Goal: Information Seeking & Learning: Learn about a topic

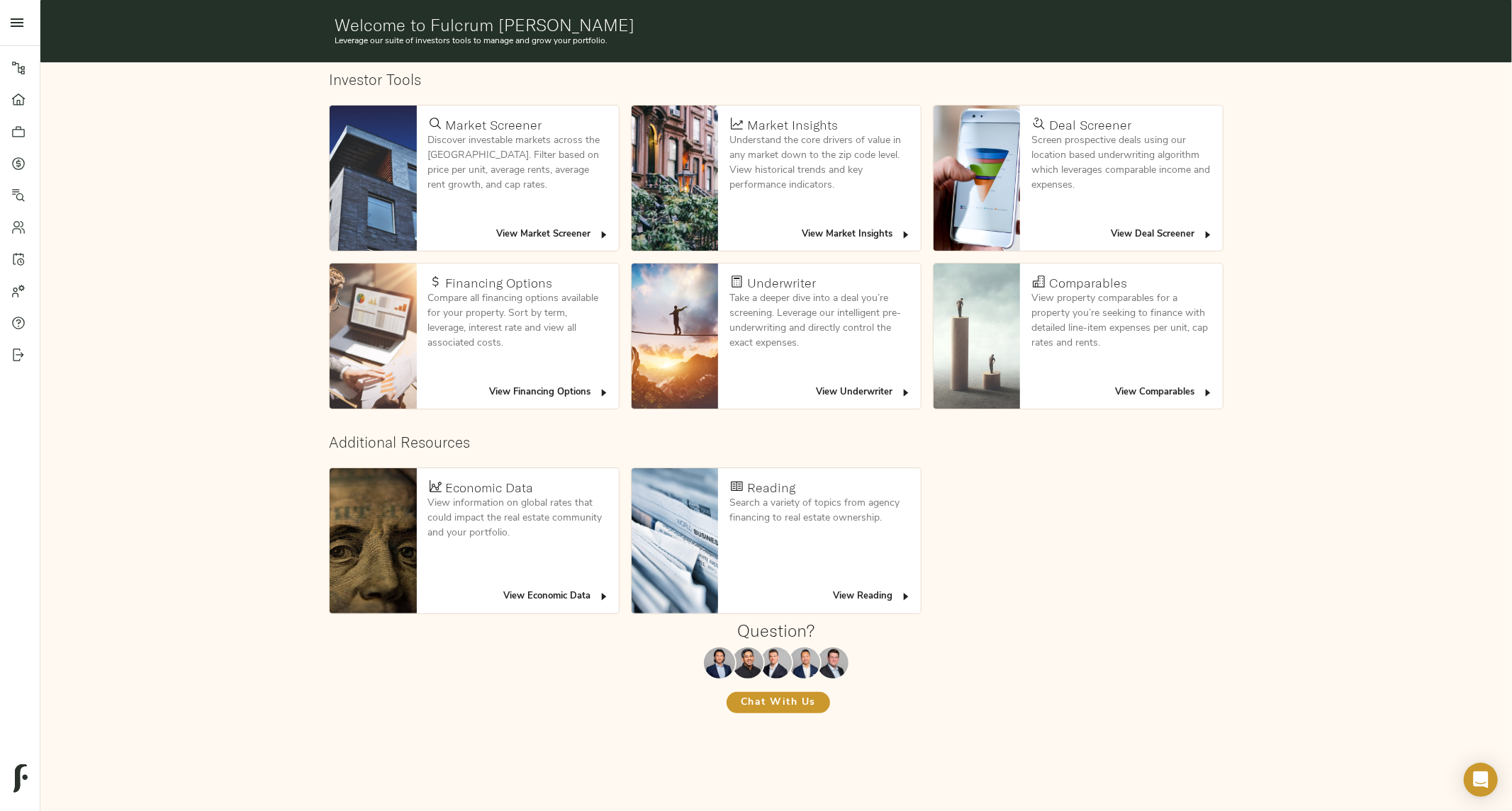
click at [631, 24] on h1 "Welcome to Fulcrum Lending Maxwell" at bounding box center [776, 25] width 883 height 19
click at [16, 62] on icon at bounding box center [18, 68] width 14 height 14
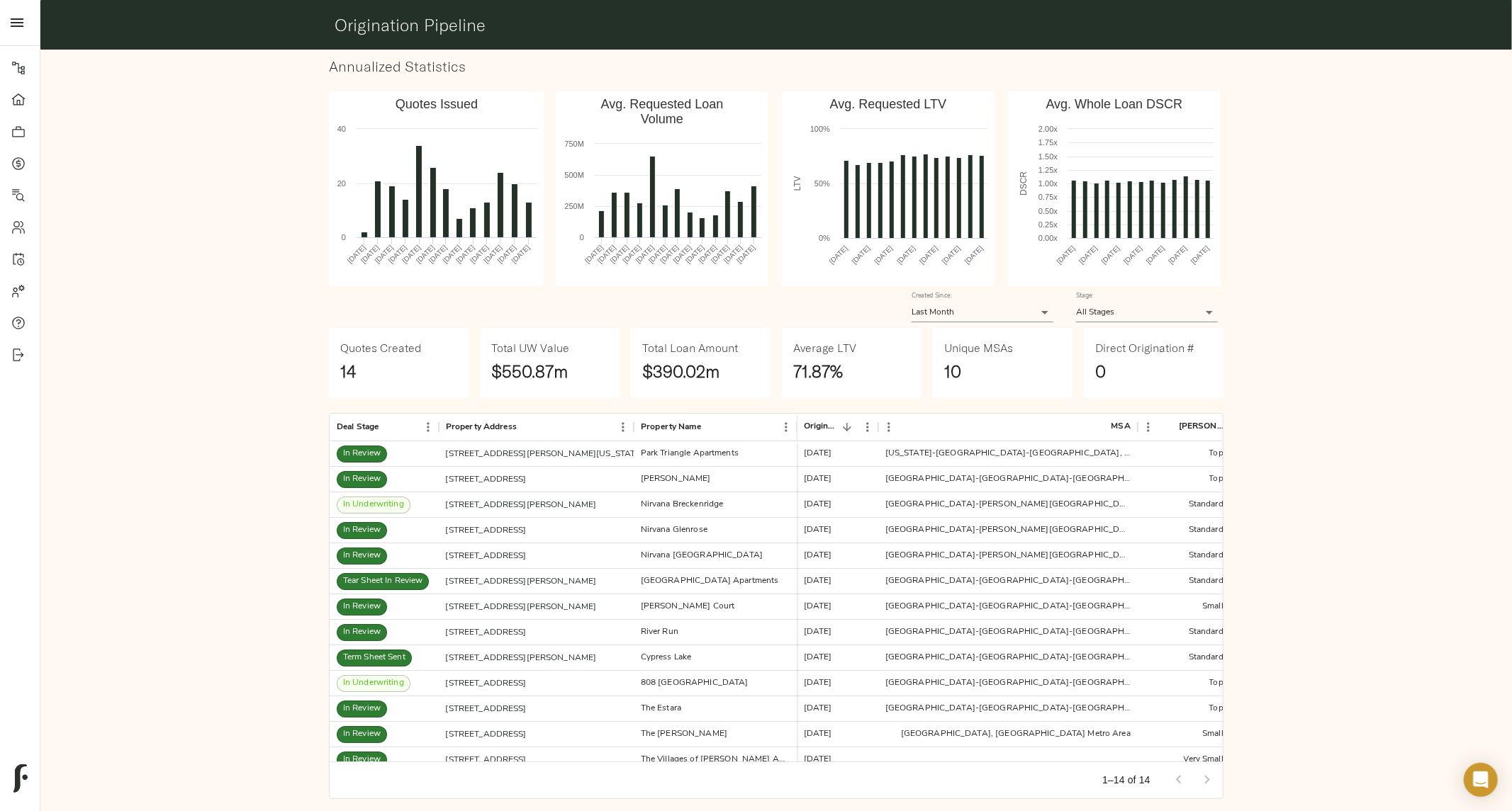
click at [926, 313] on body "Fulcrum Lending Pipeline Dashboard Portfolio Quotes Search Users Activity Accou…" at bounding box center [756, 411] width 1512 height 822
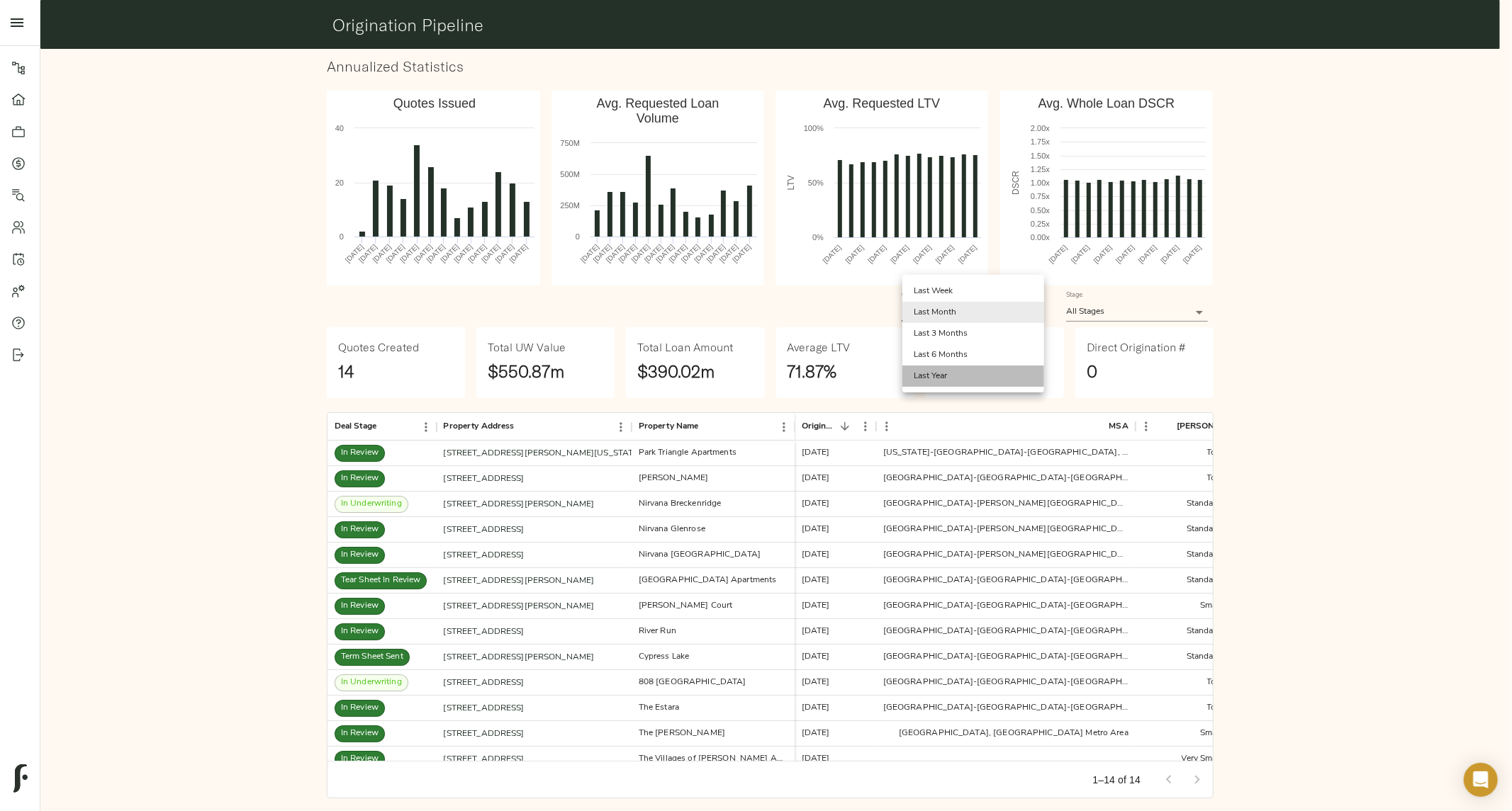
click at [933, 374] on li "Last Year" at bounding box center [973, 375] width 142 height 21
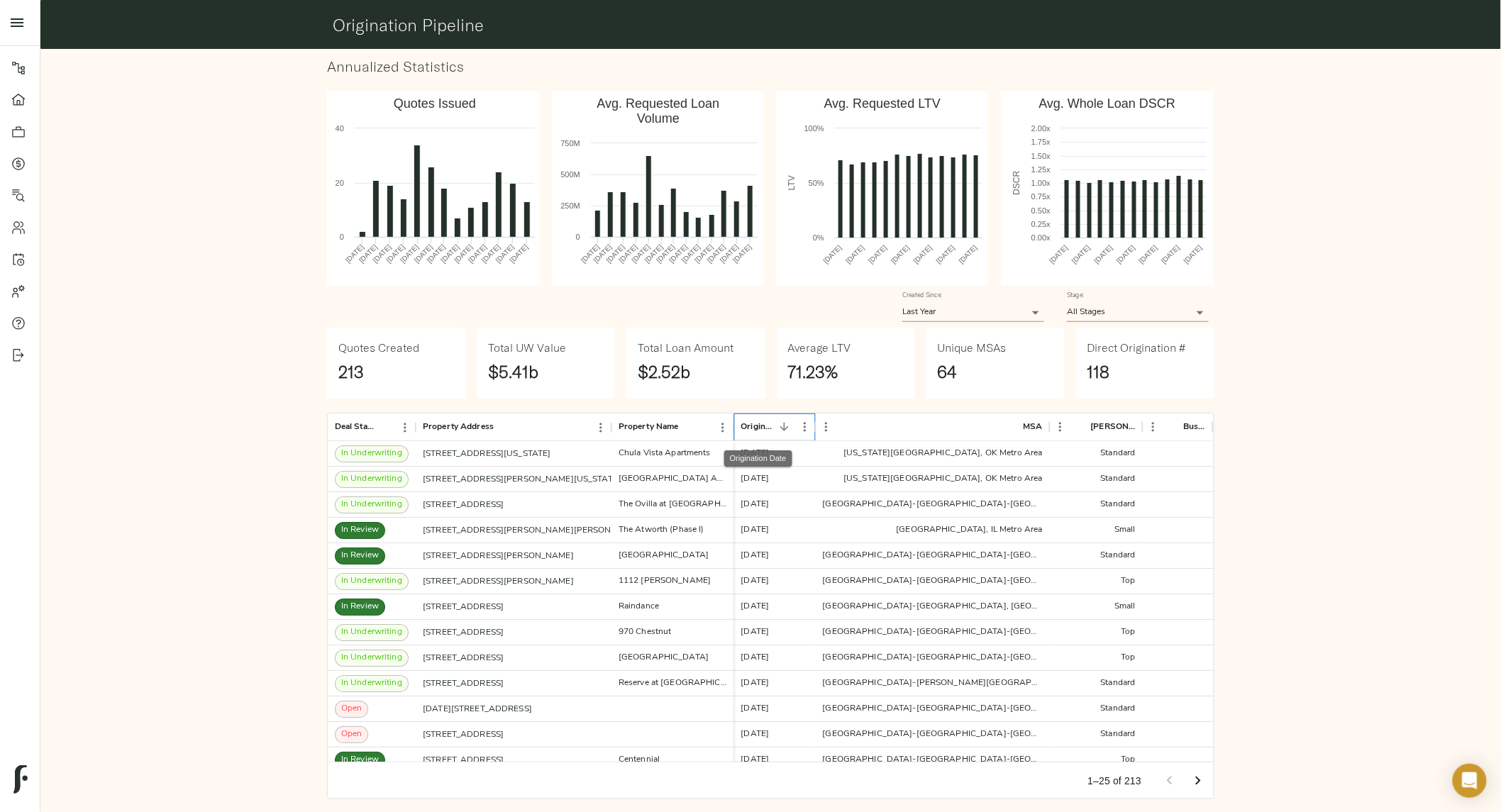
click at [756, 428] on div "Origination Date" at bounding box center [757, 428] width 33 height 28
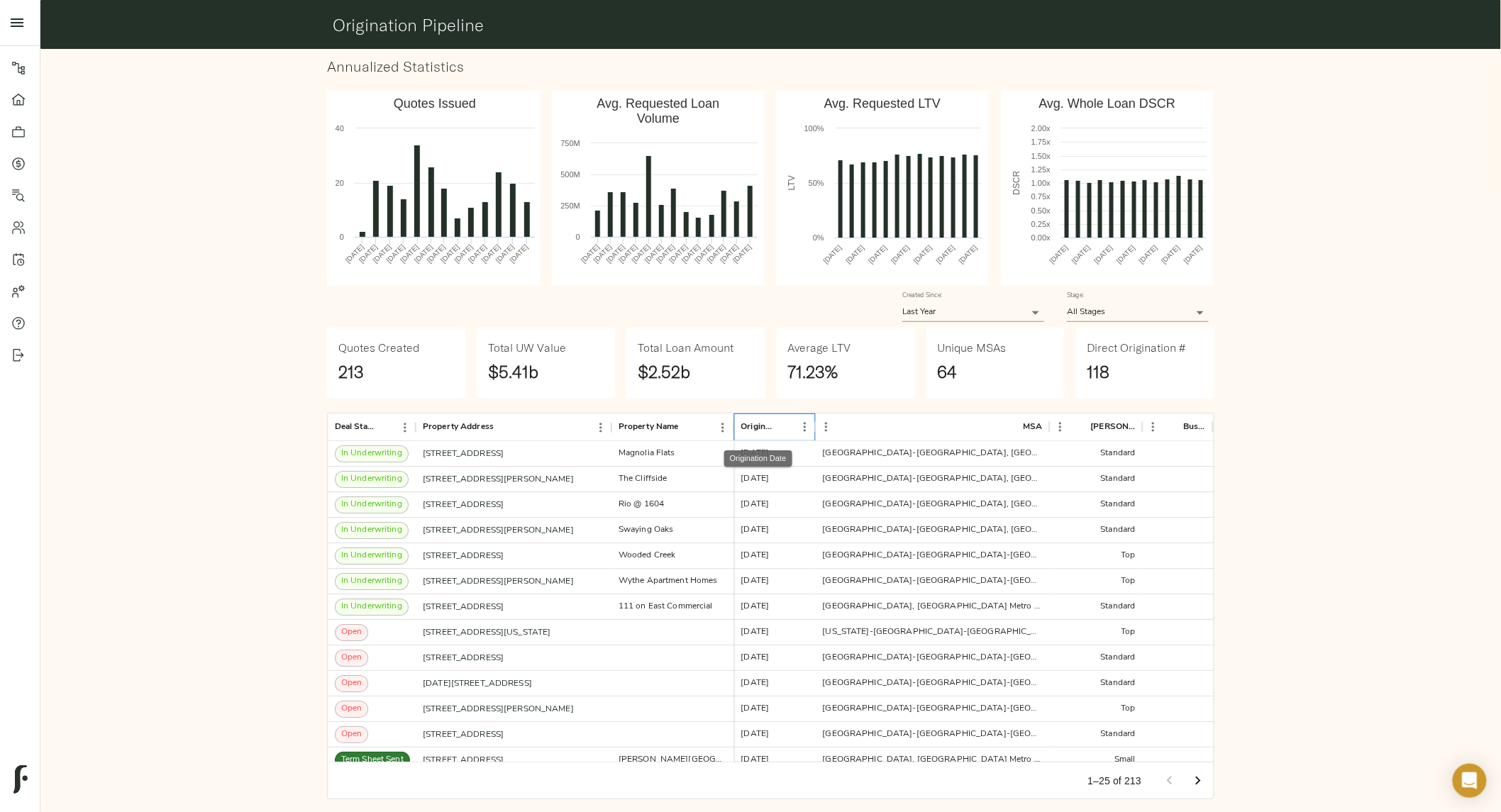
click at [756, 428] on div "Origination Date" at bounding box center [757, 428] width 33 height 28
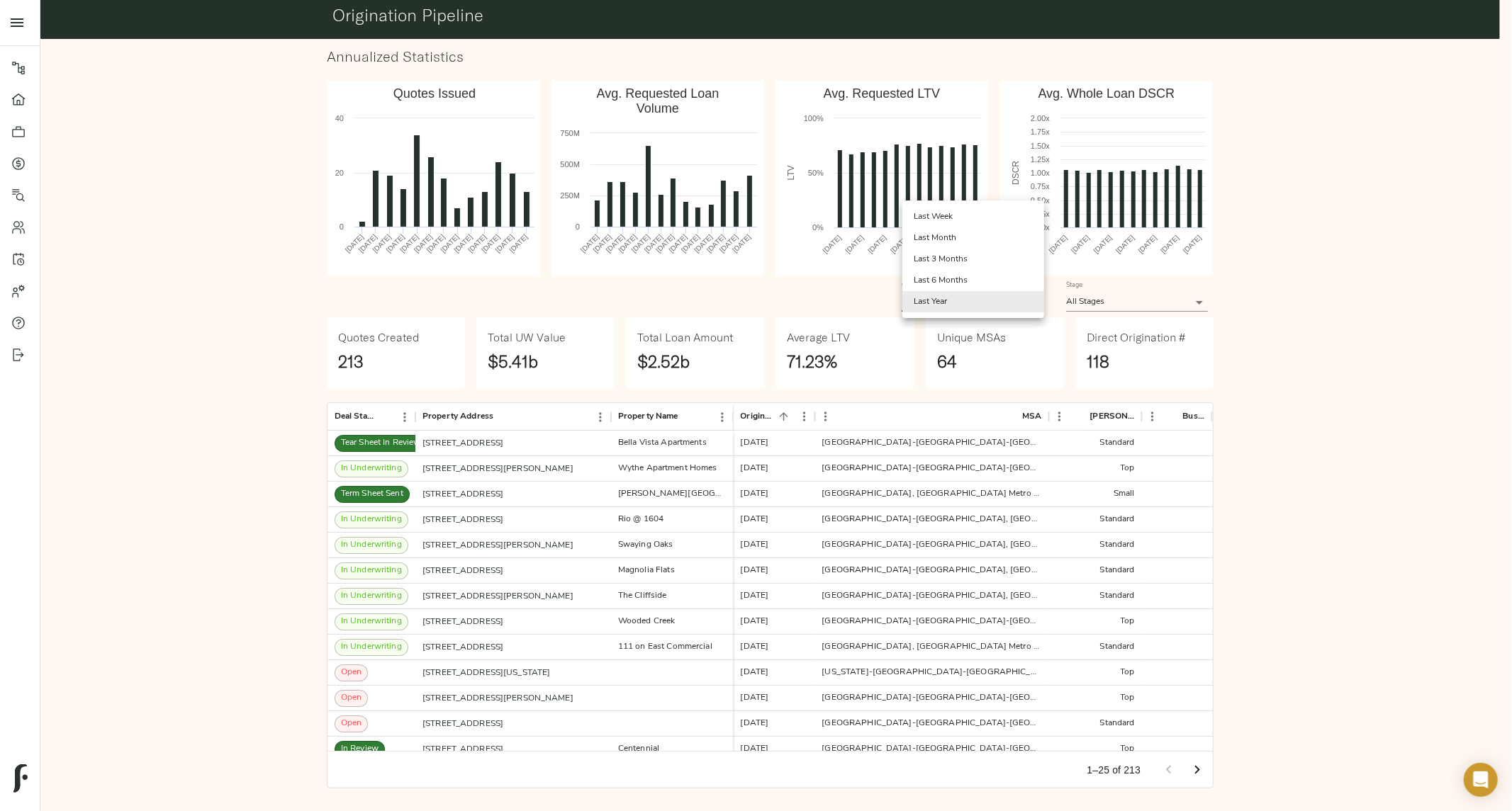
click at [981, 297] on body "Fulcrum Lending Pipeline Dashboard Portfolio Quotes Search Users Activity Accou…" at bounding box center [756, 401] width 1512 height 822
click at [950, 235] on li "Last Month" at bounding box center [973, 237] width 142 height 21
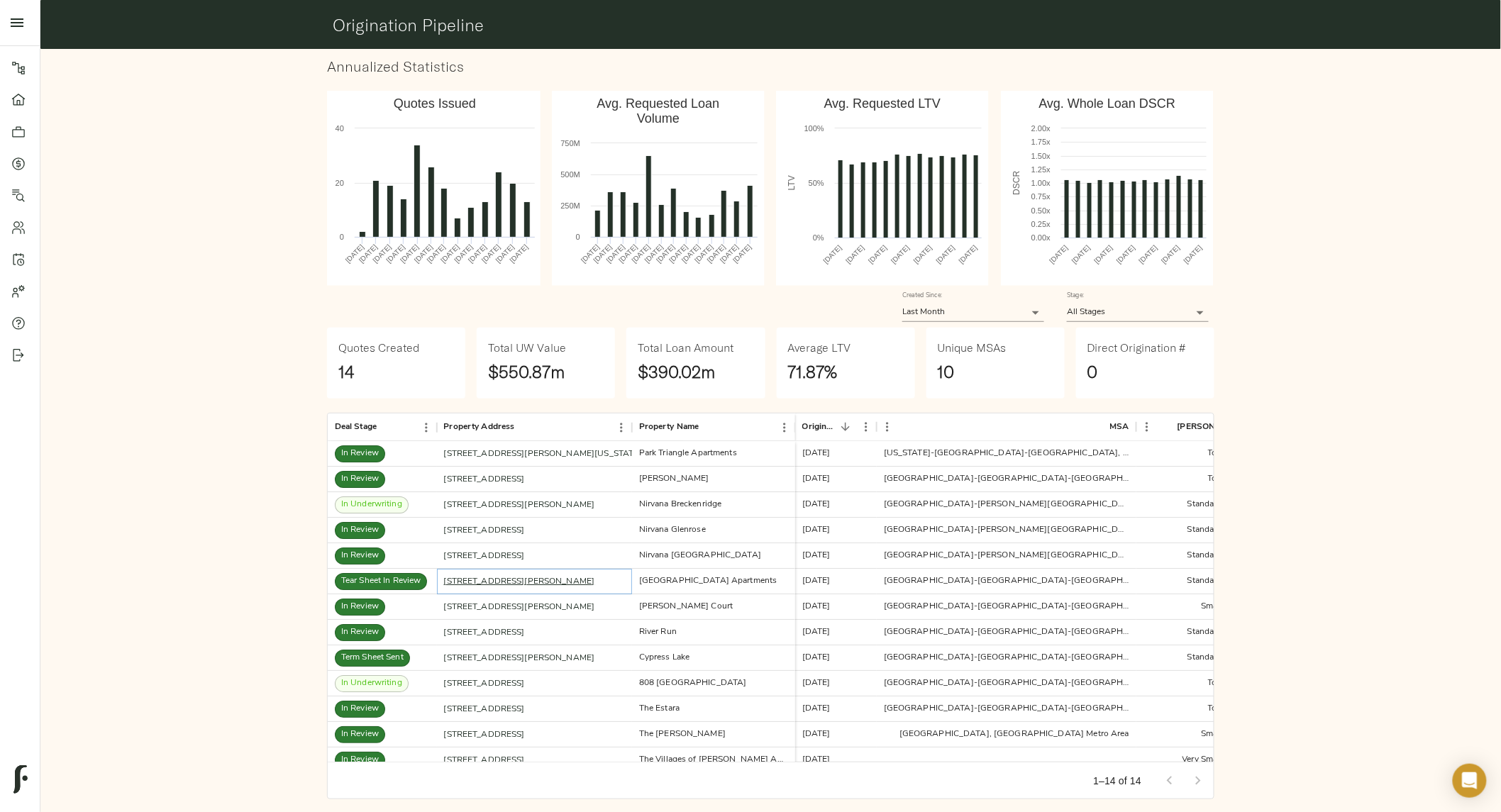
click at [501, 582] on link "[STREET_ADDRESS][PERSON_NAME]" at bounding box center [519, 582] width 151 height 8
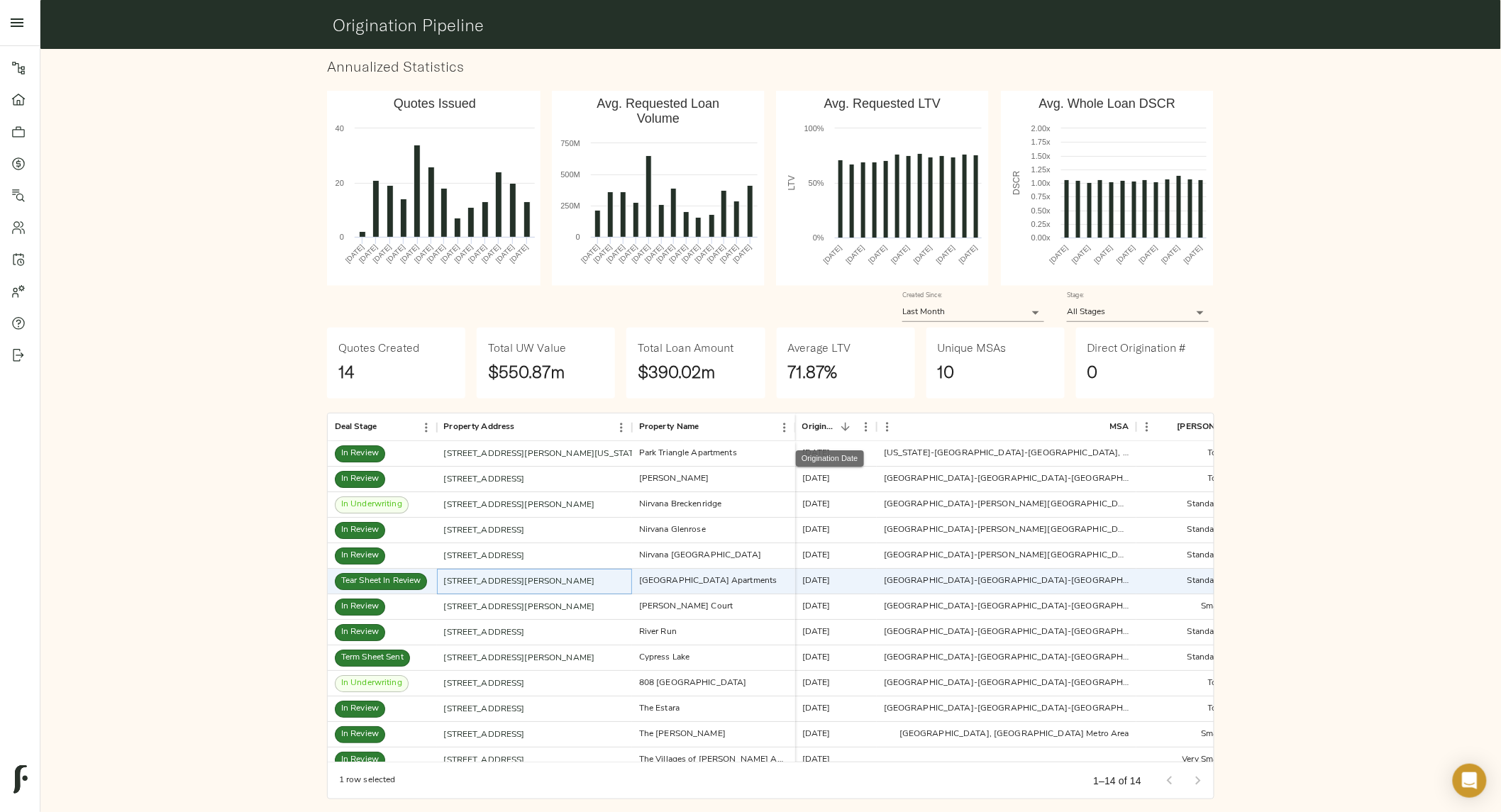
scroll to position [10, 0]
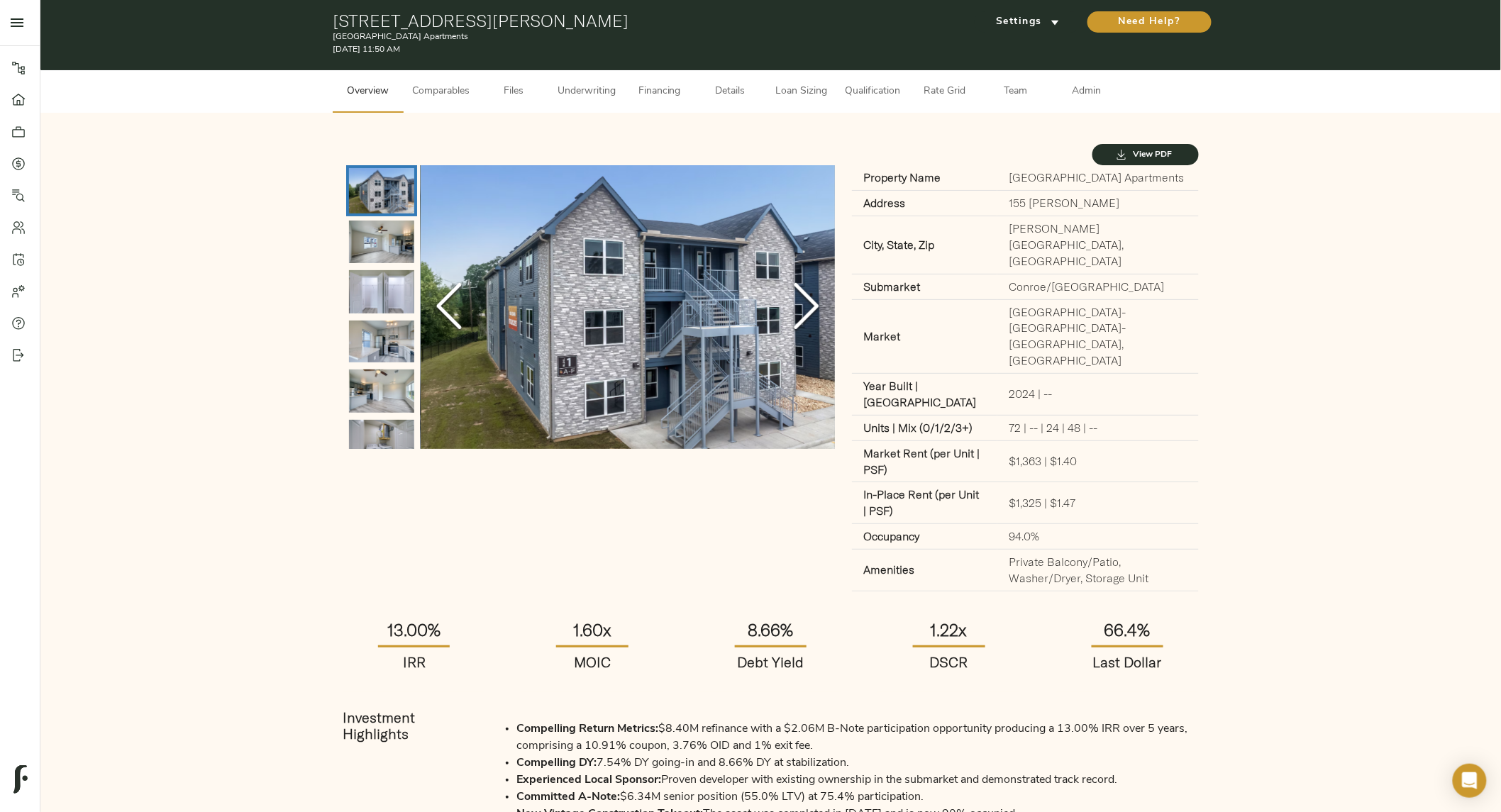
scroll to position [5, 0]
drag, startPoint x: 377, startPoint y: 558, endPoint x: 462, endPoint y: 565, distance: 85.3
click at [462, 619] on h1 "13.00%" at bounding box center [413, 629] width 120 height 20
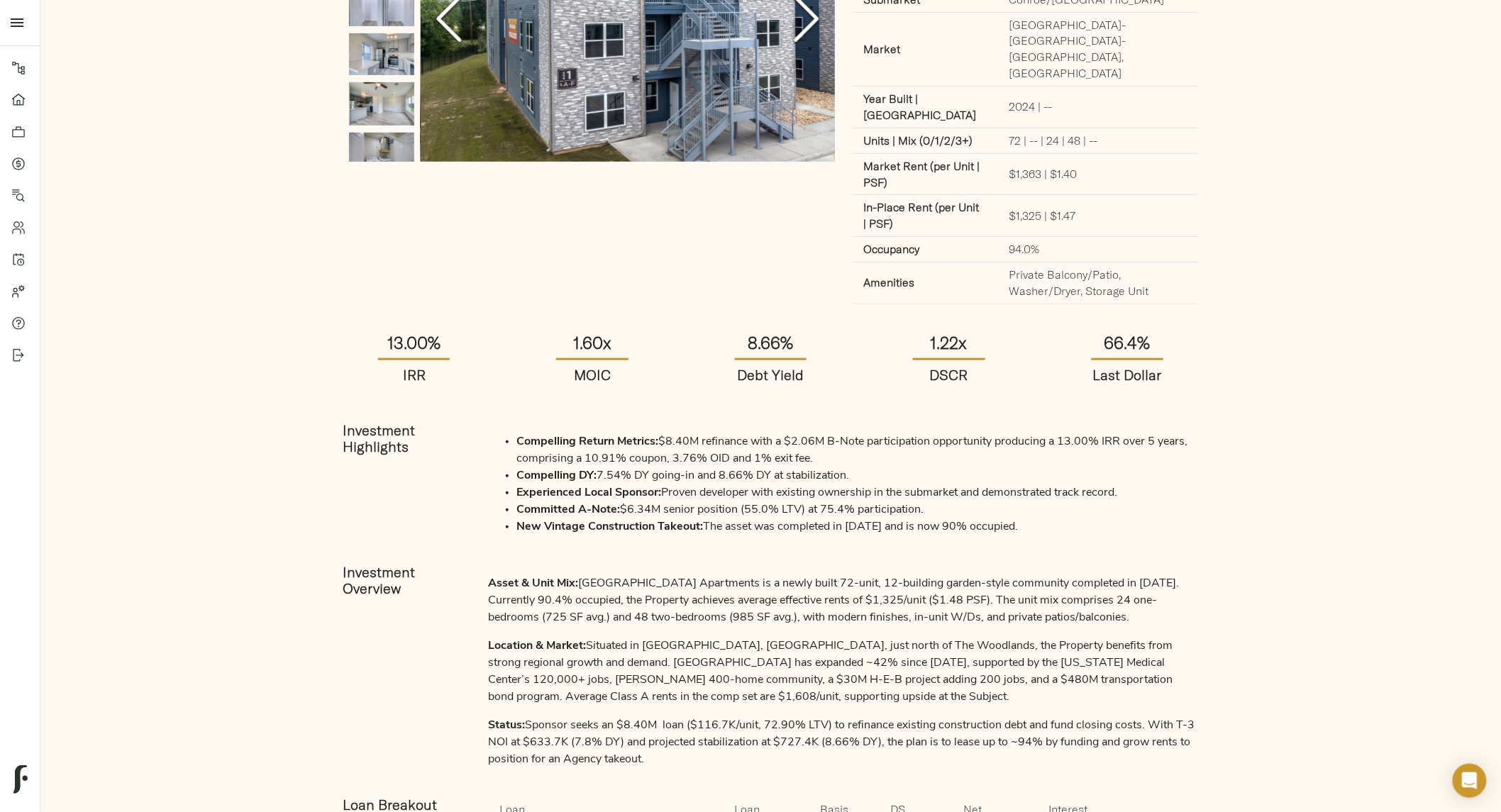
scroll to position [309, 0]
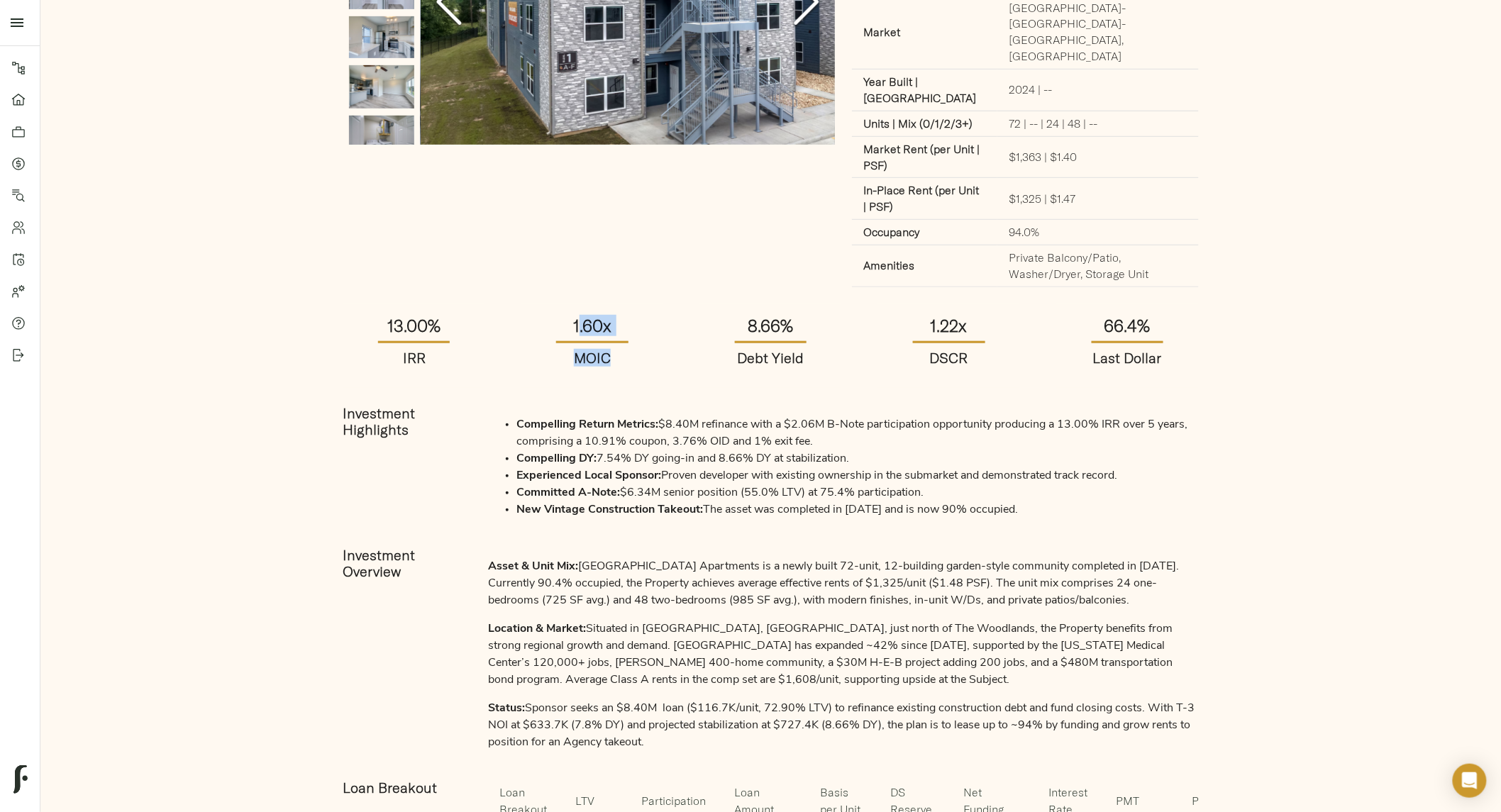
drag, startPoint x: 579, startPoint y: 260, endPoint x: 721, endPoint y: 271, distance: 142.4
click at [721, 305] on div "13.00% IRR 1.60x MOIC 8.66% Debt Yield 1.22x DSCR 66.4% Last Dollar" at bounding box center [770, 346] width 856 height 84
click at [608, 315] on strong "1.60x" at bounding box center [592, 325] width 38 height 21
click at [772, 315] on strong "8.66%" at bounding box center [770, 325] width 46 height 21
click at [775, 315] on strong "8.66%" at bounding box center [770, 325] width 46 height 21
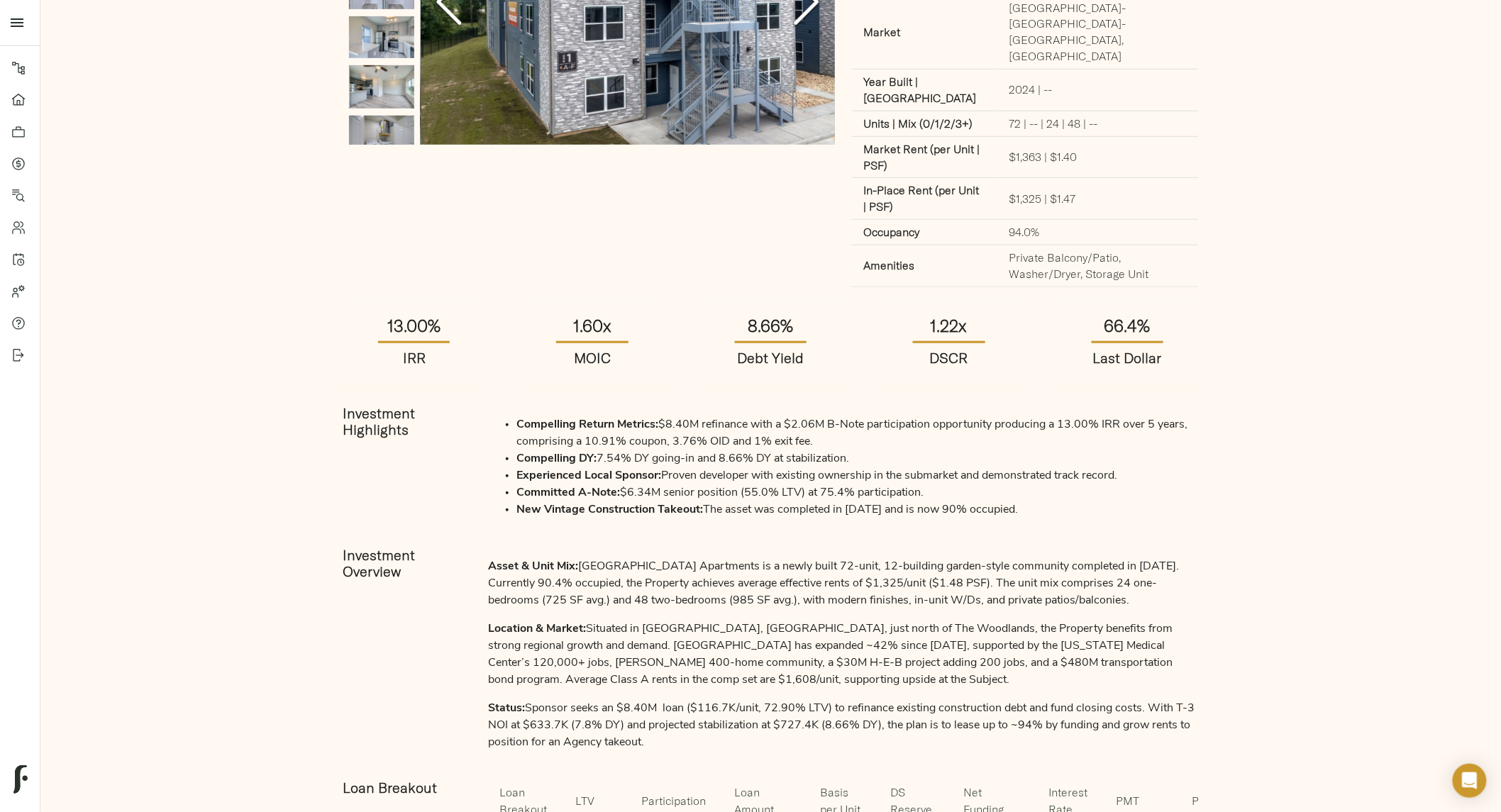
click at [725, 305] on div "8.66% Debt Yield" at bounding box center [771, 346] width 143 height 84
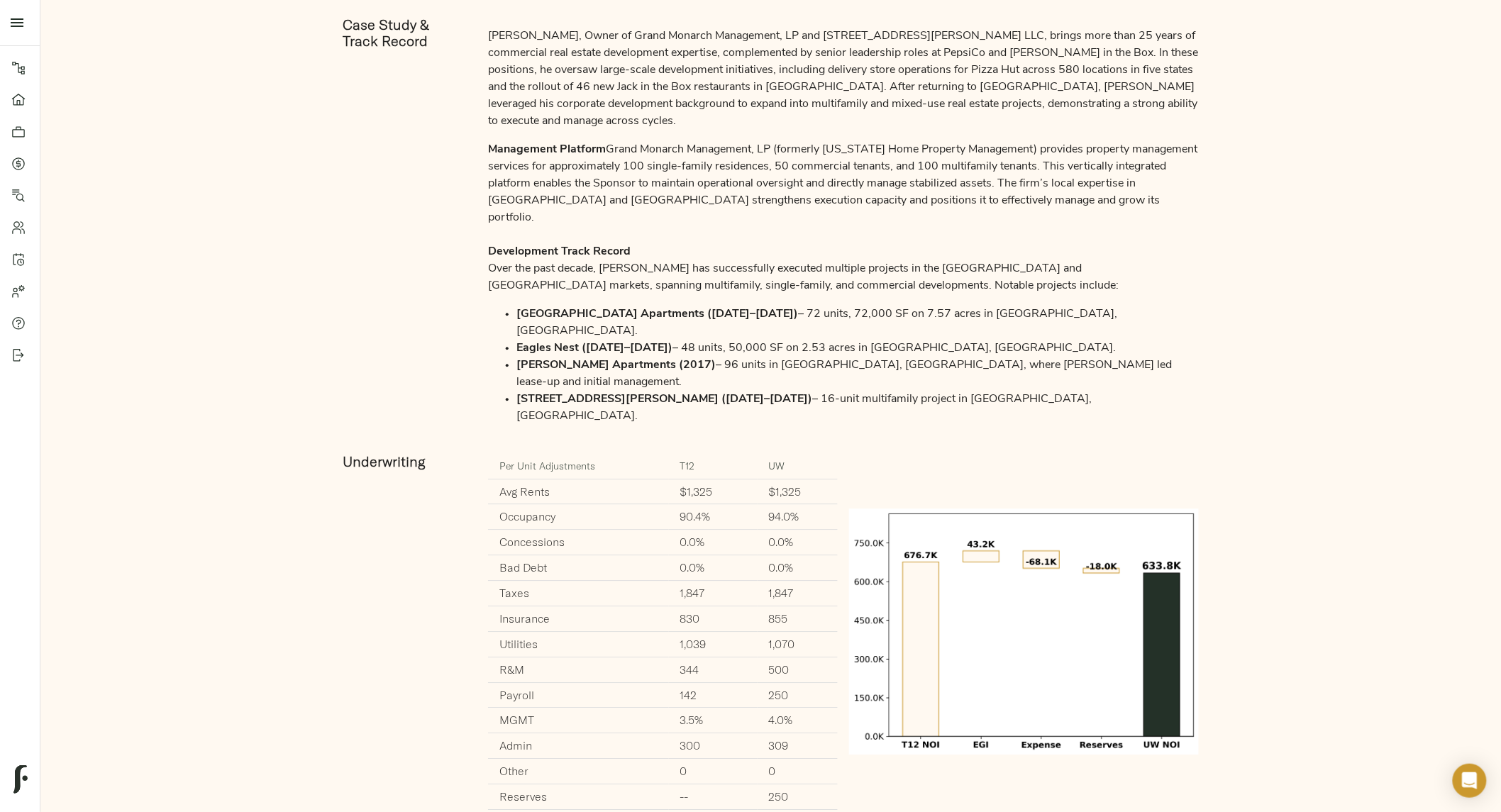
scroll to position [1465, 0]
drag, startPoint x: 685, startPoint y: 546, endPoint x: 793, endPoint y: 549, distance: 108.0
click at [793, 657] on tr "R&M 344 500" at bounding box center [663, 669] width 350 height 25
click at [793, 657] on td "500" at bounding box center [798, 669] width 80 height 25
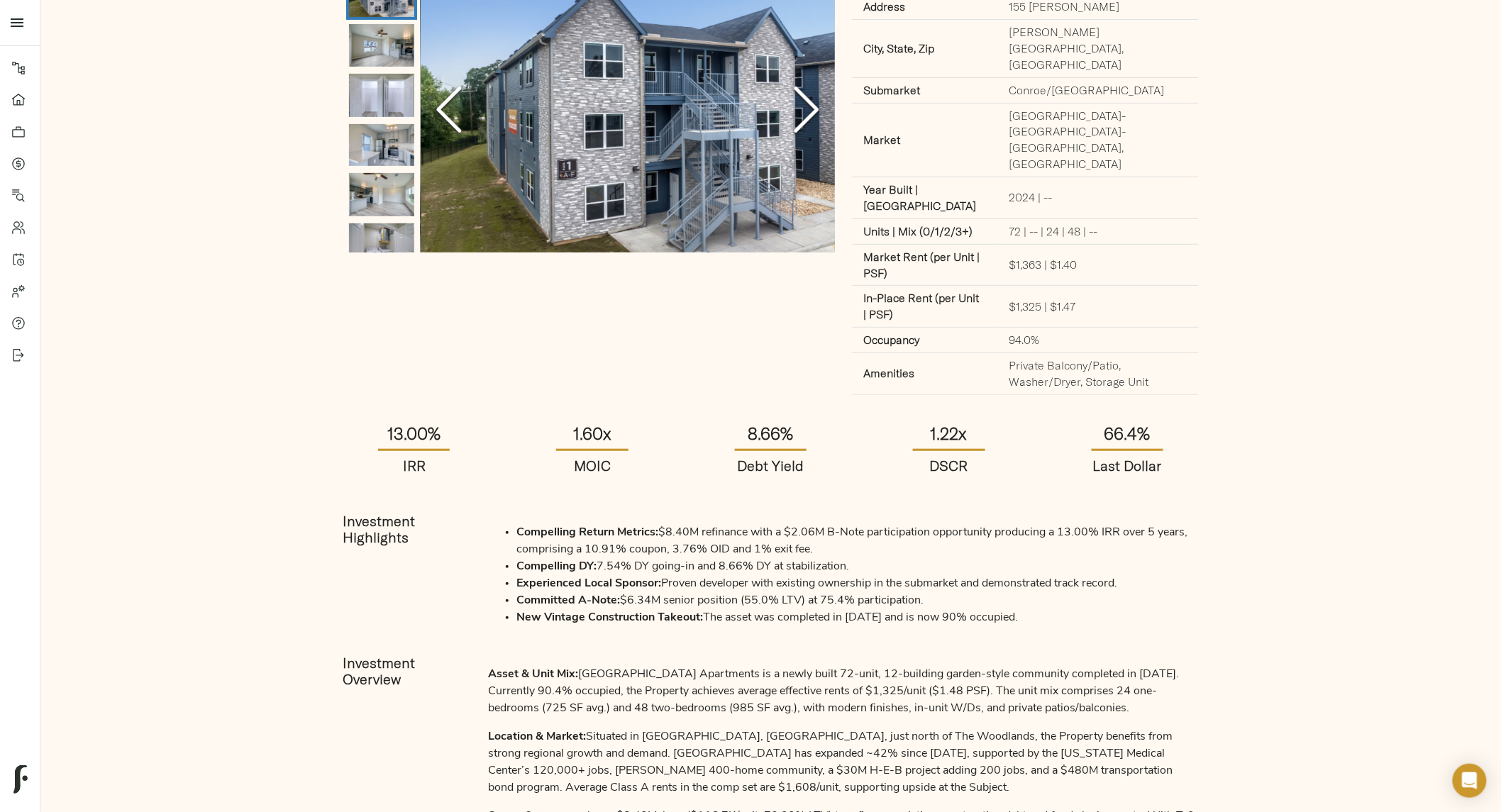
scroll to position [0, 0]
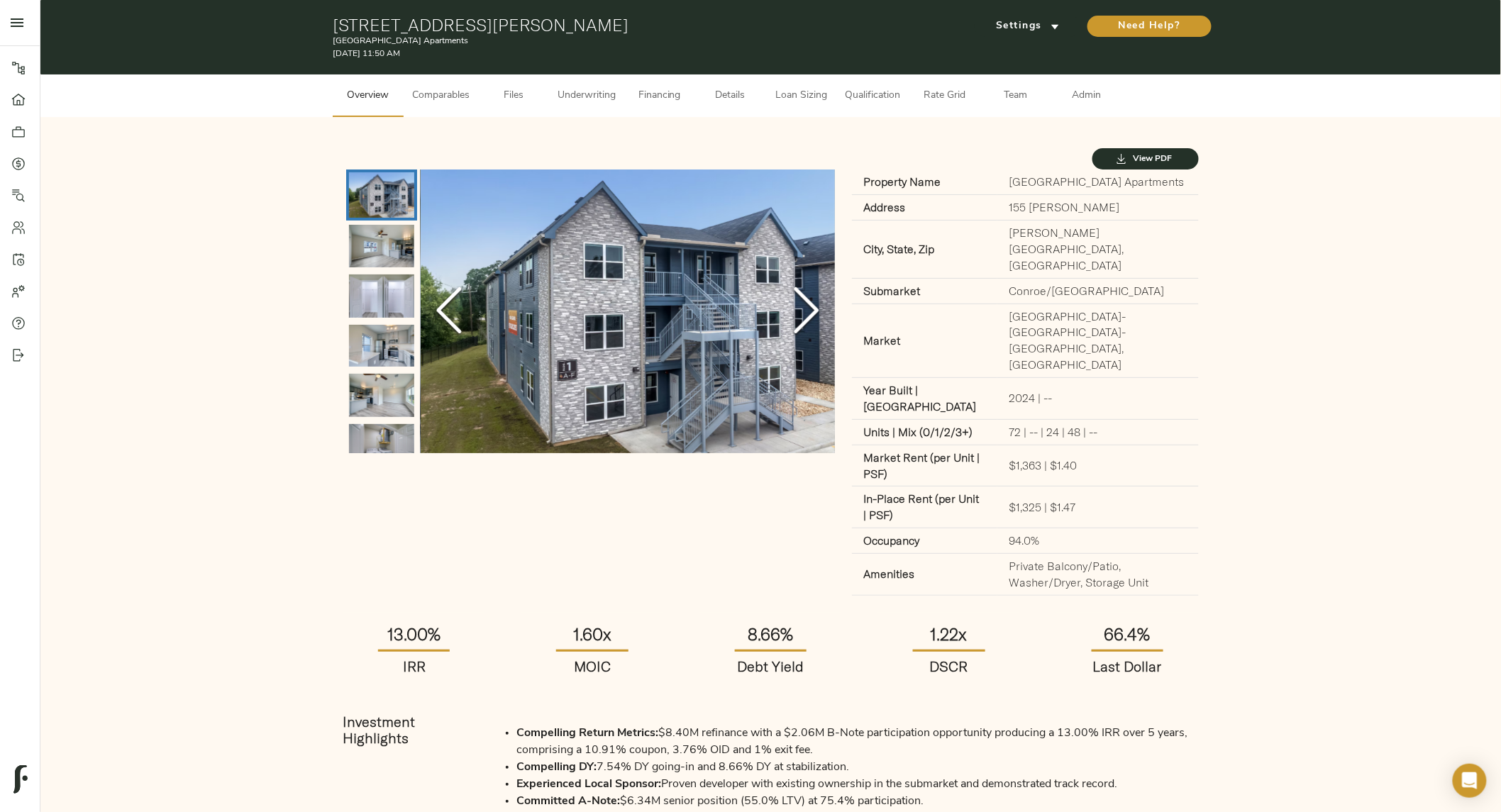
click at [810, 322] on icon "Next Slide" at bounding box center [807, 311] width 42 height 85
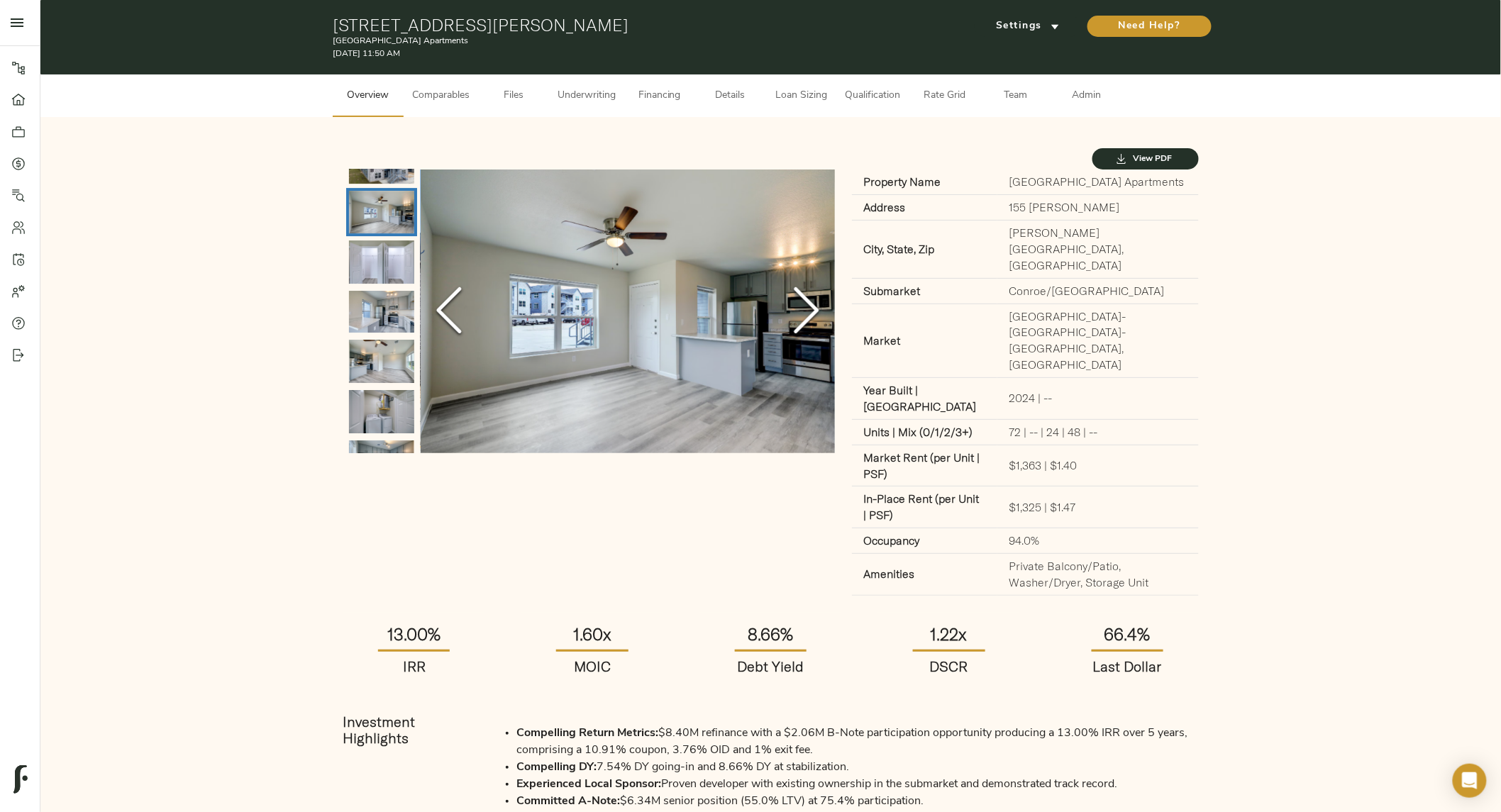
click at [810, 322] on icon "Next Slide" at bounding box center [807, 311] width 42 height 85
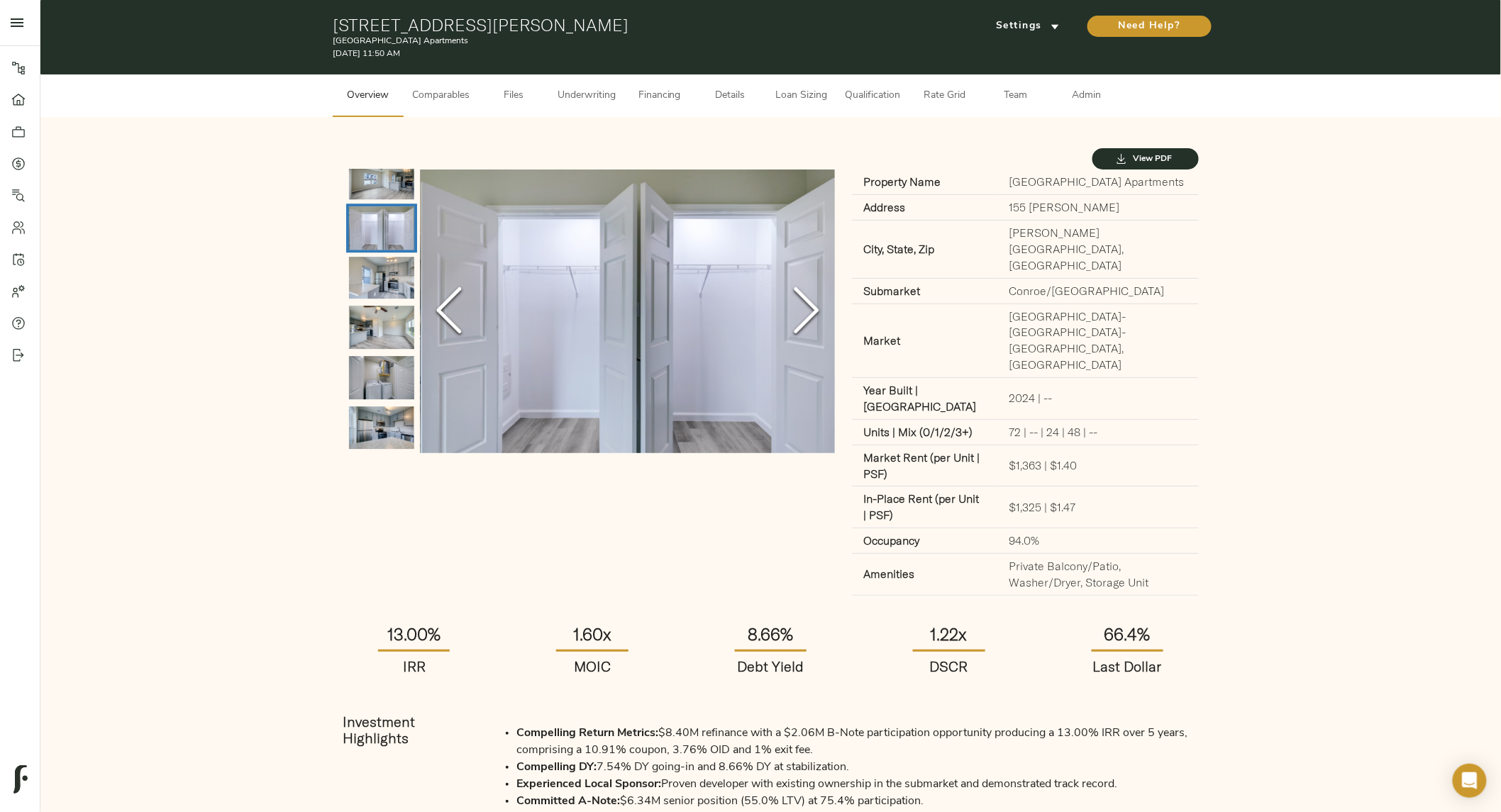
click at [810, 322] on icon "Next Slide" at bounding box center [807, 311] width 42 height 85
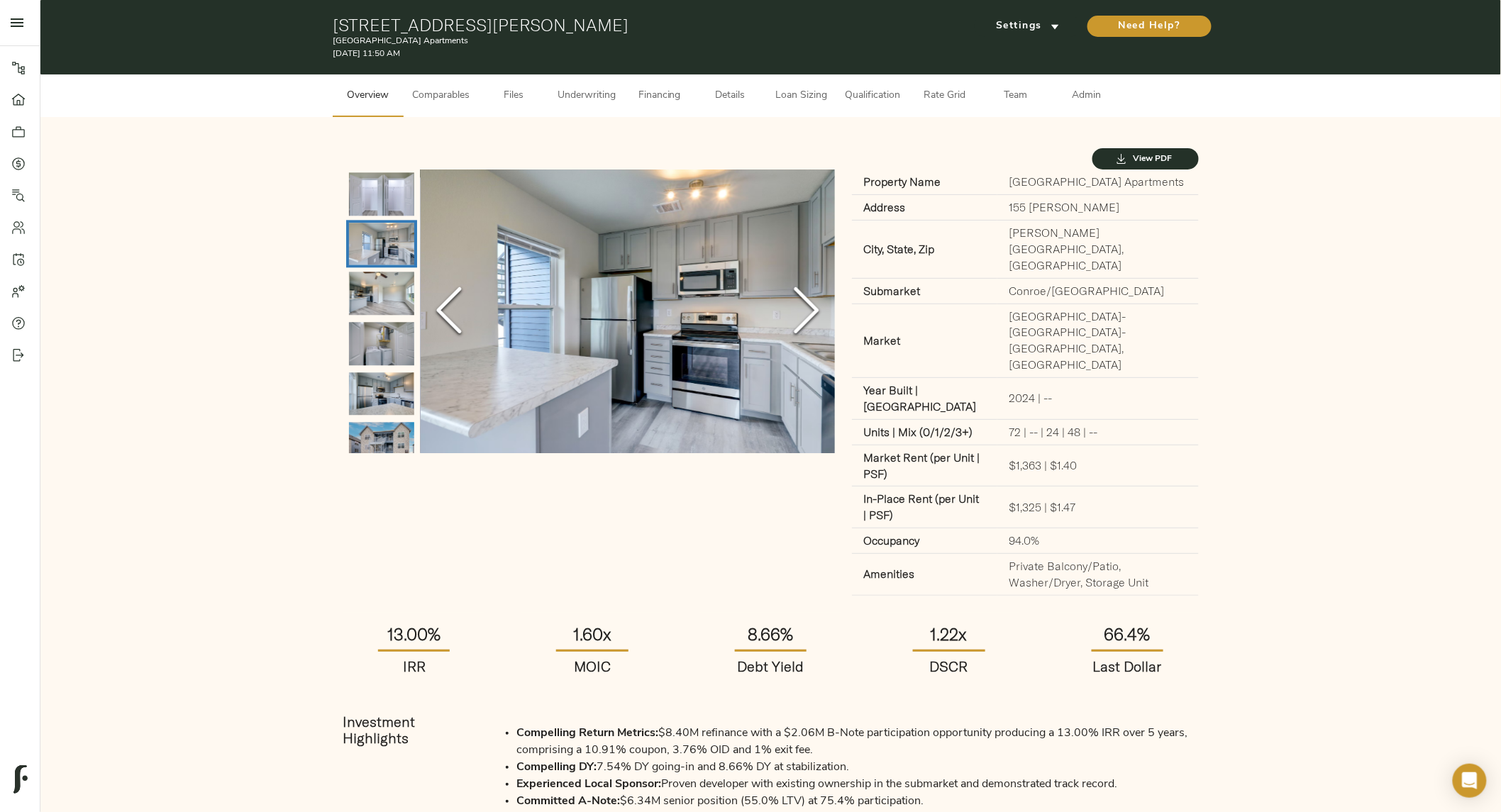
click at [810, 322] on icon "Next Slide" at bounding box center [807, 311] width 42 height 85
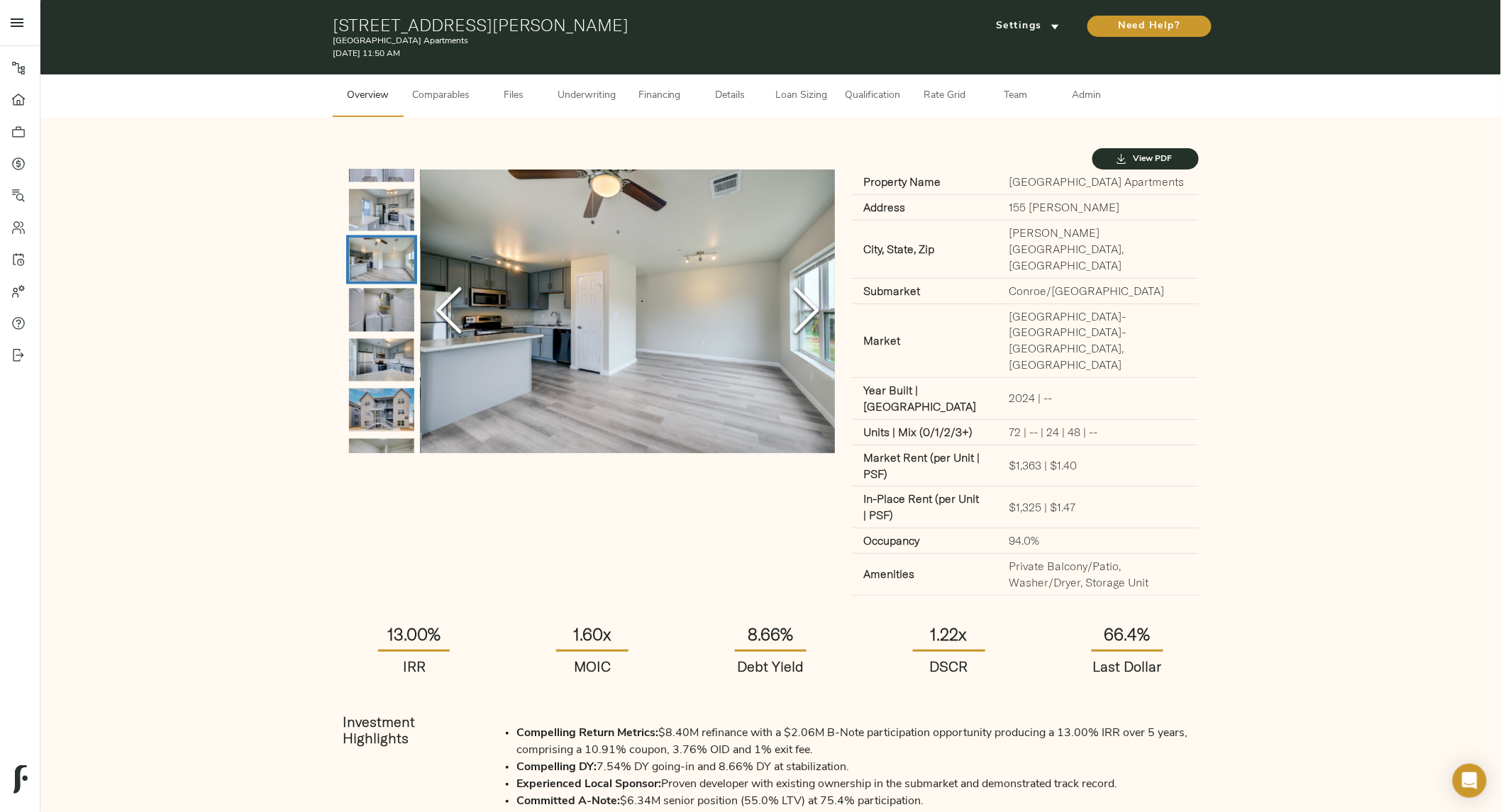
click at [810, 322] on icon "Next Slide" at bounding box center [807, 311] width 42 height 85
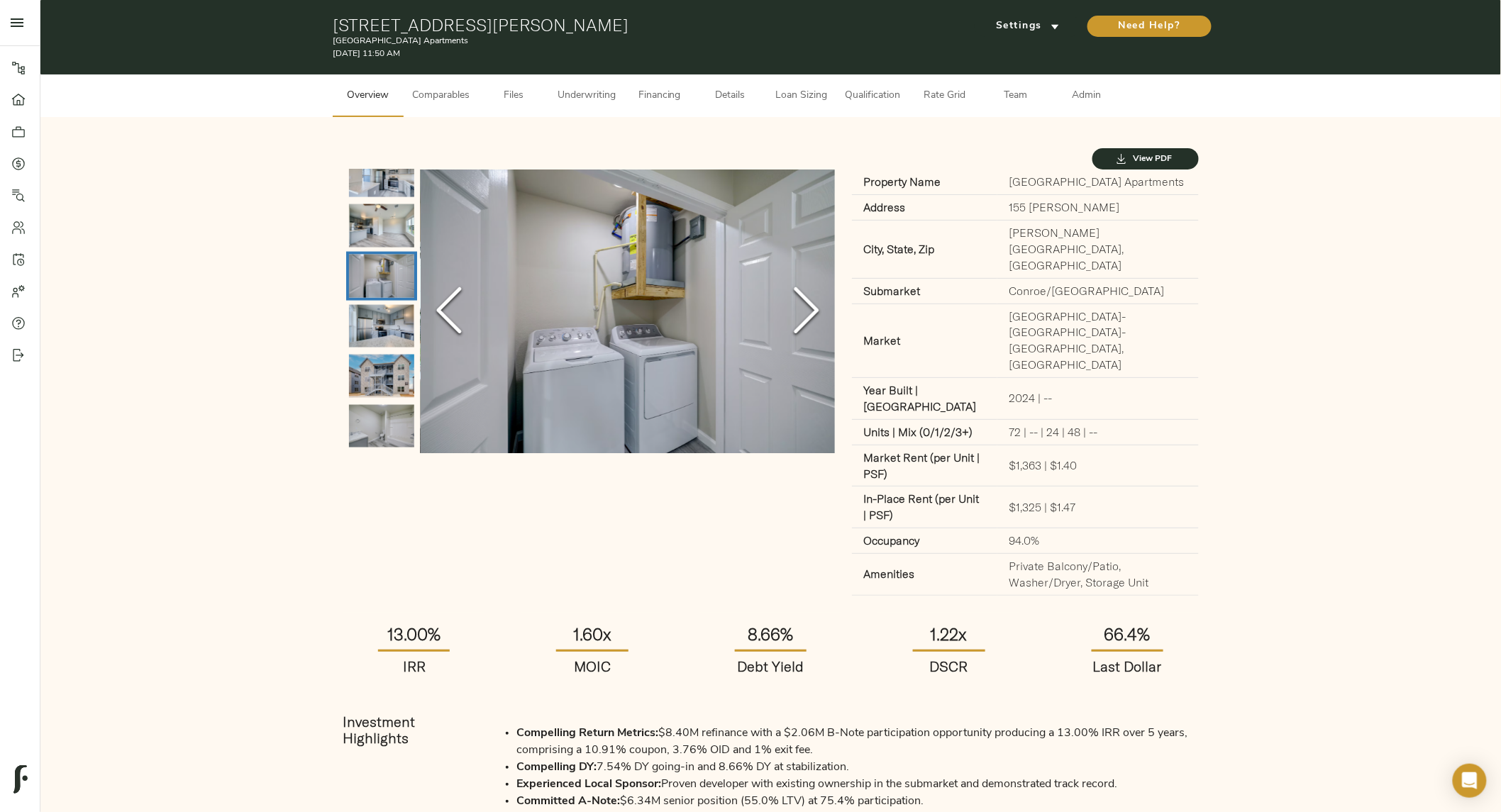
click at [810, 322] on icon "Next Slide" at bounding box center [807, 311] width 42 height 85
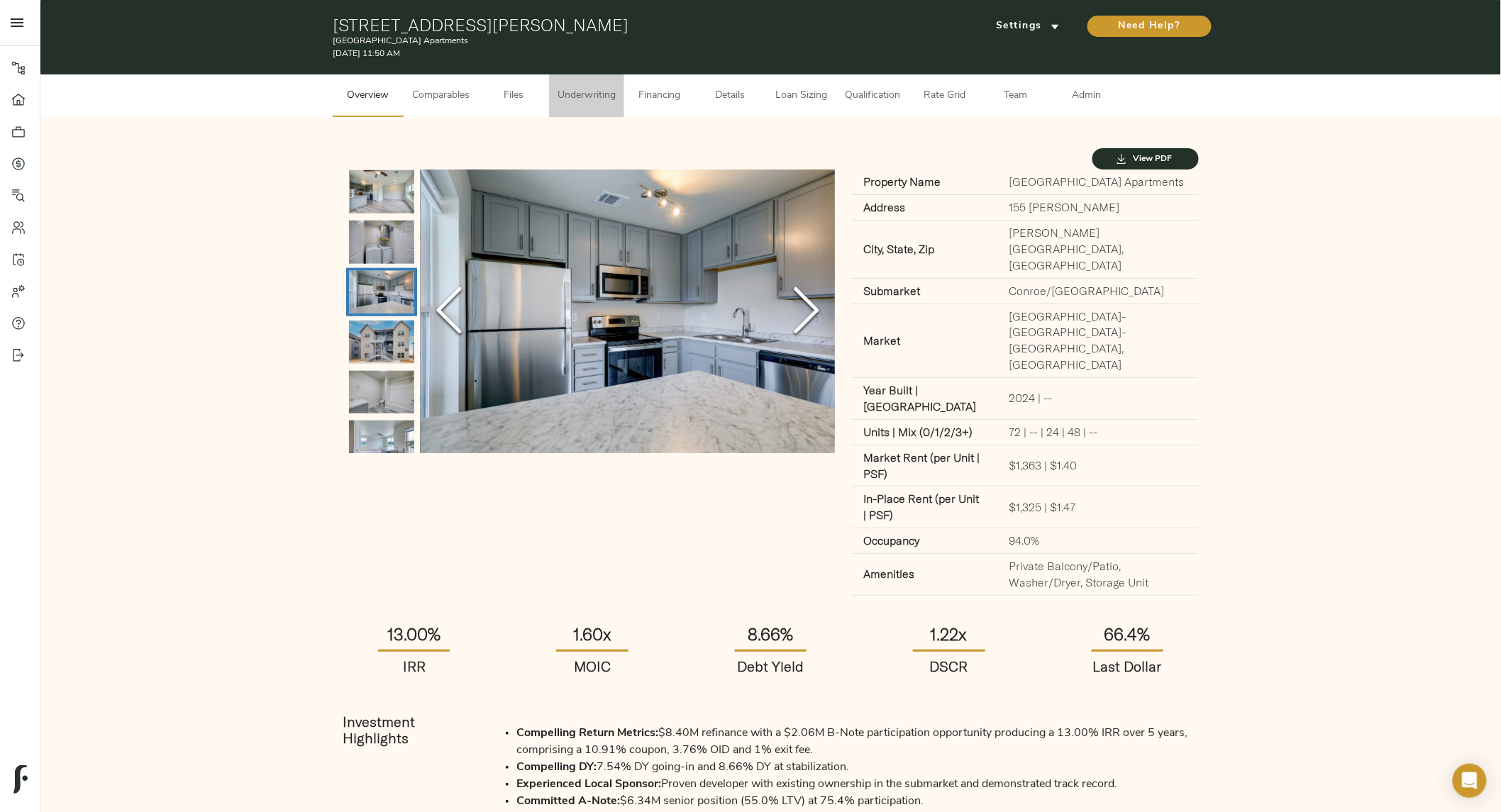
click at [580, 96] on span "Underwriting" at bounding box center [586, 96] width 59 height 18
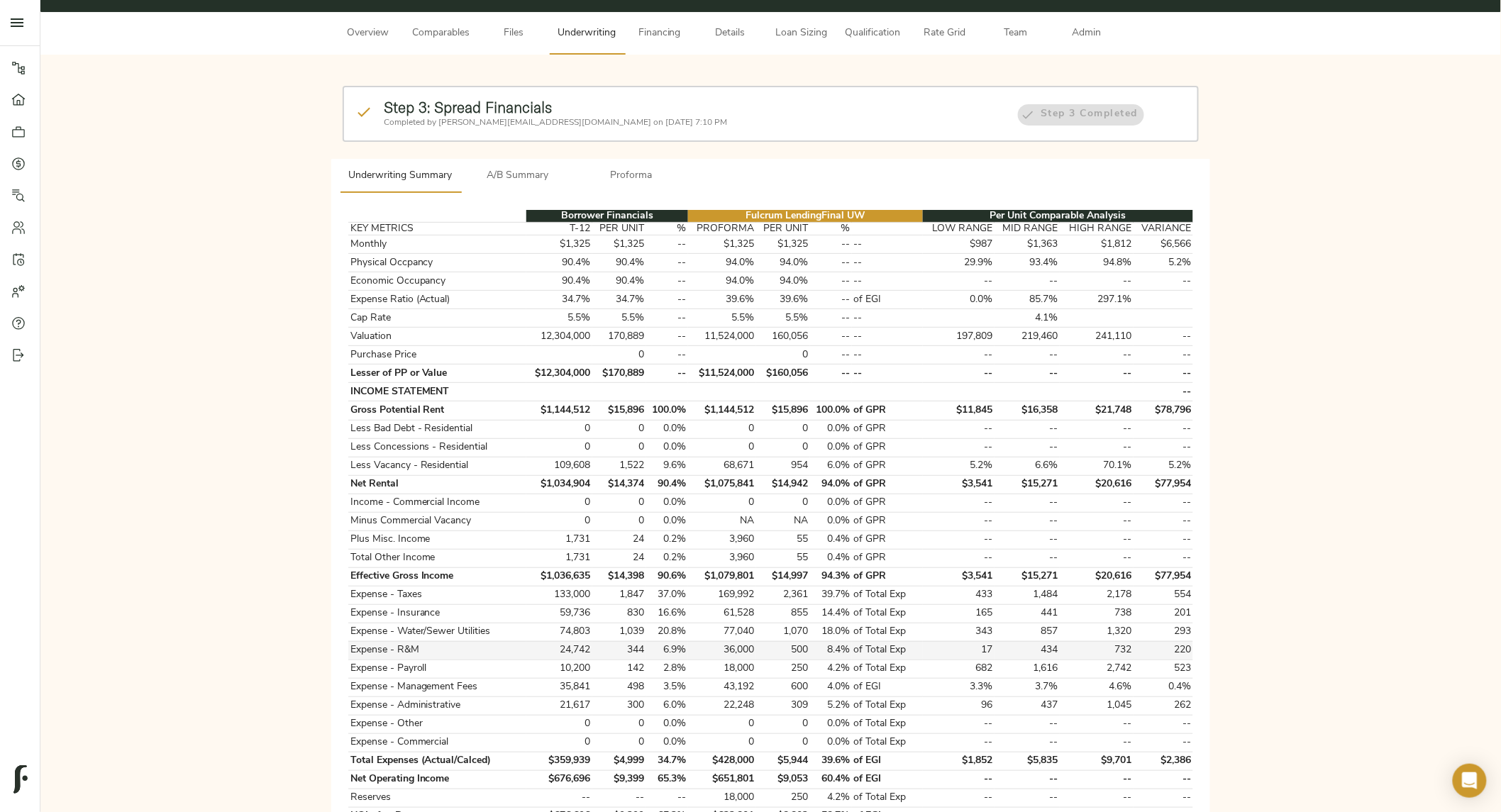
scroll to position [62, 0]
click at [443, 25] on span "Comparables" at bounding box center [441, 34] width 58 height 18
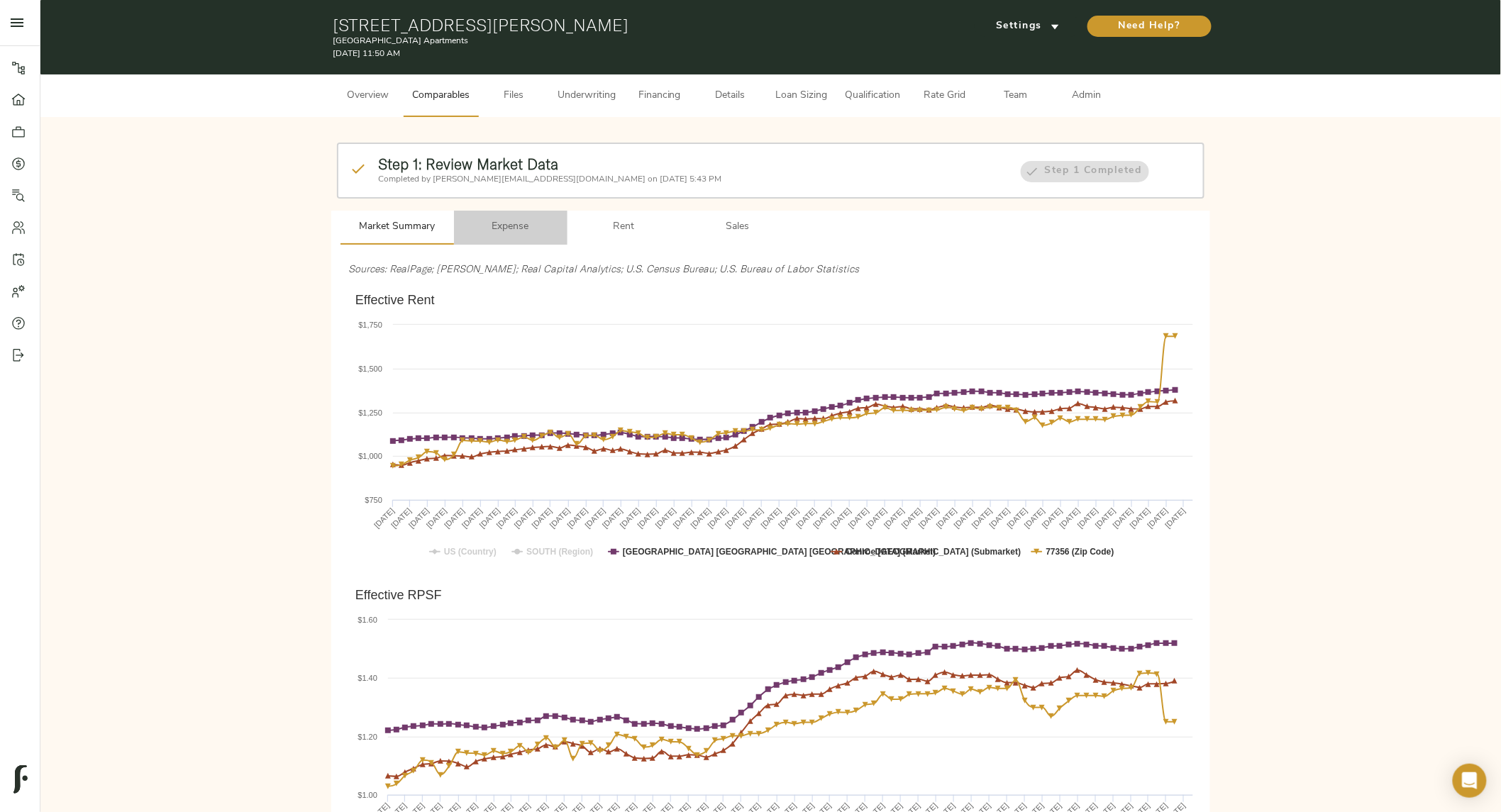
click at [525, 219] on span "Expense" at bounding box center [511, 227] width 97 height 18
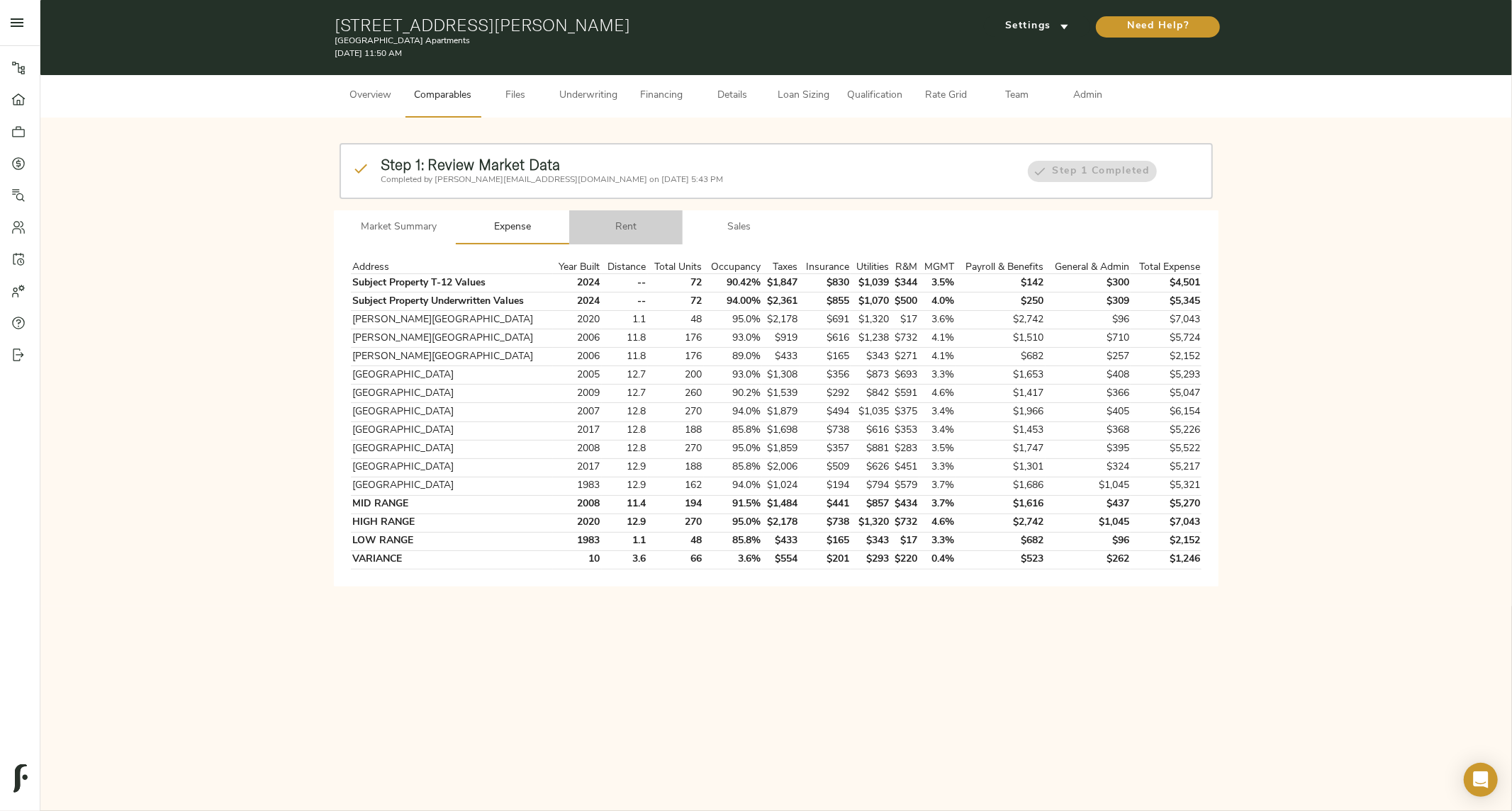
click at [619, 219] on span "Rent" at bounding box center [626, 227] width 97 height 18
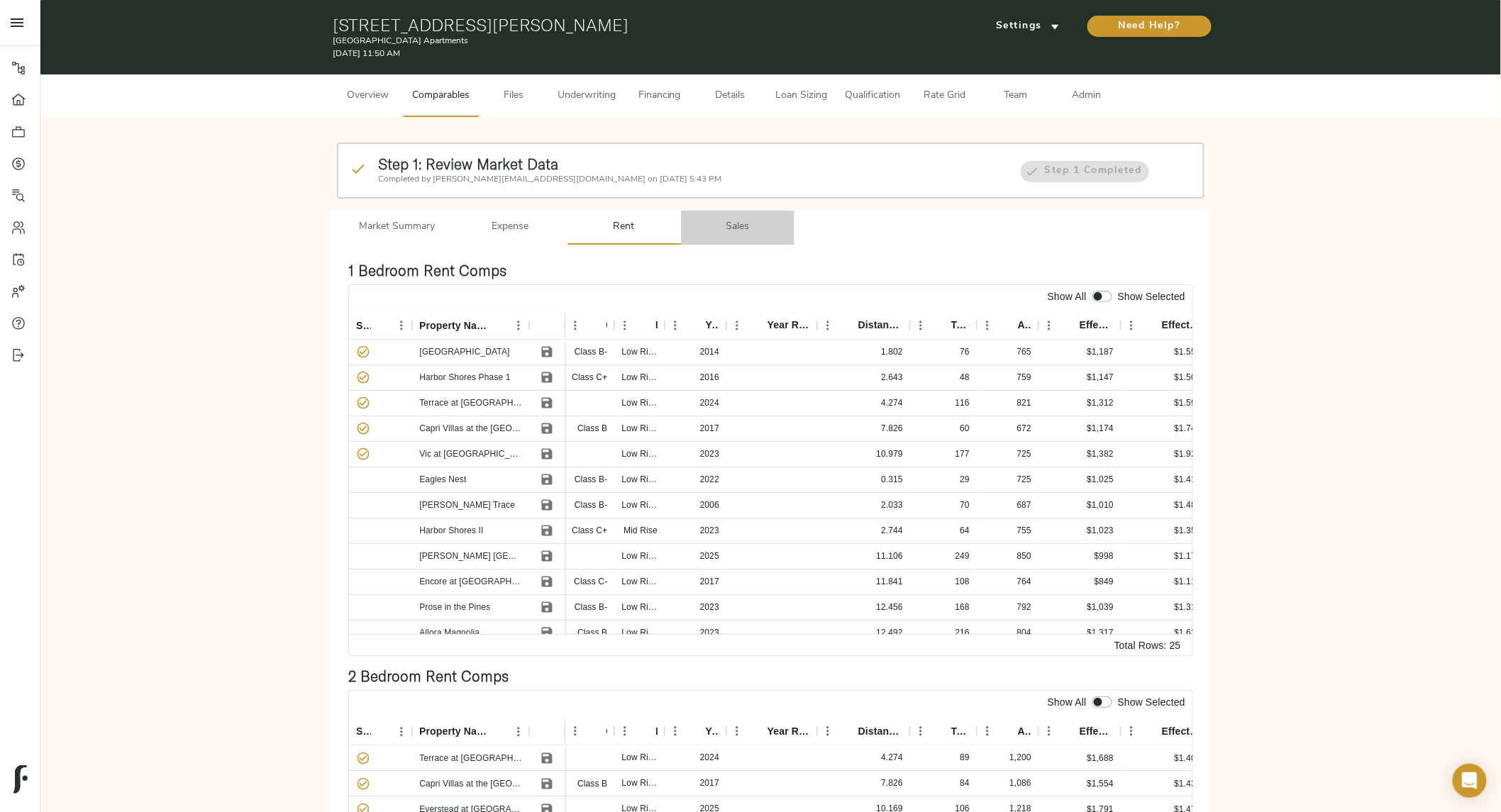
click at [727, 215] on button "Sales" at bounding box center [738, 227] width 114 height 34
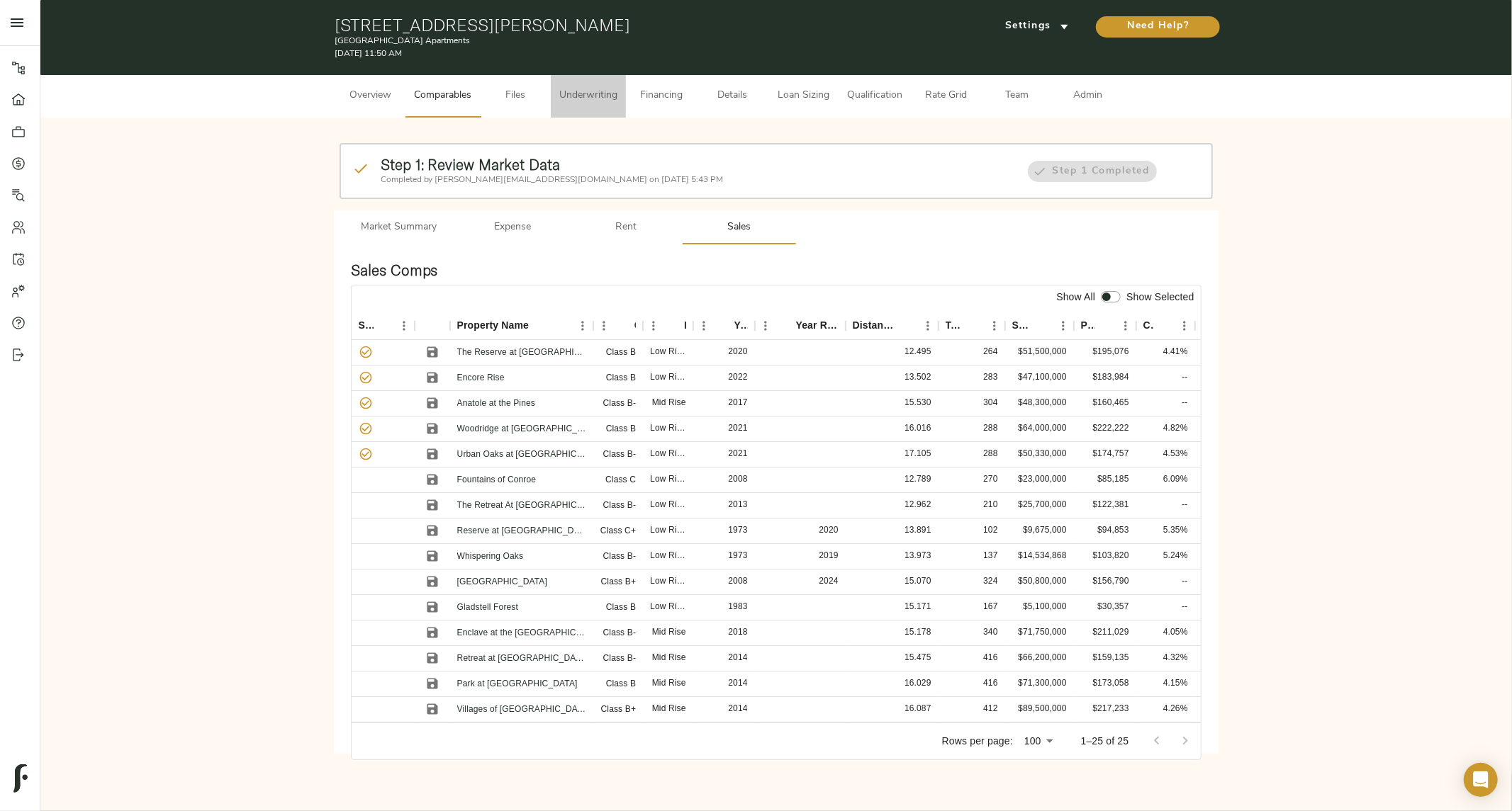
click at [578, 110] on button "Underwriting" at bounding box center [588, 97] width 75 height 42
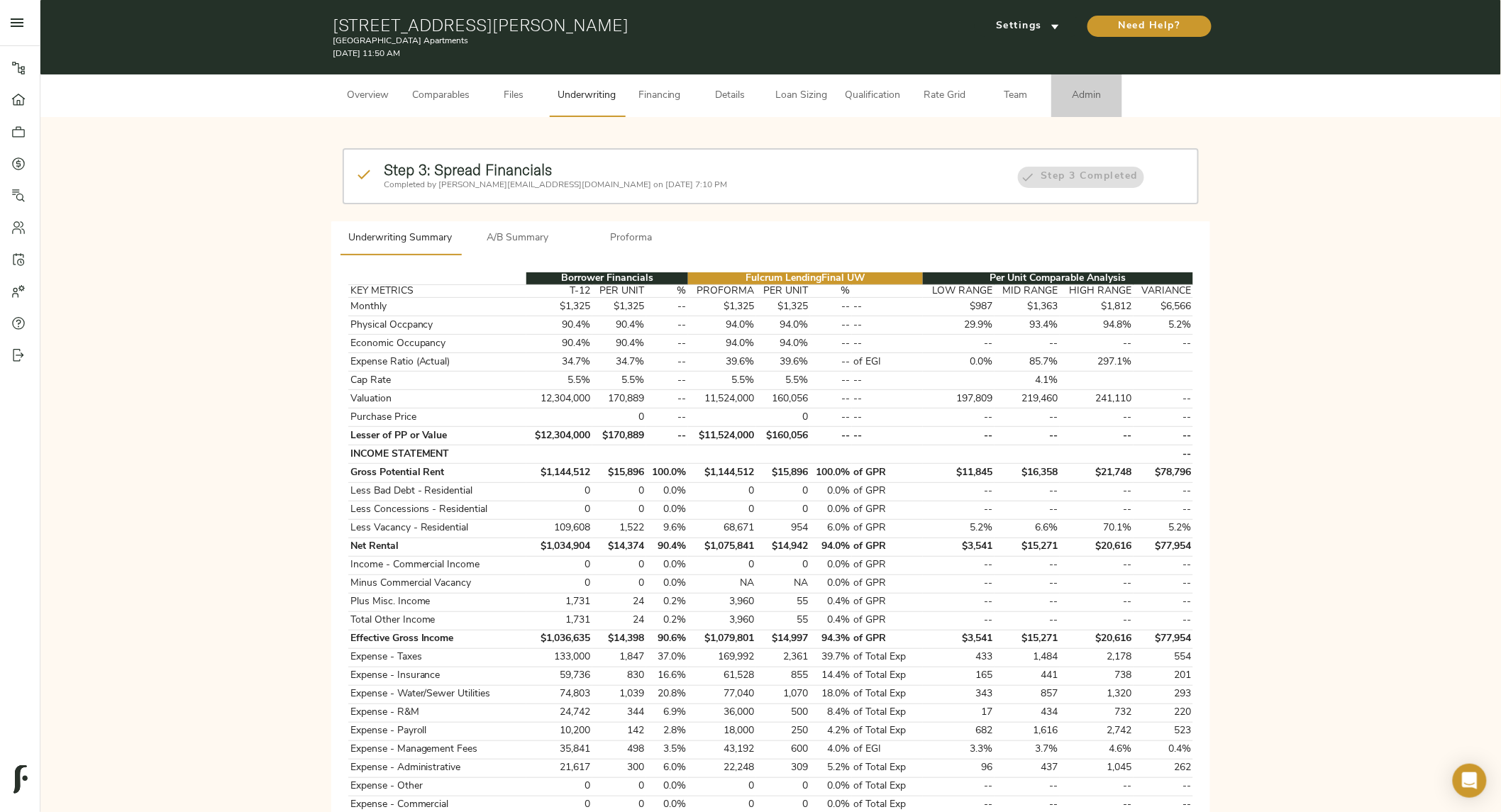
click at [1077, 100] on span "Admin" at bounding box center [1087, 96] width 54 height 18
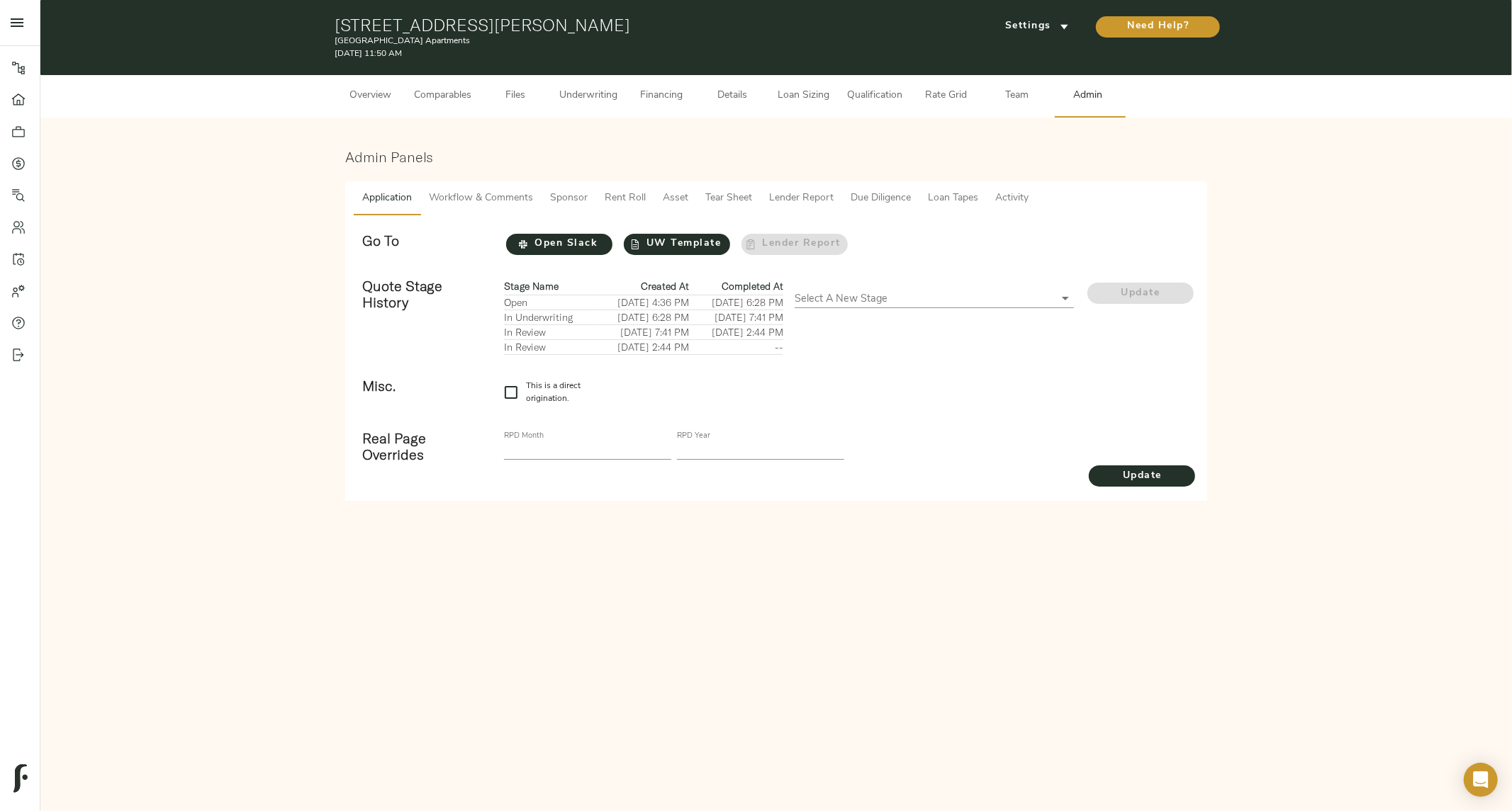
click at [440, 201] on span "Workflow & Comments" at bounding box center [481, 198] width 104 height 18
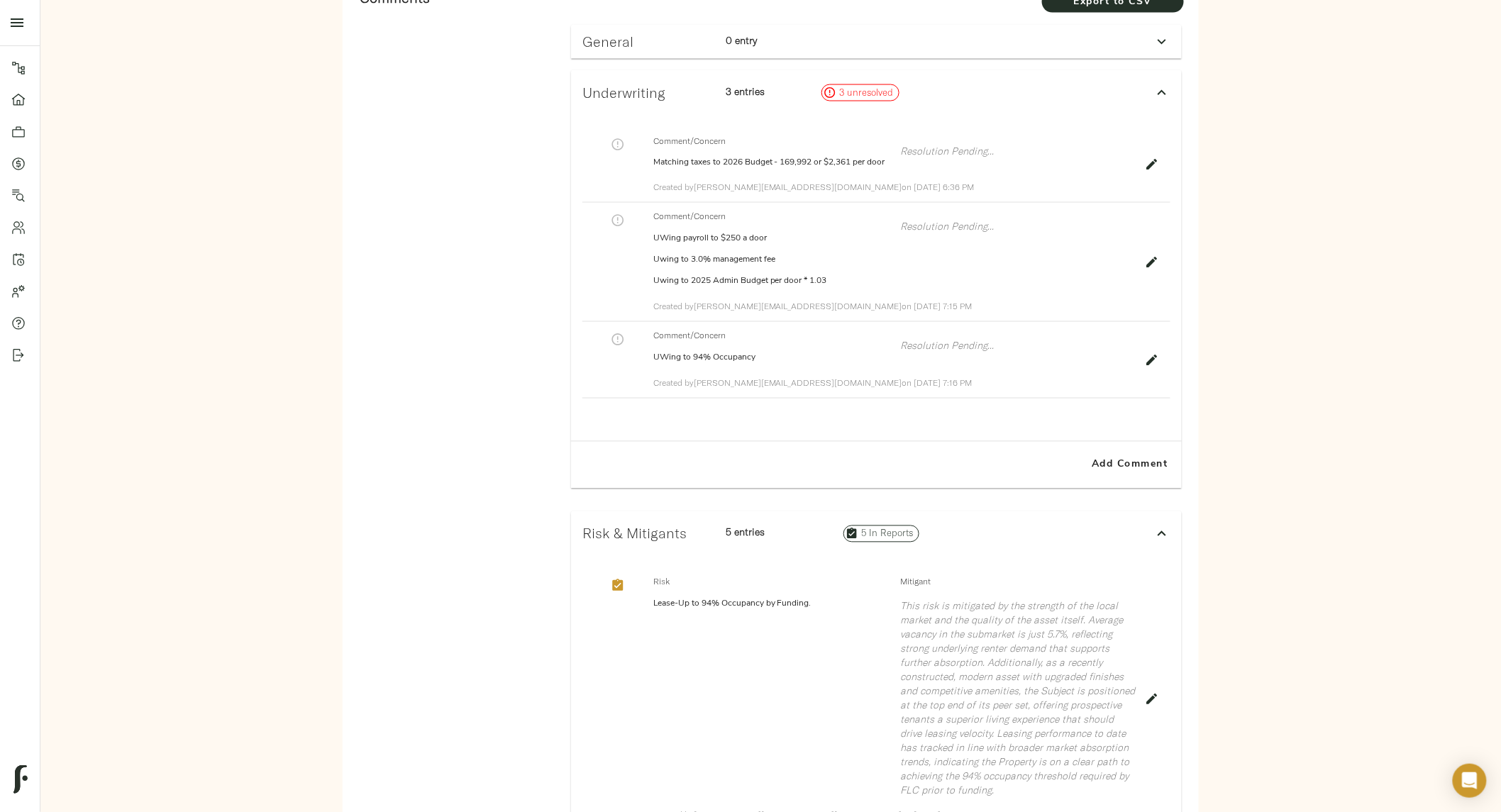
scroll to position [946, 0]
drag, startPoint x: 657, startPoint y: 167, endPoint x: 704, endPoint y: 188, distance: 51.5
click at [704, 176] on p "Matching taxes to 2026 Budget - 169,992 or $2,361 per door" at bounding box center [771, 161] width 236 height 30
drag, startPoint x: 656, startPoint y: 257, endPoint x: 799, endPoint y: 314, distance: 153.9
click at [799, 299] on div "Comment/Concern UWing payroll to $250 a door Uwing to 3.0% management fee Uwing…" at bounding box center [771, 254] width 236 height 89
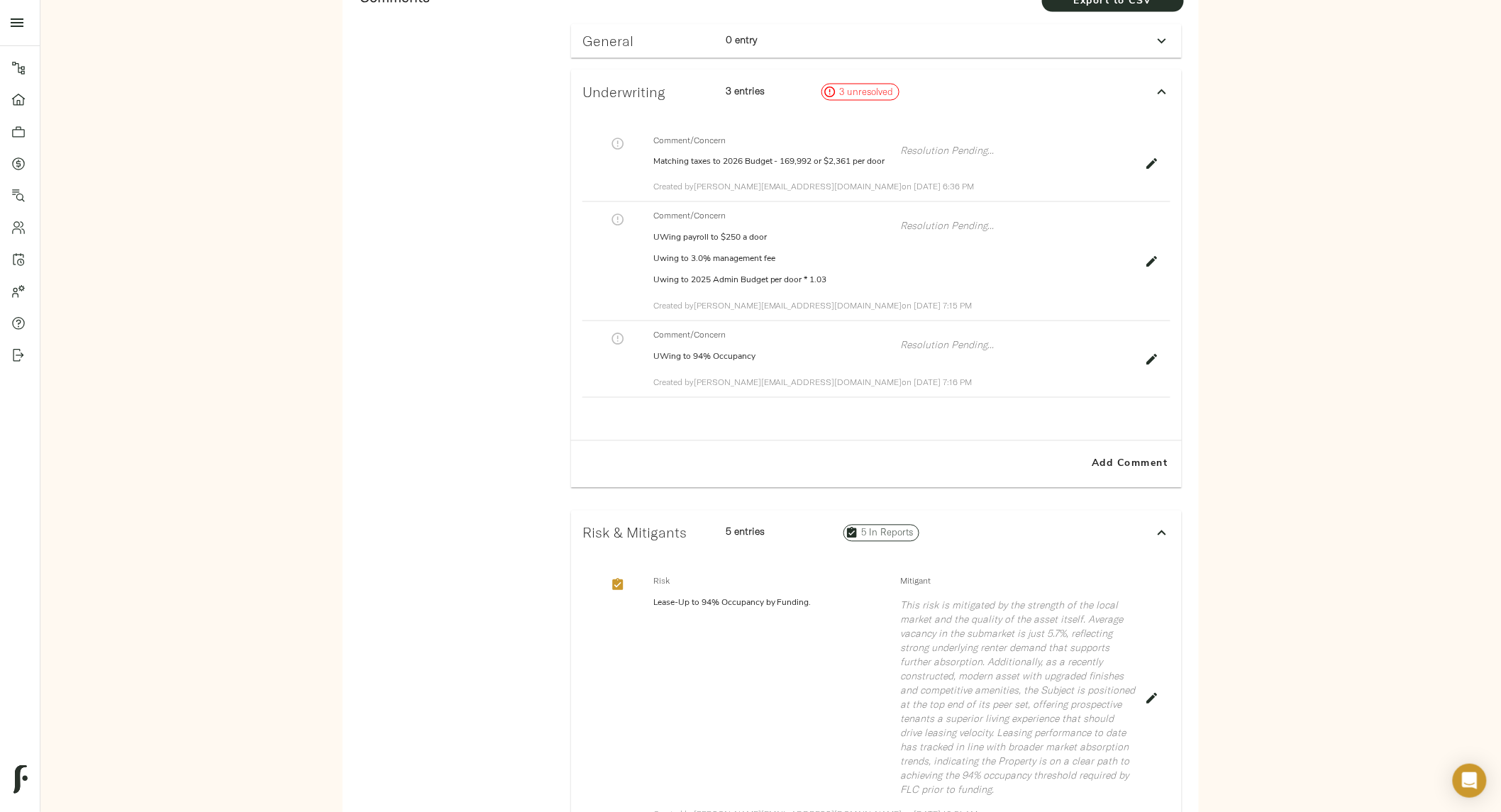
click at [694, 364] on p "UWing to 94% Occupancy" at bounding box center [771, 357] width 236 height 13
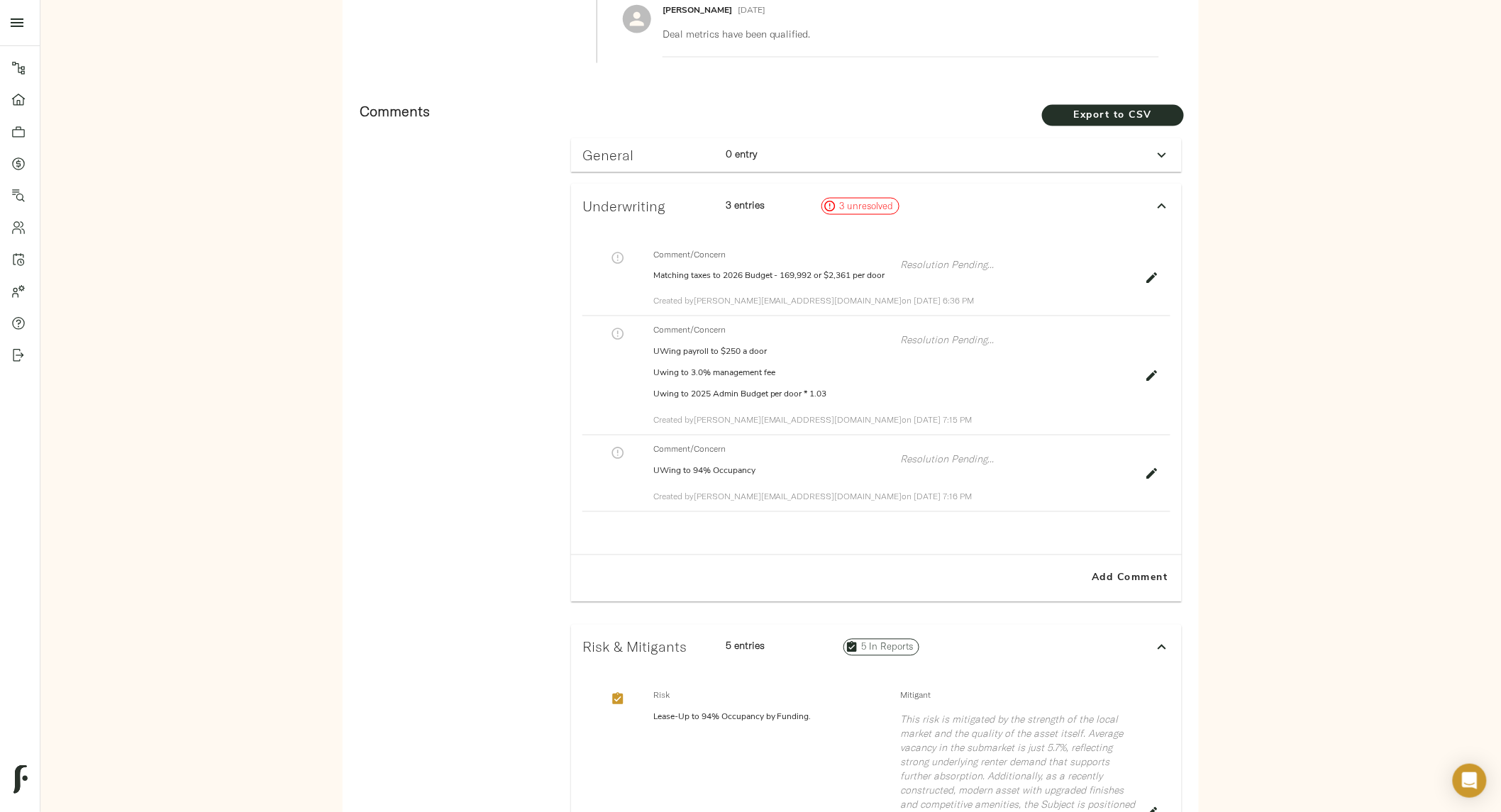
scroll to position [831, 0]
click at [1130, 594] on button "Add Comment" at bounding box center [1130, 580] width 92 height 36
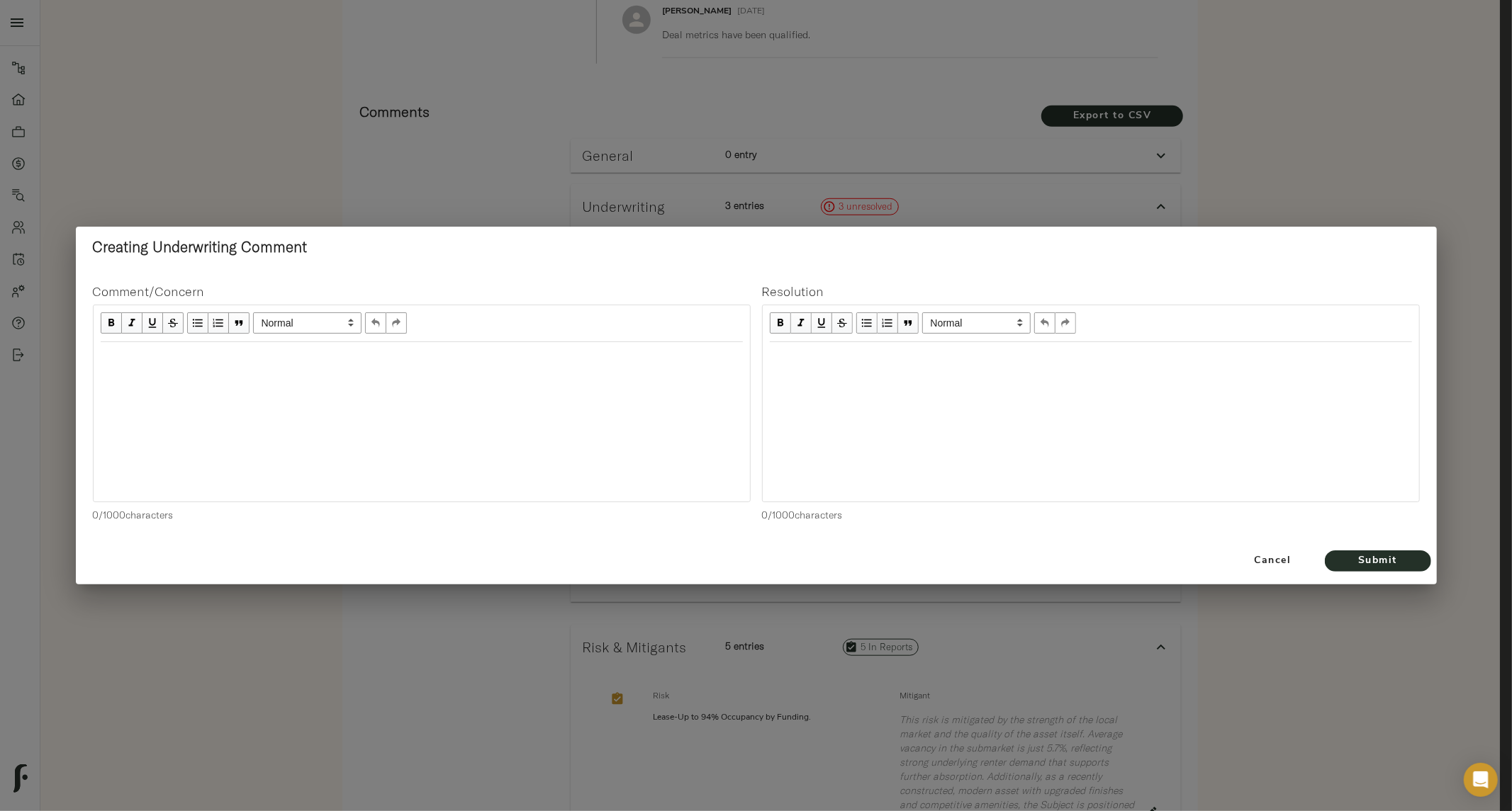
click at [525, 379] on div at bounding box center [421, 422] width 656 height 159
click at [188, 348] on div "Edit text" at bounding box center [421, 358] width 655 height 29
click at [1381, 565] on span "Submit" at bounding box center [1378, 561] width 78 height 18
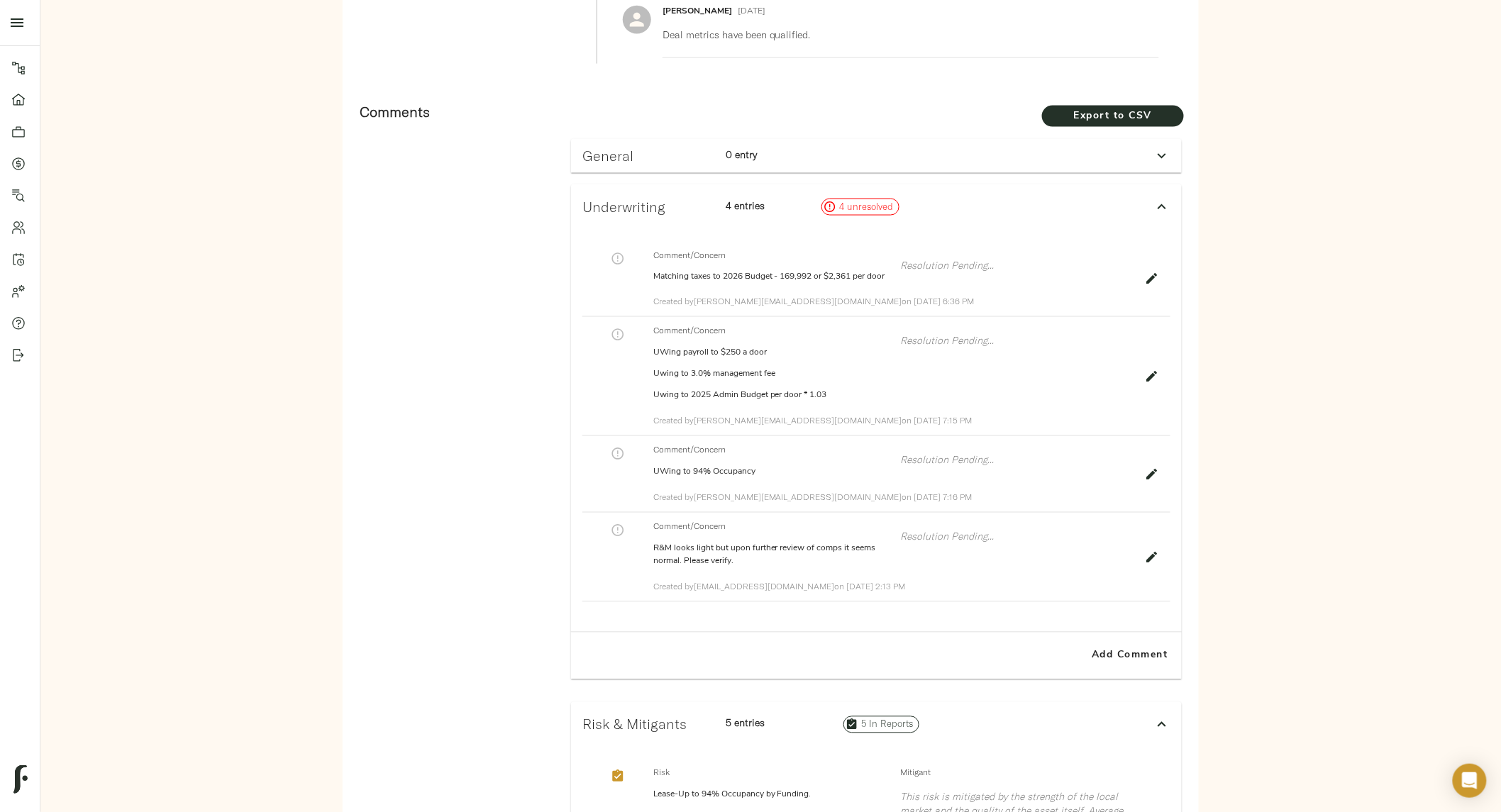
click at [926, 544] on p "Resolution Pending..." at bounding box center [1018, 537] width 236 height 14
click at [904, 544] on p "Resolution Pending..." at bounding box center [1018, 537] width 236 height 14
click at [1154, 565] on icon "button" at bounding box center [1152, 557] width 14 height 14
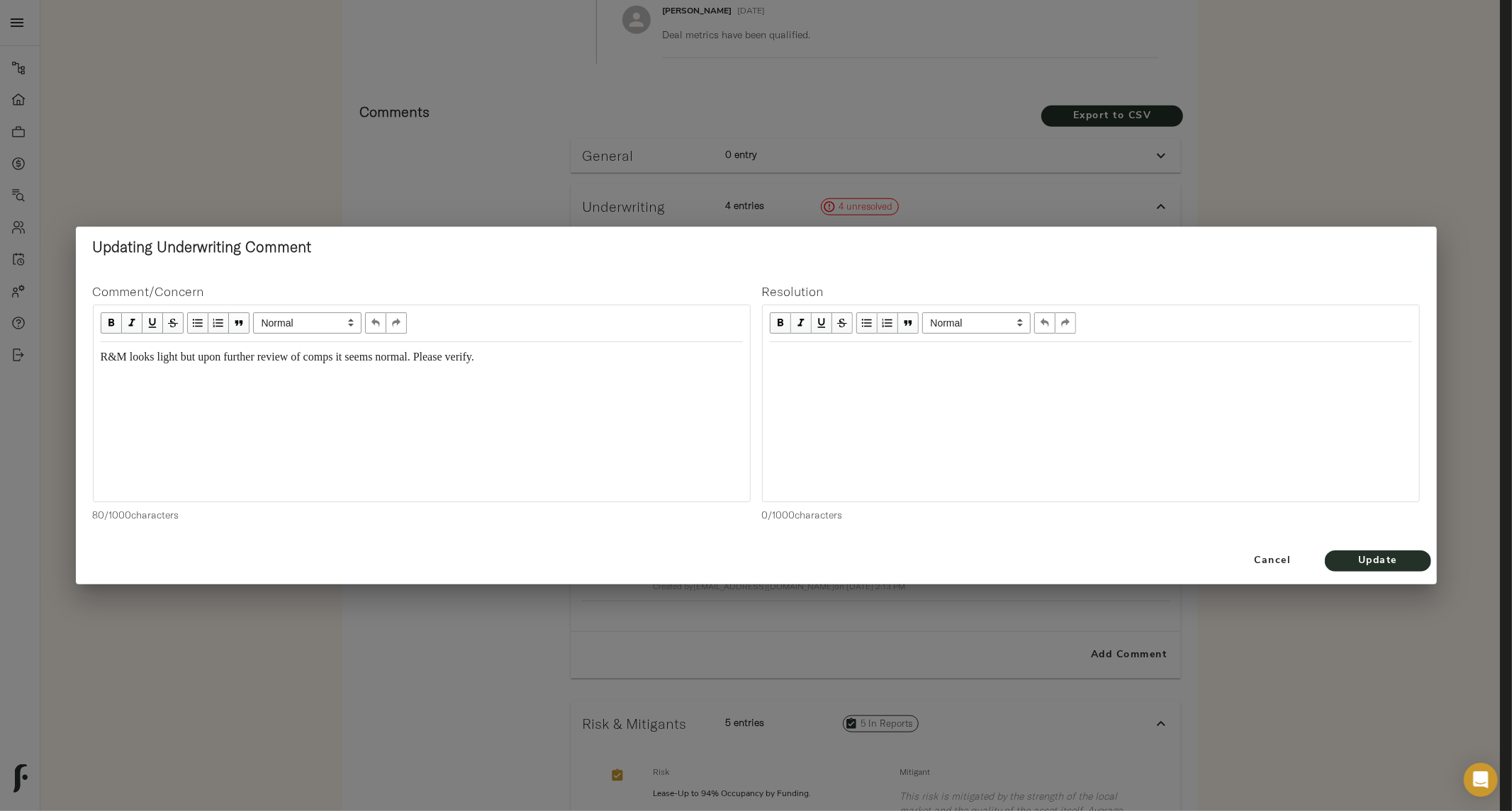
click at [834, 373] on div at bounding box center [1091, 422] width 656 height 159
click at [767, 354] on div "Edit text" at bounding box center [1091, 358] width 655 height 29
click at [1257, 564] on span "Cancel" at bounding box center [1272, 561] width 81 height 18
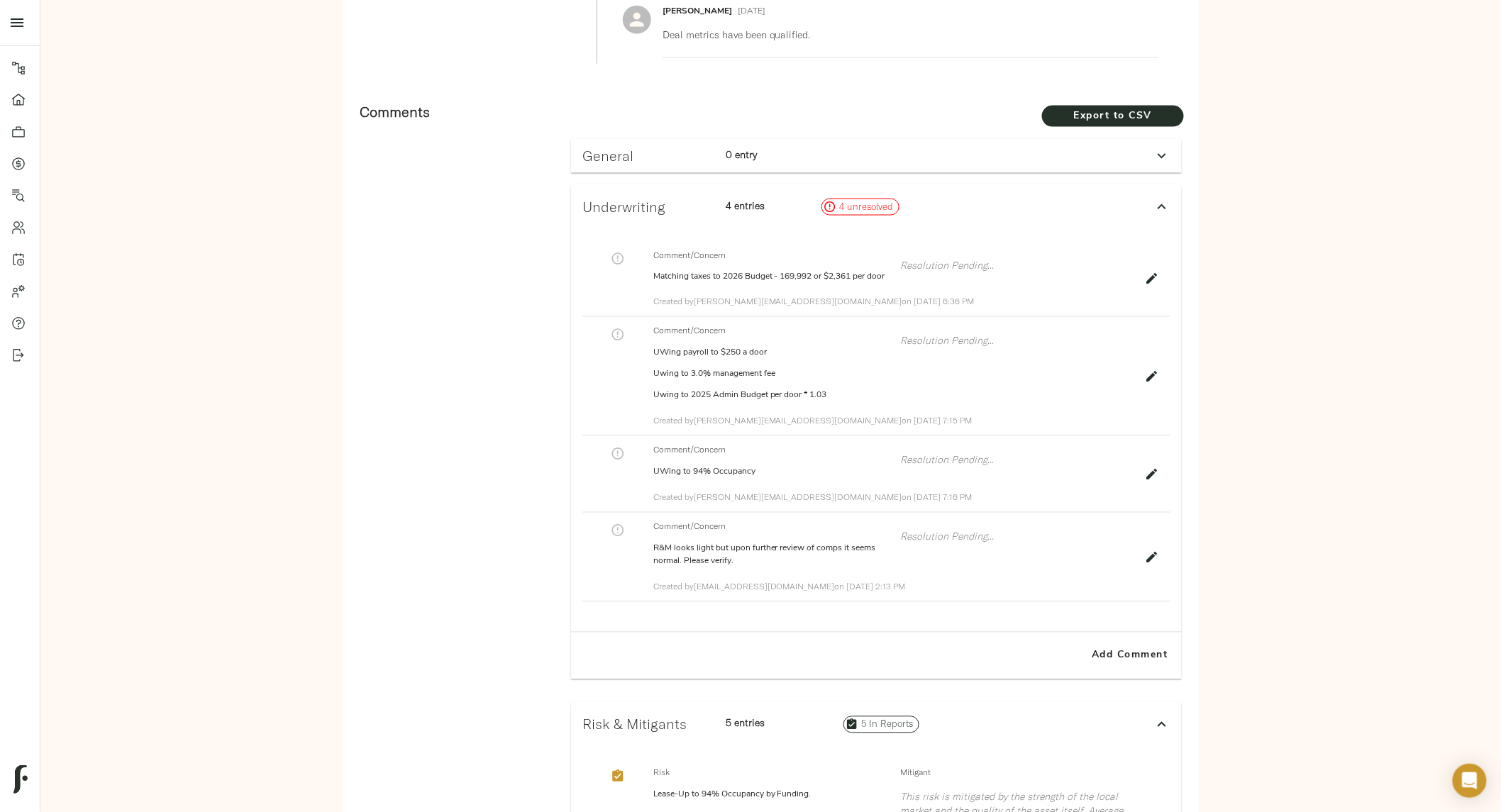
click at [726, 195] on div "4 entries" at bounding box center [768, 206] width 96 height 28
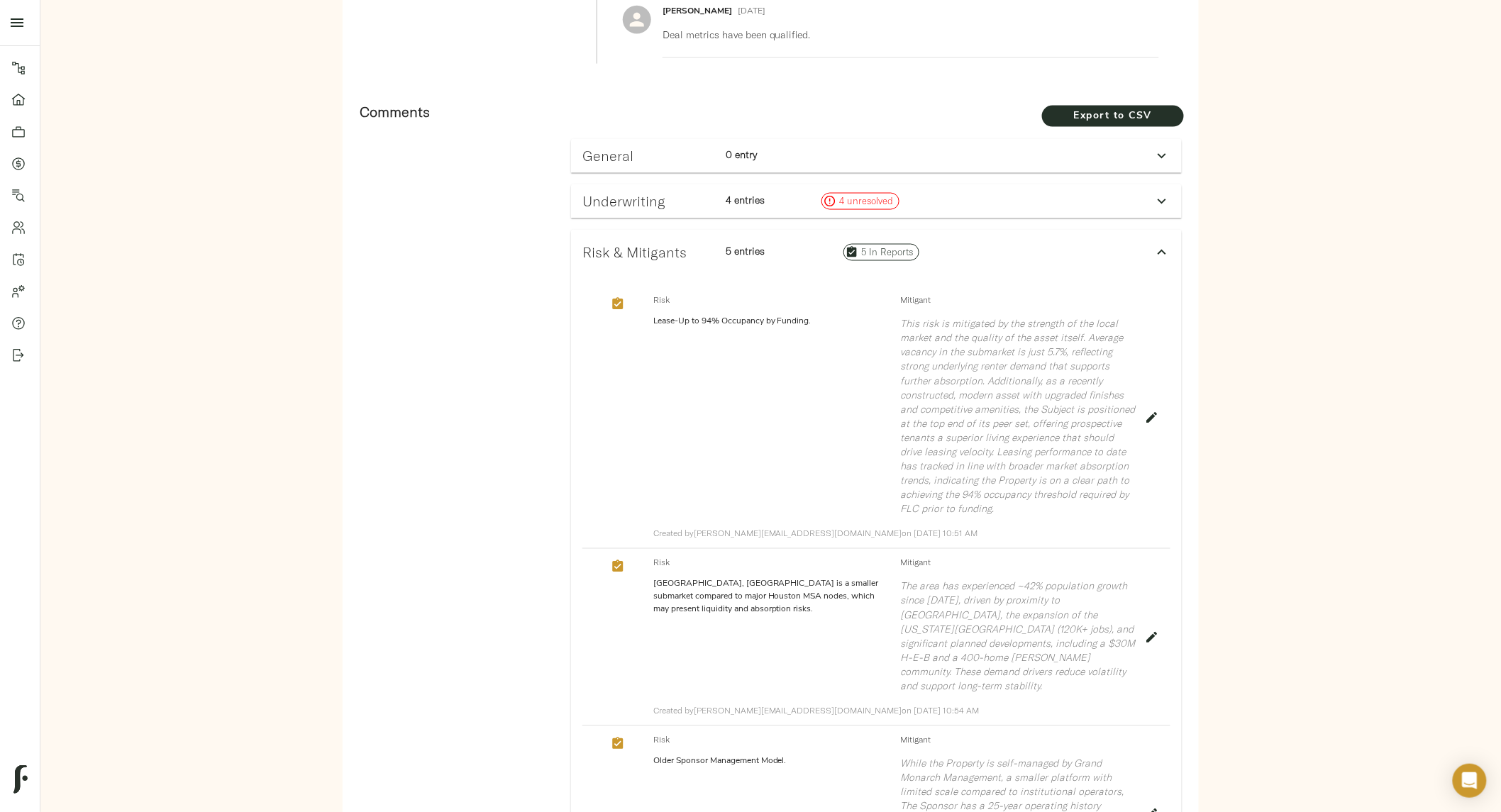
click at [665, 163] on h3 "General" at bounding box center [649, 155] width 132 height 16
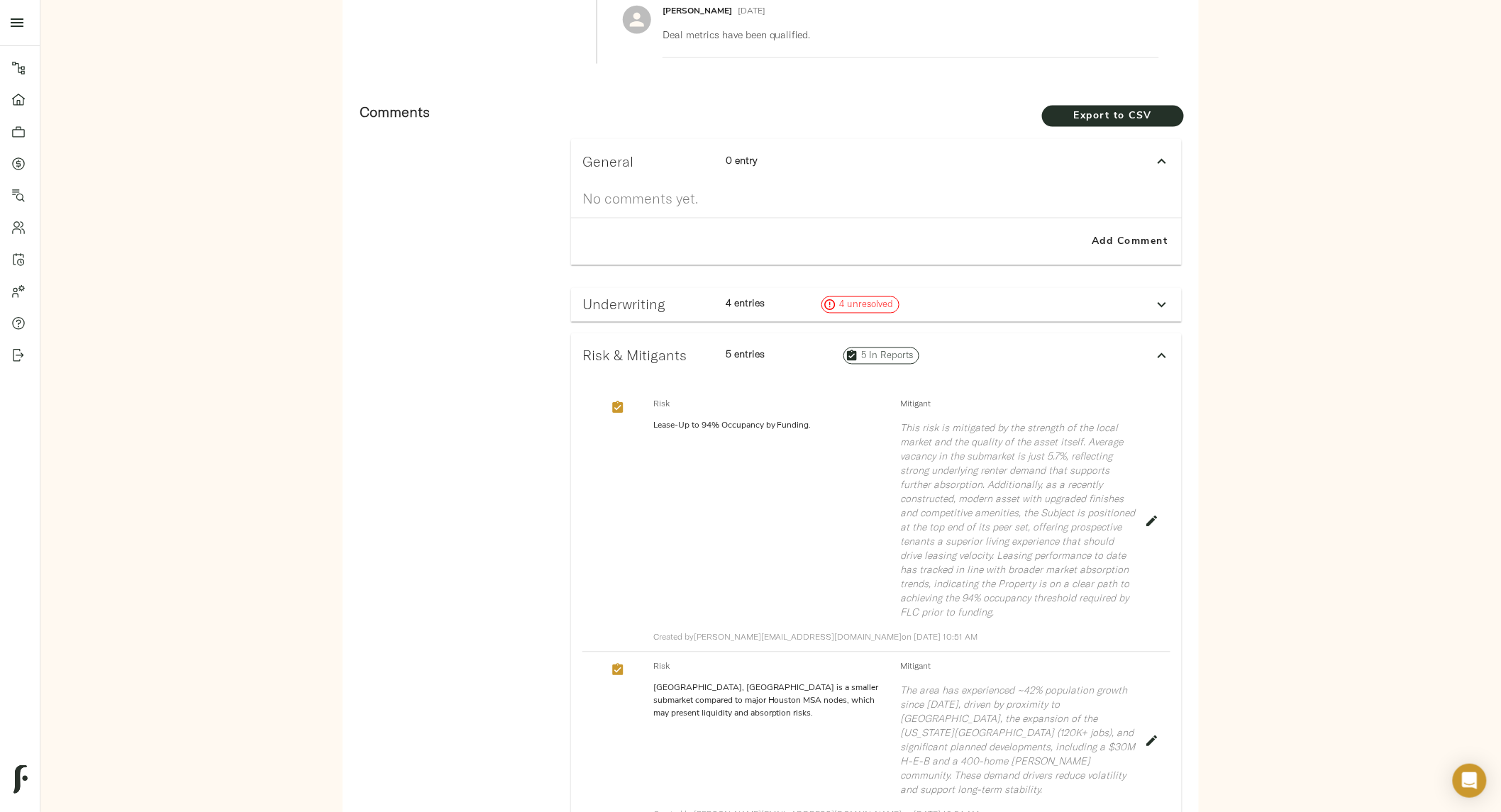
click at [665, 163] on h3 "General" at bounding box center [649, 161] width 132 height 16
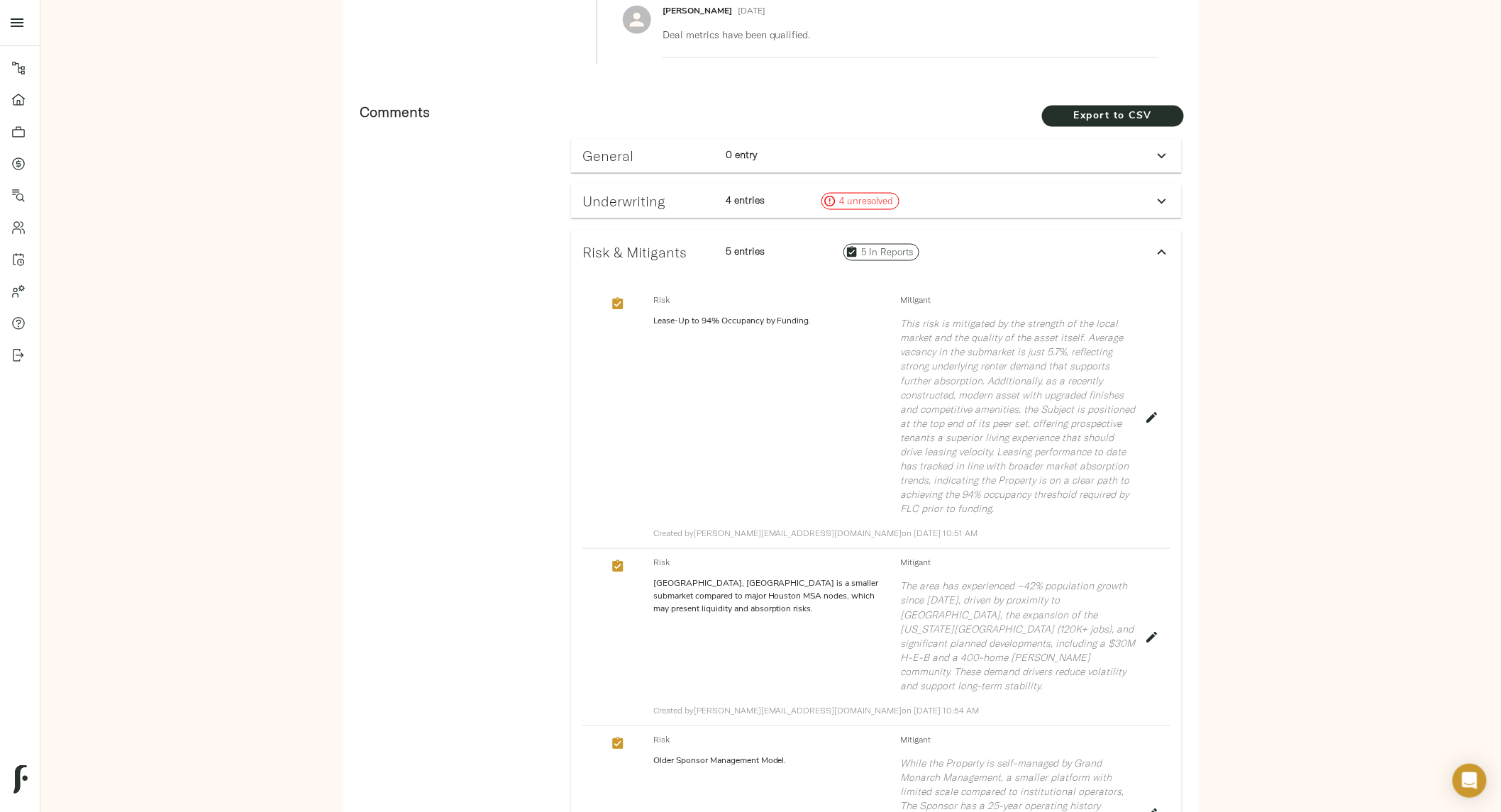
click at [664, 253] on h3 "Risk & Mitigants" at bounding box center [649, 252] width 132 height 16
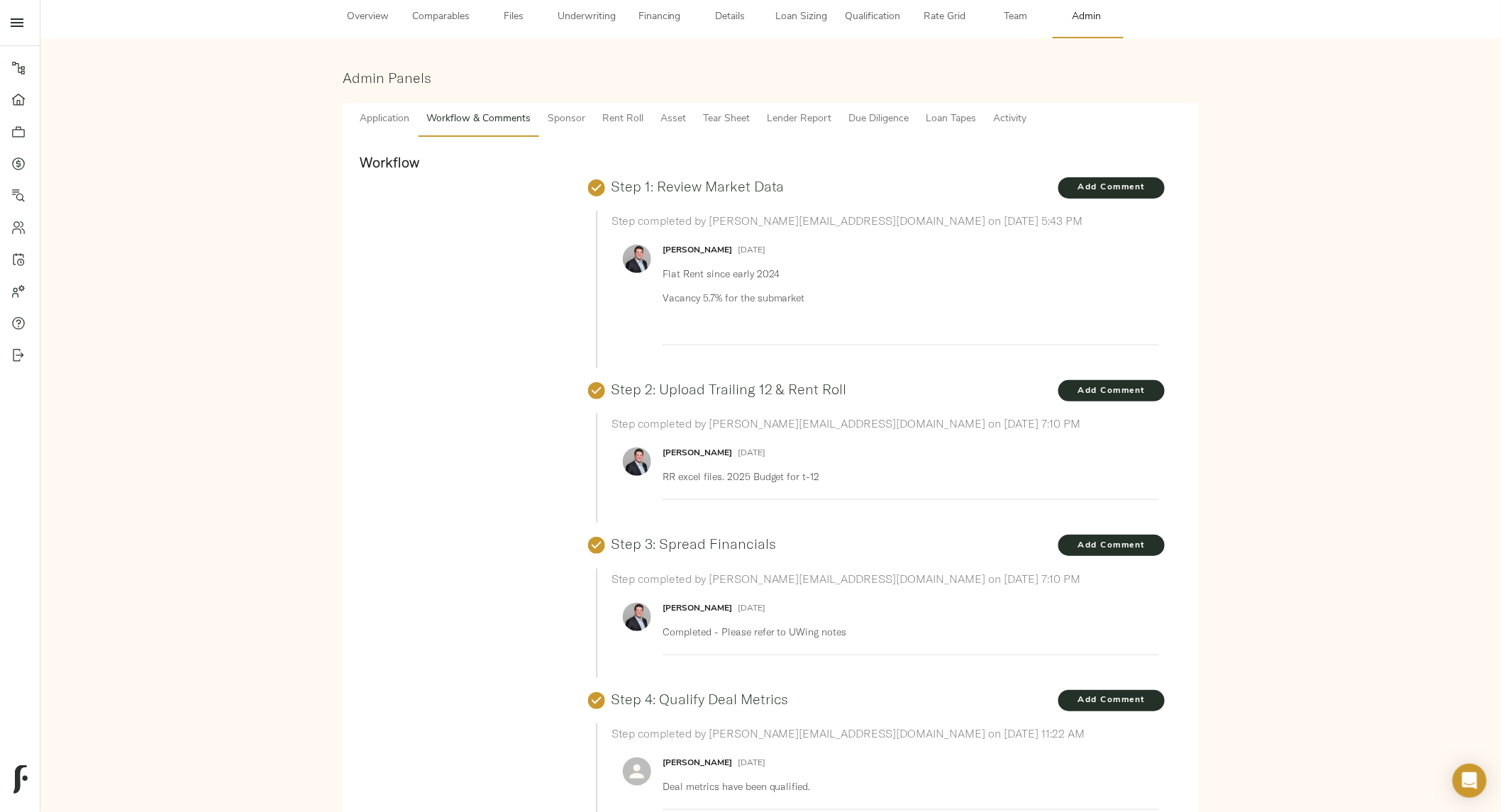
scroll to position [0, 0]
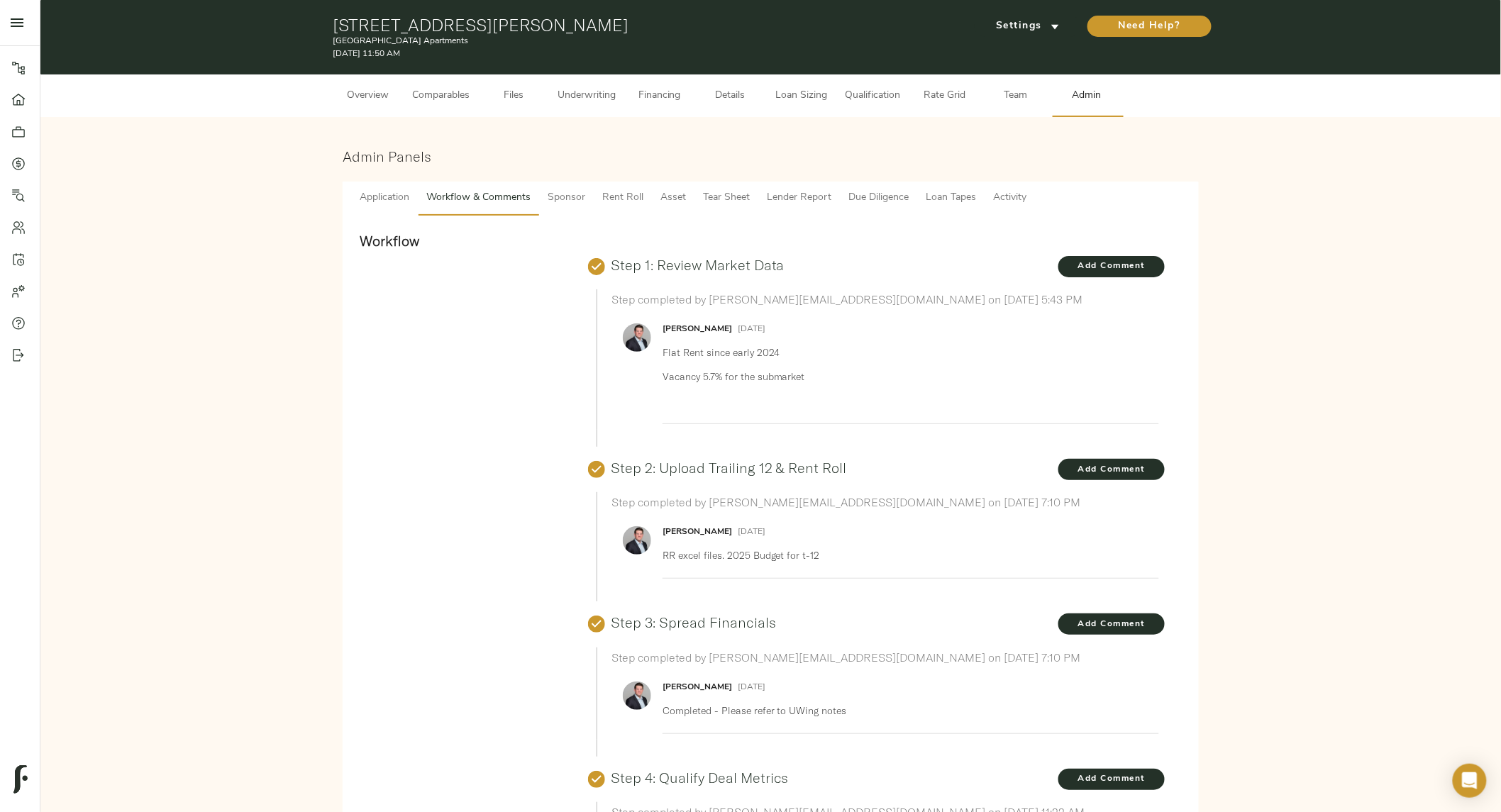
click at [601, 93] on span "Underwriting" at bounding box center [586, 96] width 59 height 18
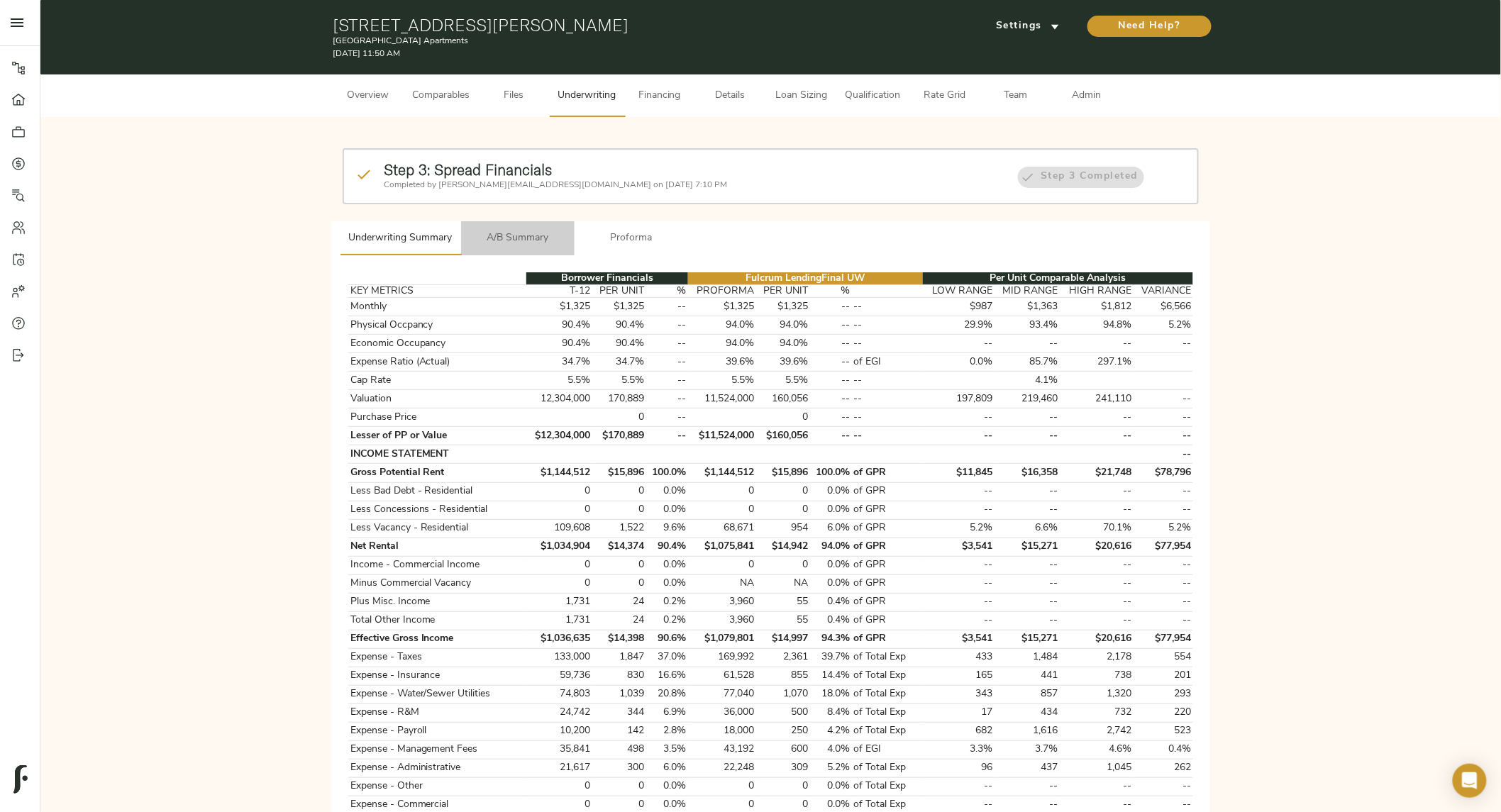
click at [509, 232] on span "A/B Summary" at bounding box center [518, 238] width 97 height 18
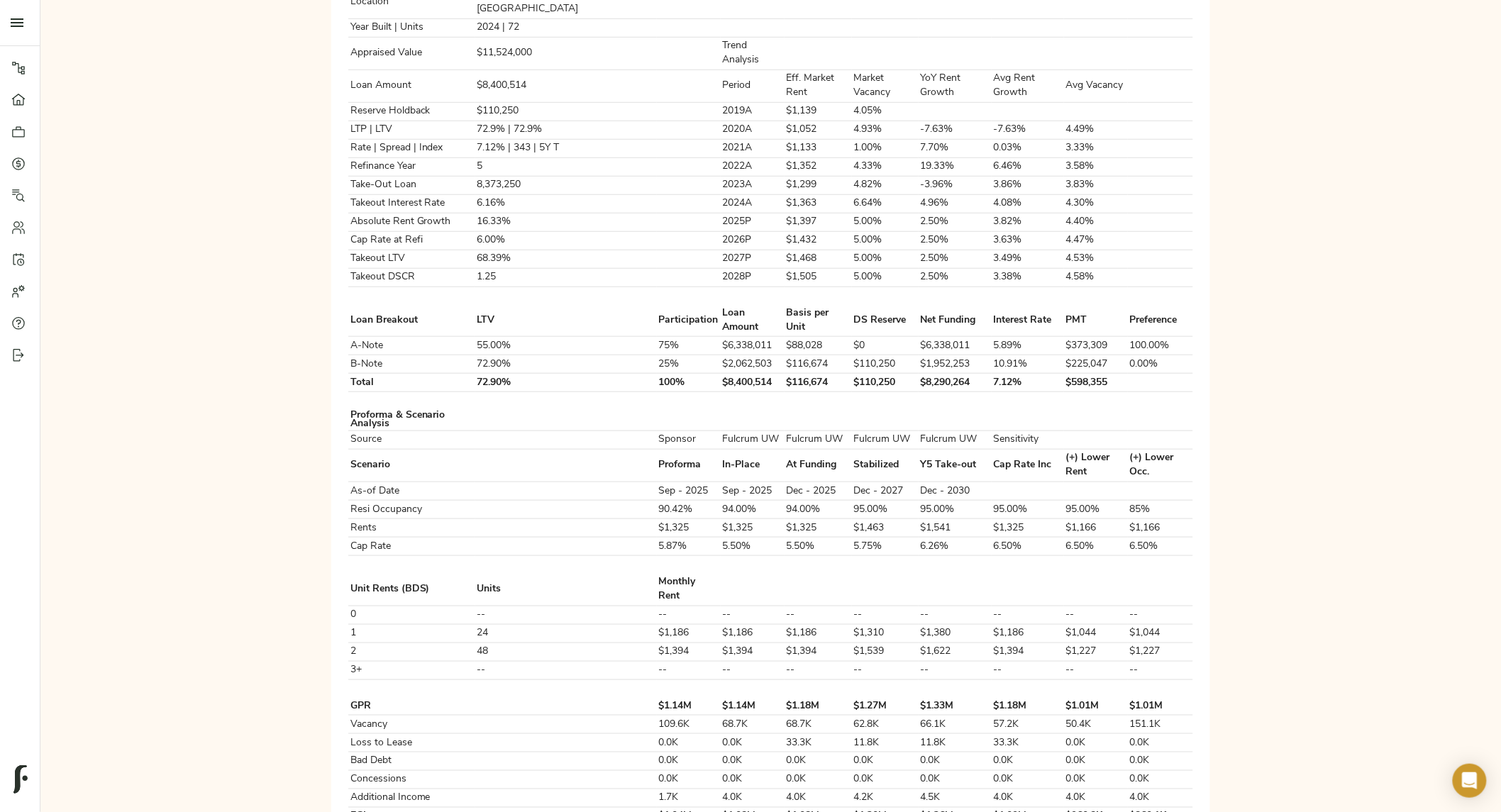
scroll to position [379, 0]
click at [505, 373] on td "72.90%" at bounding box center [566, 383] width 182 height 19
drag, startPoint x: 496, startPoint y: 323, endPoint x: 543, endPoint y: 328, distance: 47.3
click at [543, 373] on td "72.90%" at bounding box center [566, 383] width 182 height 19
click at [579, 355] on td "72.90%" at bounding box center [566, 364] width 182 height 19
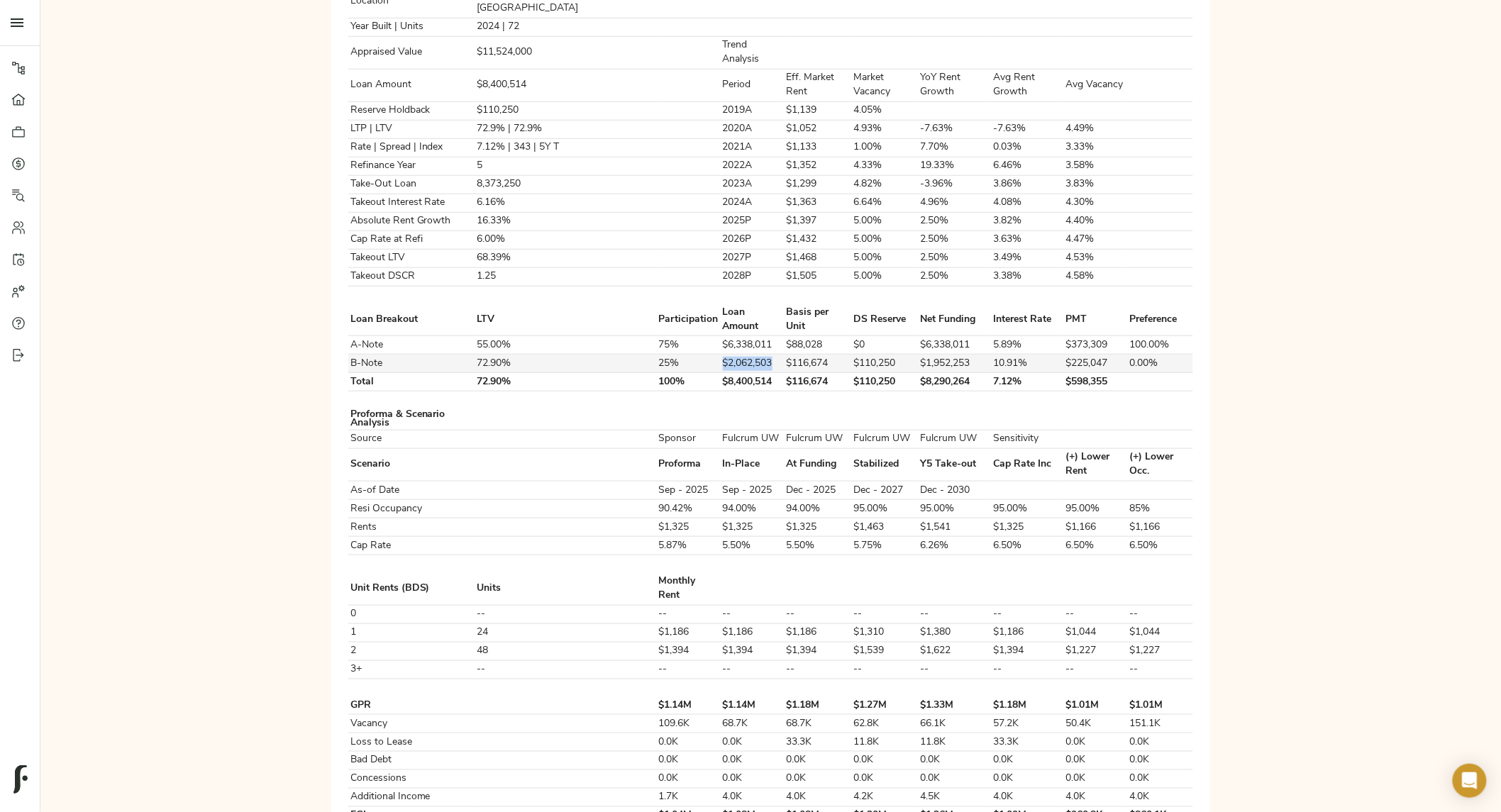
drag, startPoint x: 650, startPoint y: 304, endPoint x: 713, endPoint y: 304, distance: 63.0
click at [713, 355] on tr "B-Note 72.90% 25% $2,062,503 $116,674 $110,250 $1,952,253 10.91% $225,047 0.00%" at bounding box center [771, 364] width 845 height 19
drag, startPoint x: 958, startPoint y: 305, endPoint x: 1008, endPoint y: 303, distance: 50.0
click at [1008, 355] on tr "B-Note 72.90% 25% $2,062,503 $116,674 $110,250 $1,952,253 10.91% $225,047 0.00%" at bounding box center [771, 364] width 845 height 19
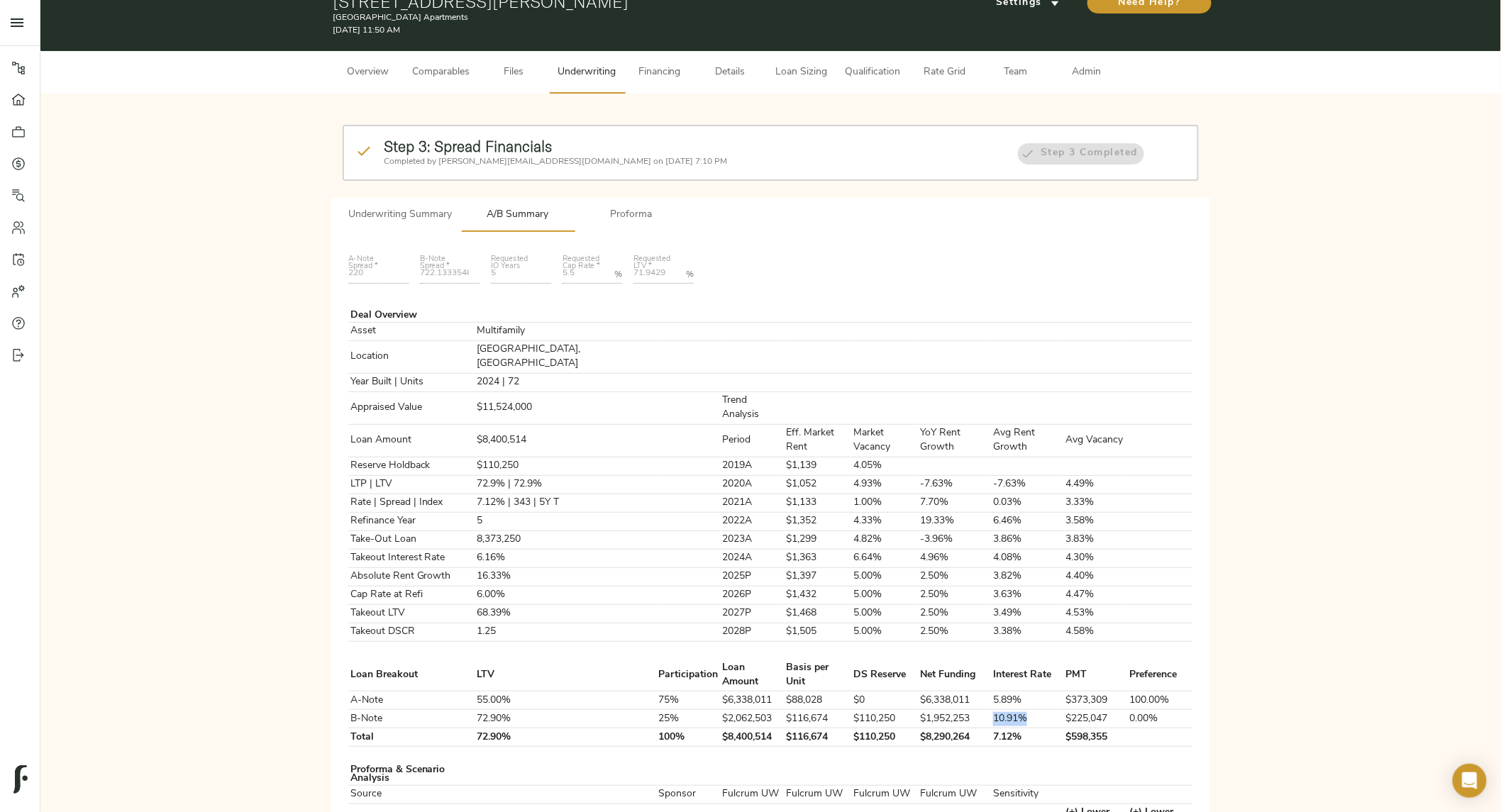
scroll to position [0, 0]
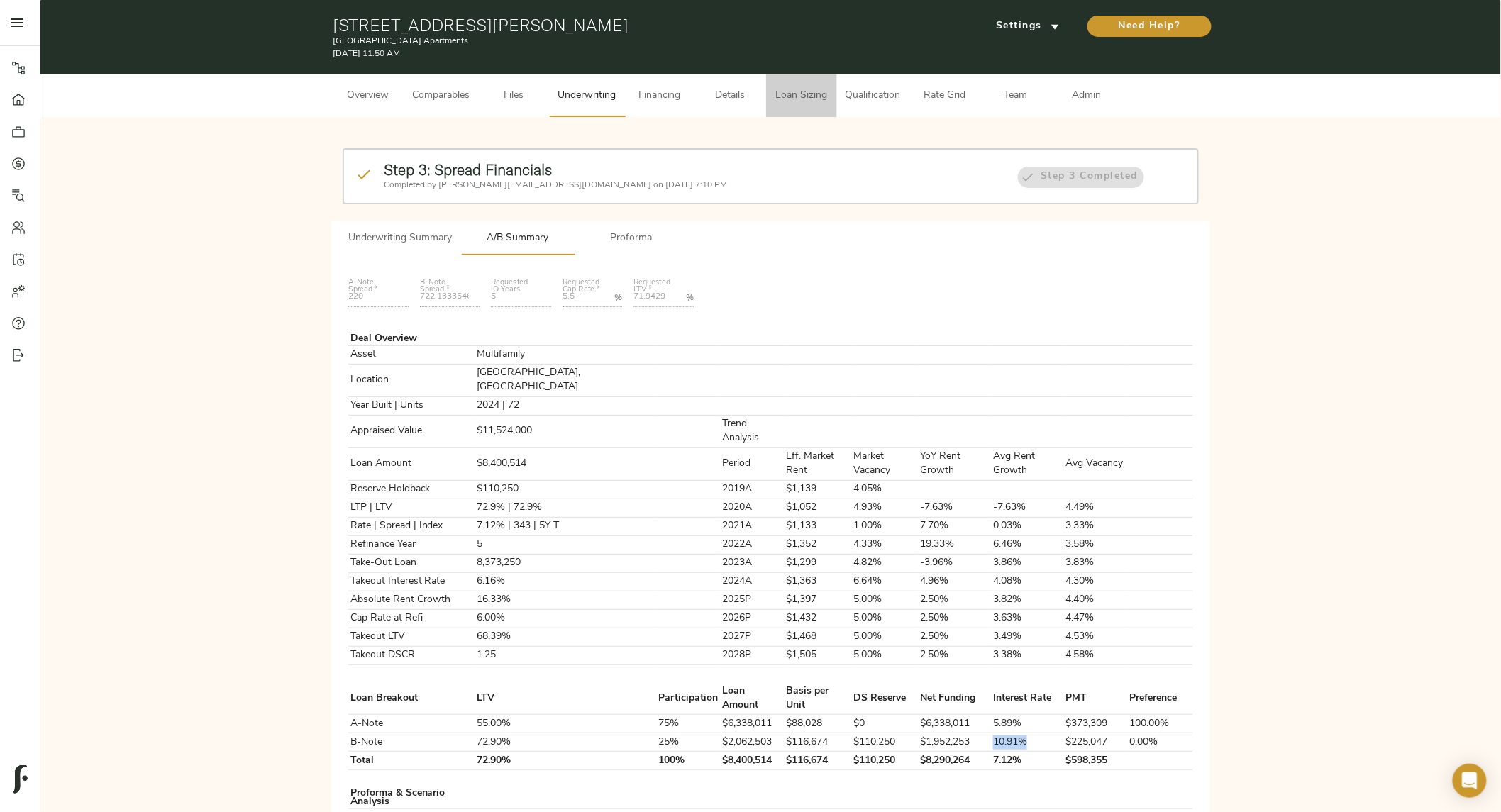
click at [784, 93] on span "Loan Sizing" at bounding box center [802, 96] width 54 height 18
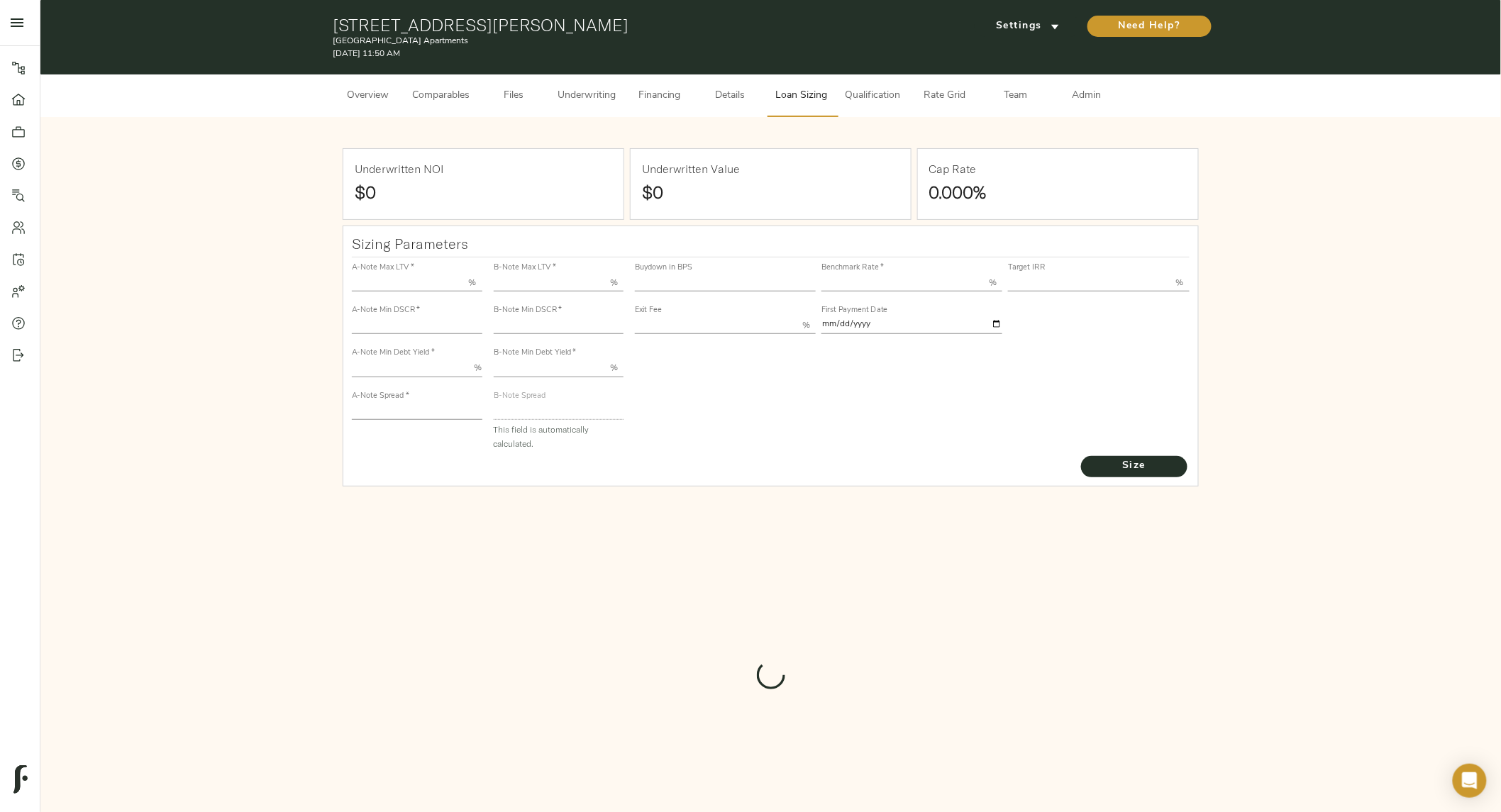
type input "55.000"
type input "1.4"
type input "10.00"
type input "220"
type input "80.000"
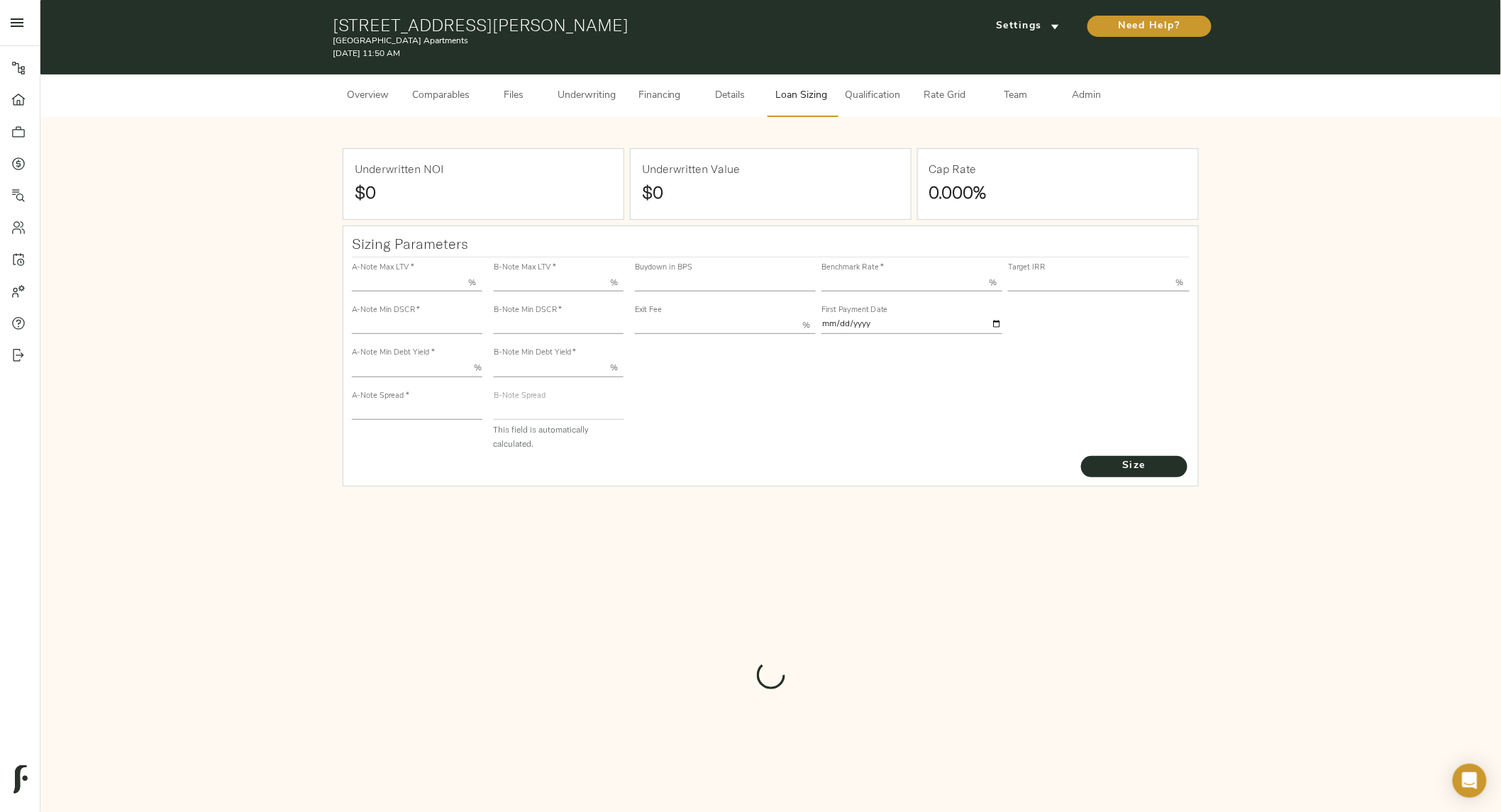
type input "1.06"
type input "2.00"
type input "720.0492939021949"
type input "15"
type input "3.69"
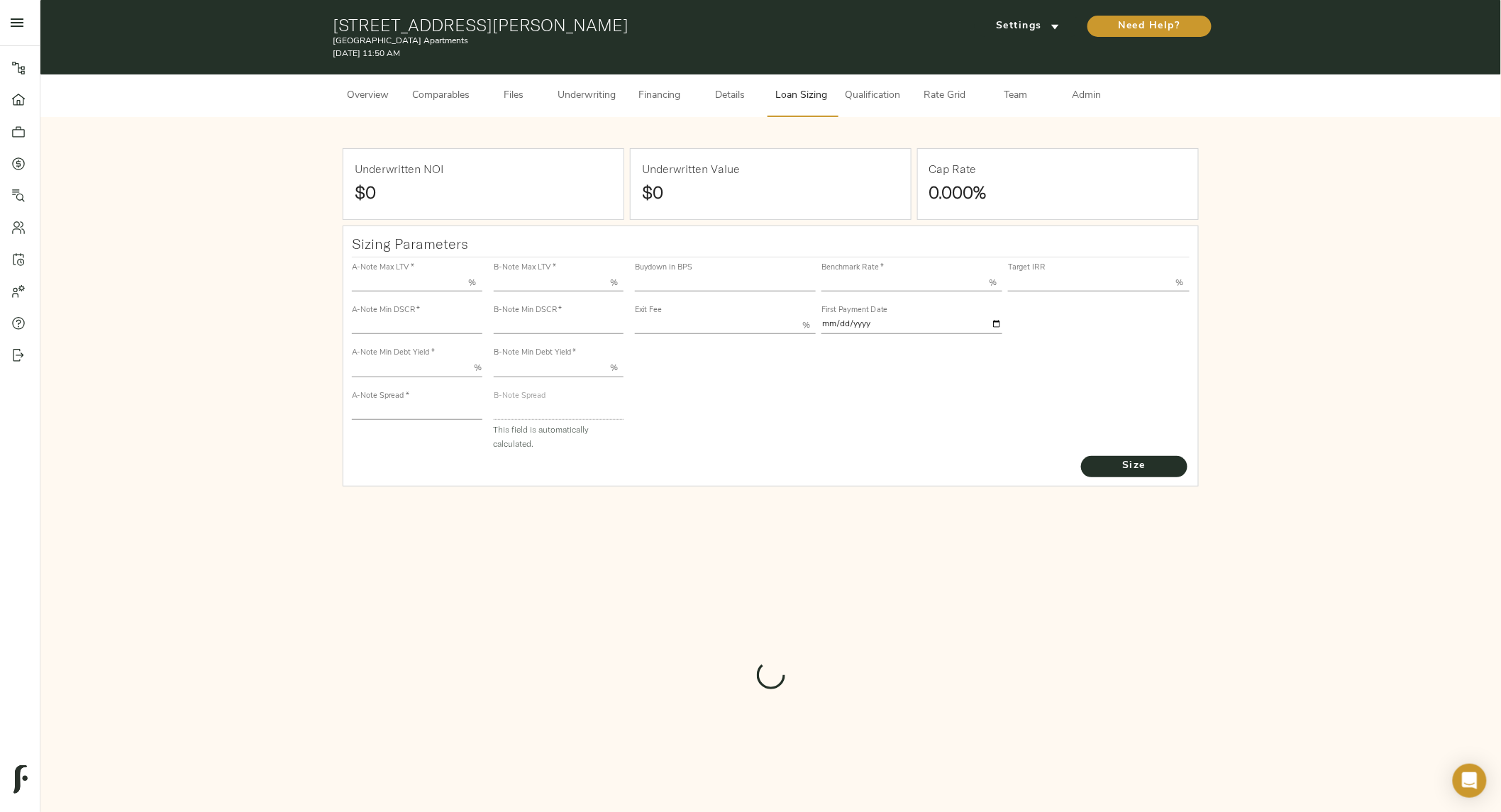
type input "13.00"
type input "1.00"
type input "2025-09-01"
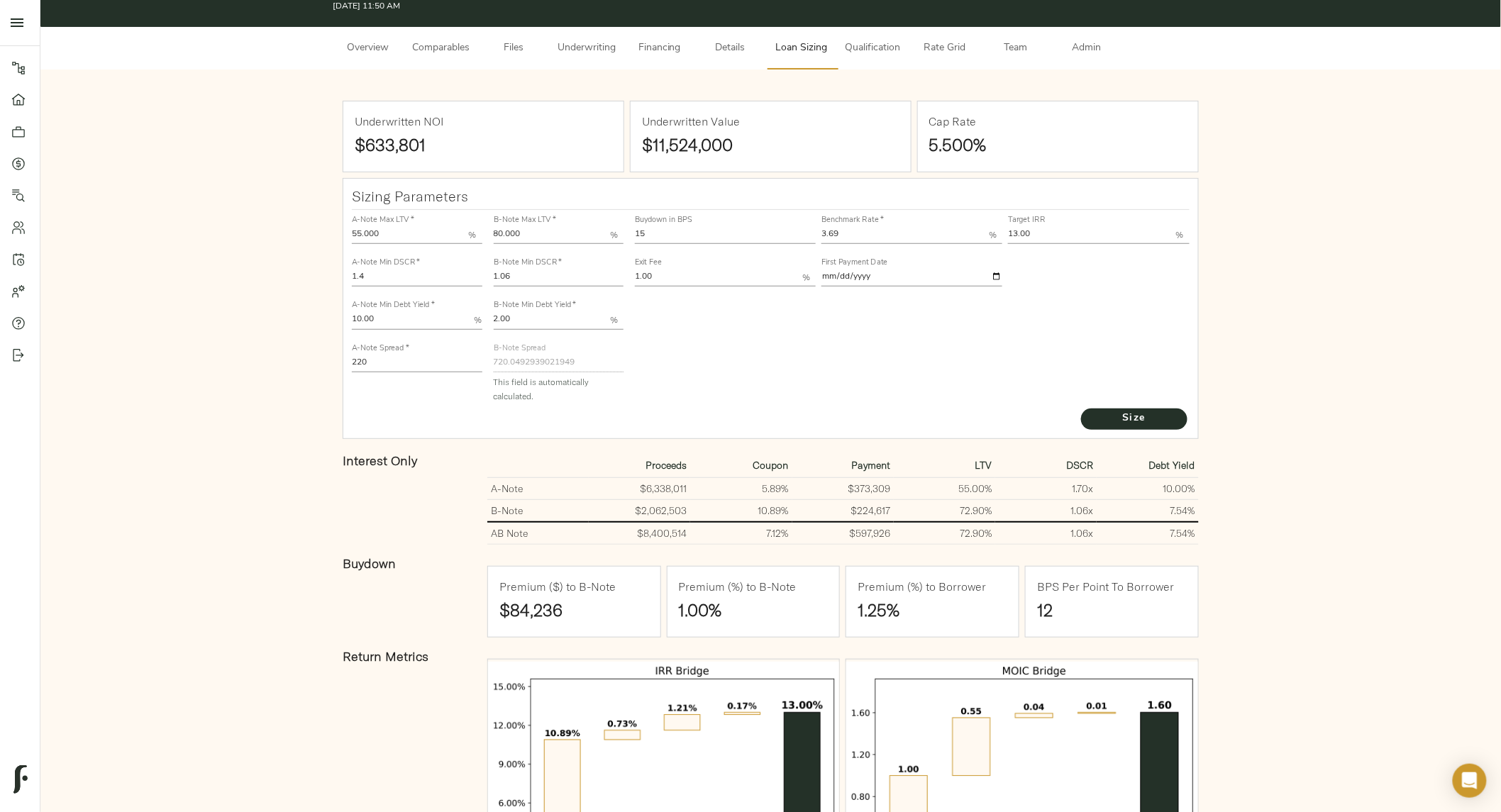
scroll to position [41, 0]
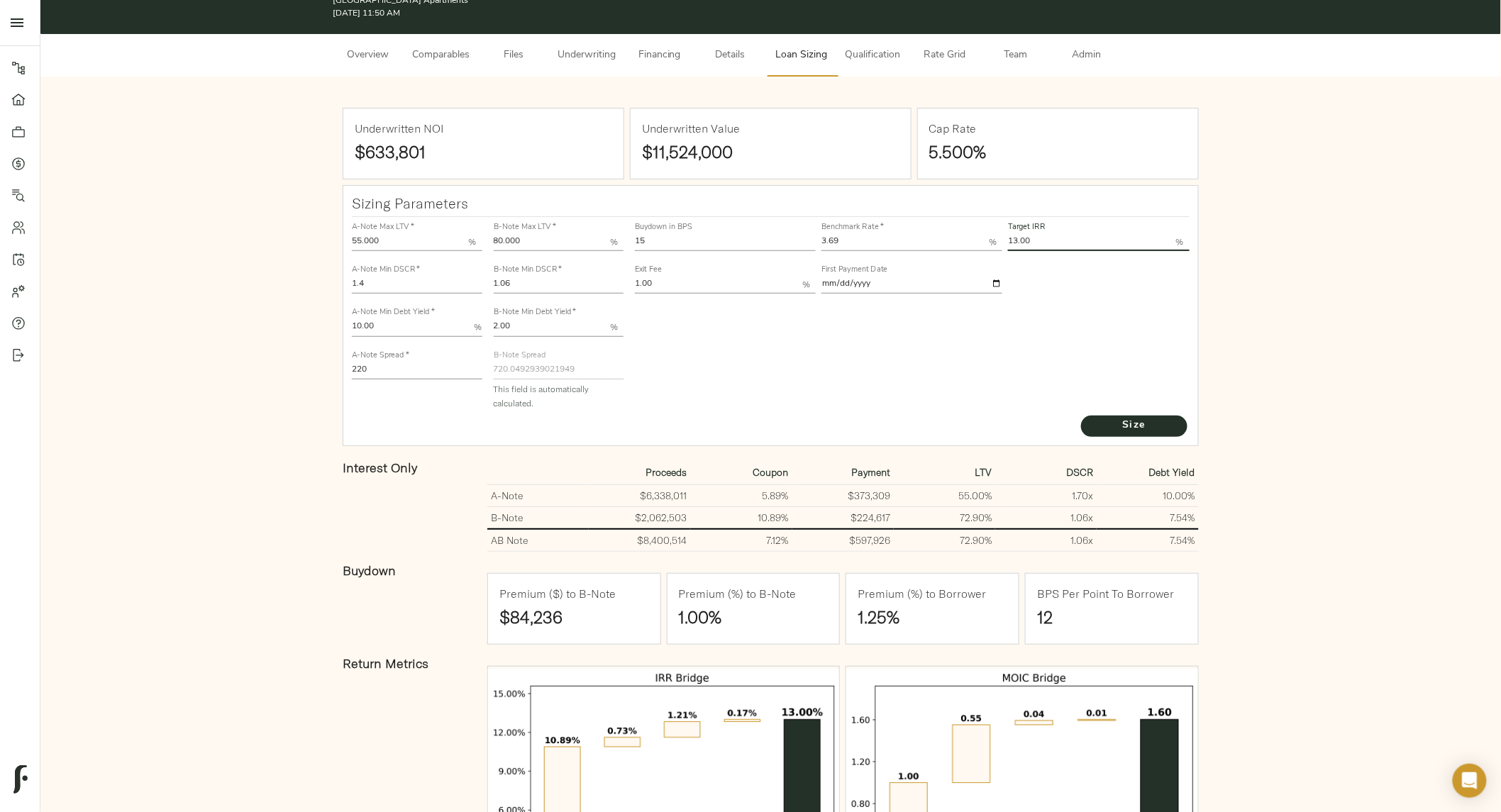
click at [1042, 240] on input "13.00" at bounding box center [1091, 243] width 167 height 17
click at [696, 349] on div "Buydown in BPS 15 Benchmark Rate   * 3.69 % Target IRR 13.00 % Exit Fee 1.00 % …" at bounding box center [912, 315] width 566 height 208
click at [994, 512] on td "72.90%" at bounding box center [945, 518] width 102 height 23
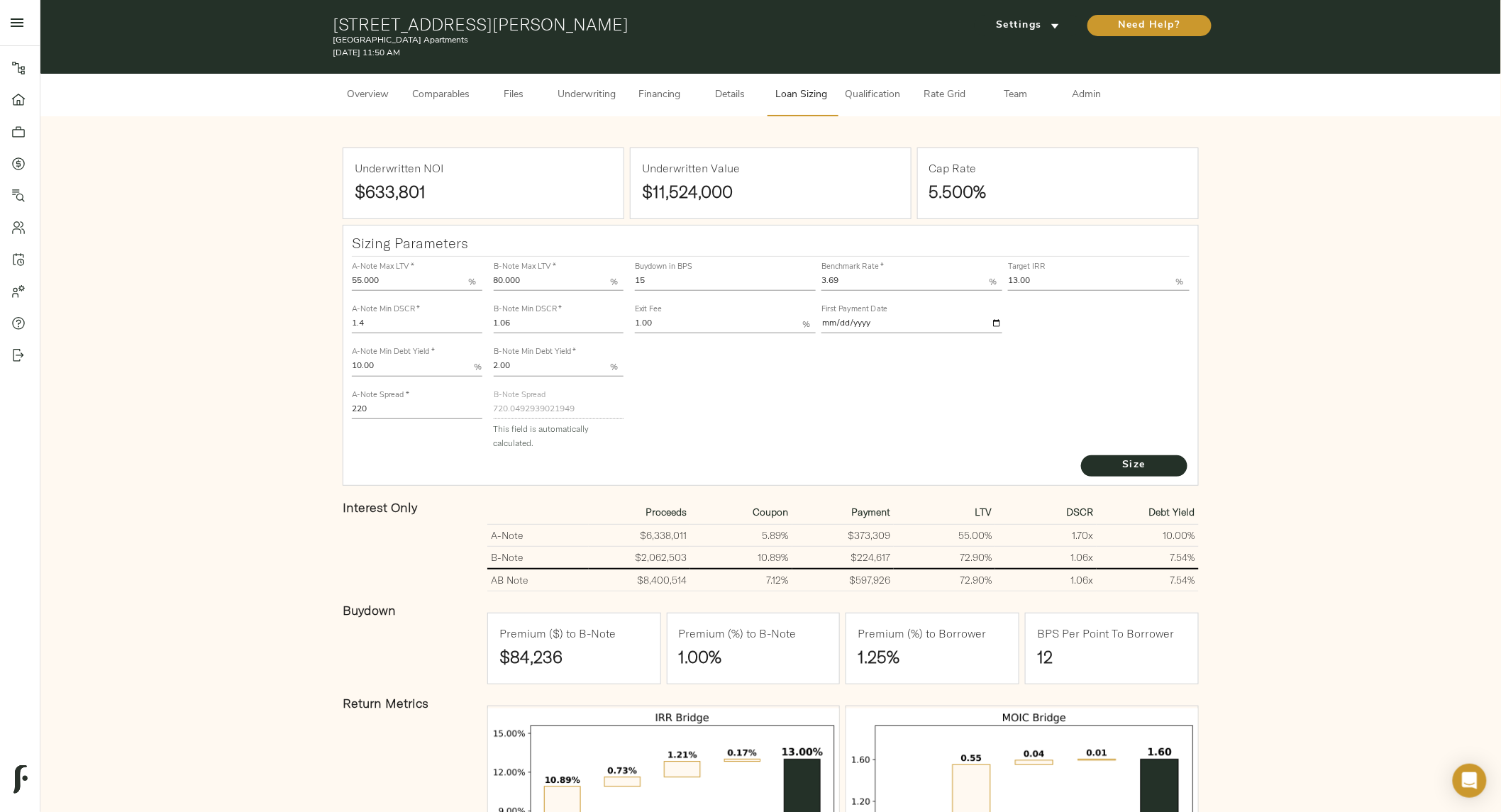
scroll to position [0, 0]
click at [511, 80] on button "Files" at bounding box center [514, 96] width 71 height 42
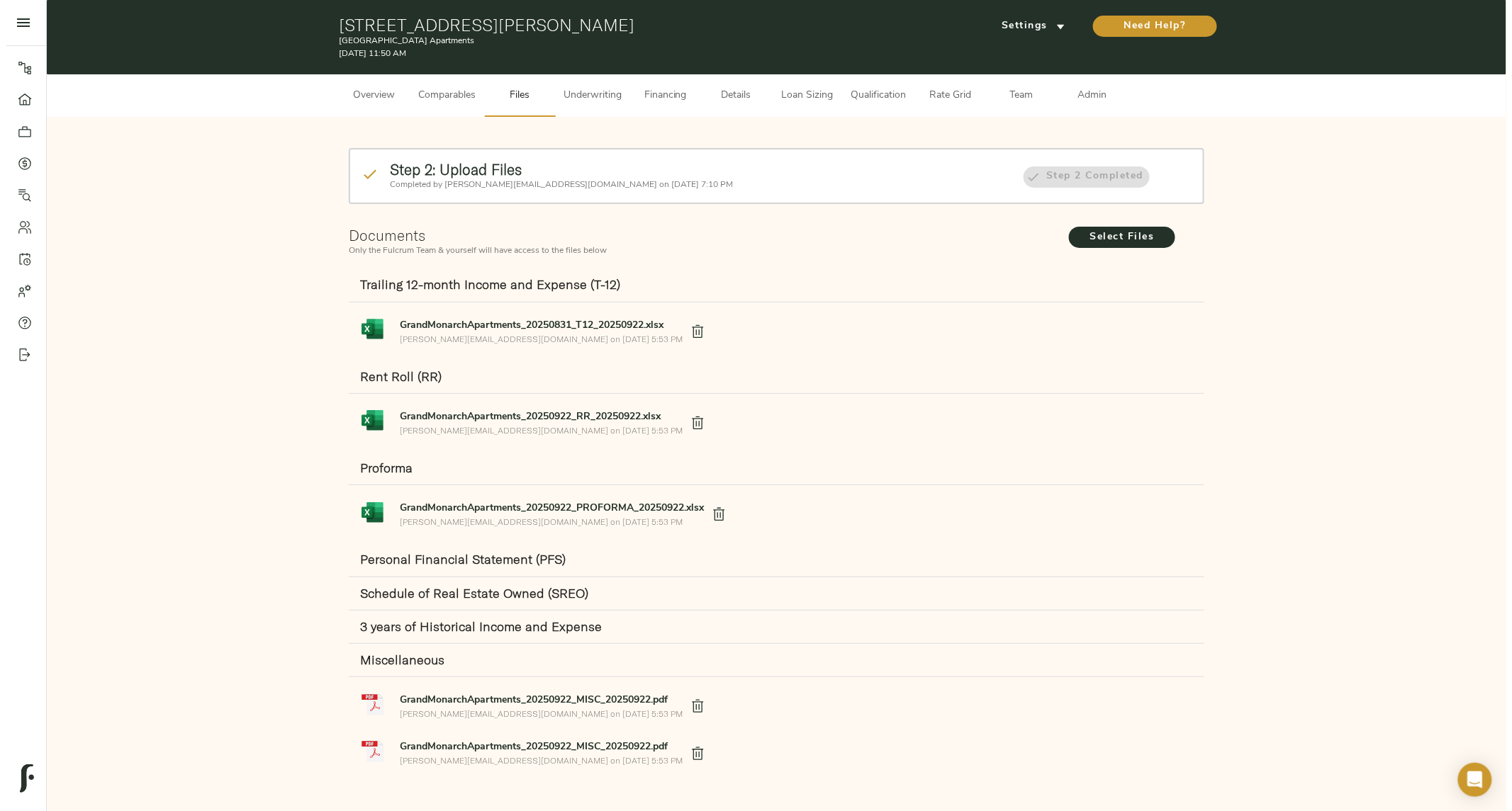
scroll to position [19, 0]
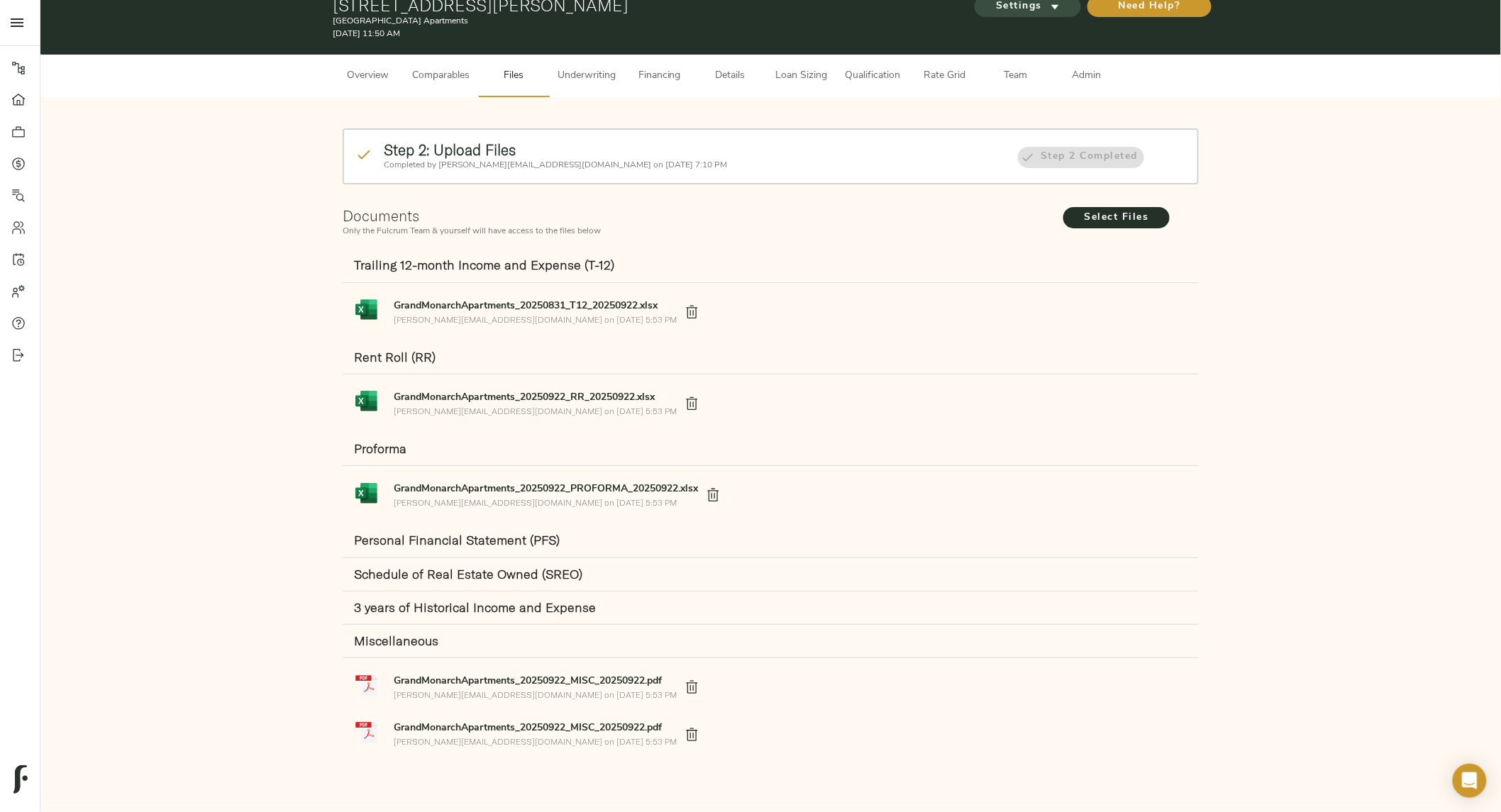
click at [1038, 5] on span "Settings" at bounding box center [1028, 6] width 78 height 18
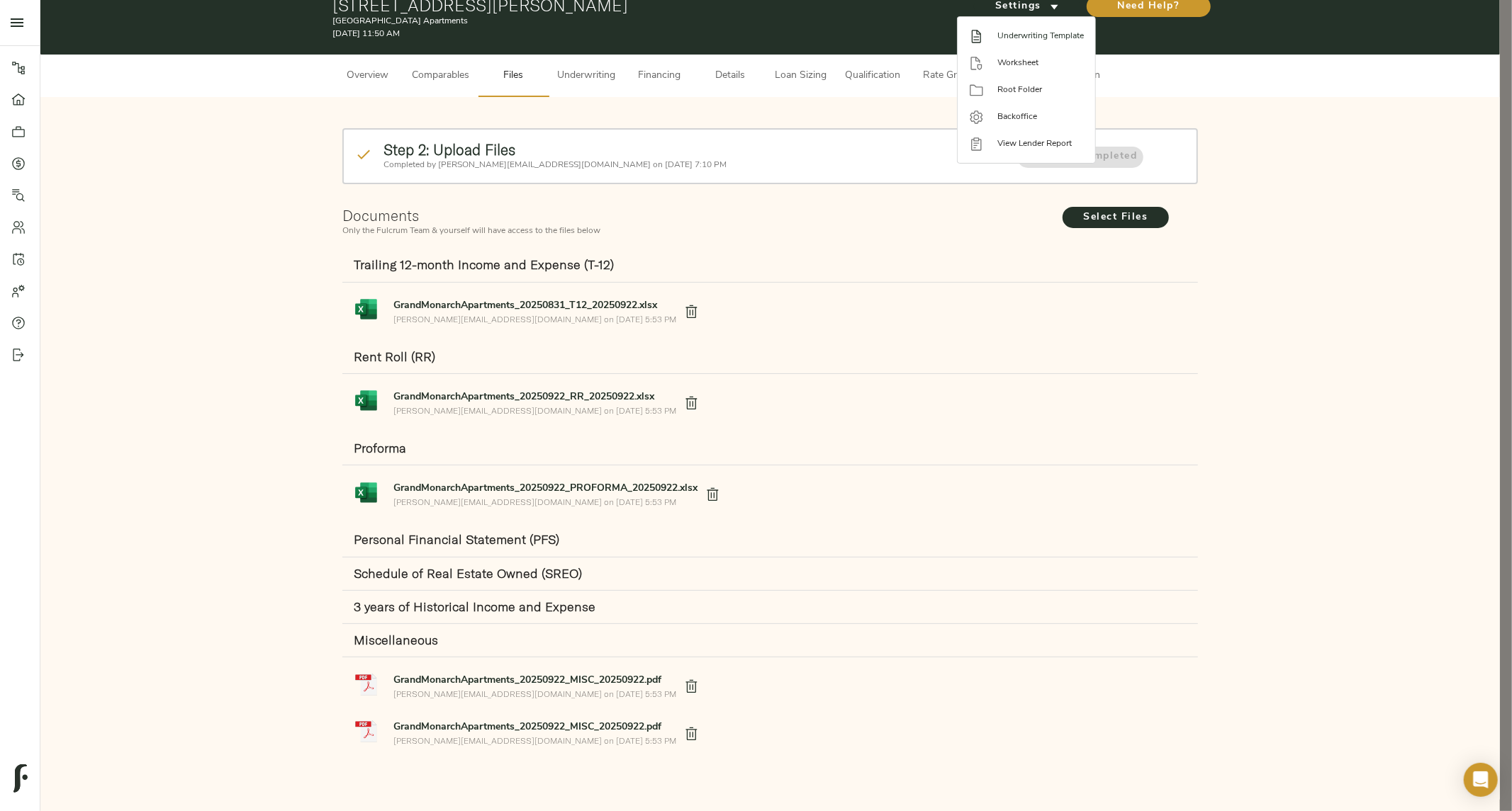
click at [995, 37] on div at bounding box center [982, 36] width 28 height 15
click at [569, 81] on div at bounding box center [756, 405] width 1512 height 811
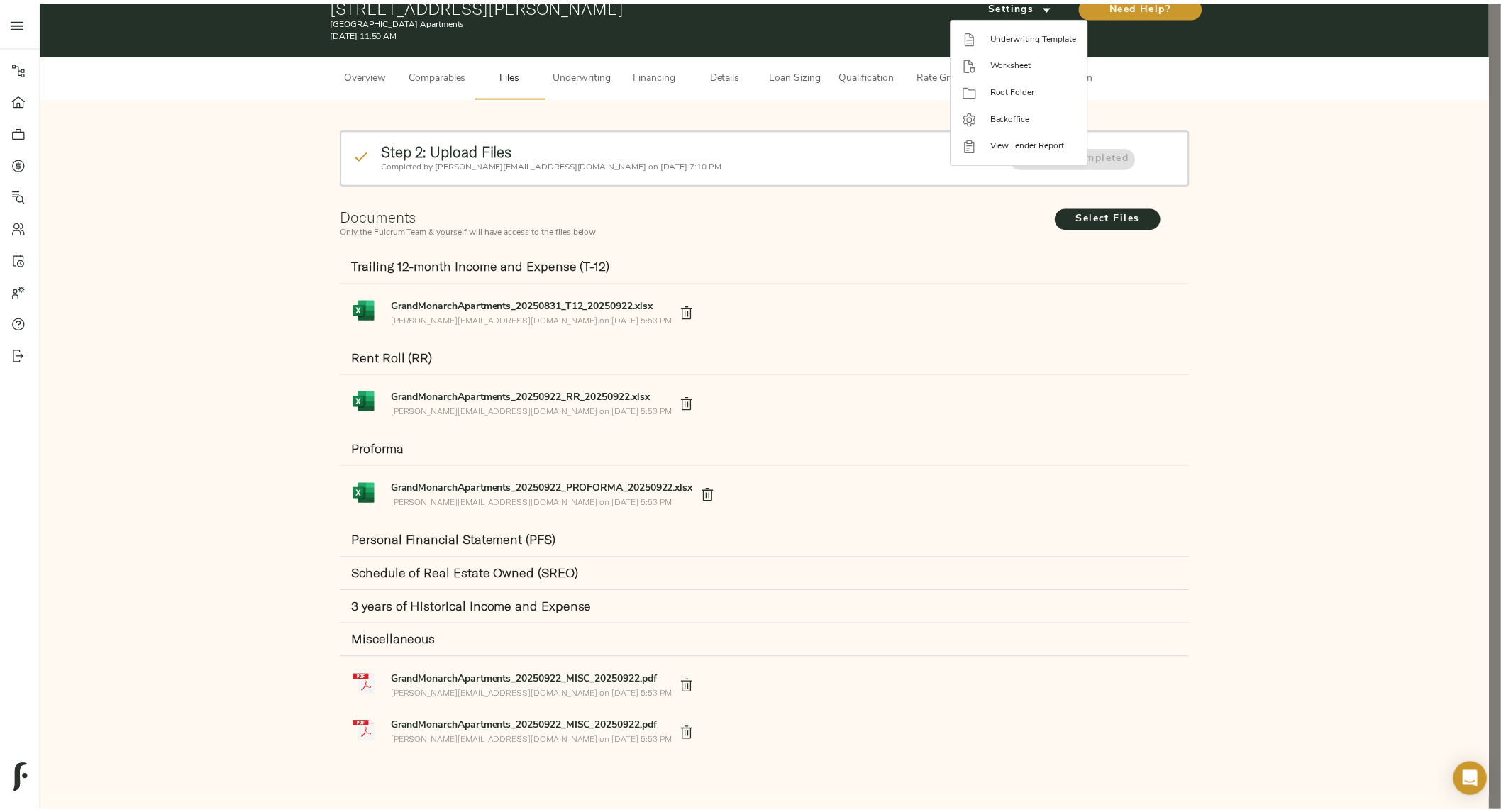
scroll to position [15, 0]
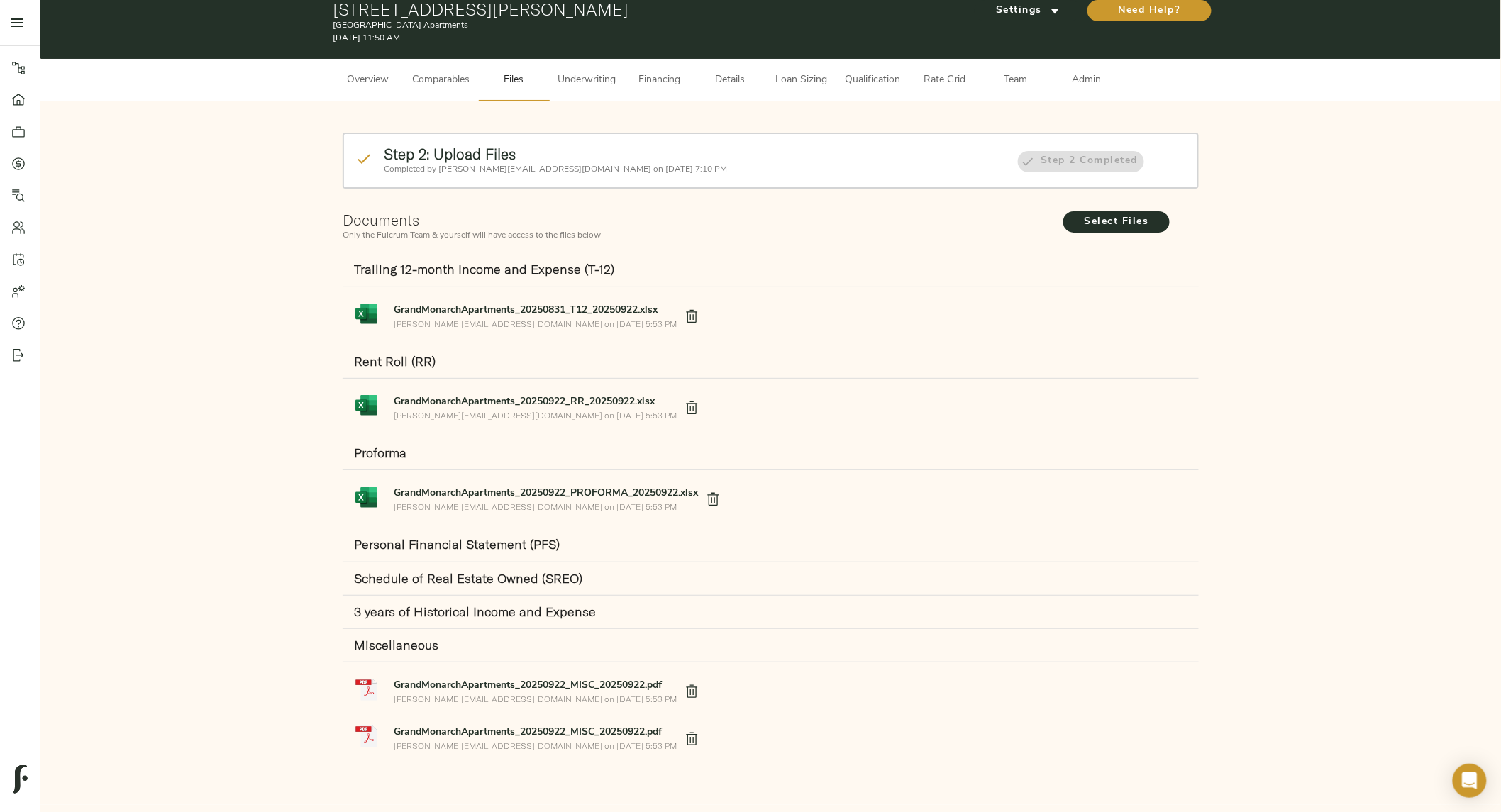
click at [583, 79] on span "Underwriting" at bounding box center [586, 80] width 59 height 18
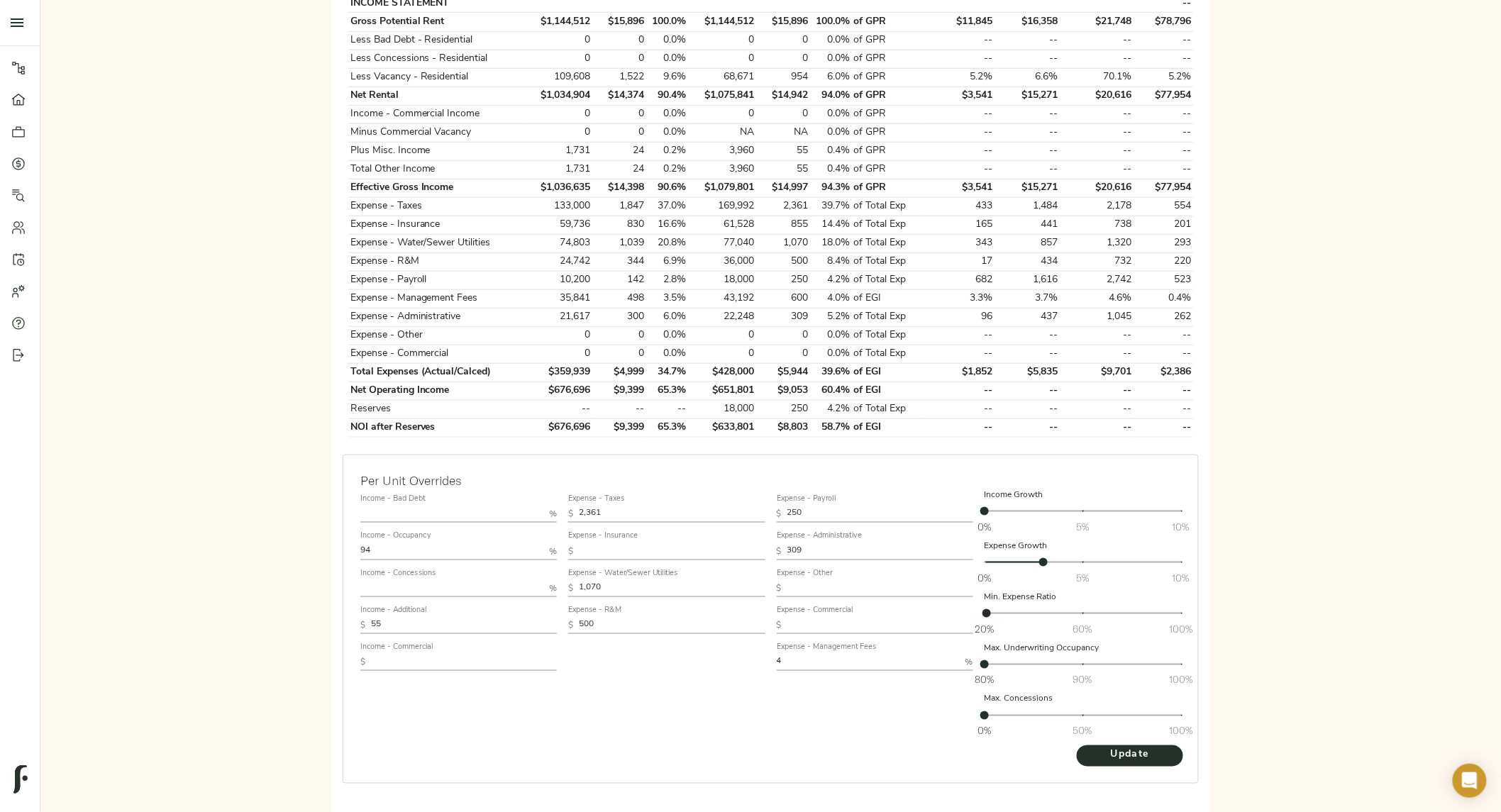
scroll to position [440, 0]
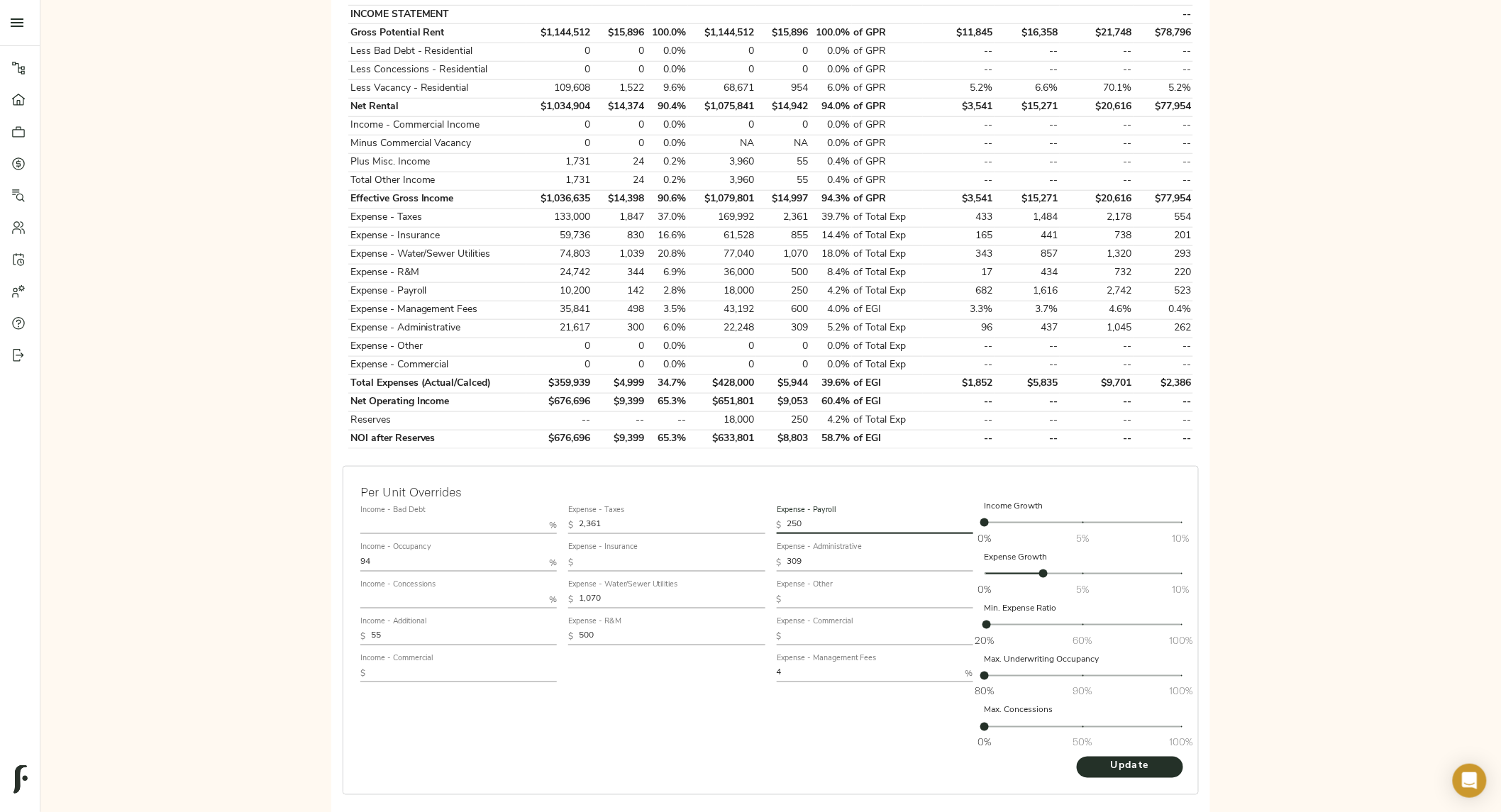
click at [816, 526] on input "250" at bounding box center [880, 526] width 186 height 17
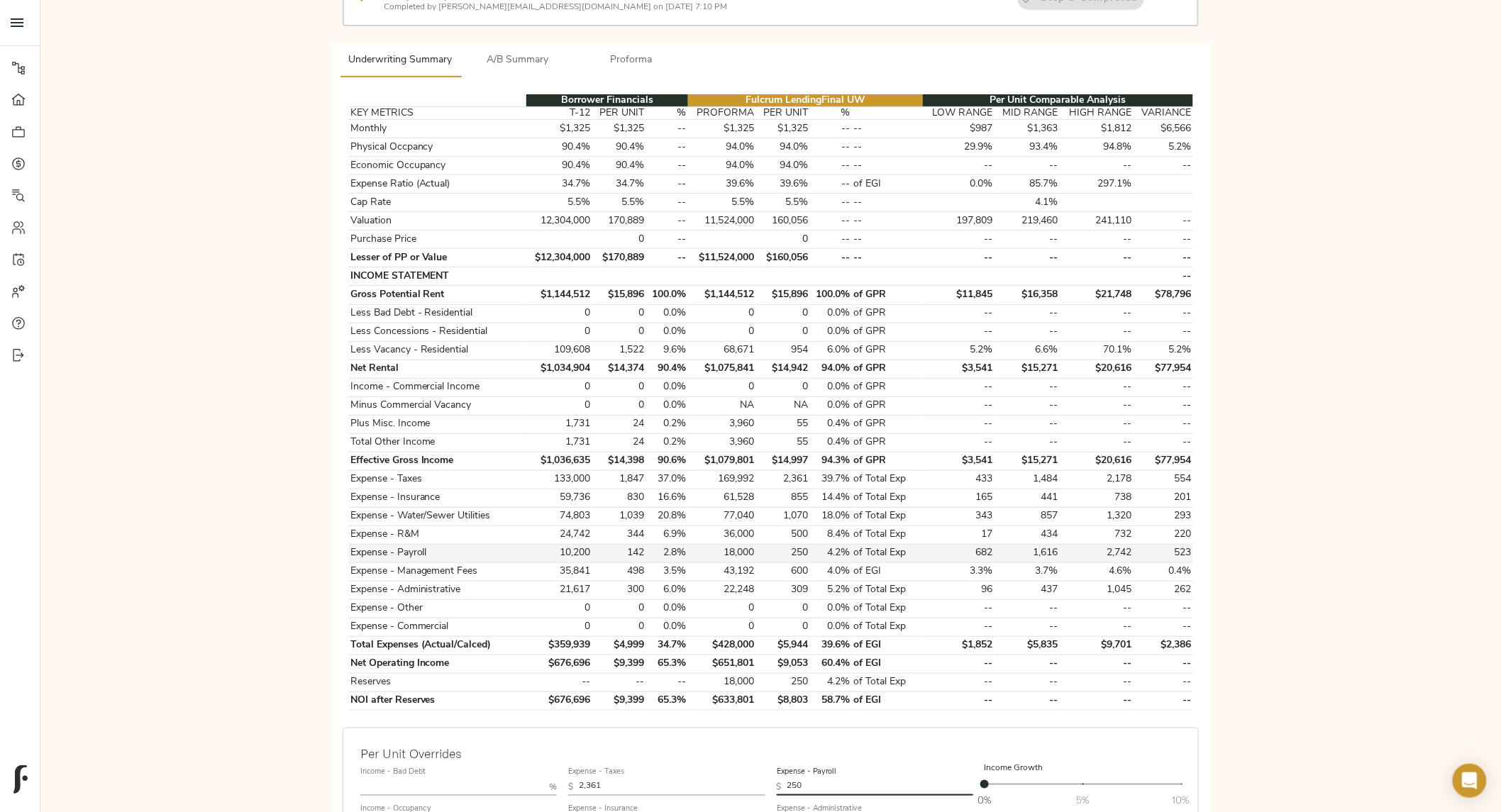
scroll to position [0, 0]
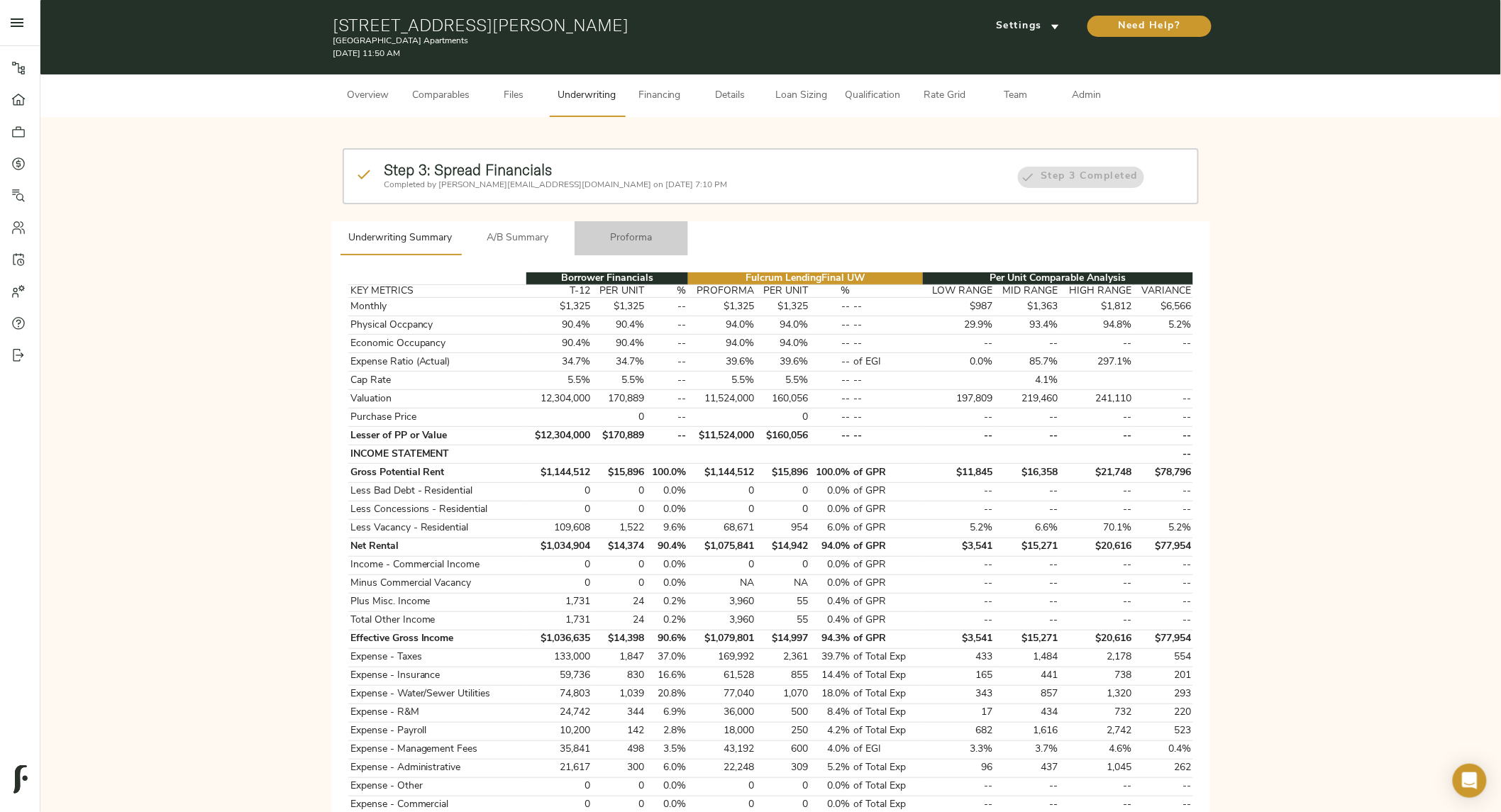
click at [620, 227] on button "Proforma" at bounding box center [631, 238] width 114 height 34
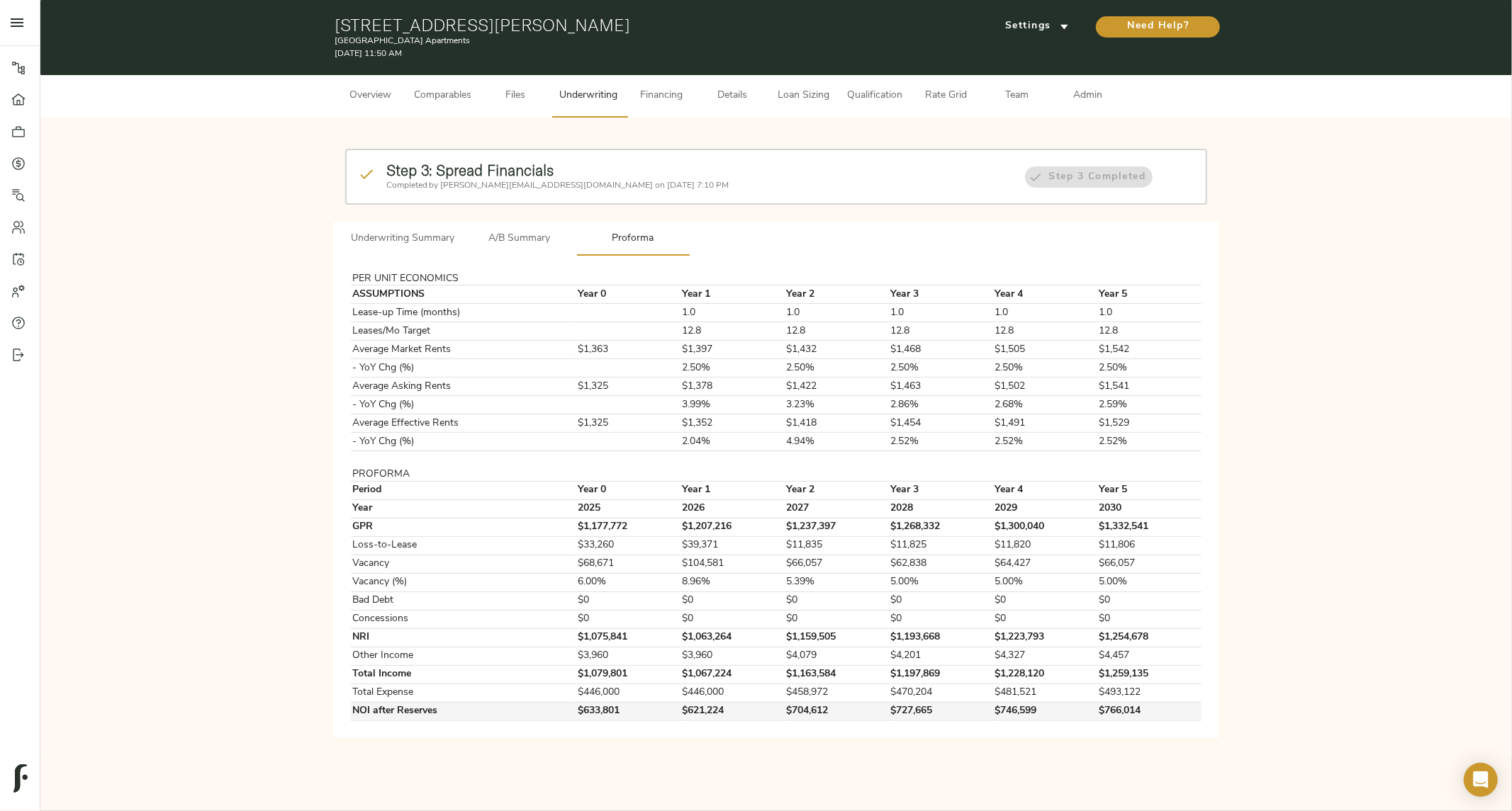
click at [1128, 716] on td "$766,014" at bounding box center [1148, 712] width 104 height 19
click at [492, 236] on span "A/B Summary" at bounding box center [520, 239] width 97 height 18
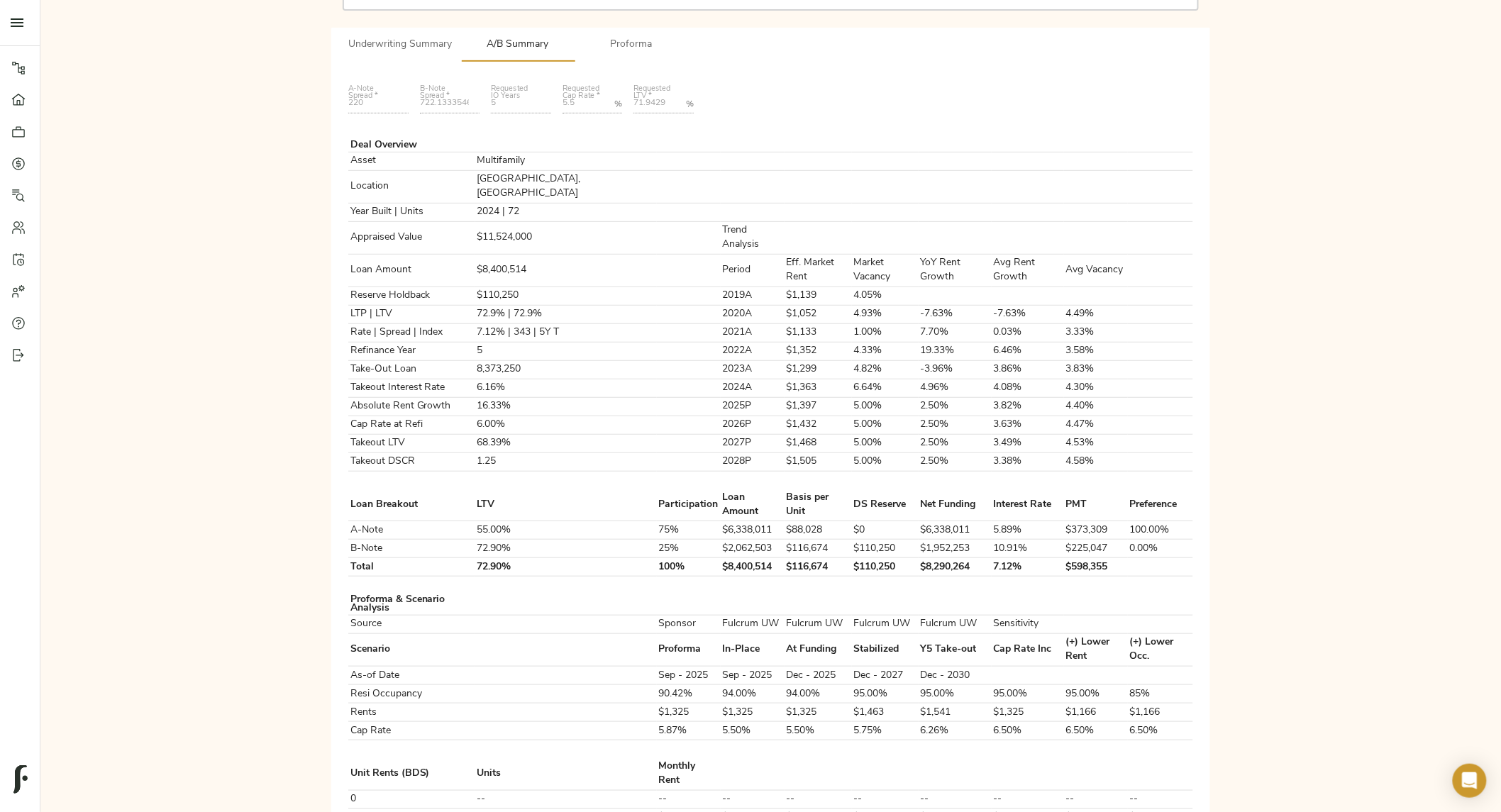
scroll to position [193, 0]
click at [625, 32] on button "Proforma" at bounding box center [631, 45] width 114 height 34
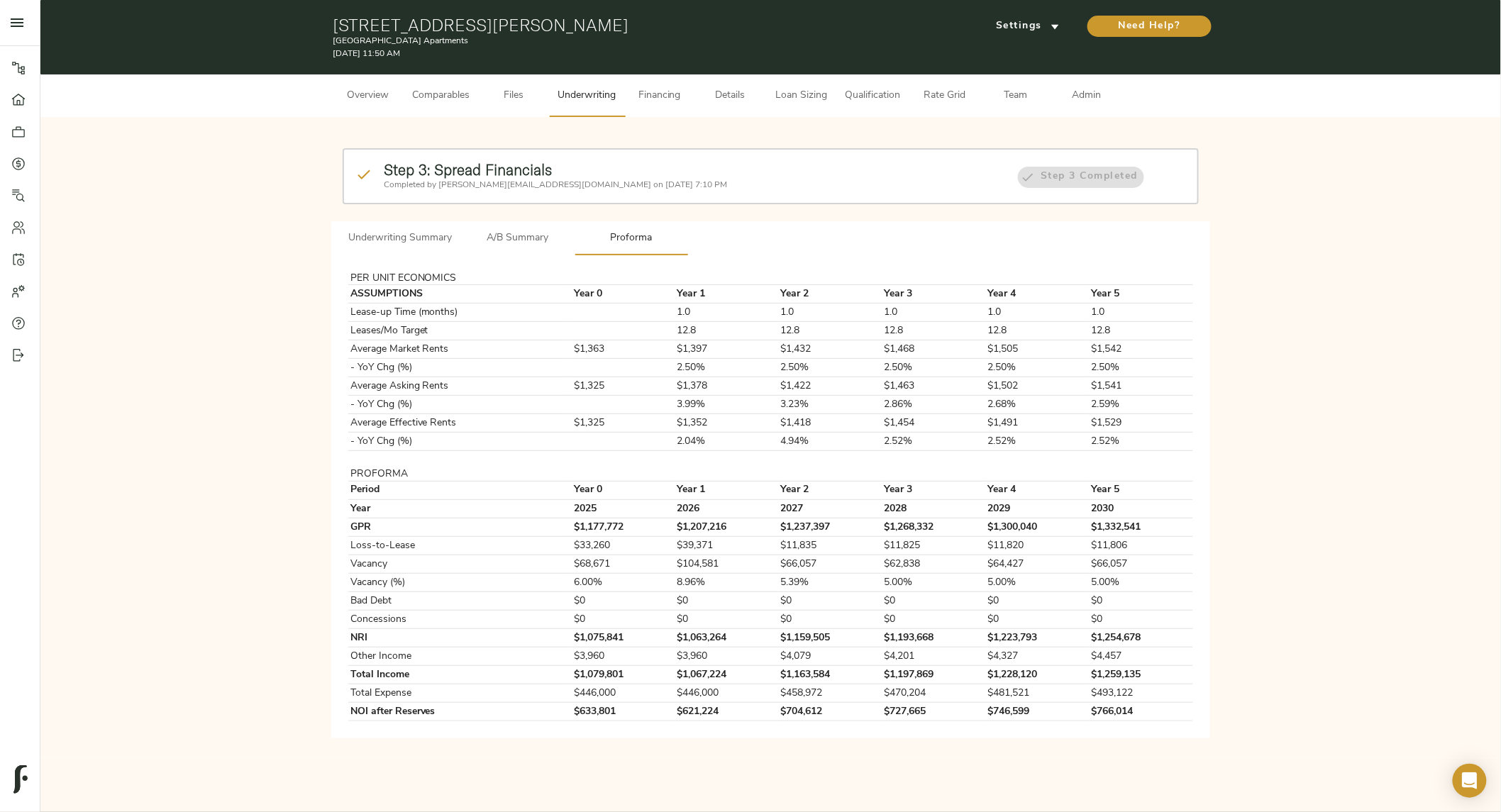
scroll to position [0, 0]
click at [868, 89] on span "Qualification" at bounding box center [875, 96] width 55 height 18
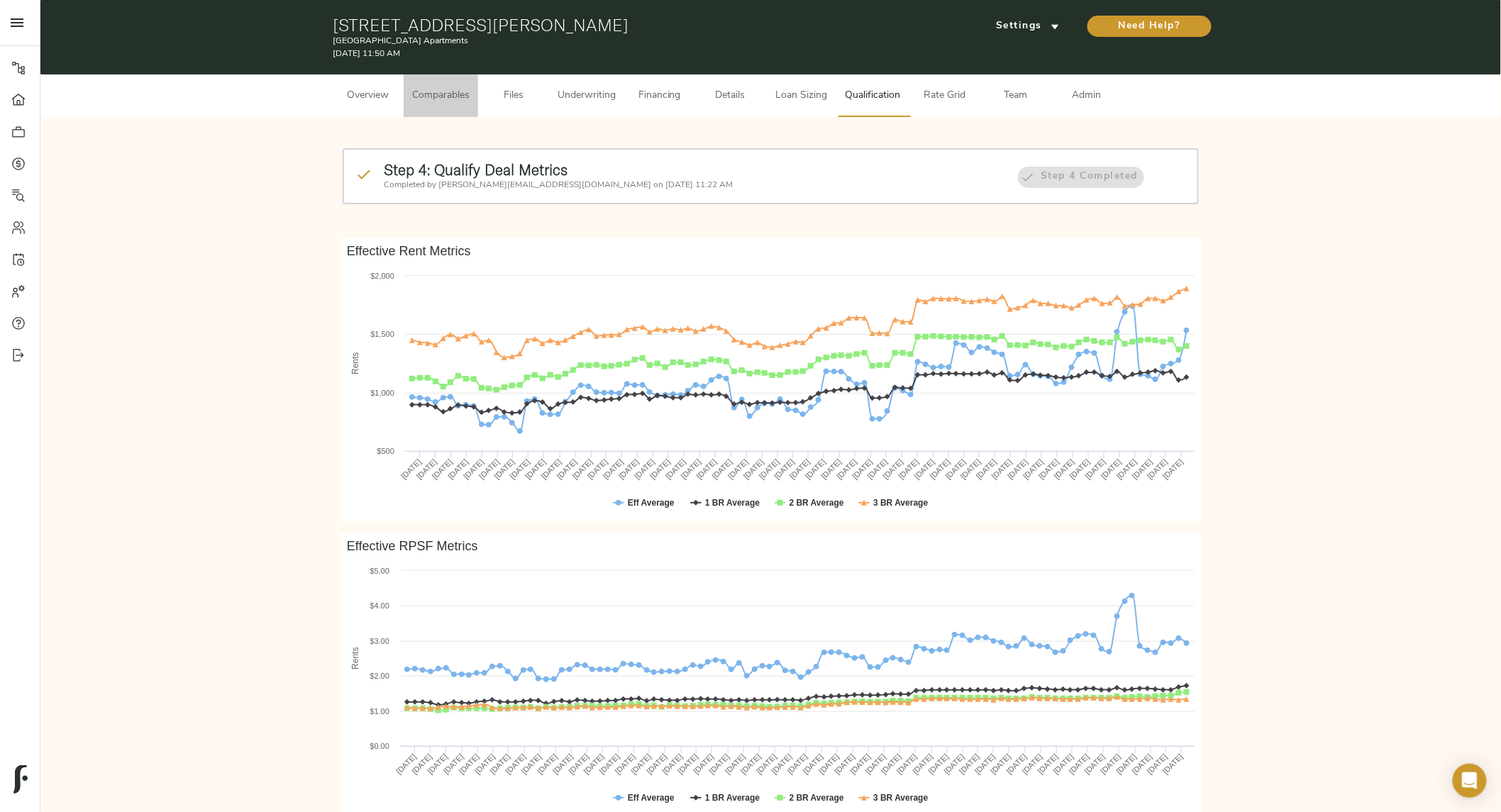
click at [443, 96] on span "Comparables" at bounding box center [441, 96] width 58 height 18
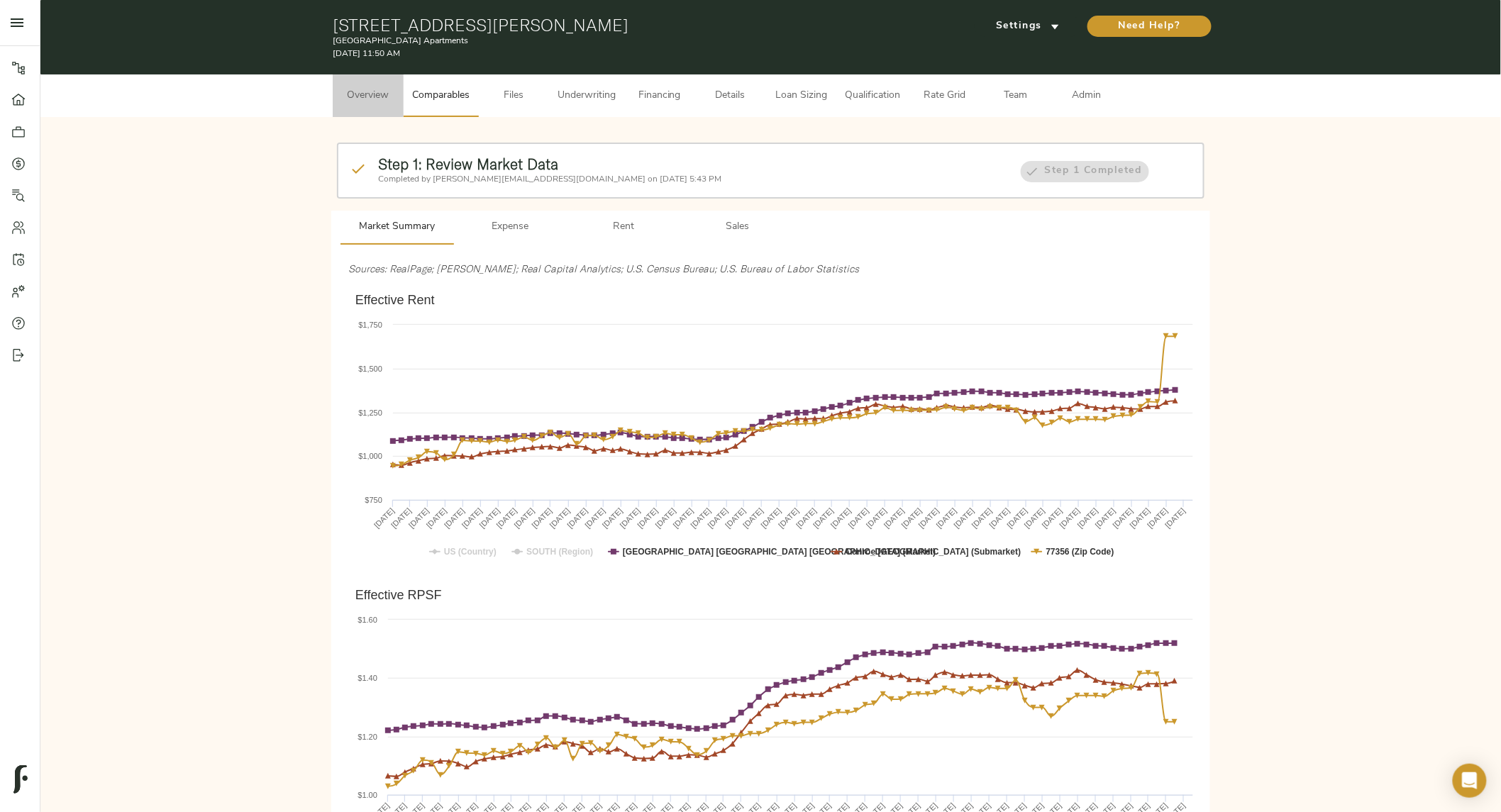
click at [348, 96] on span "Overview" at bounding box center [368, 96] width 54 height 18
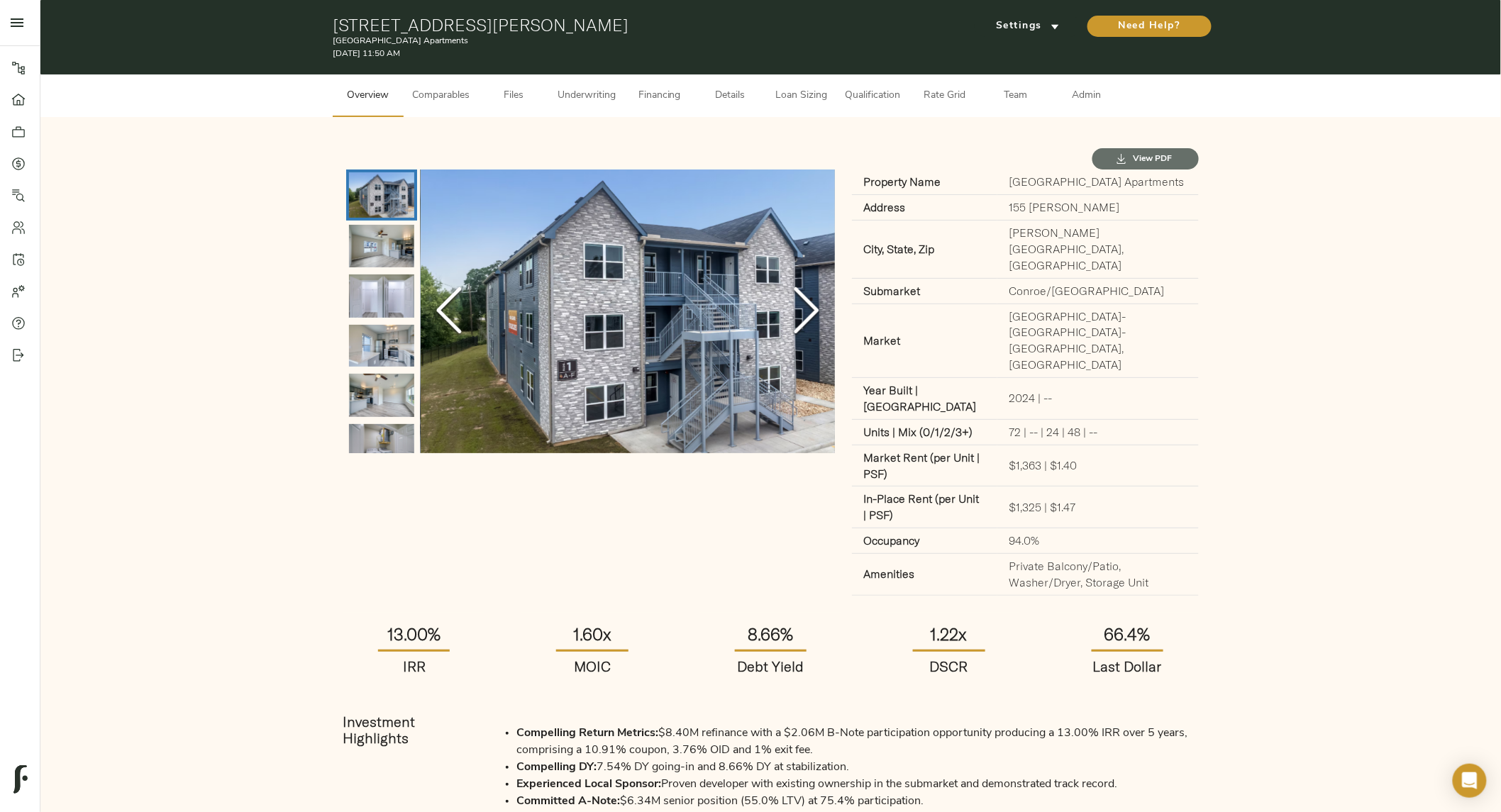
click at [1160, 149] on button "View PDF" at bounding box center [1145, 159] width 106 height 21
click at [12, 128] on icon at bounding box center [18, 132] width 14 height 14
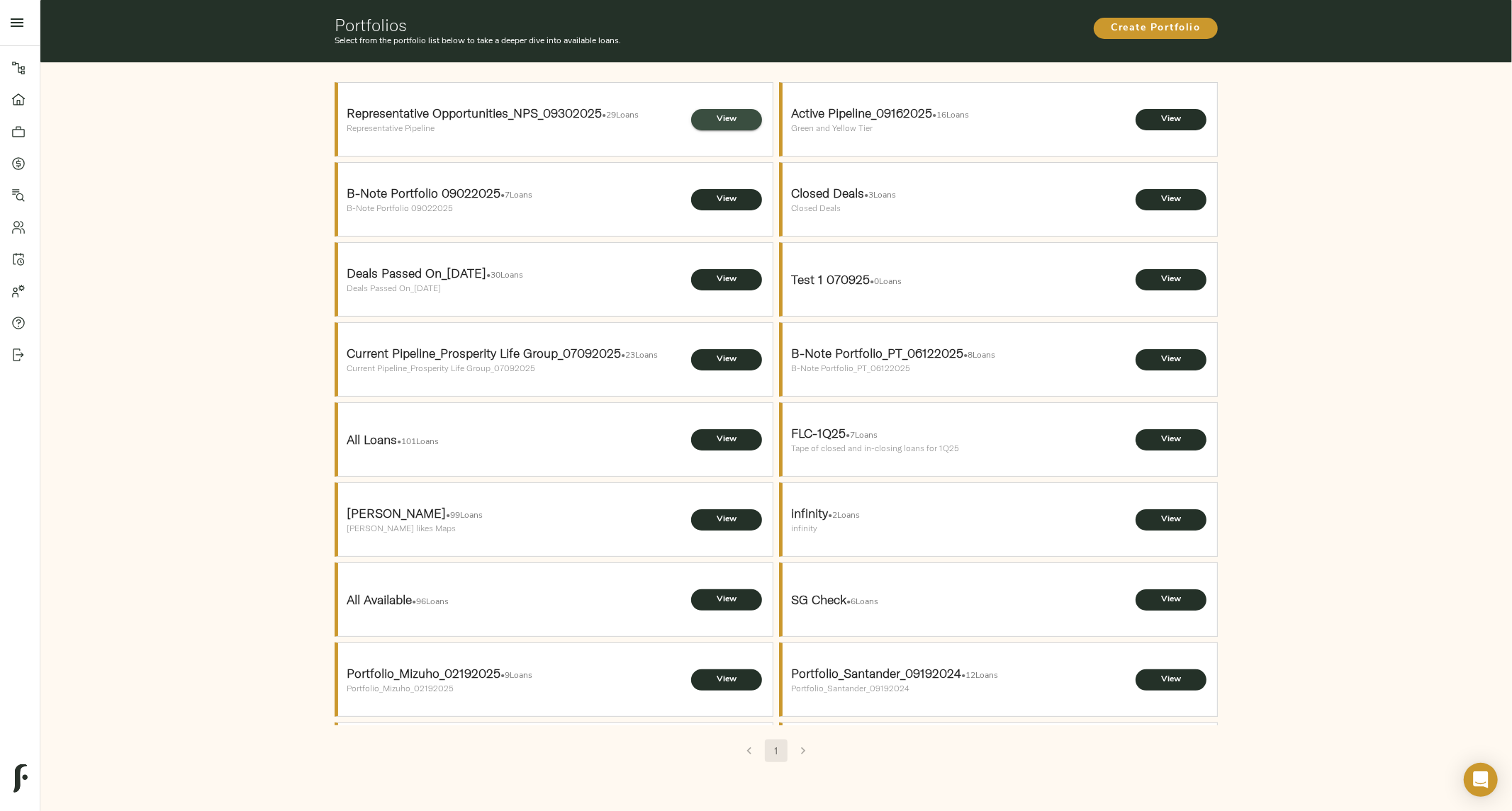
click at [714, 115] on span "View" at bounding box center [726, 119] width 42 height 15
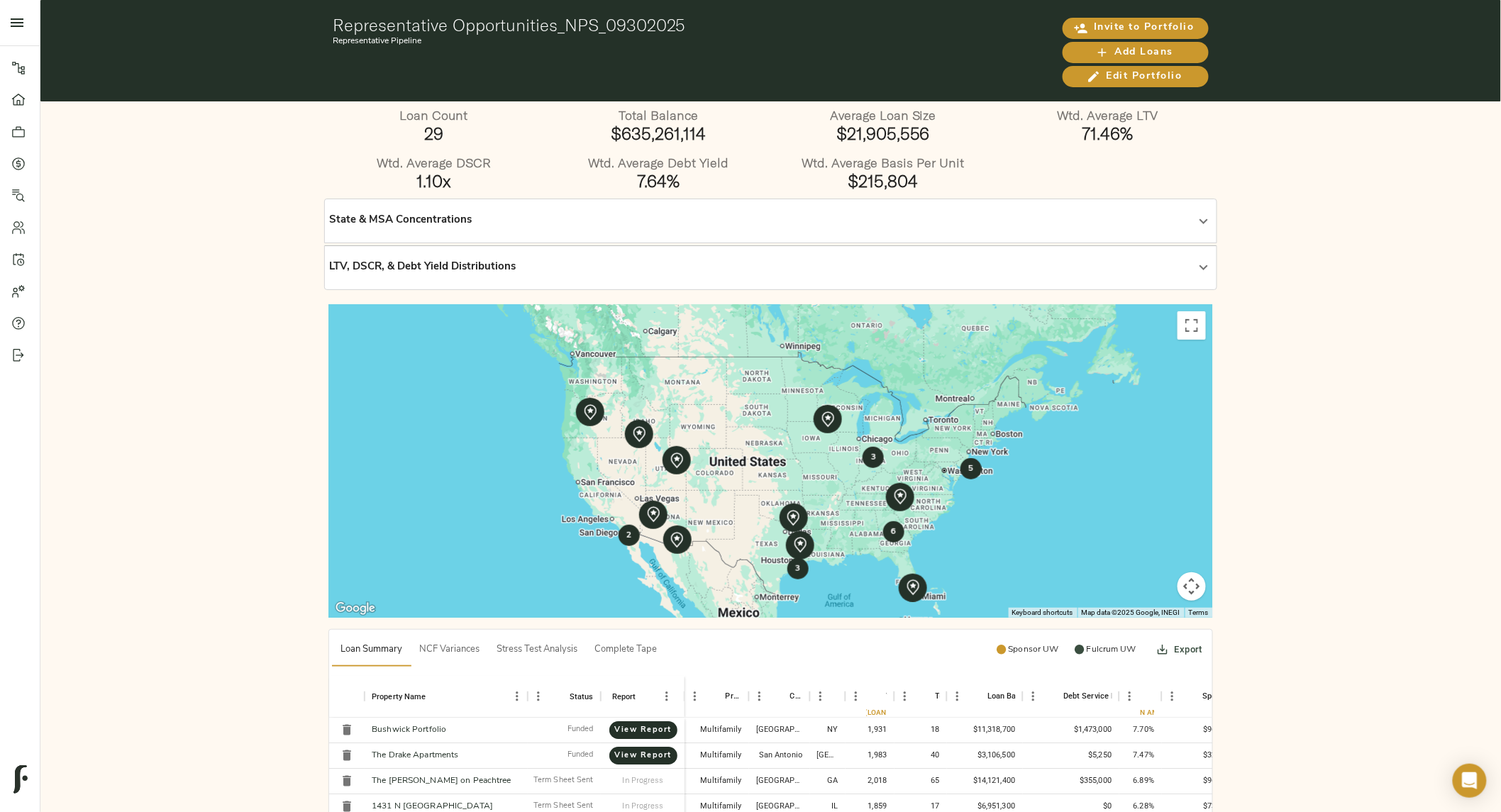
click at [563, 215] on div "State & MSA Concentrations" at bounding box center [758, 221] width 858 height 16
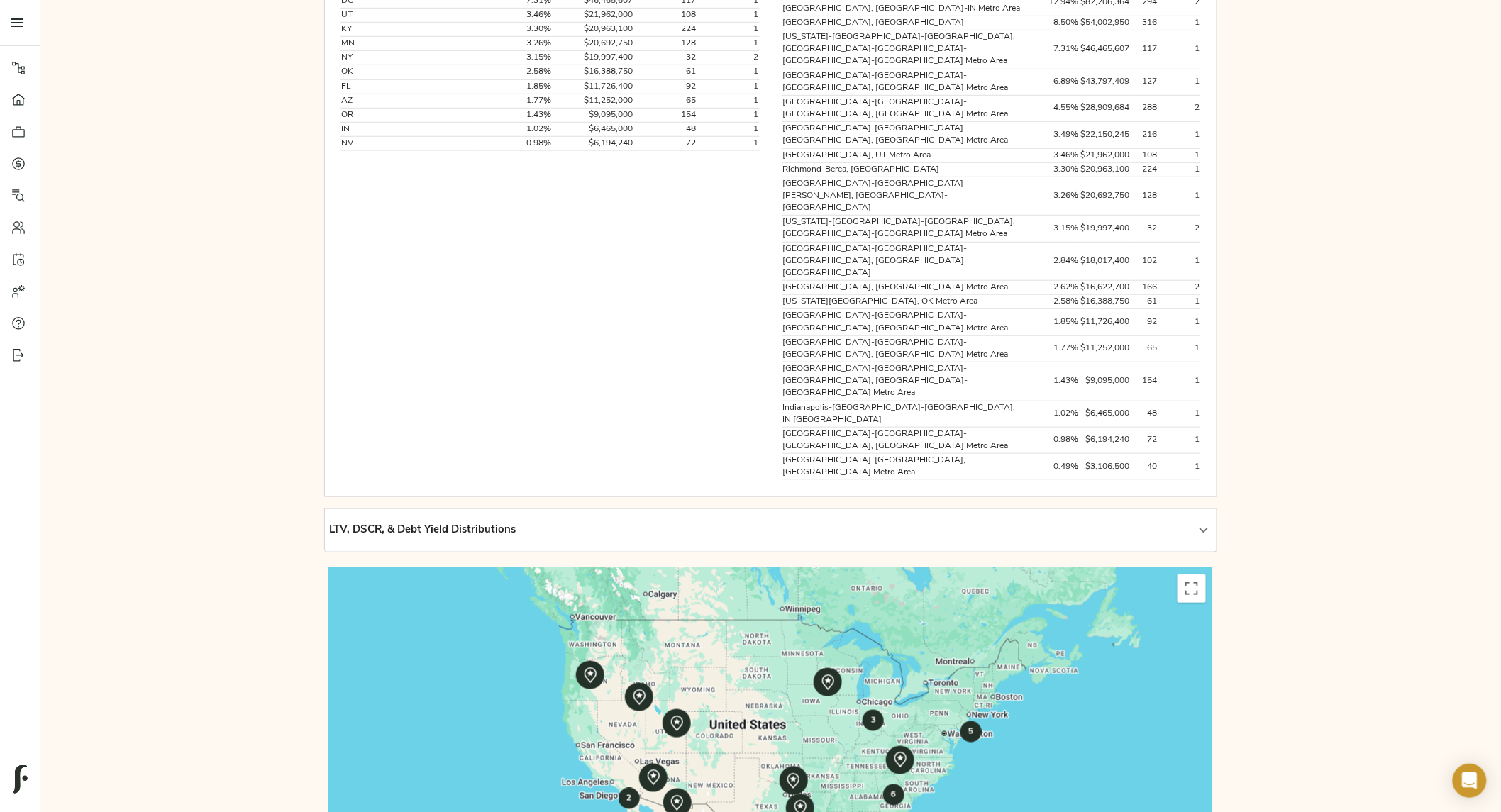
scroll to position [367, 0]
click at [1190, 574] on button "Toggle fullscreen view" at bounding box center [1191, 588] width 28 height 28
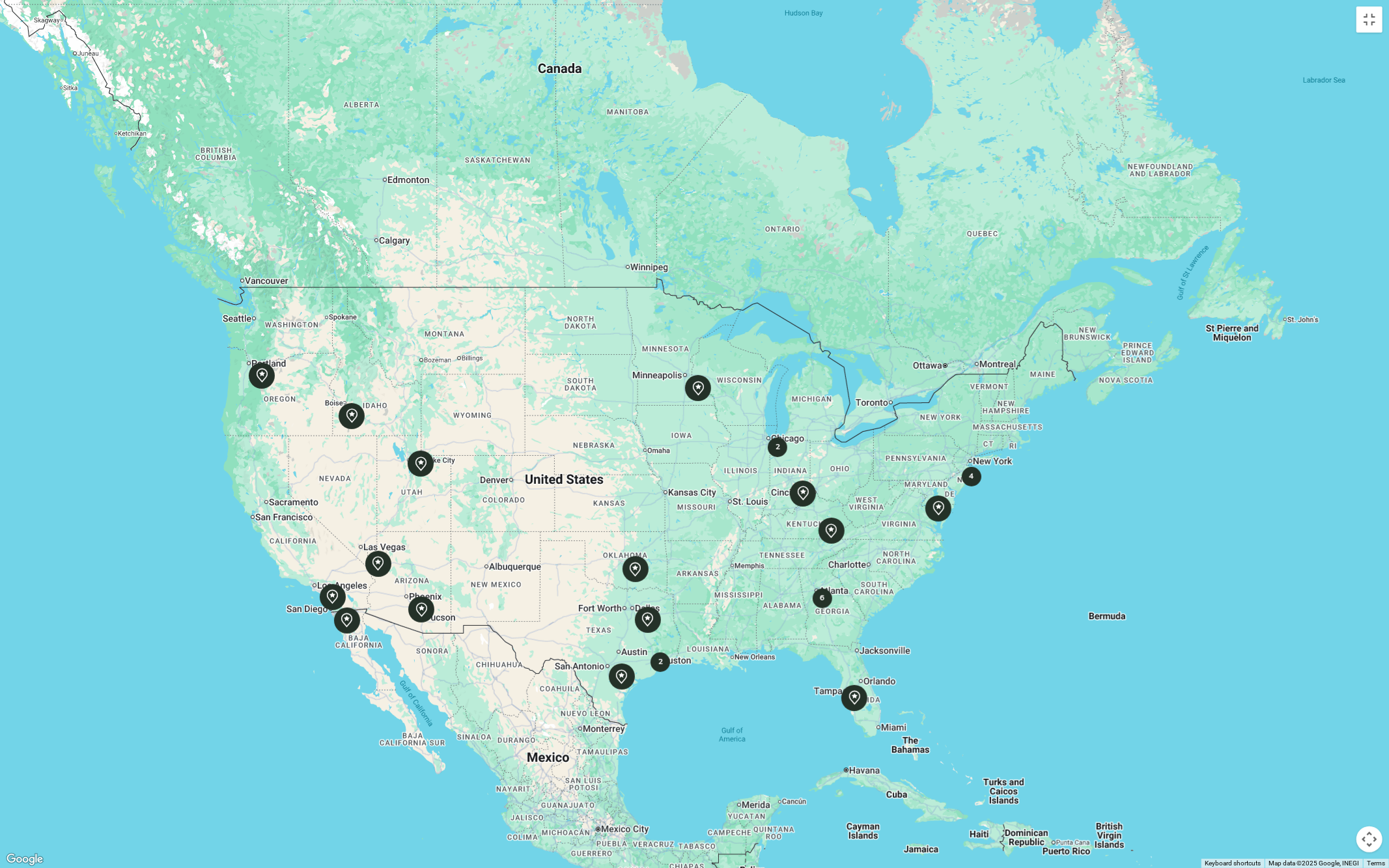
drag, startPoint x: 441, startPoint y: 626, endPoint x: 519, endPoint y: 606, distance: 80.5
click at [519, 606] on div "4 6 2 2" at bounding box center [694, 434] width 1389 height 868
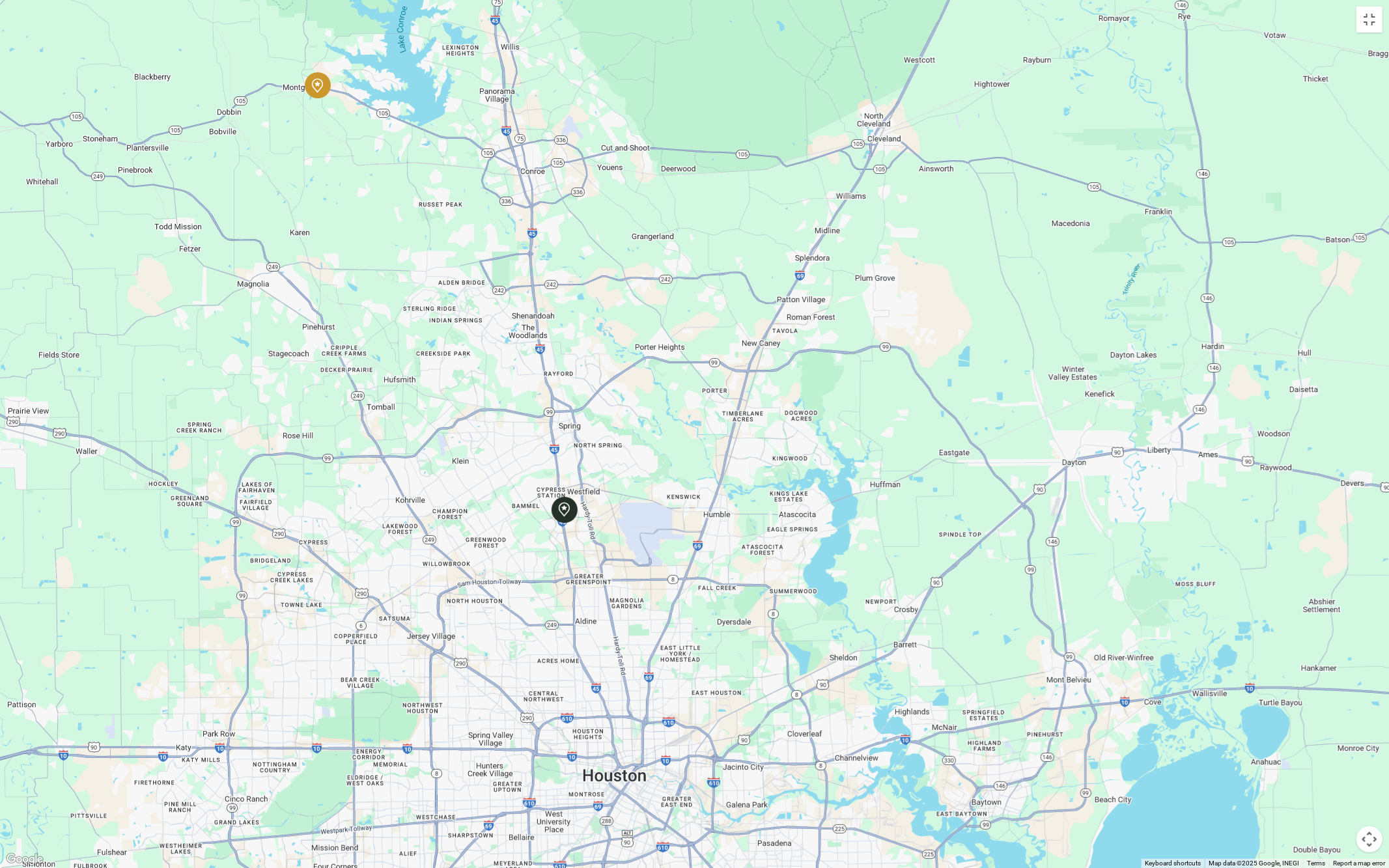
click at [310, 83] on icon at bounding box center [317, 85] width 16 height 16
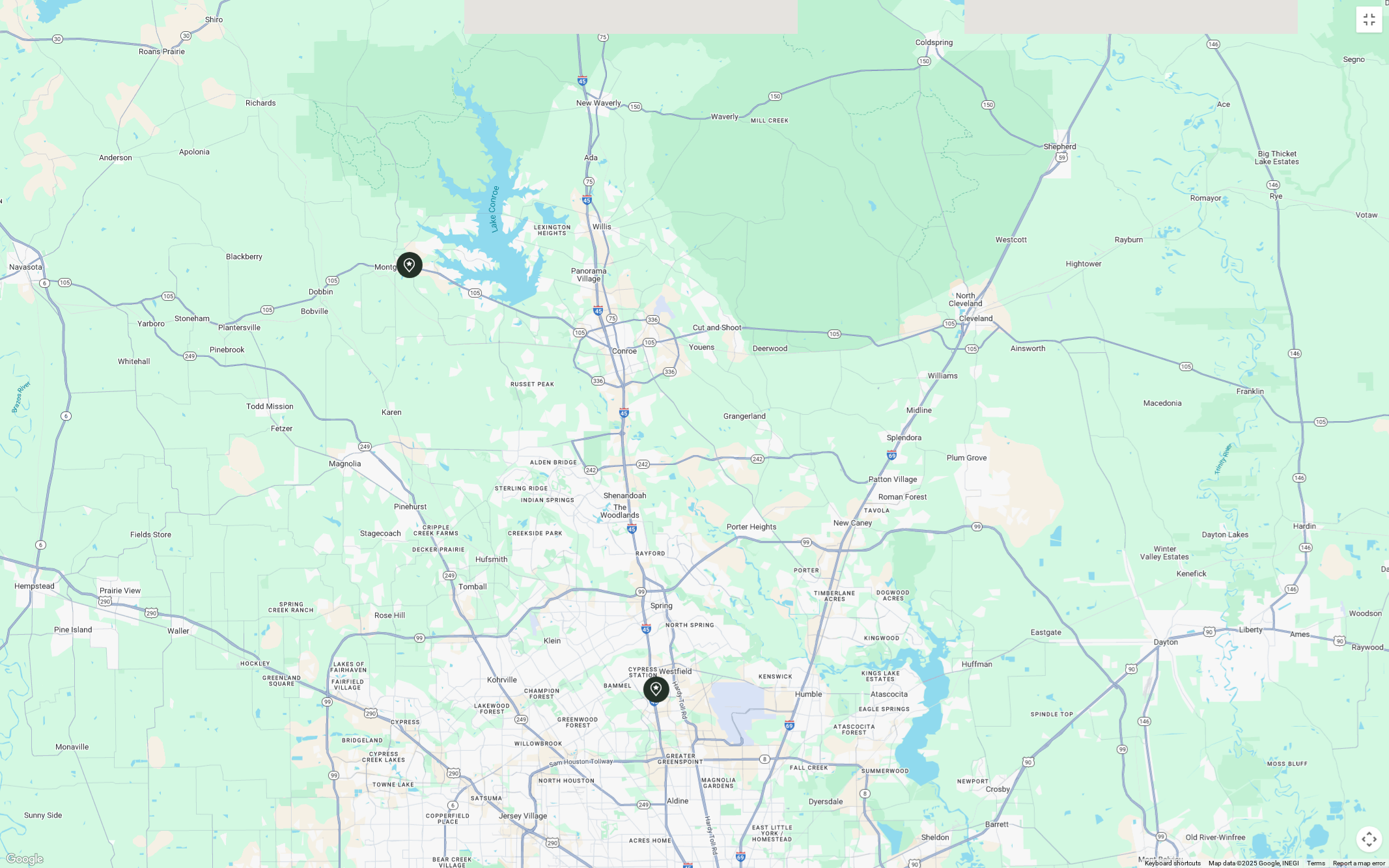
drag, startPoint x: 383, startPoint y: 69, endPoint x: 489, endPoint y: 265, distance: 222.8
click at [489, 265] on div at bounding box center [694, 434] width 1389 height 868
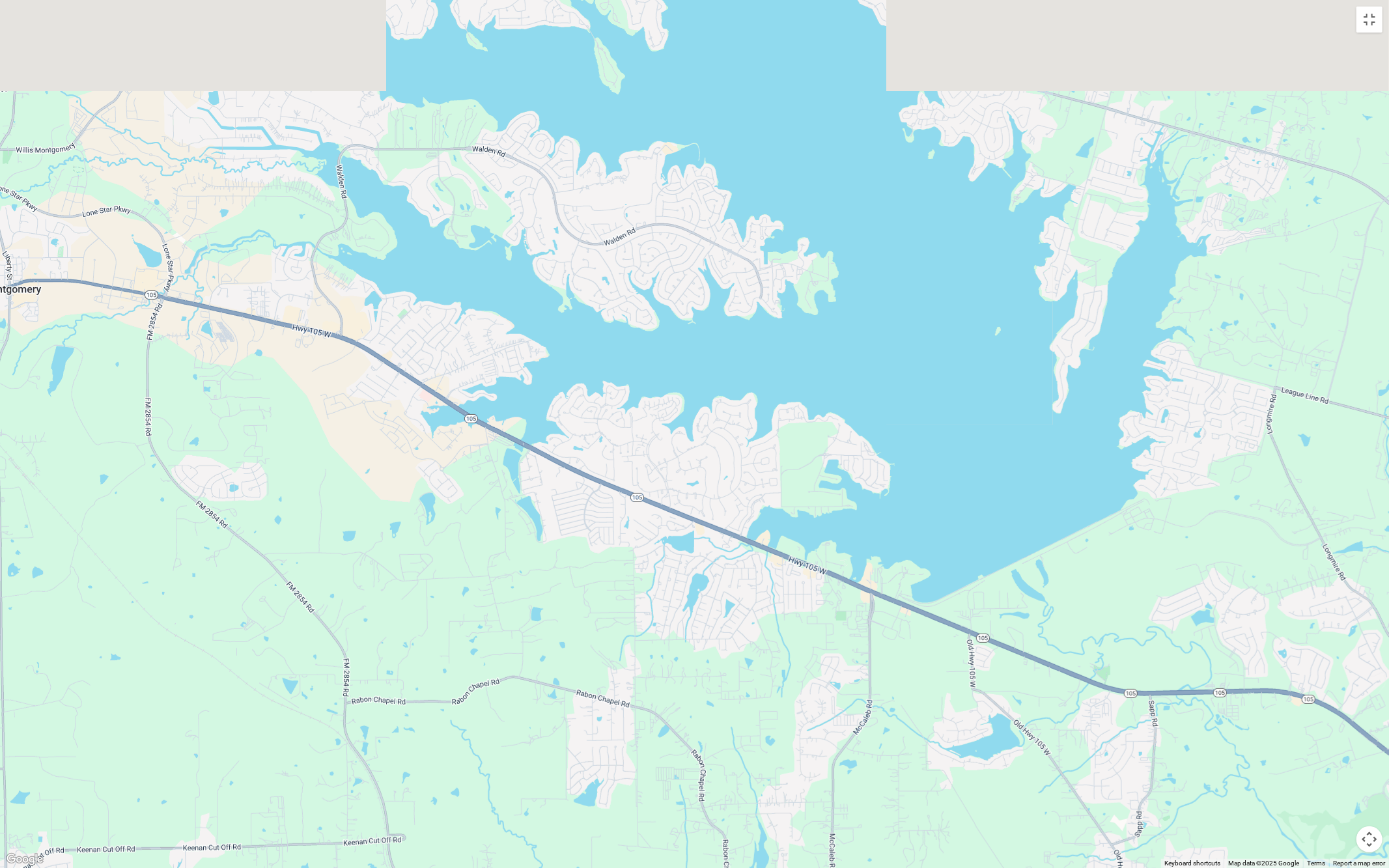
drag, startPoint x: 407, startPoint y: 149, endPoint x: 661, endPoint y: 672, distance: 581.4
click at [661, 672] on div at bounding box center [694, 434] width 1389 height 868
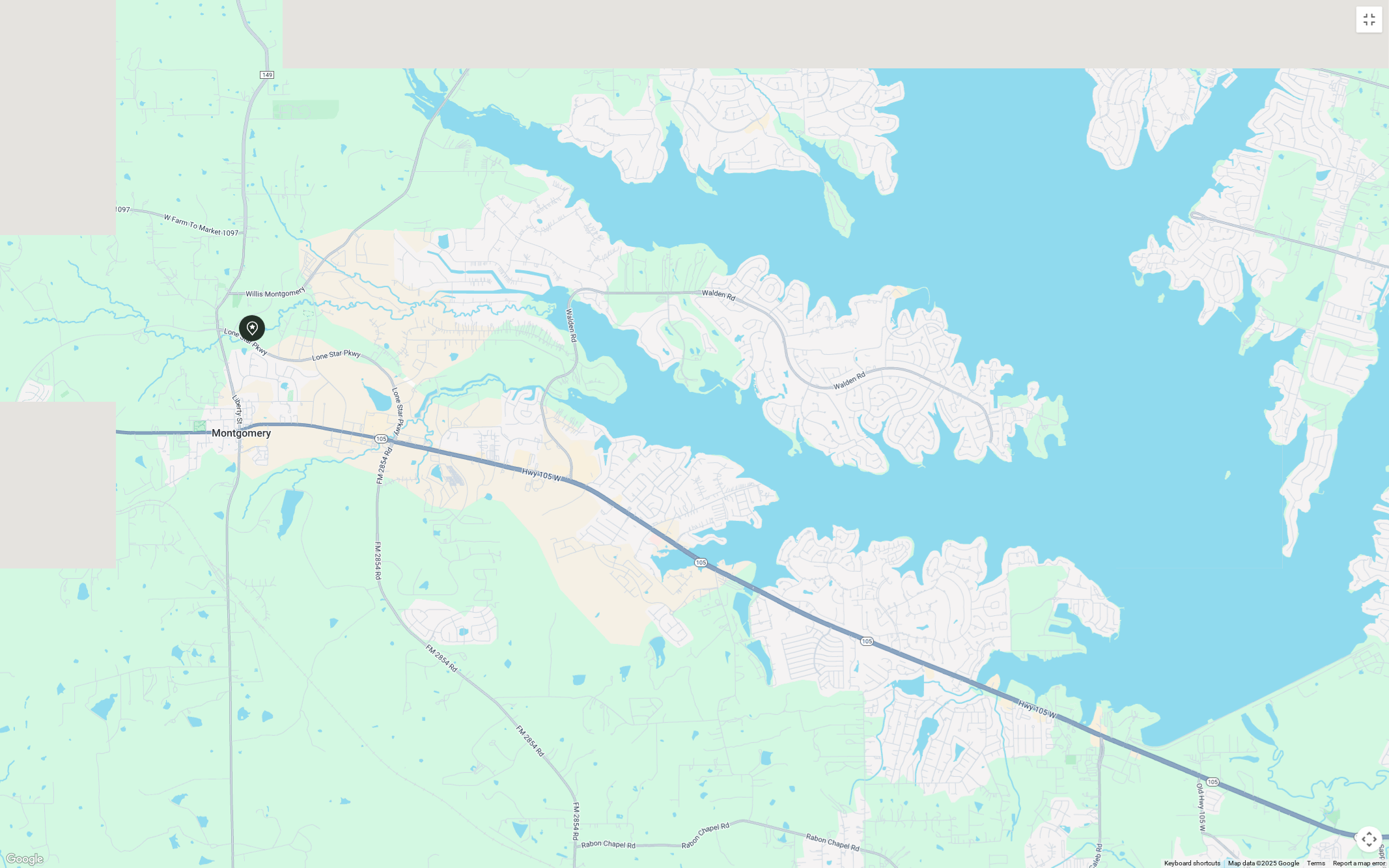
drag, startPoint x: 236, startPoint y: 293, endPoint x: 454, endPoint y: 428, distance: 256.4
click at [454, 428] on div at bounding box center [694, 434] width 1389 height 868
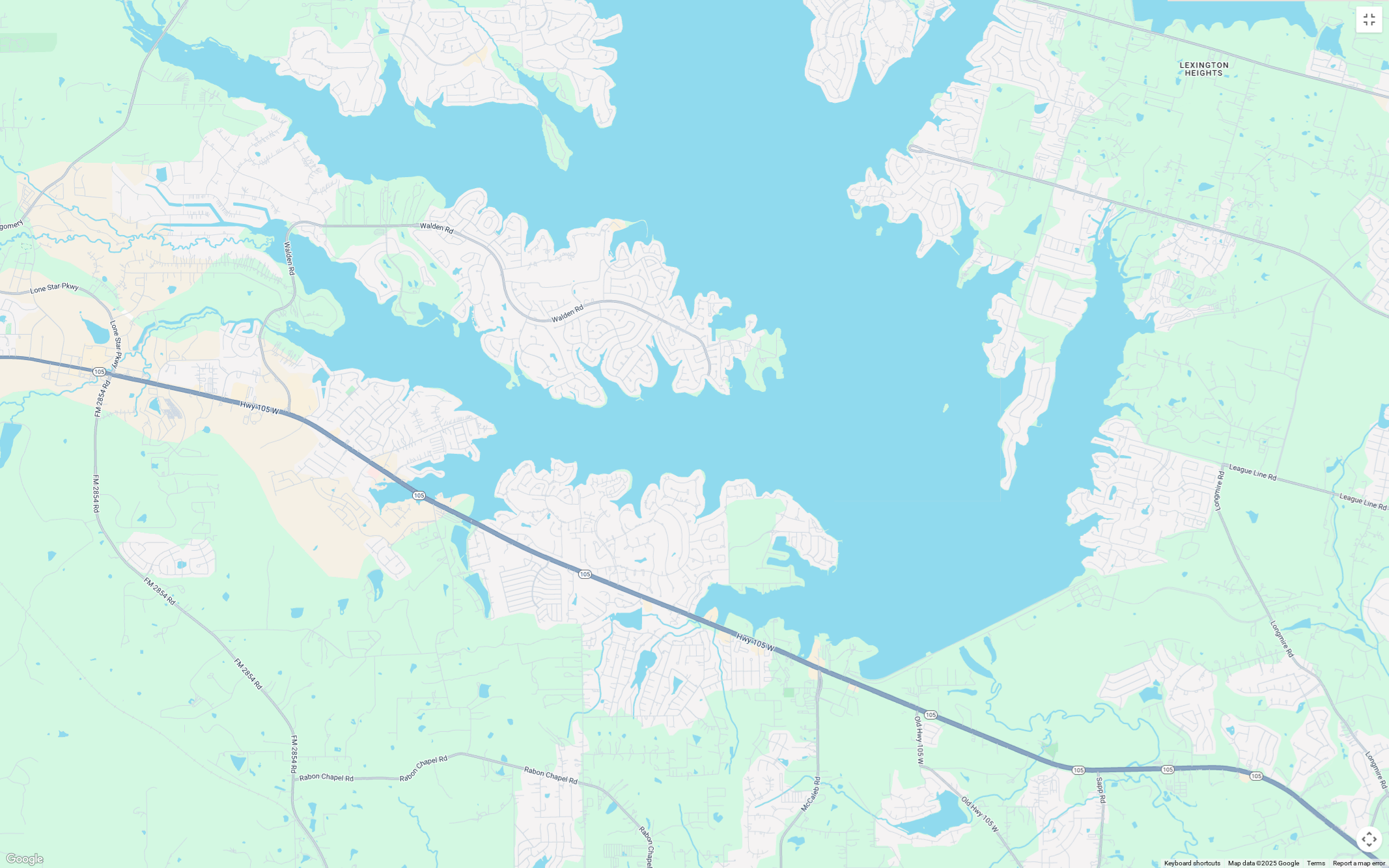
drag, startPoint x: 809, startPoint y: 502, endPoint x: 524, endPoint y: 434, distance: 293.0
click at [524, 434] on div at bounding box center [1037, 757] width 1250 height 781
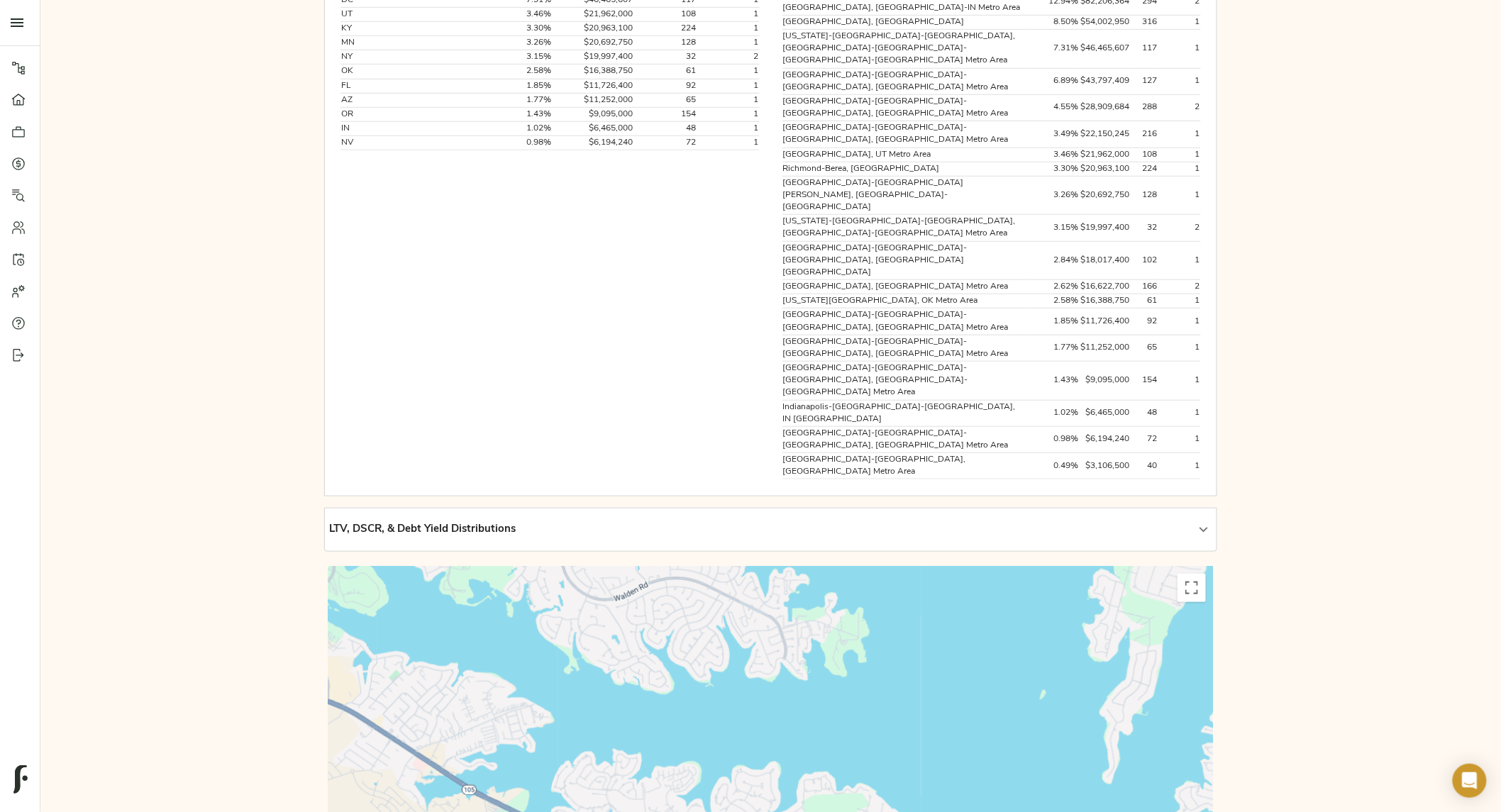
click at [570, 522] on div "LTV, DSCR, & Debt Yield Distributions" at bounding box center [758, 529] width 858 height 16
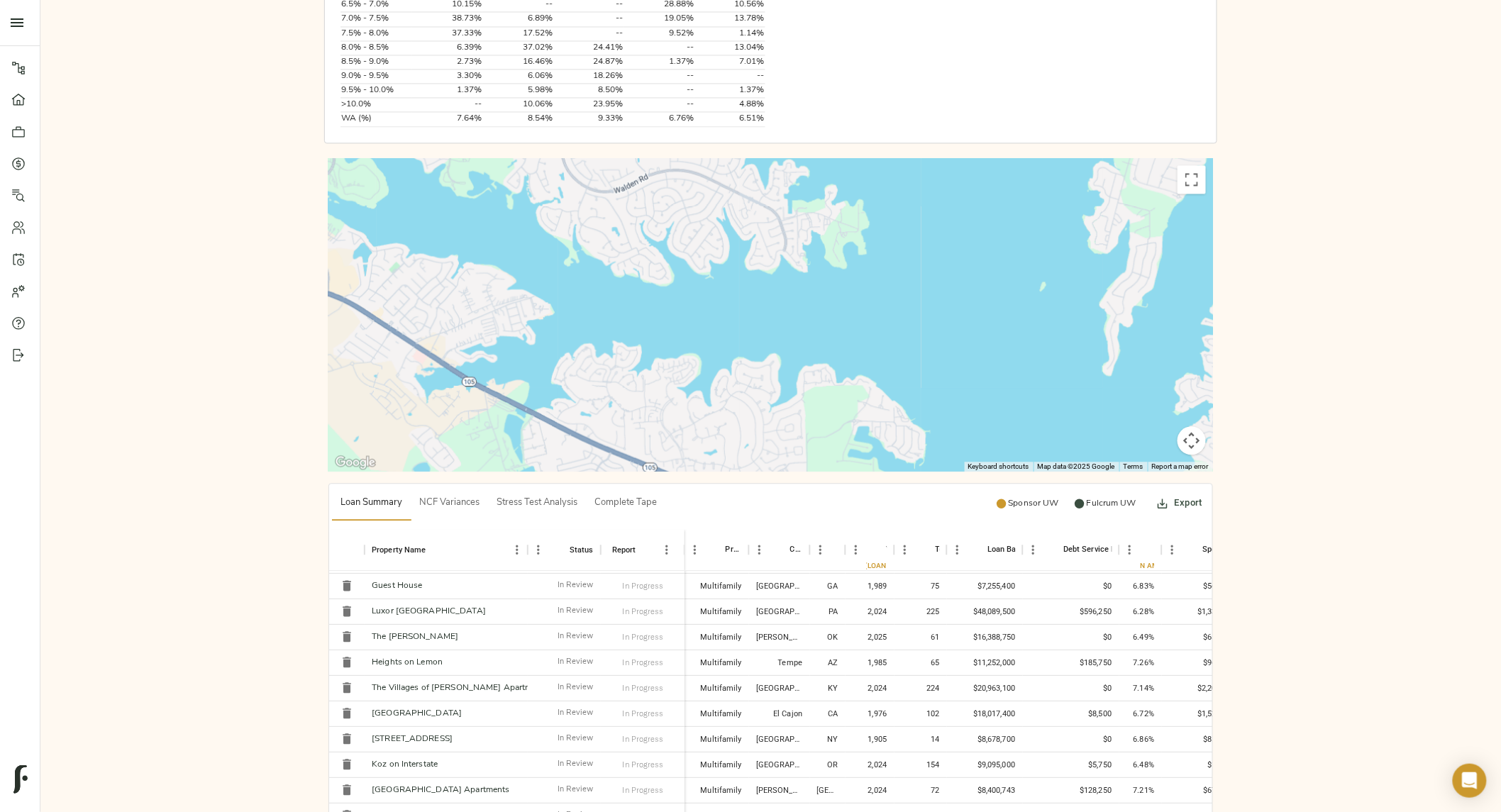
scroll to position [229, 0]
click at [450, 784] on link "[GEOGRAPHIC_DATA] Apartments" at bounding box center [440, 788] width 137 height 8
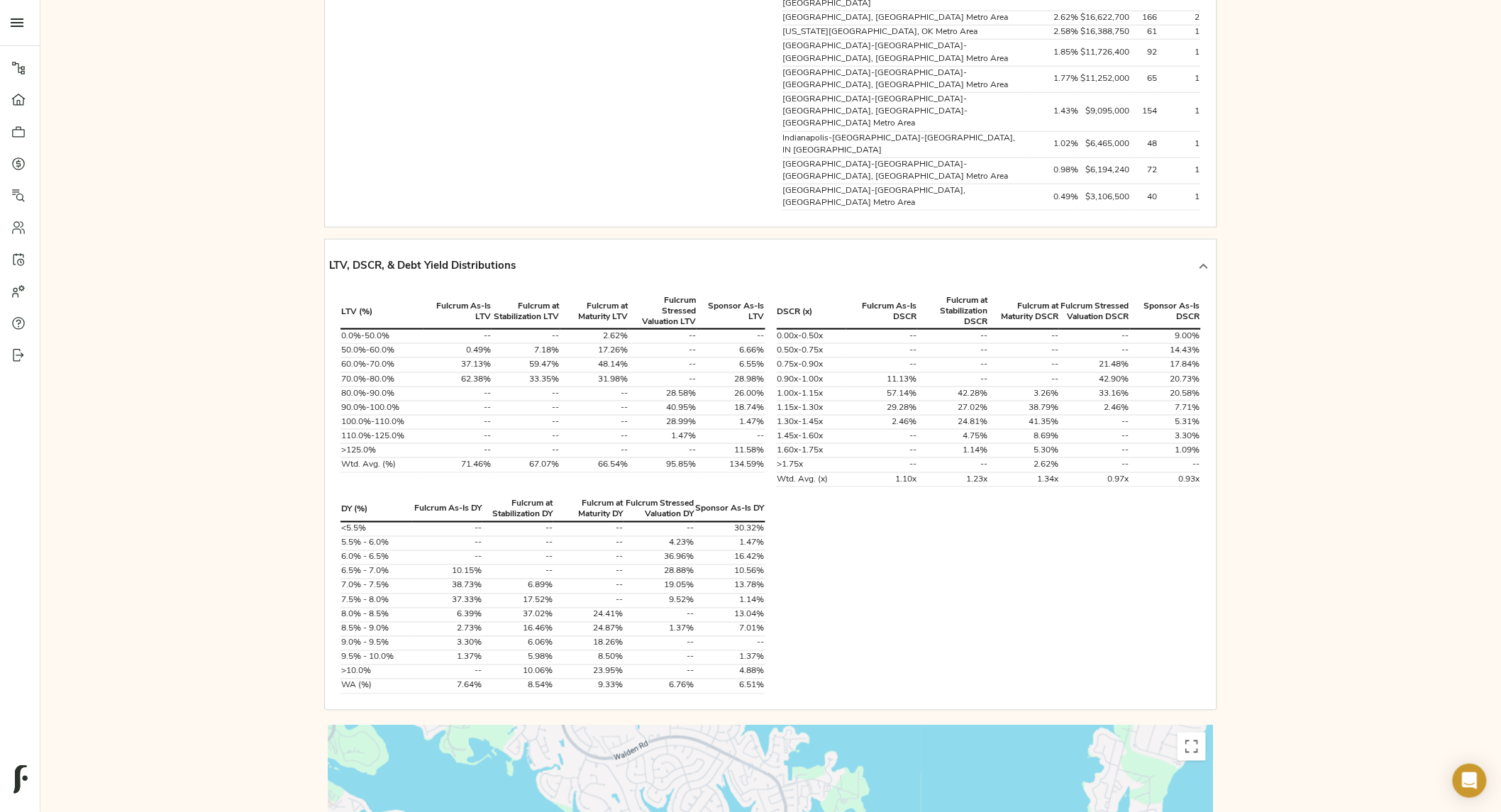
scroll to position [636, 0]
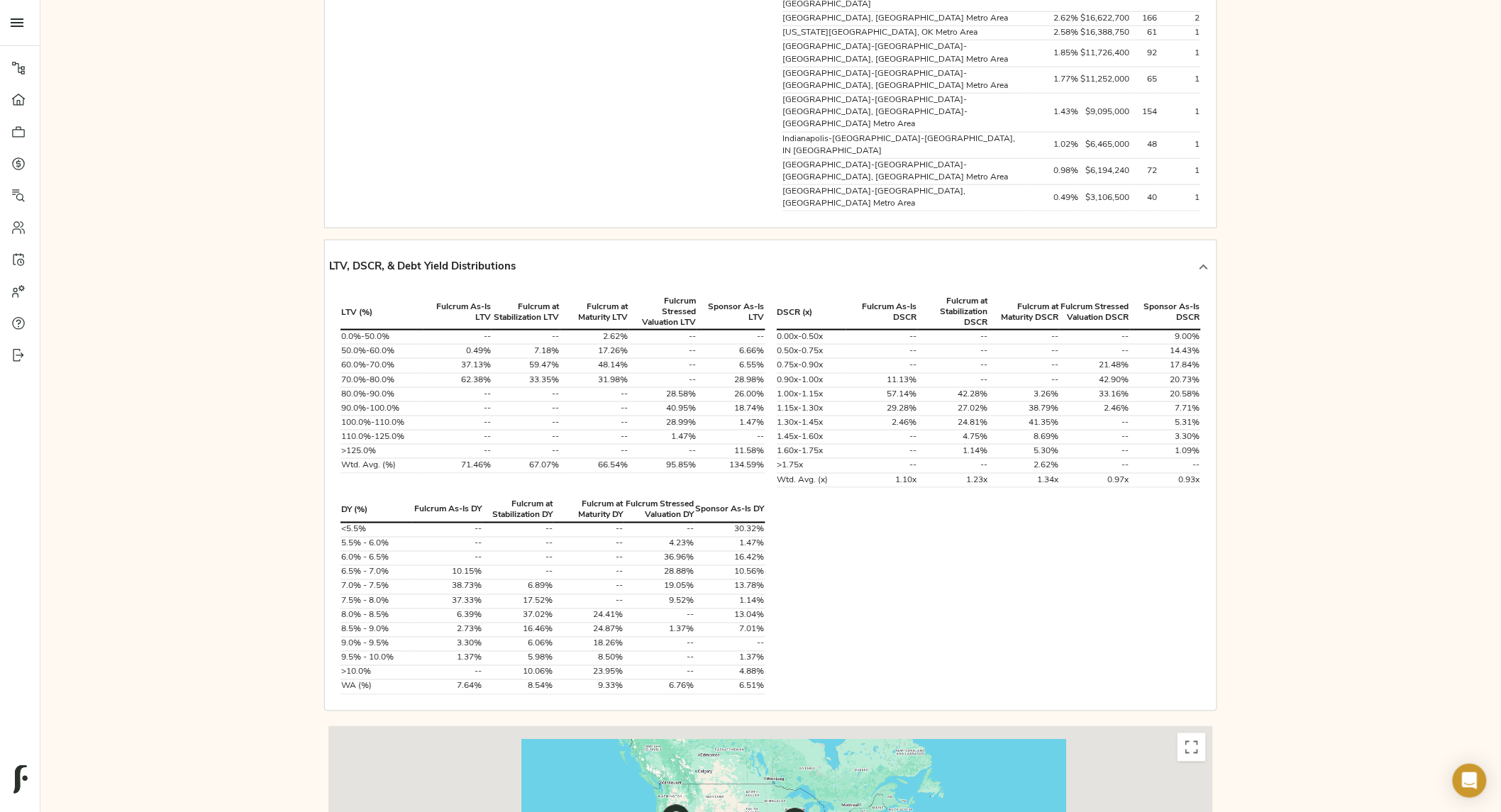
click at [1285, 692] on div "Loan Count 29 Total Balance $635,261,114 Average Loan Size $21,905,556 Wtd. Ave…" at bounding box center [771, 564] width 1461 height 2198
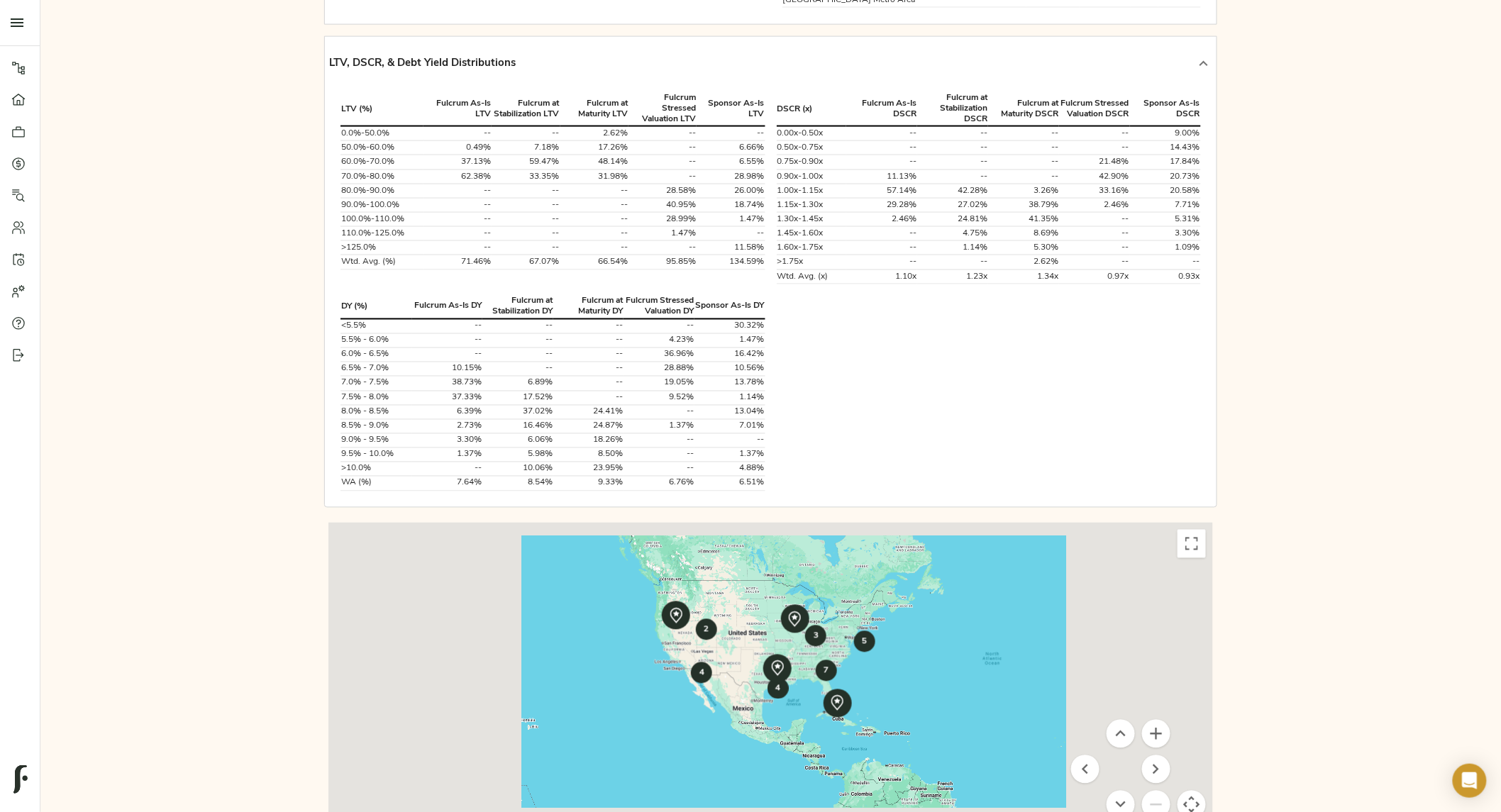
scroll to position [840, 0]
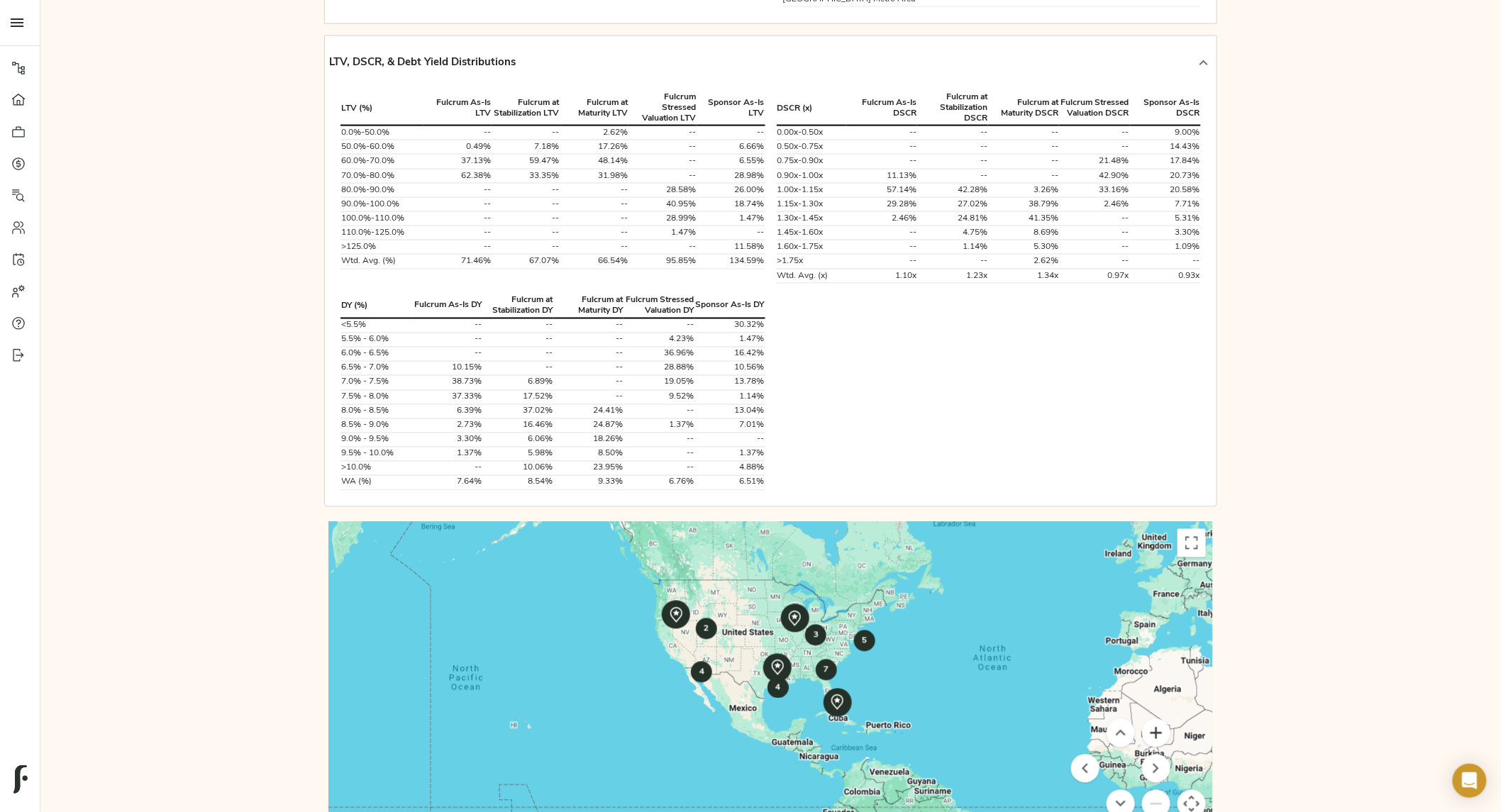
click at [1161, 720] on button "Zoom in" at bounding box center [1156, 733] width 28 height 28
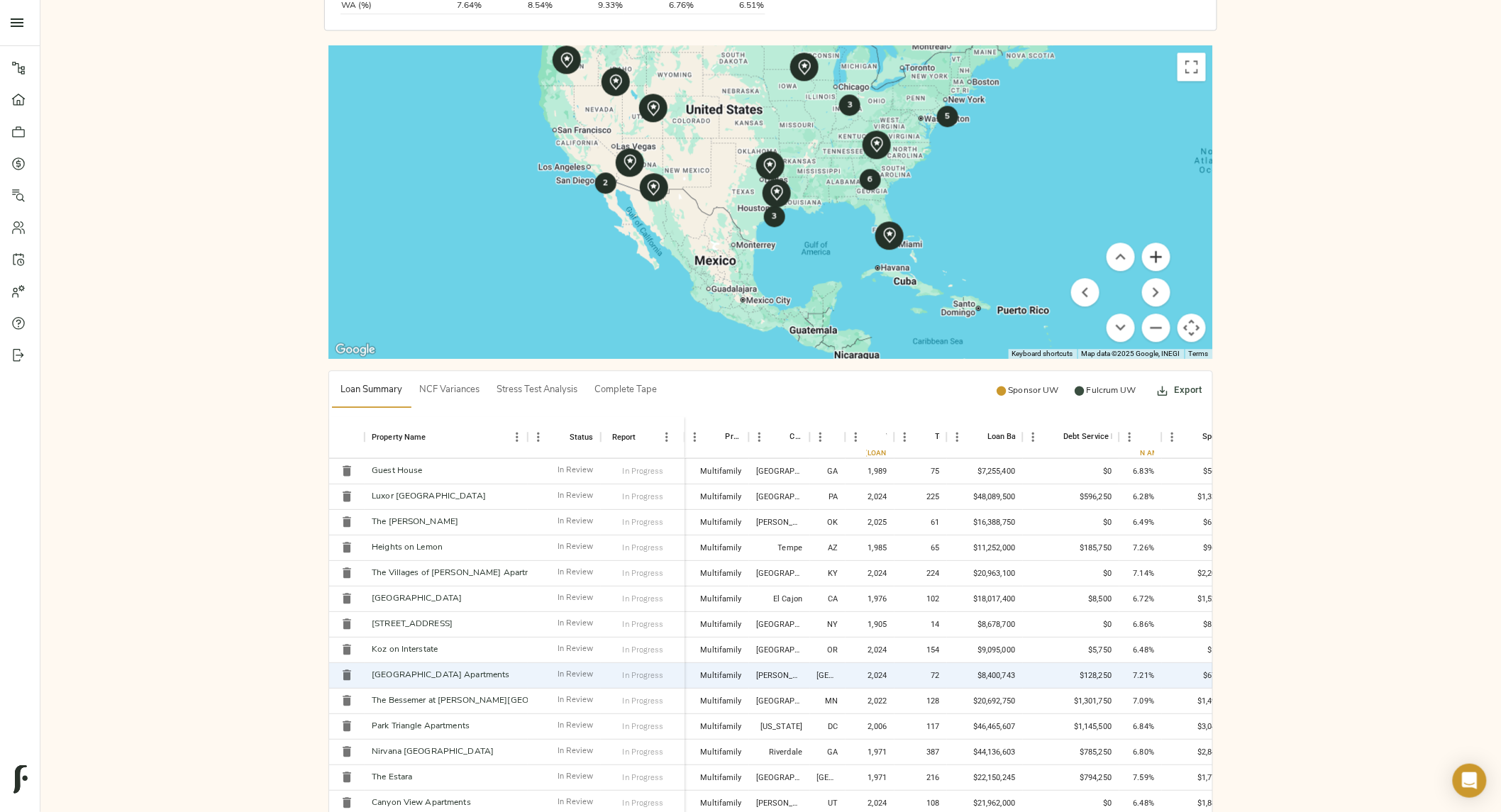
scroll to position [0, 0]
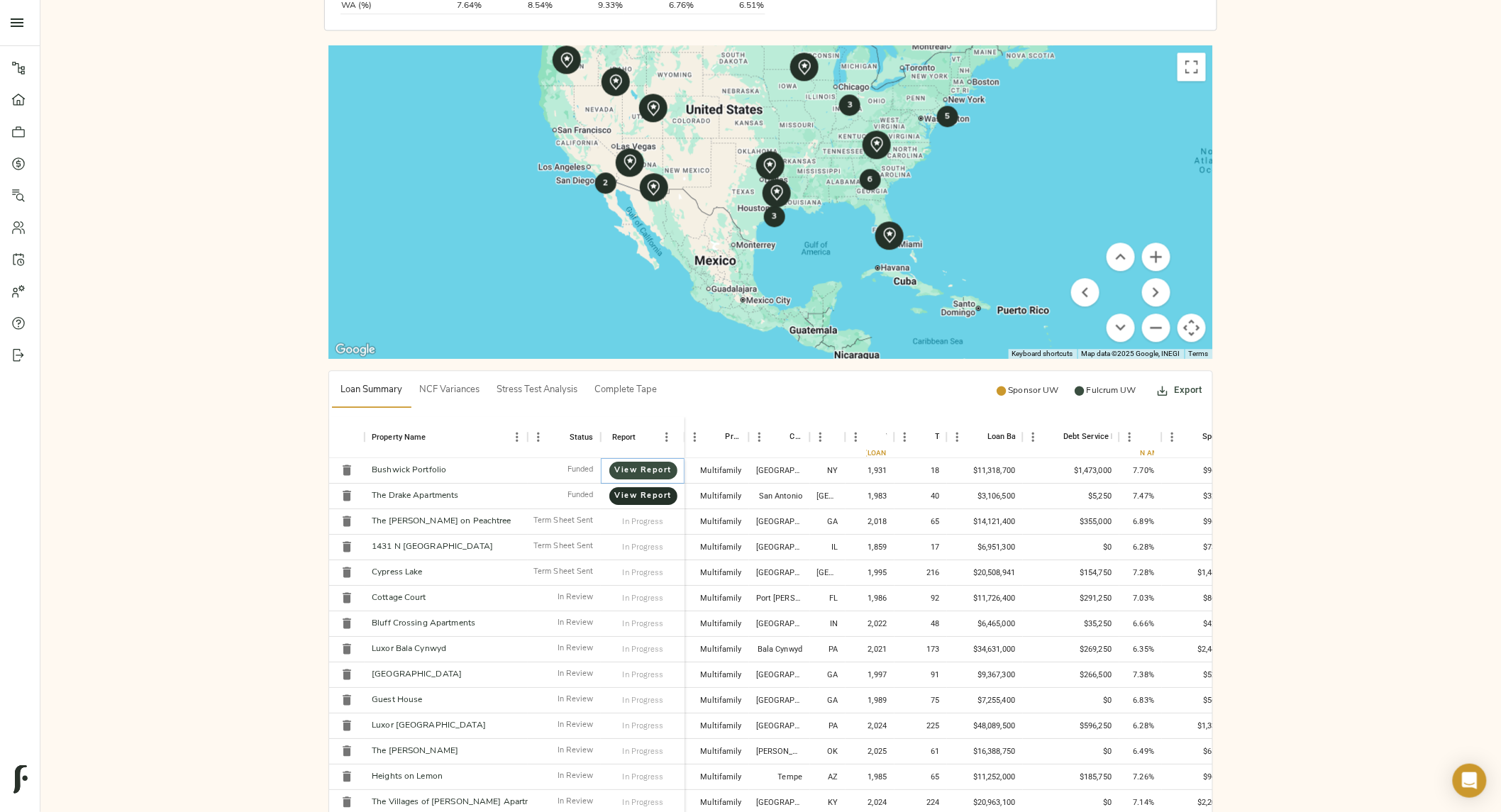
click at [629, 464] on span "View Report" at bounding box center [643, 471] width 40 height 14
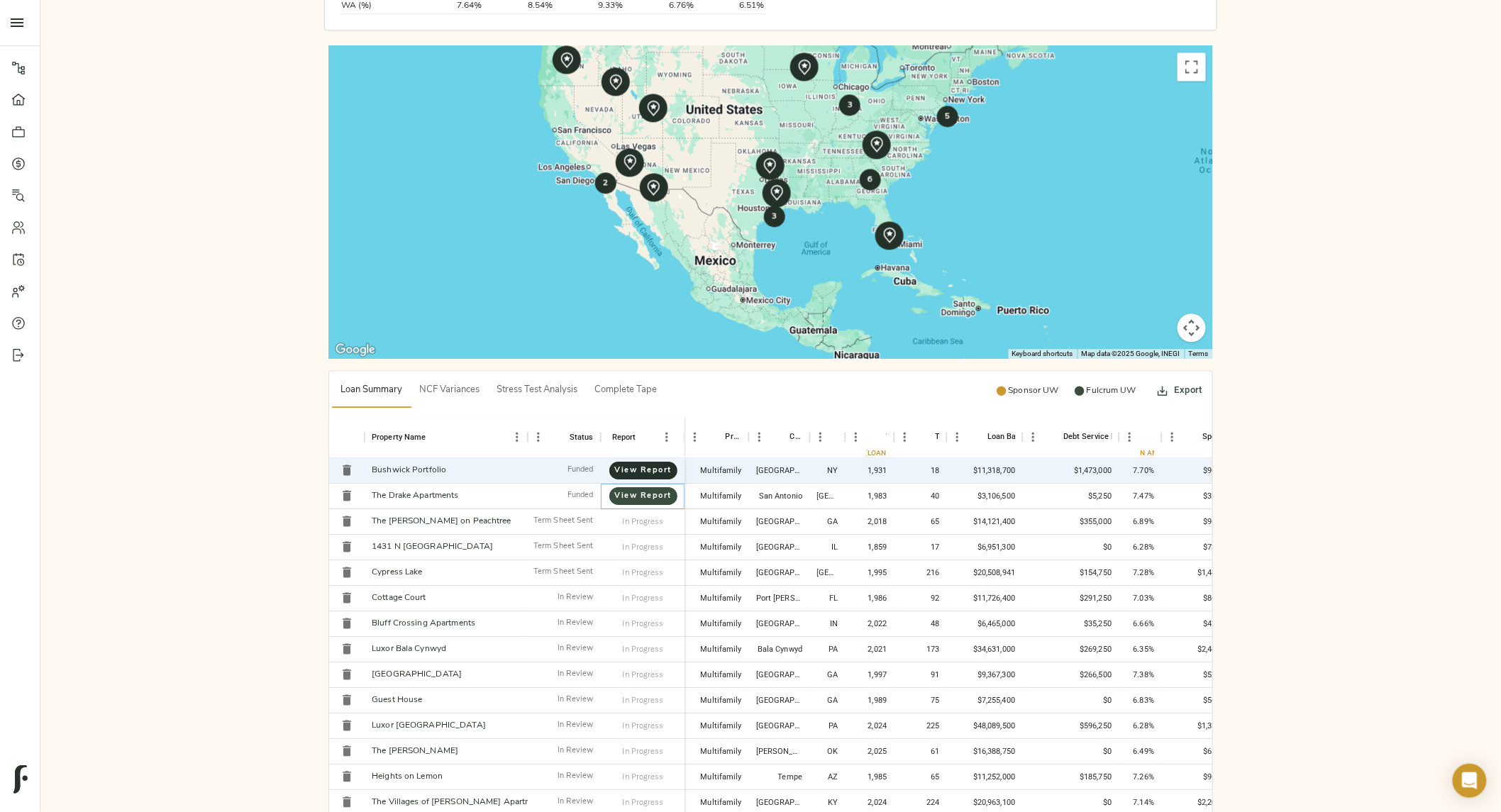
click at [647, 490] on span "View Report" at bounding box center [643, 496] width 40 height 14
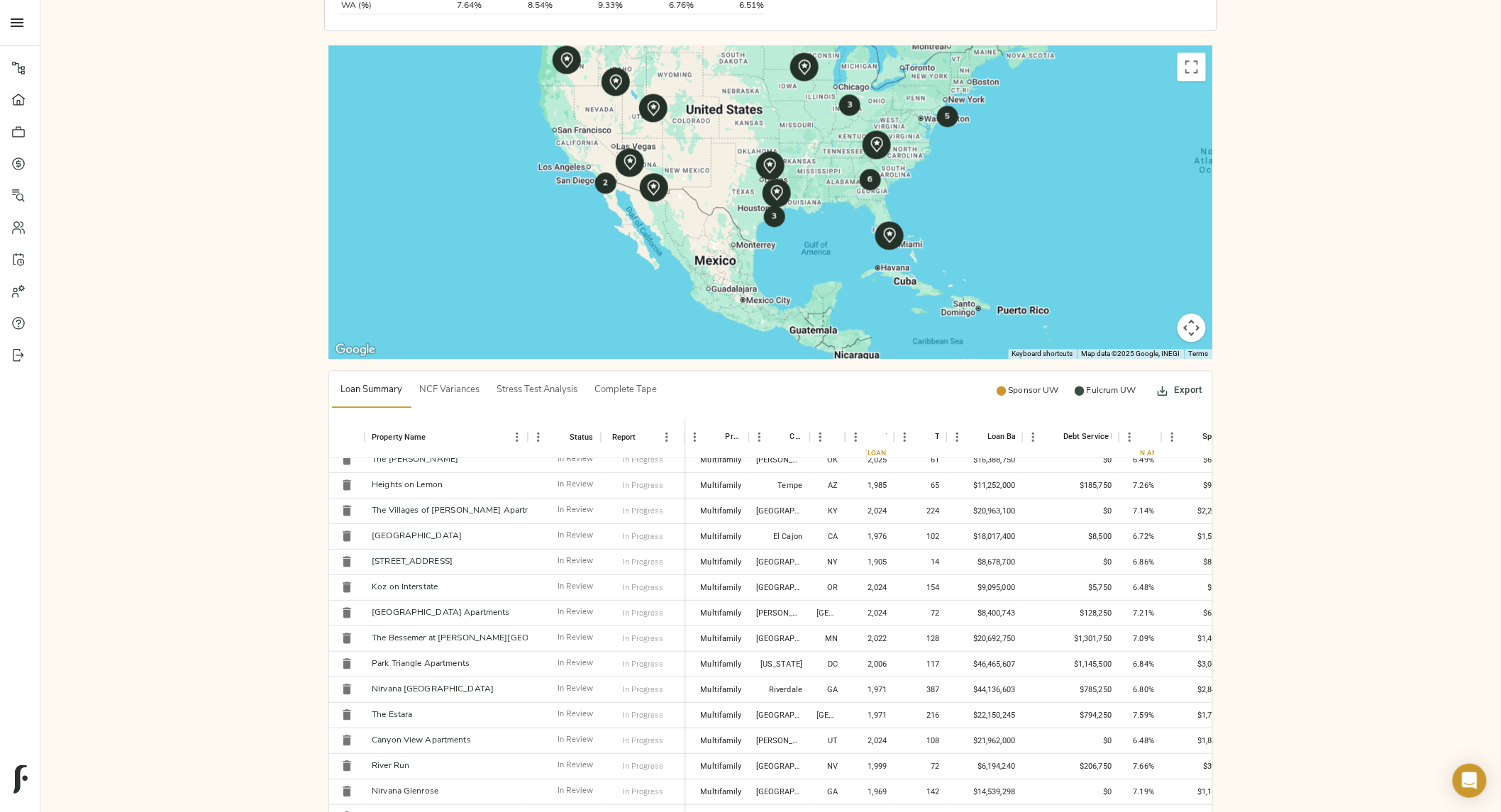
scroll to position [293, 0]
click at [18, 76] on link "Pipeline" at bounding box center [20, 68] width 40 height 32
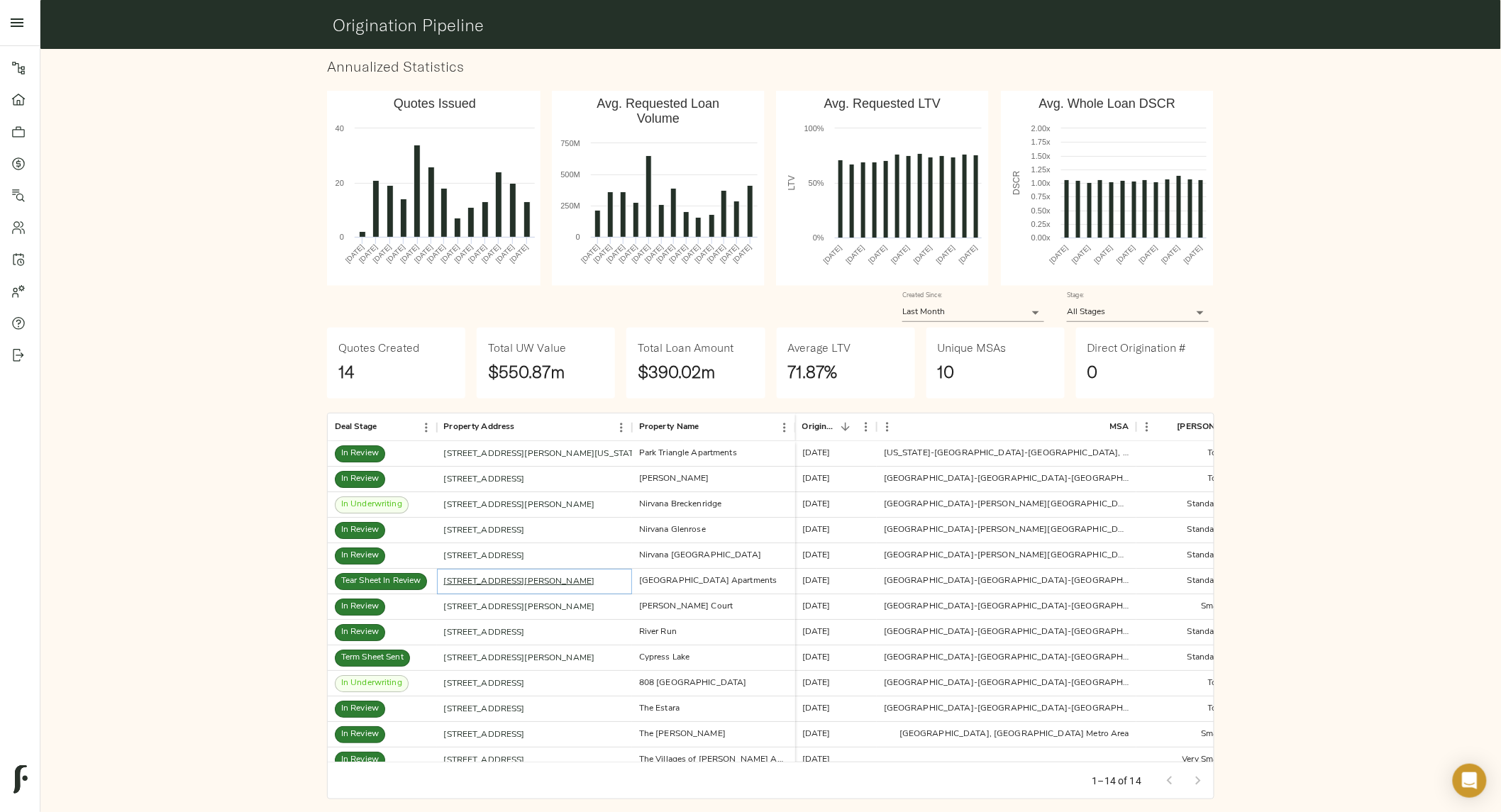
click at [465, 585] on link "[STREET_ADDRESS][PERSON_NAME]" at bounding box center [519, 582] width 151 height 8
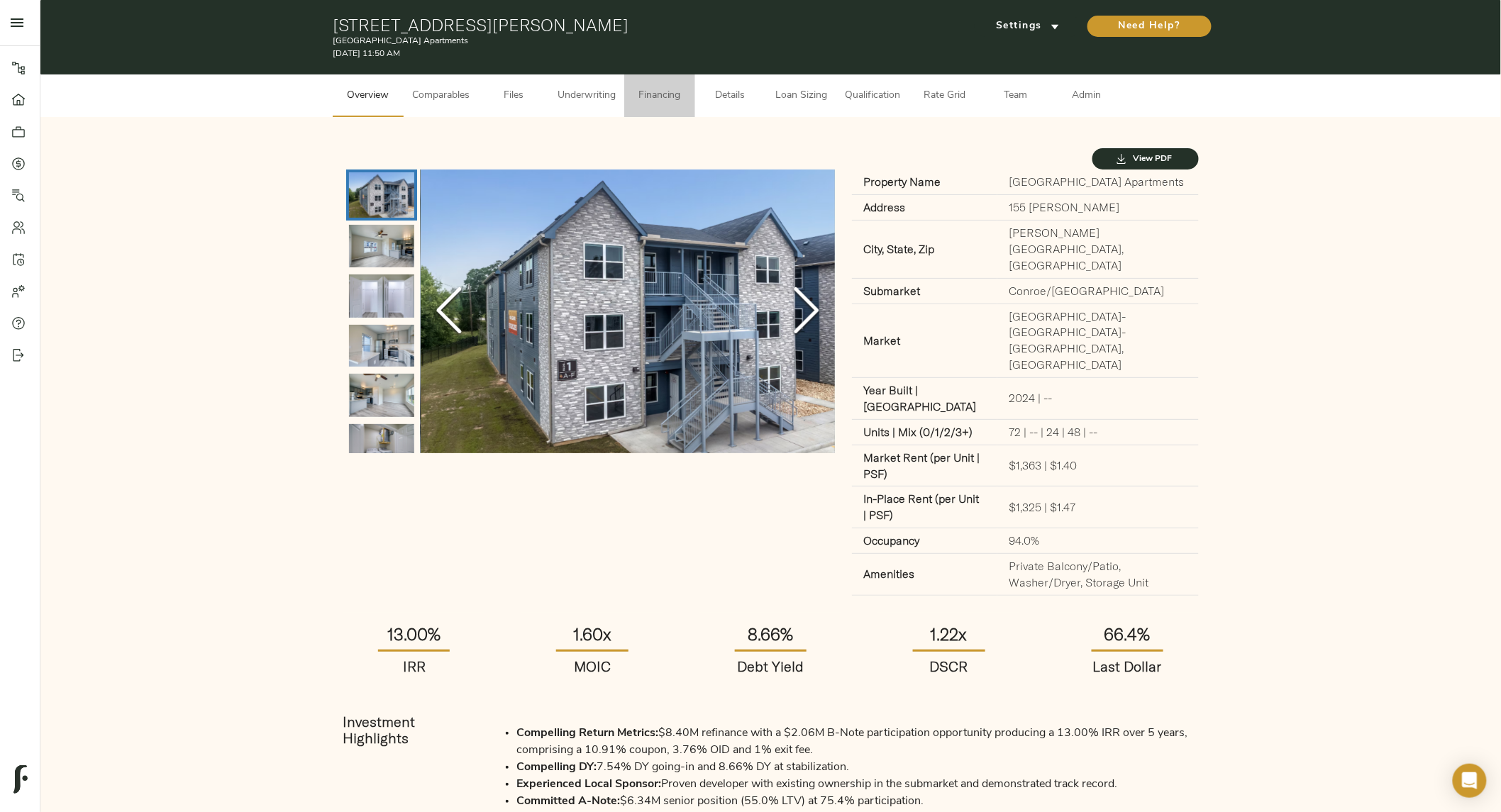
click at [648, 97] on span "Financing" at bounding box center [660, 96] width 54 height 18
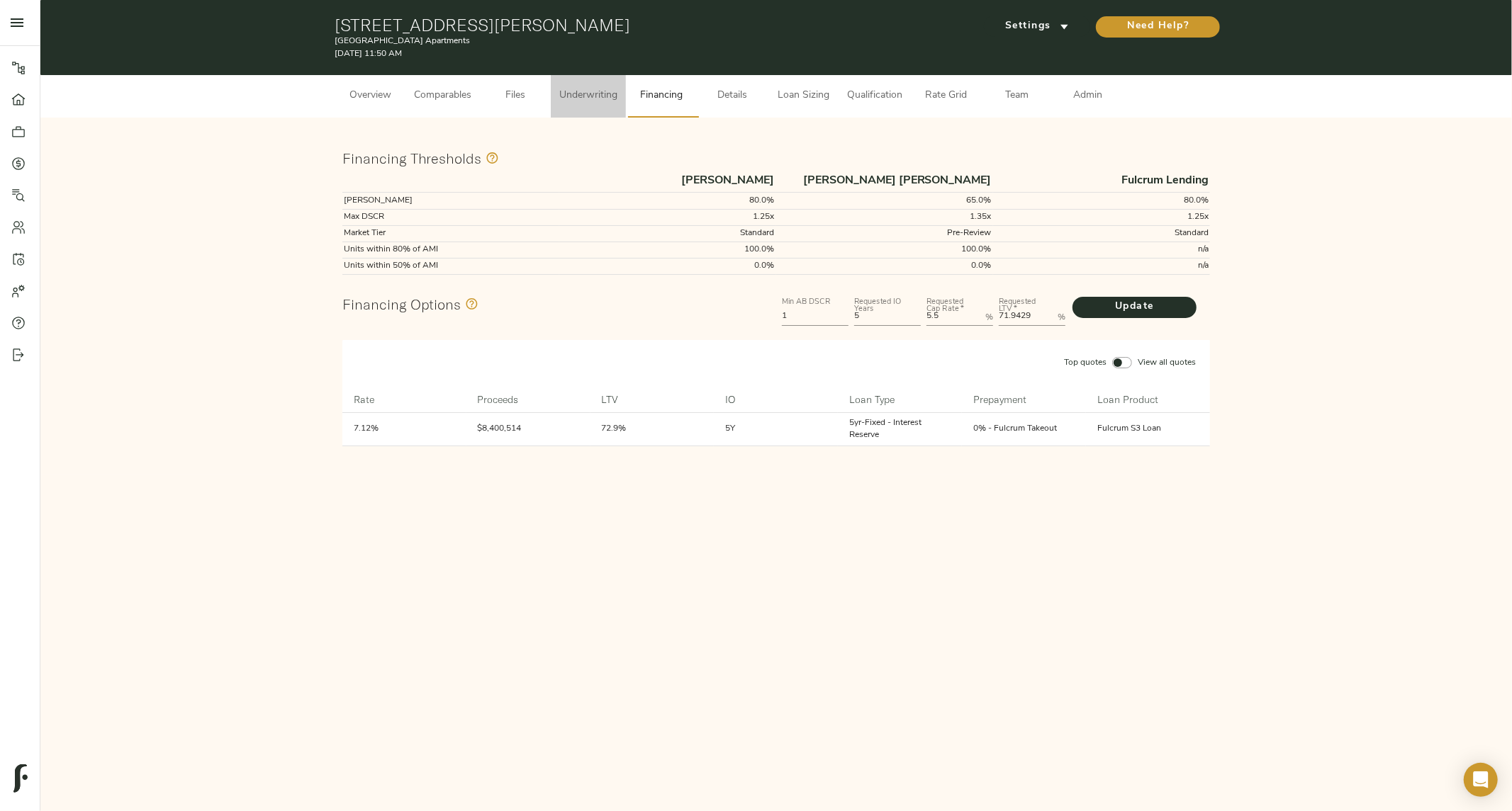
click at [582, 88] on span "Underwriting" at bounding box center [588, 96] width 58 height 18
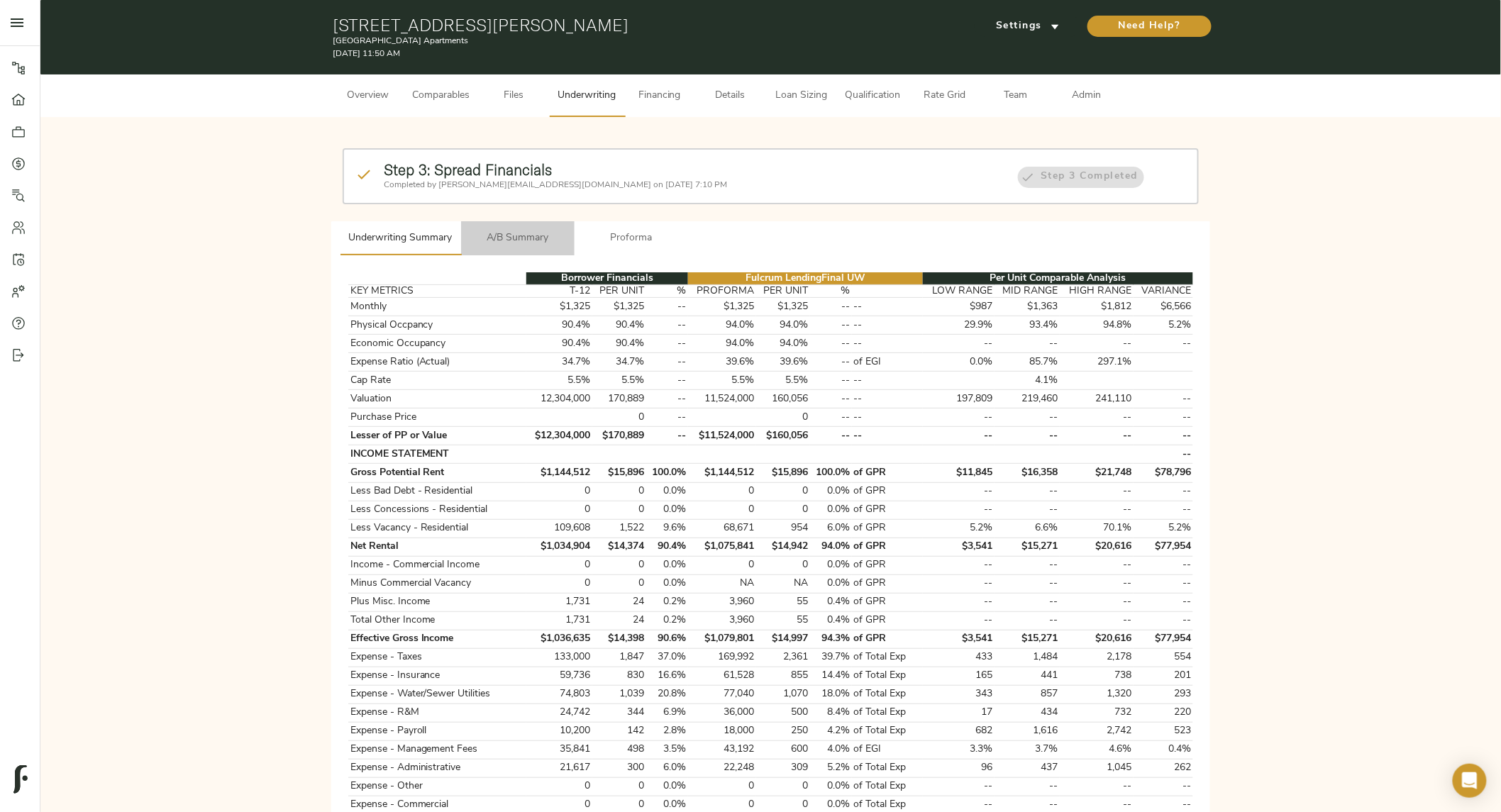
click at [509, 234] on span "A/B Summary" at bounding box center [518, 238] width 97 height 18
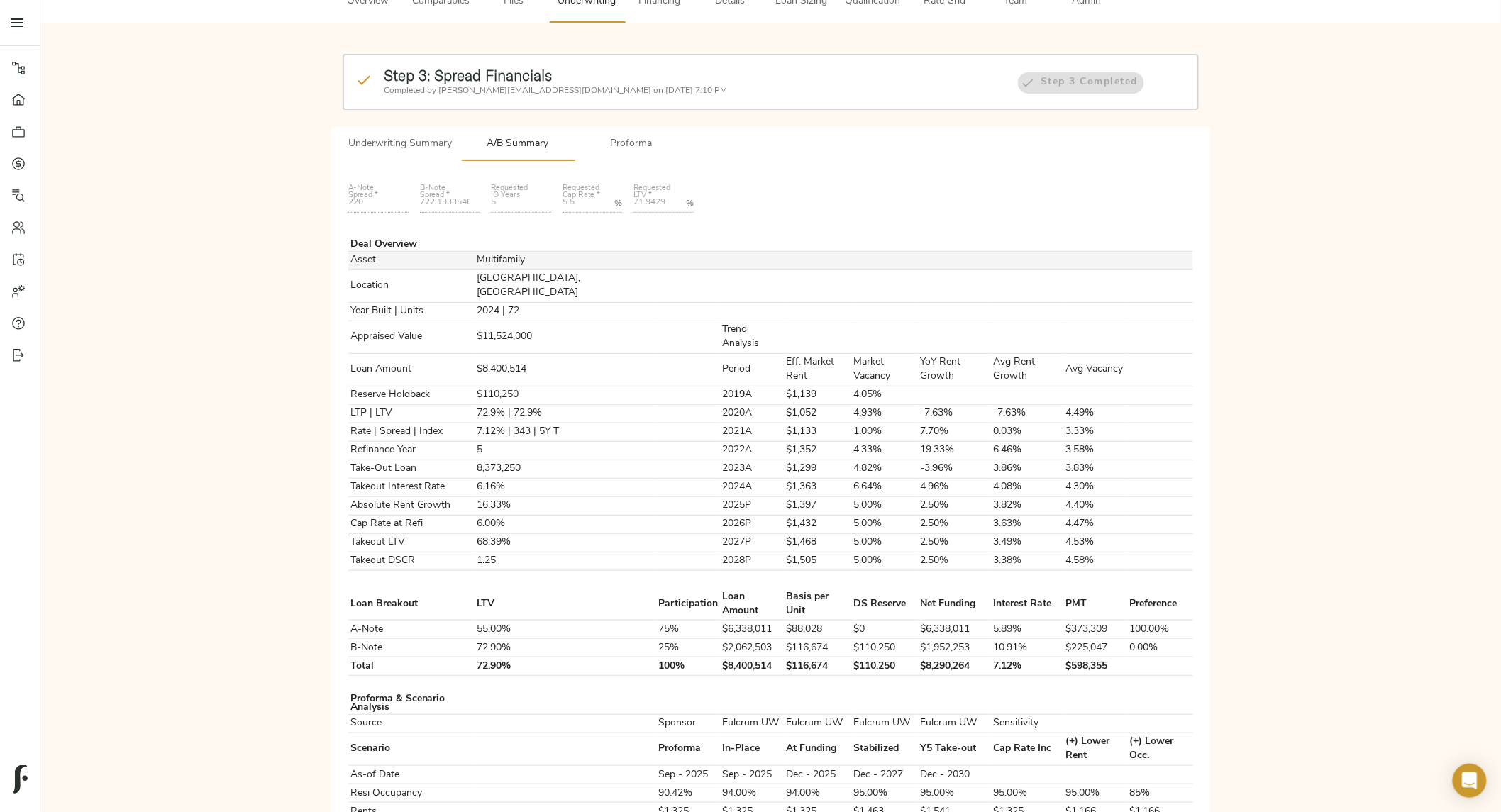
scroll to position [93, 0]
click at [590, 143] on span "Proforma" at bounding box center [631, 145] width 97 height 18
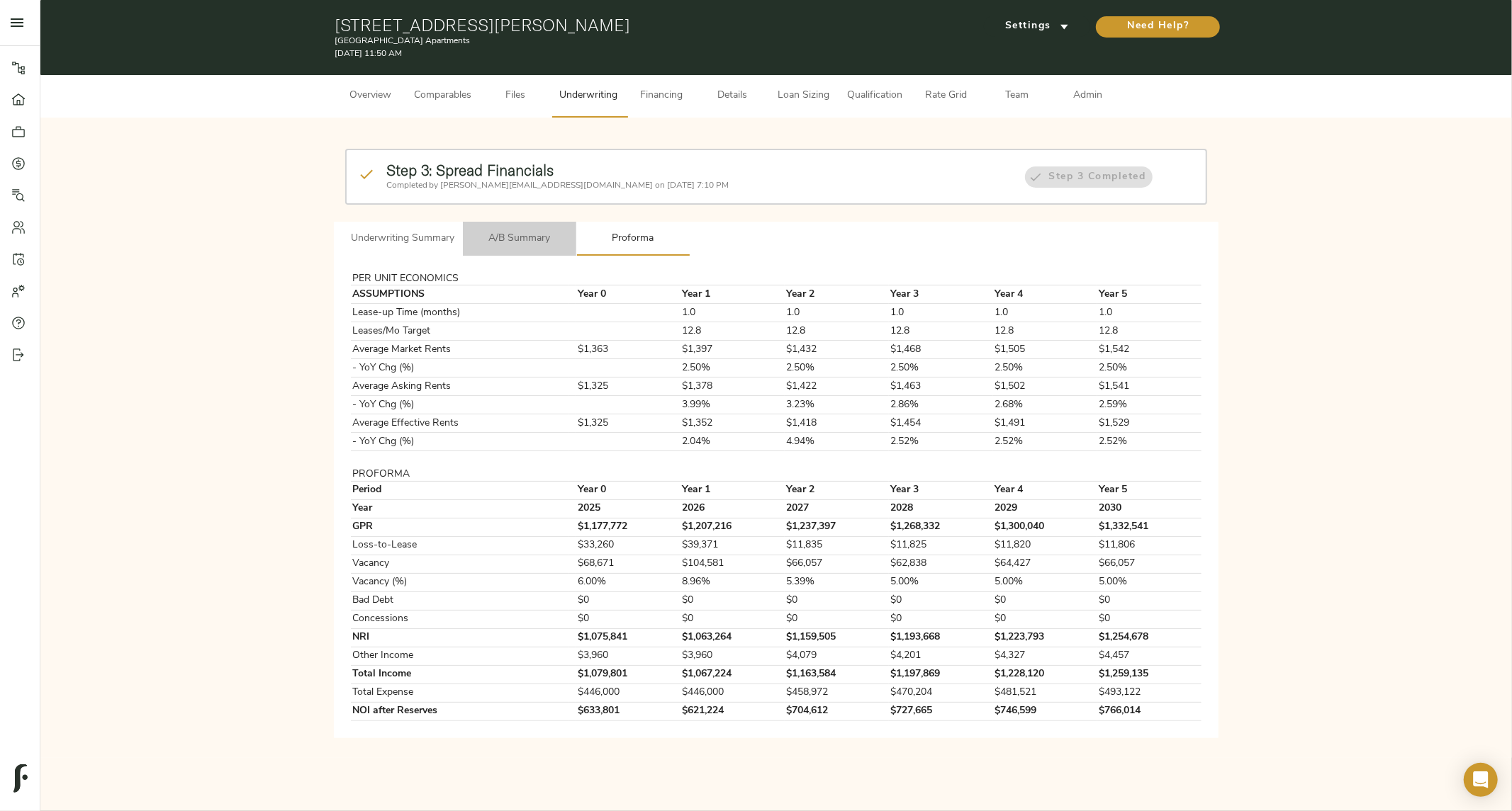
click at [509, 251] on button "A/B Summary" at bounding box center [520, 239] width 114 height 34
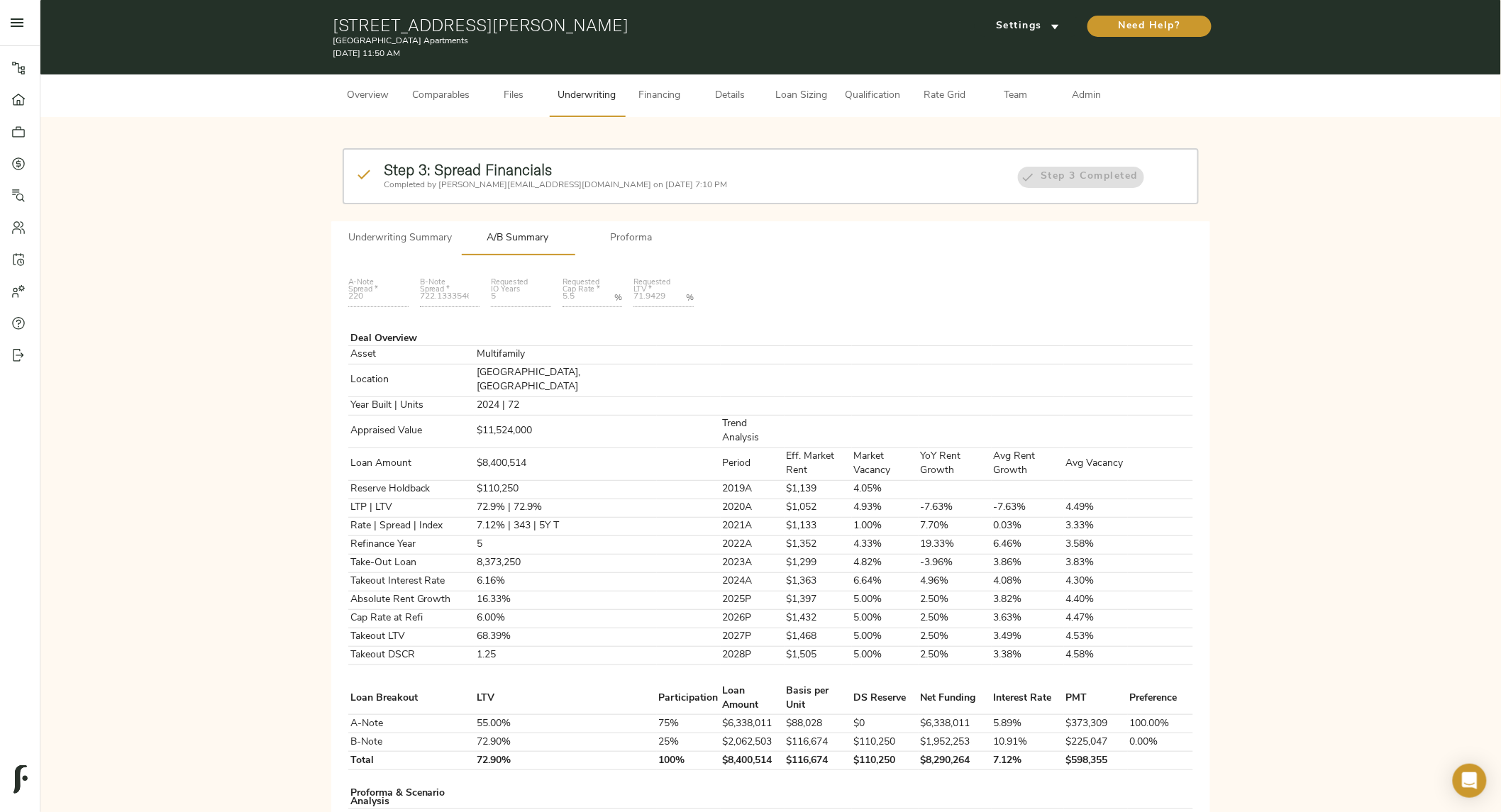
click at [1073, 97] on span "Admin" at bounding box center [1087, 96] width 54 height 18
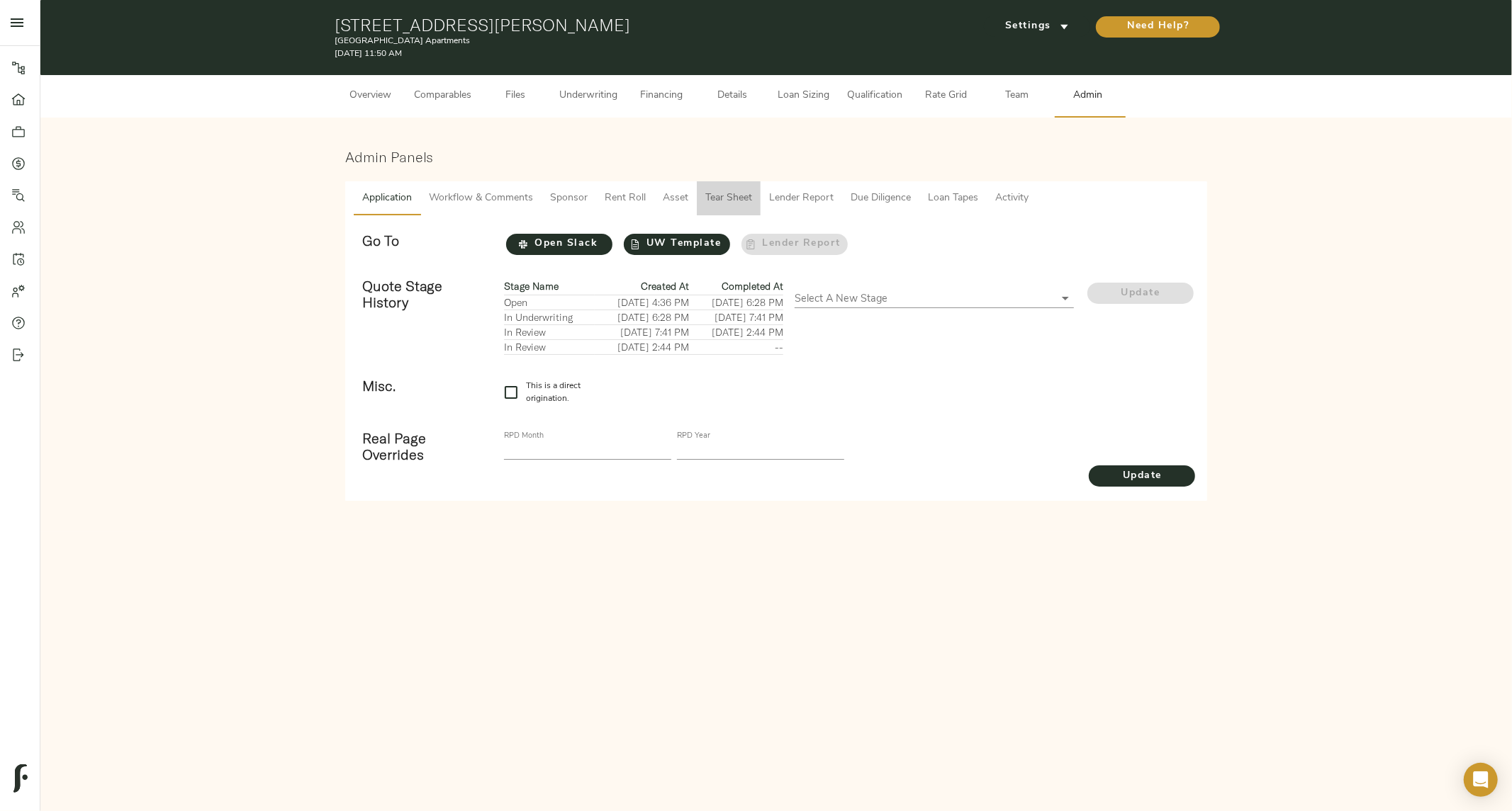
click at [709, 188] on button "Tear Sheet" at bounding box center [728, 198] width 64 height 34
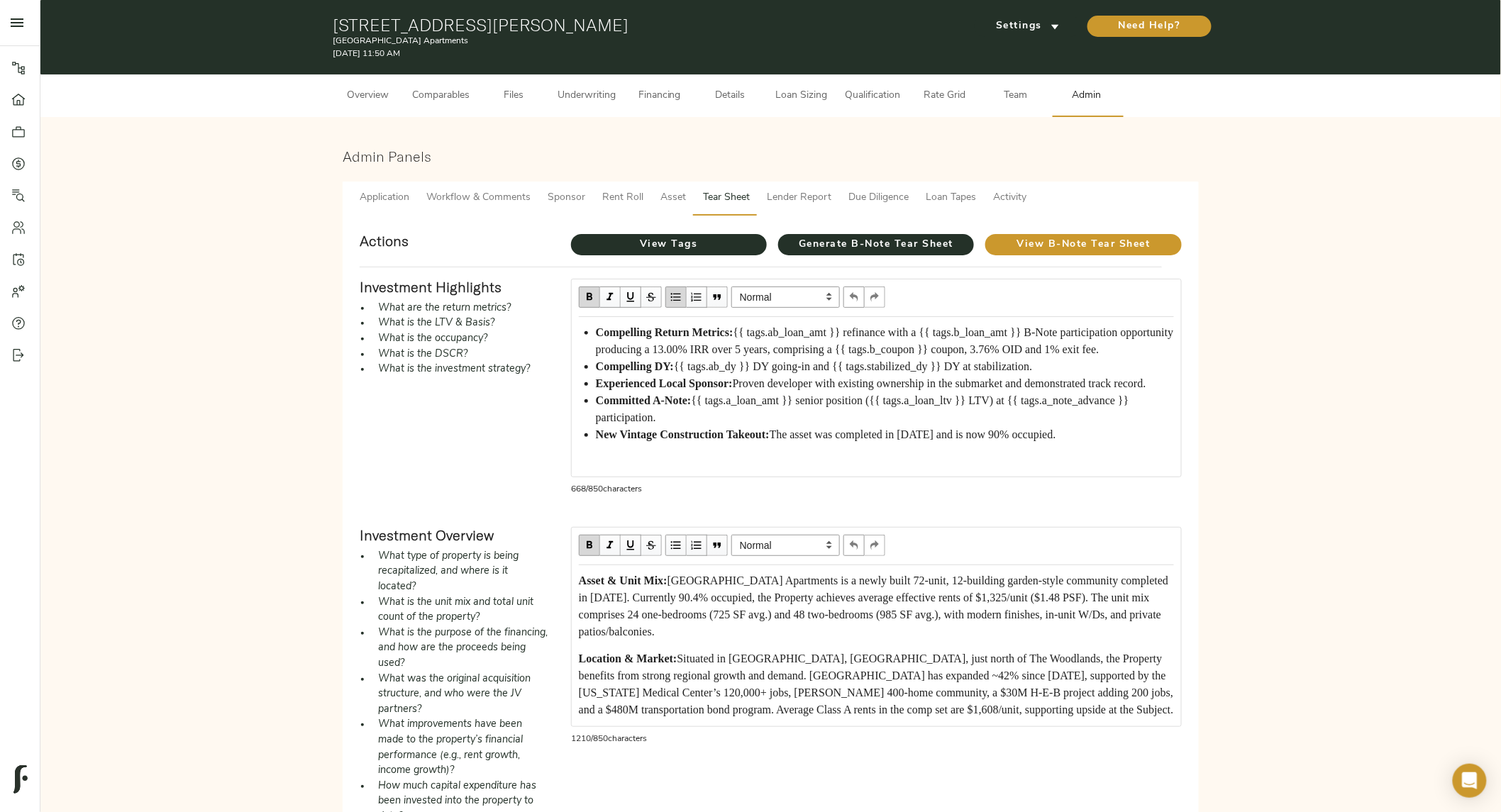
click at [766, 353] on span "{{ tags.ab_loan_amt }} refinance with a {{ tags.b_loan_amt }} B-Note participat…" at bounding box center [886, 341] width 581 height 29
click at [833, 328] on span "{{ tags.ab_loan_amt }} refinance with a {{ tags.b_loan_amt }} B-Note participat…" at bounding box center [886, 341] width 581 height 29
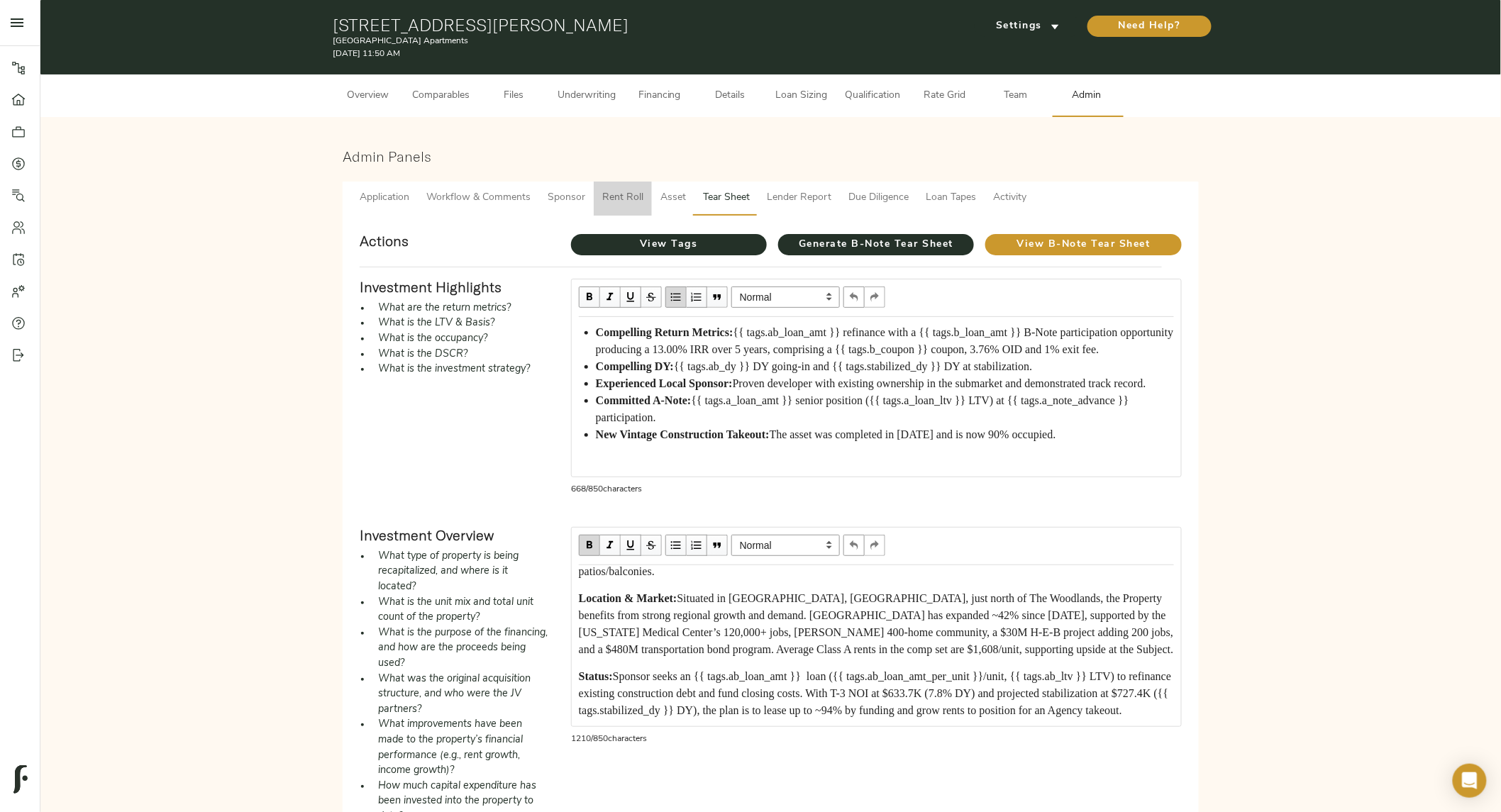
click at [608, 199] on span "Rent Roll" at bounding box center [623, 198] width 42 height 18
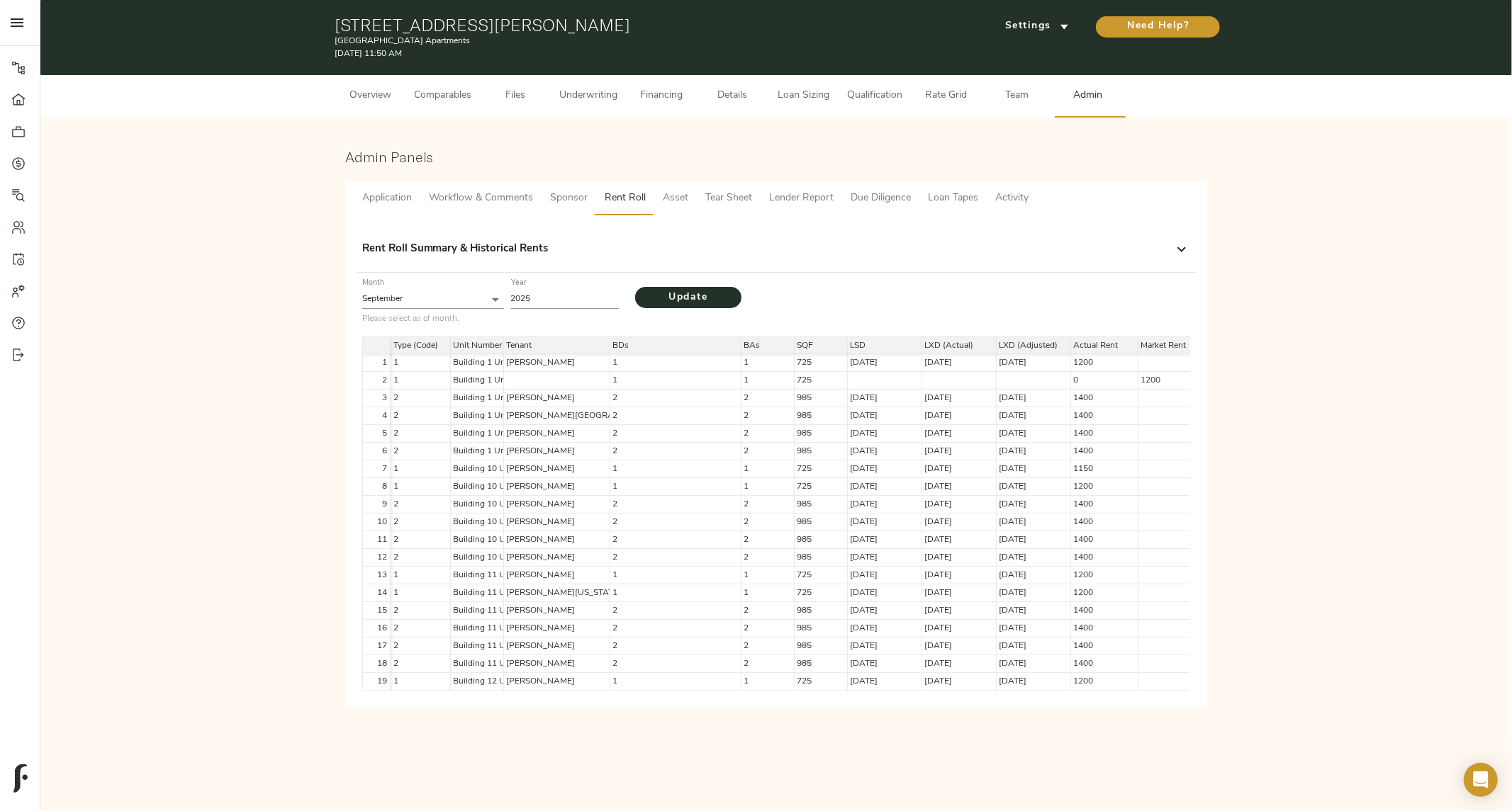
click at [589, 257] on div "Rent Roll Summary & Historical Rents" at bounding box center [763, 249] width 803 height 16
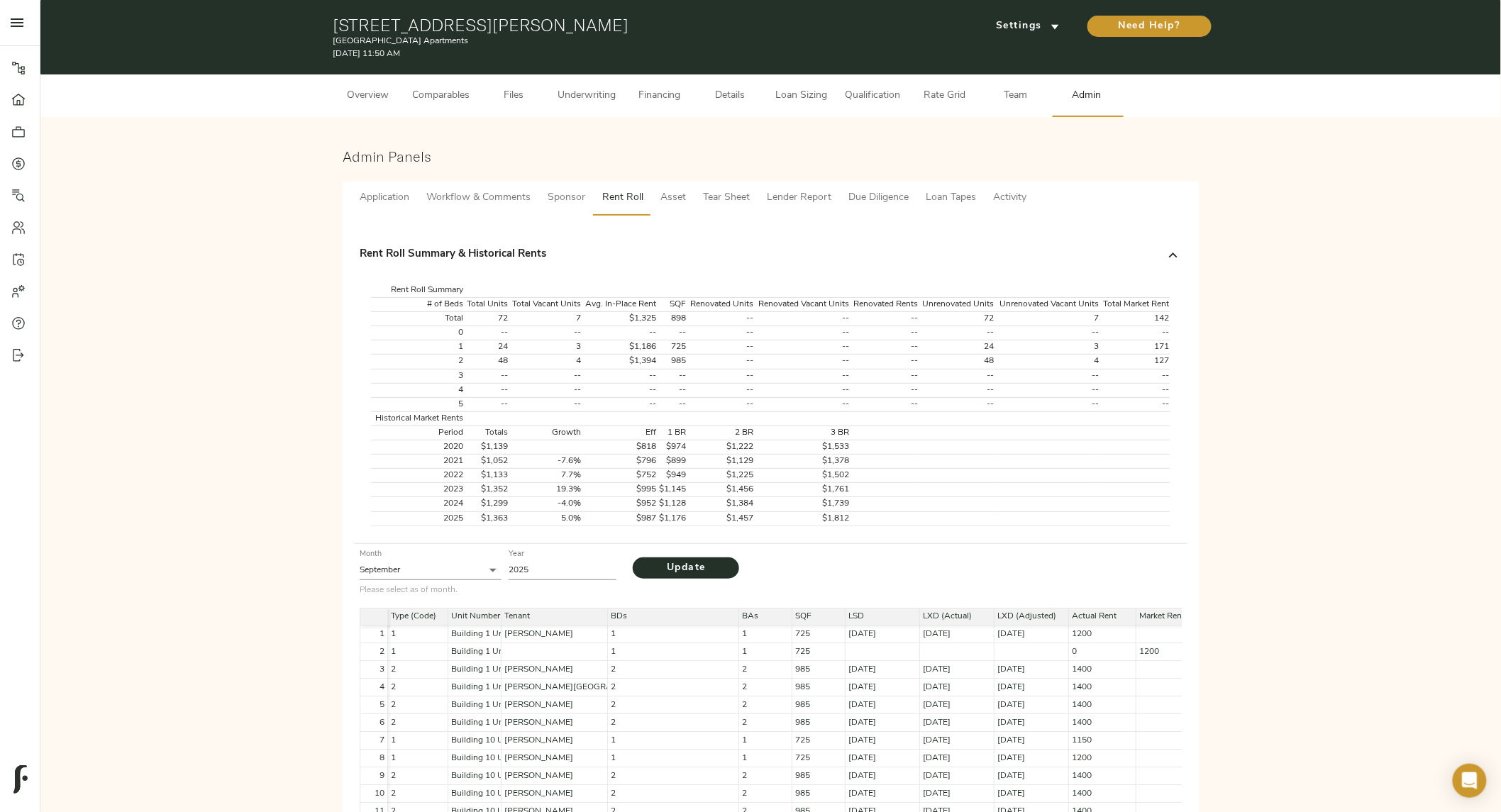
click at [586, 102] on span "Underwriting" at bounding box center [586, 96] width 59 height 18
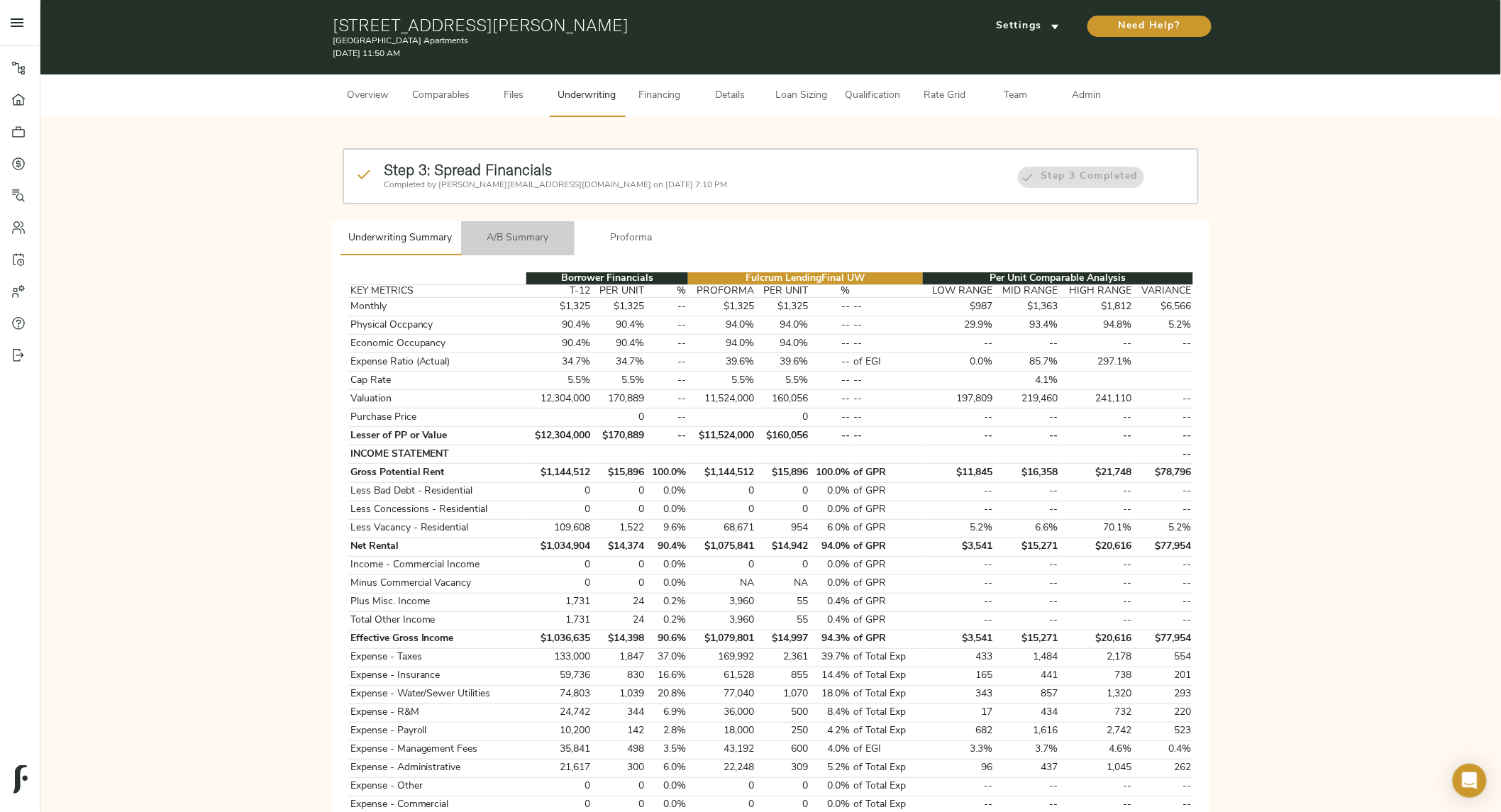
click at [508, 222] on button "A/B Summary" at bounding box center [518, 238] width 114 height 34
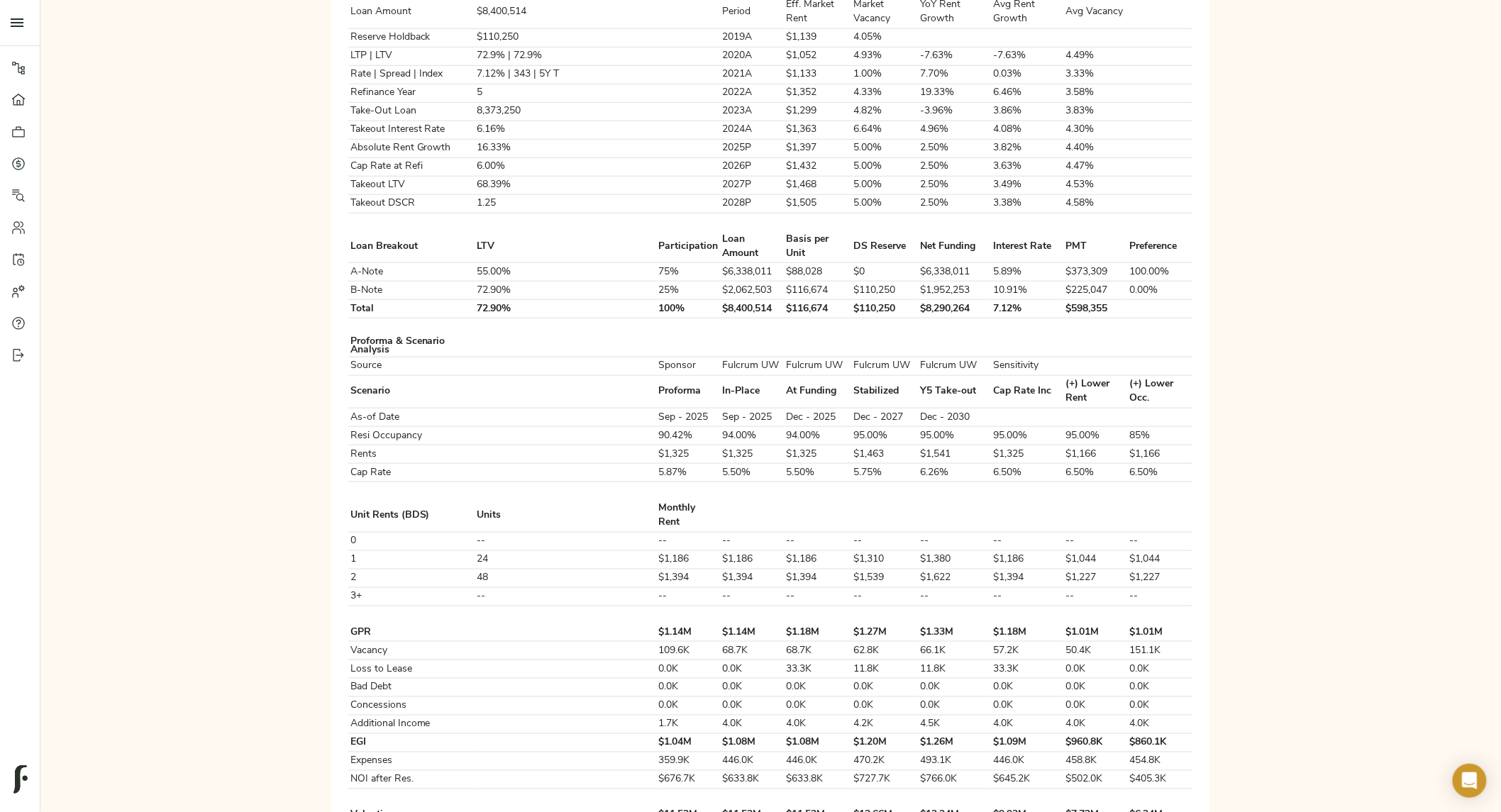
scroll to position [453, 0]
drag, startPoint x: 496, startPoint y: 210, endPoint x: 1120, endPoint y: 221, distance: 624.1
click at [1120, 262] on tr "A-Note 55.00% 75% $6,338,011 $88,028 $0 $6,338,011 5.89% $373,309 100.00%" at bounding box center [771, 272] width 845 height 19
drag, startPoint x: 492, startPoint y: 232, endPoint x: 1102, endPoint y: 237, distance: 610.0
click at [1102, 281] on tr "B-Note 72.90% 25% $2,062,503 $116,674 $110,250 $1,952,253 10.91% $225,047 0.00%" at bounding box center [771, 290] width 845 height 19
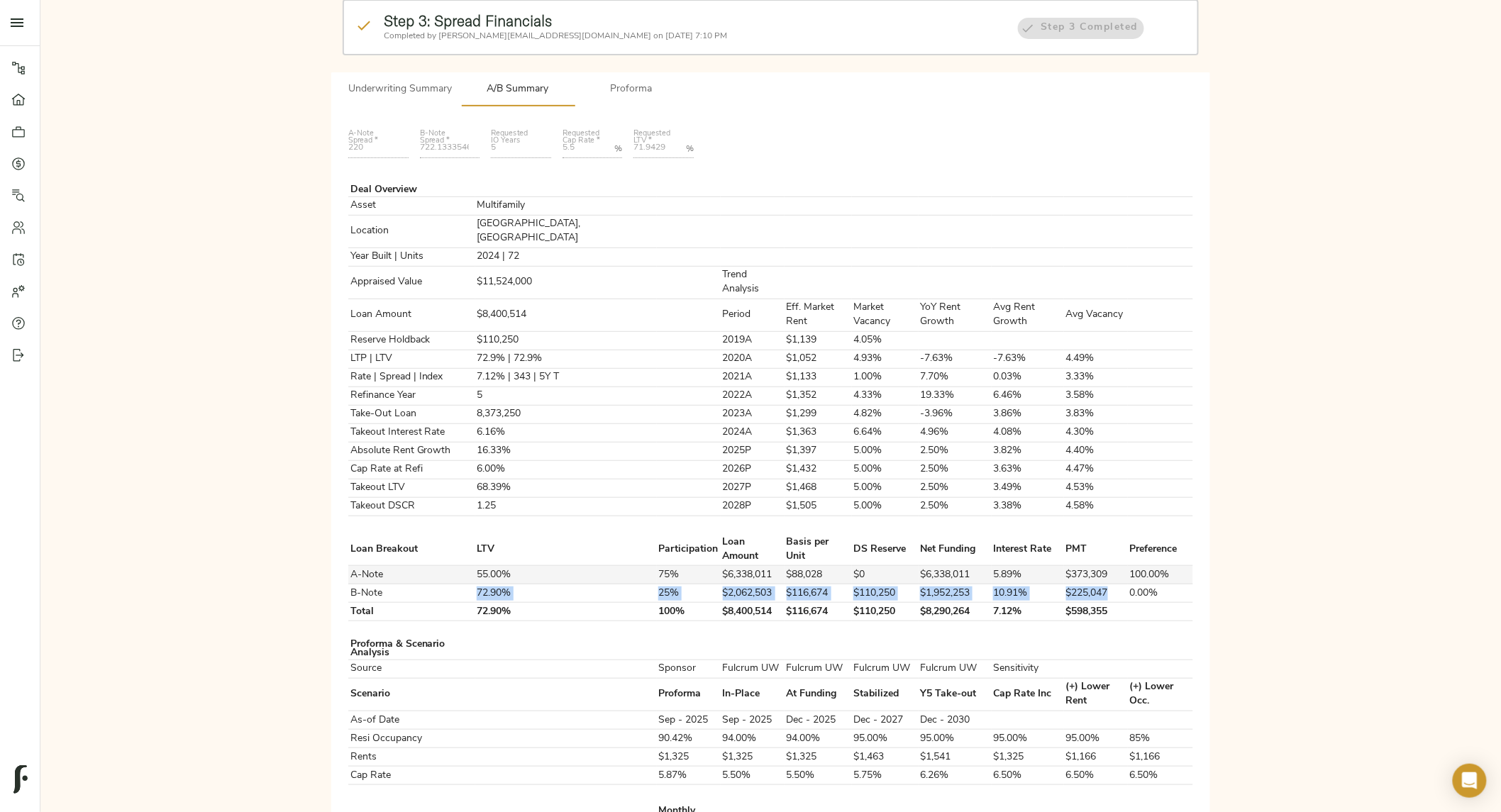
scroll to position [0, 0]
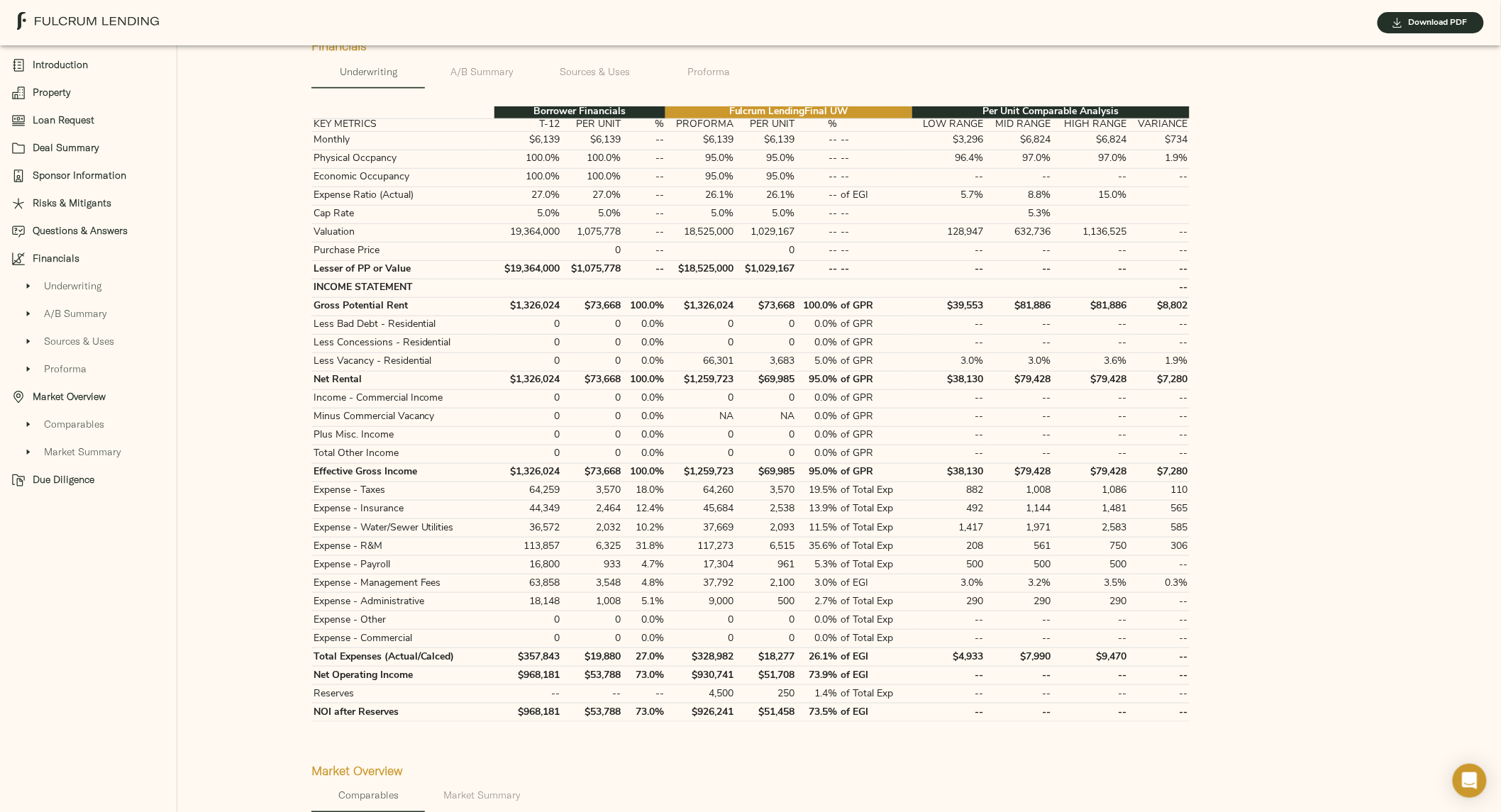
scroll to position [2580, 0]
click at [479, 80] on span "A/B Summary" at bounding box center [482, 71] width 97 height 18
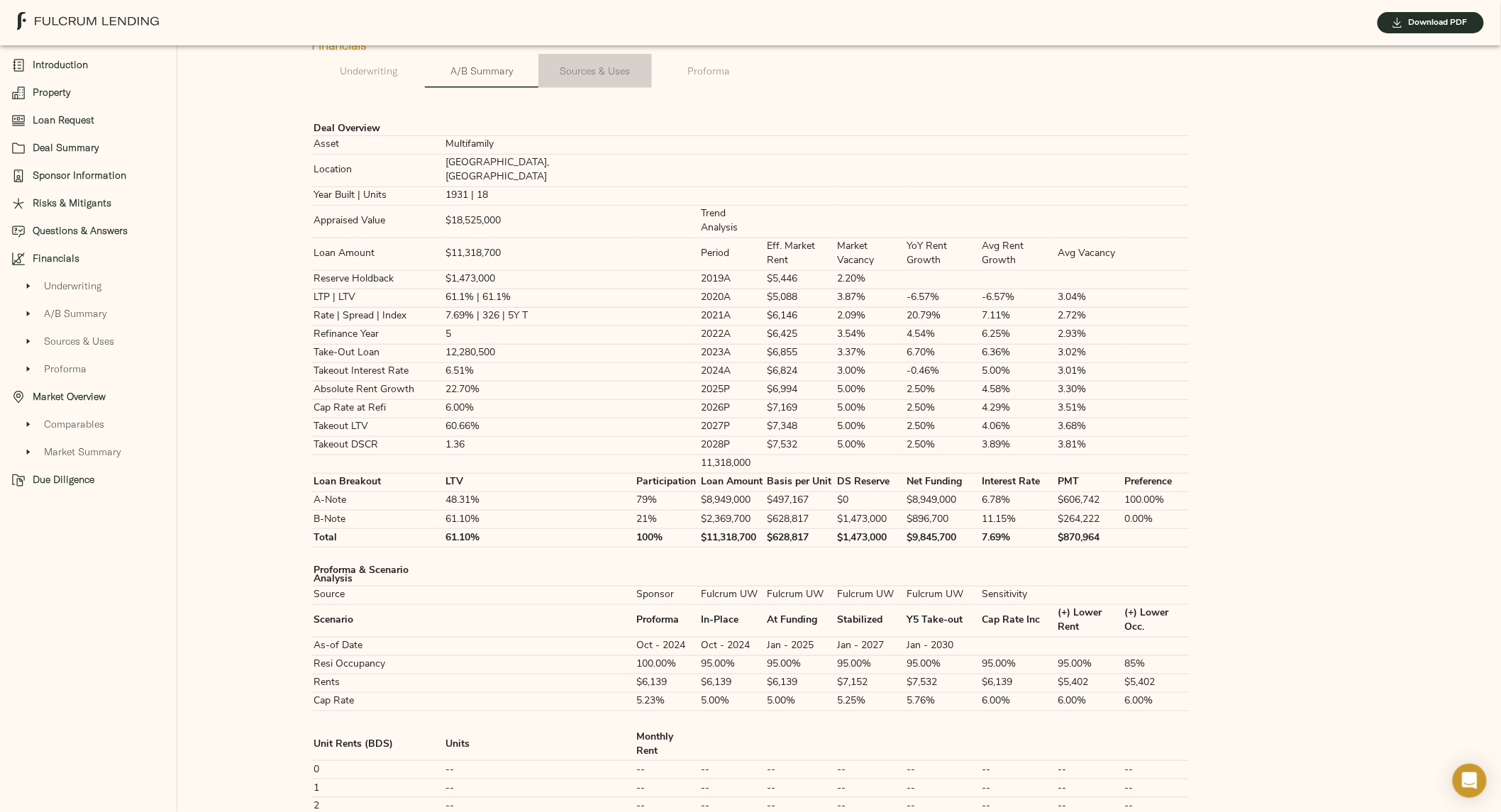
click at [574, 80] on span "Sources & Uses" at bounding box center [596, 71] width 97 height 18
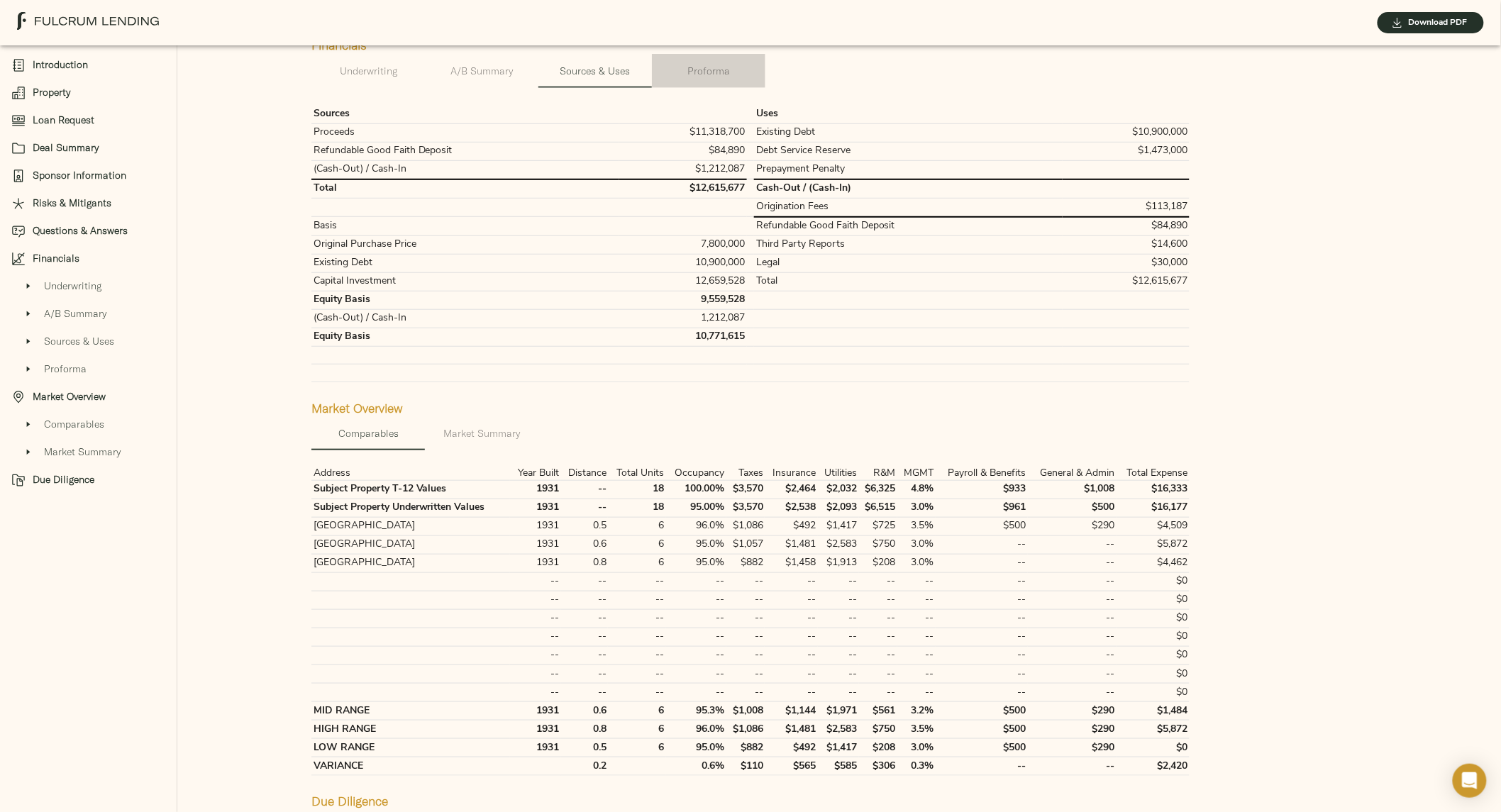
click at [703, 80] on span "Proforma" at bounding box center [709, 71] width 97 height 18
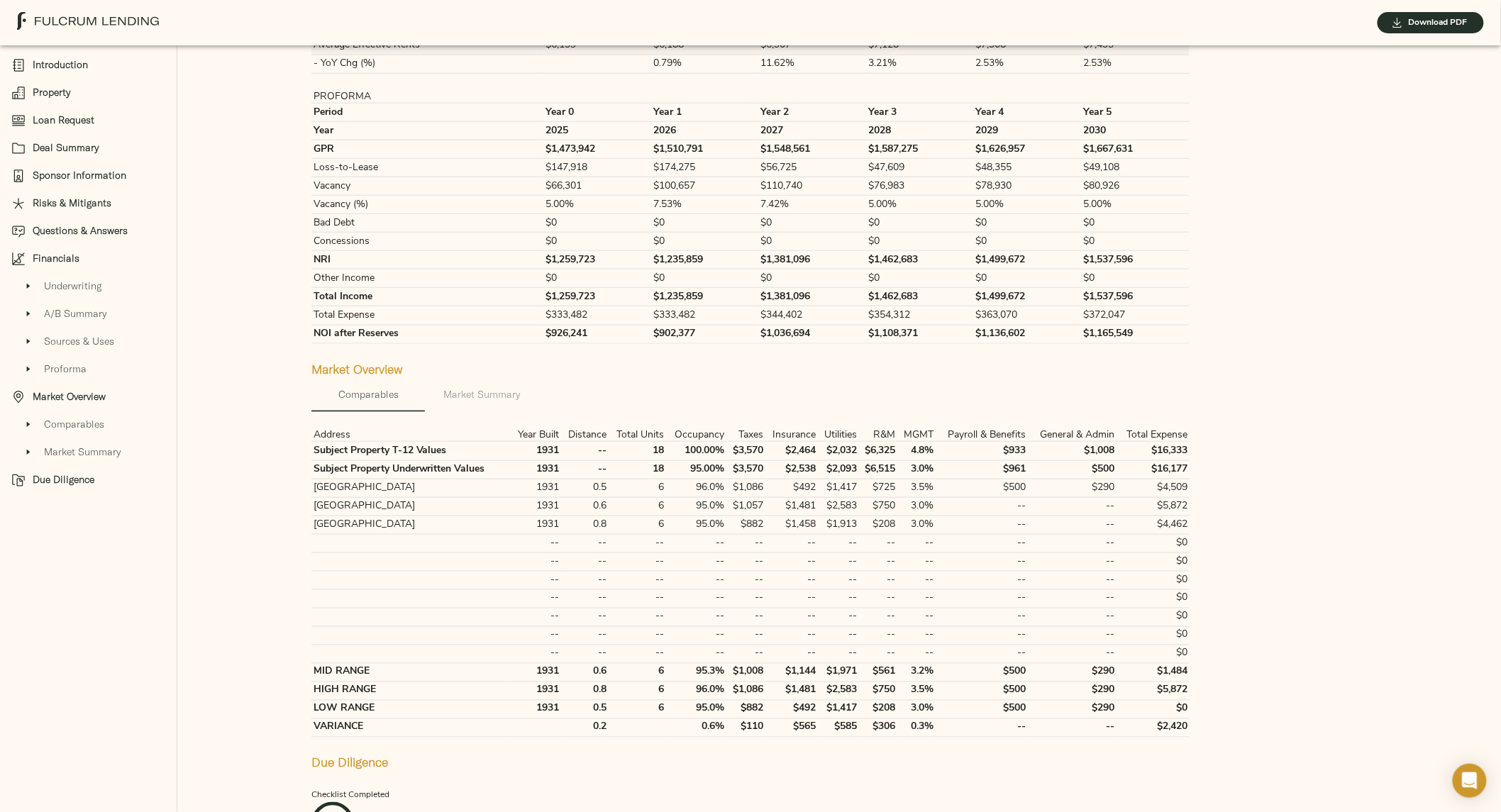
scroll to position [2803, 0]
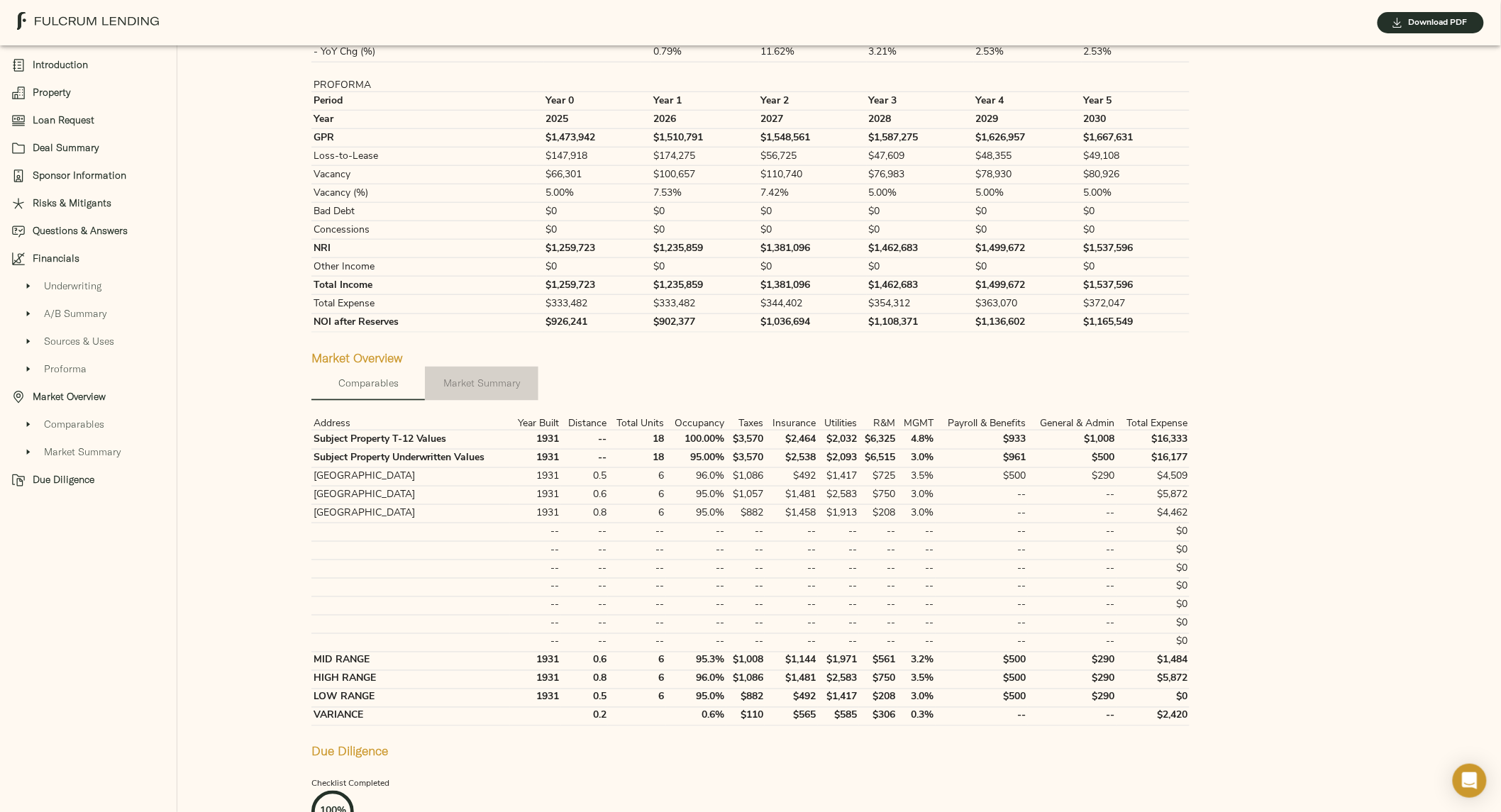
click at [479, 392] on span "Market Summary" at bounding box center [482, 384] width 97 height 18
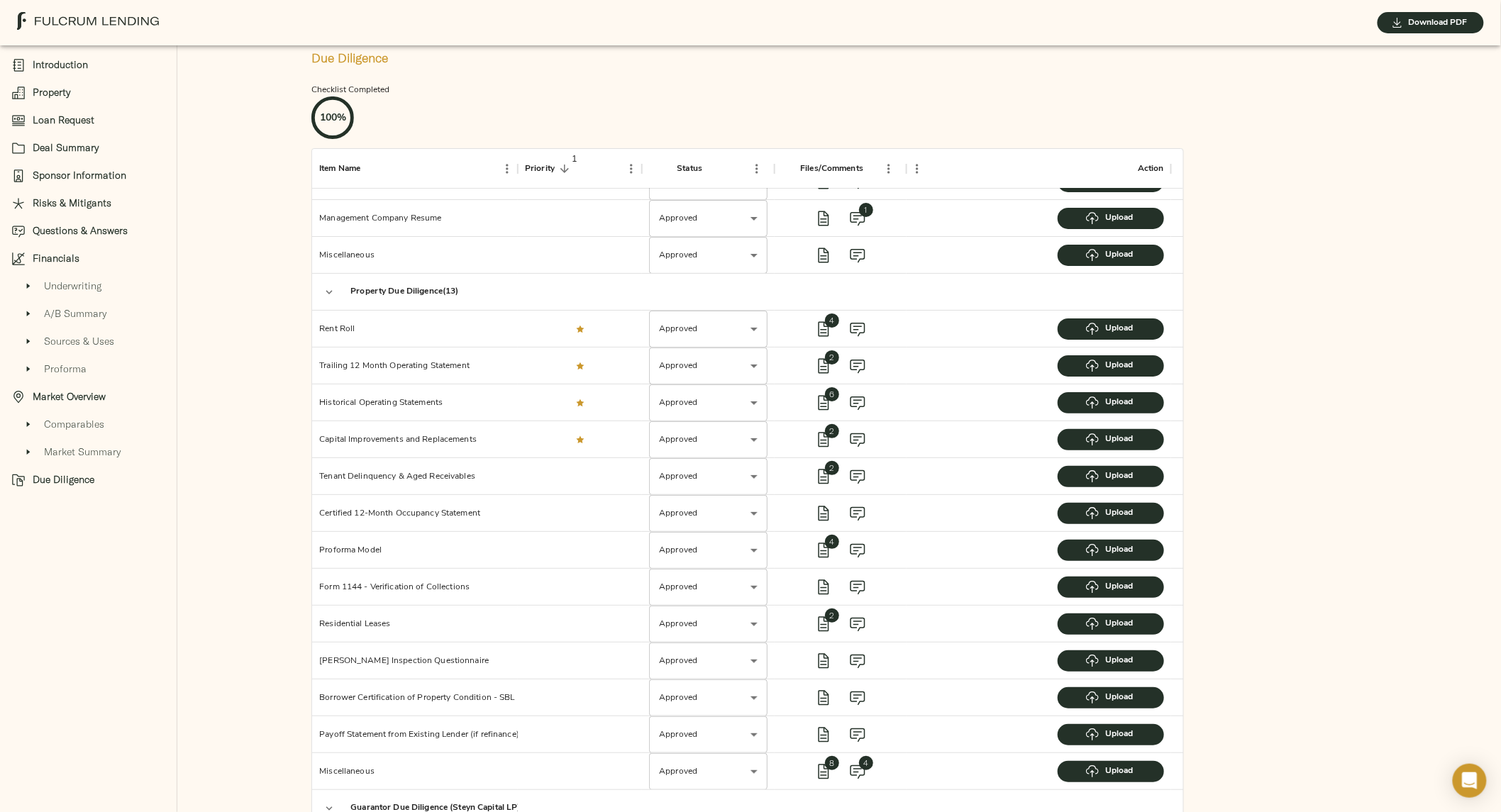
scroll to position [0, 0]
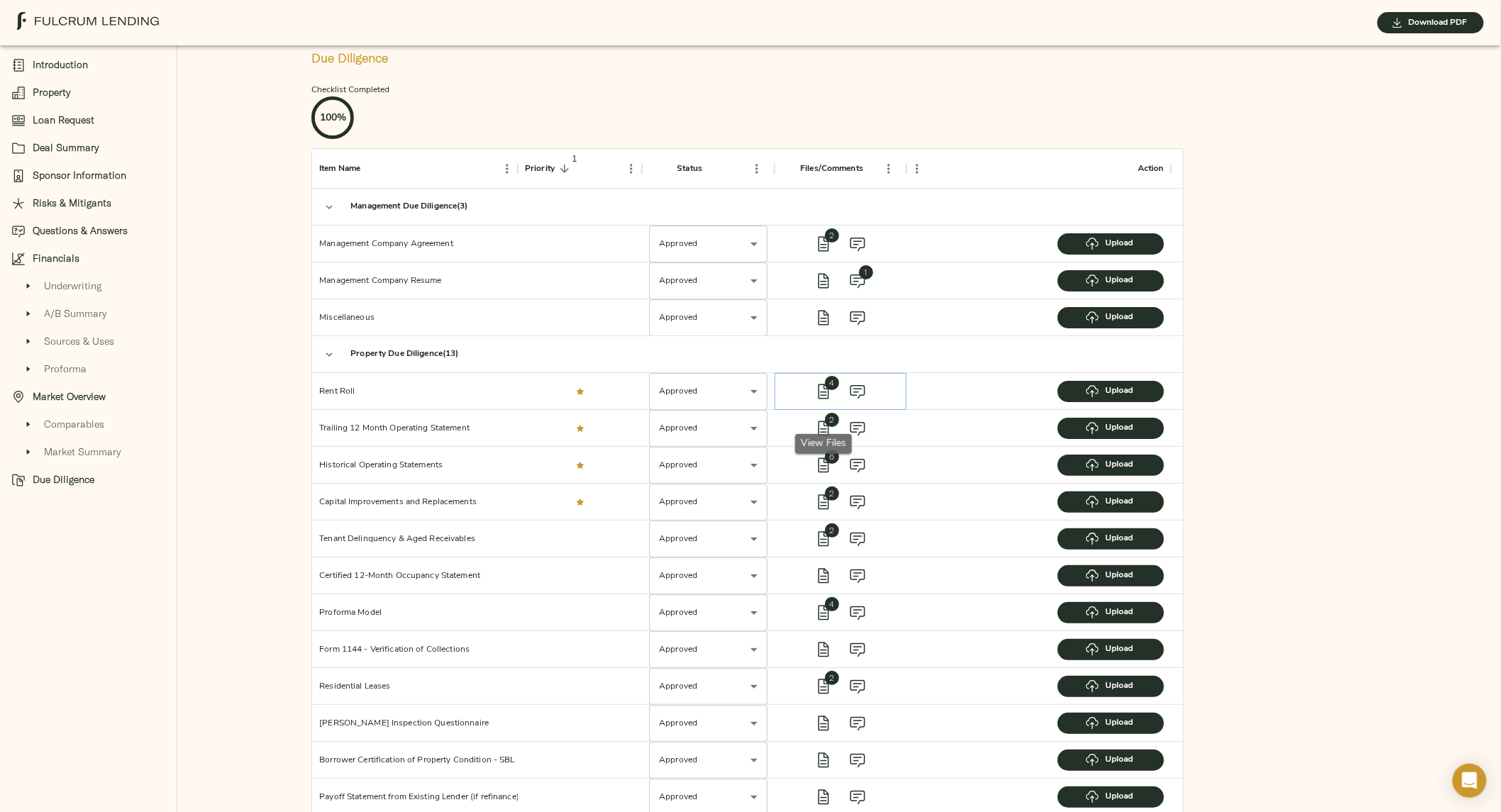
click at [823, 400] on icon "view files" at bounding box center [824, 392] width 17 height 17
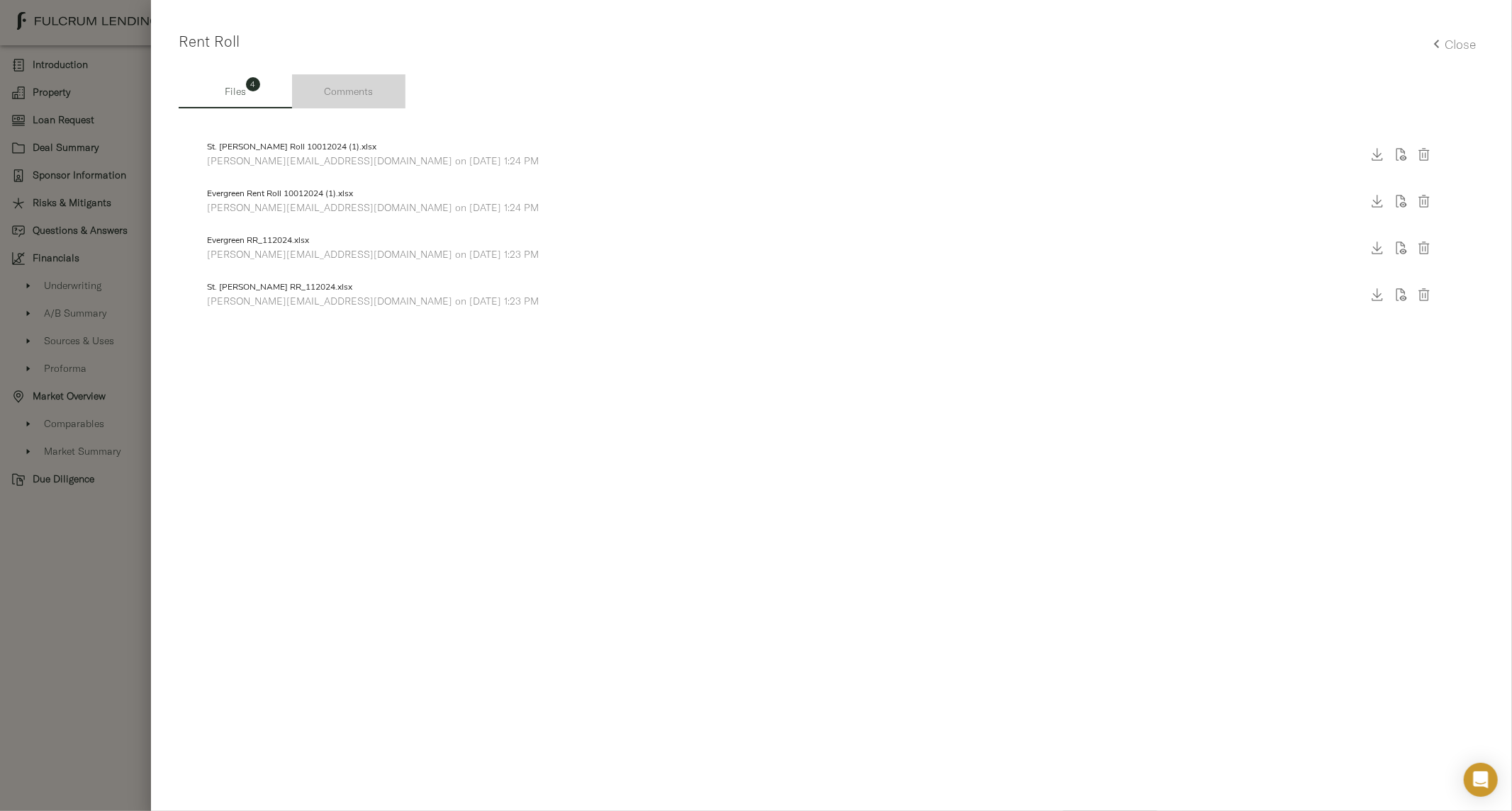
click at [378, 83] on span "Comments" at bounding box center [349, 92] width 97 height 18
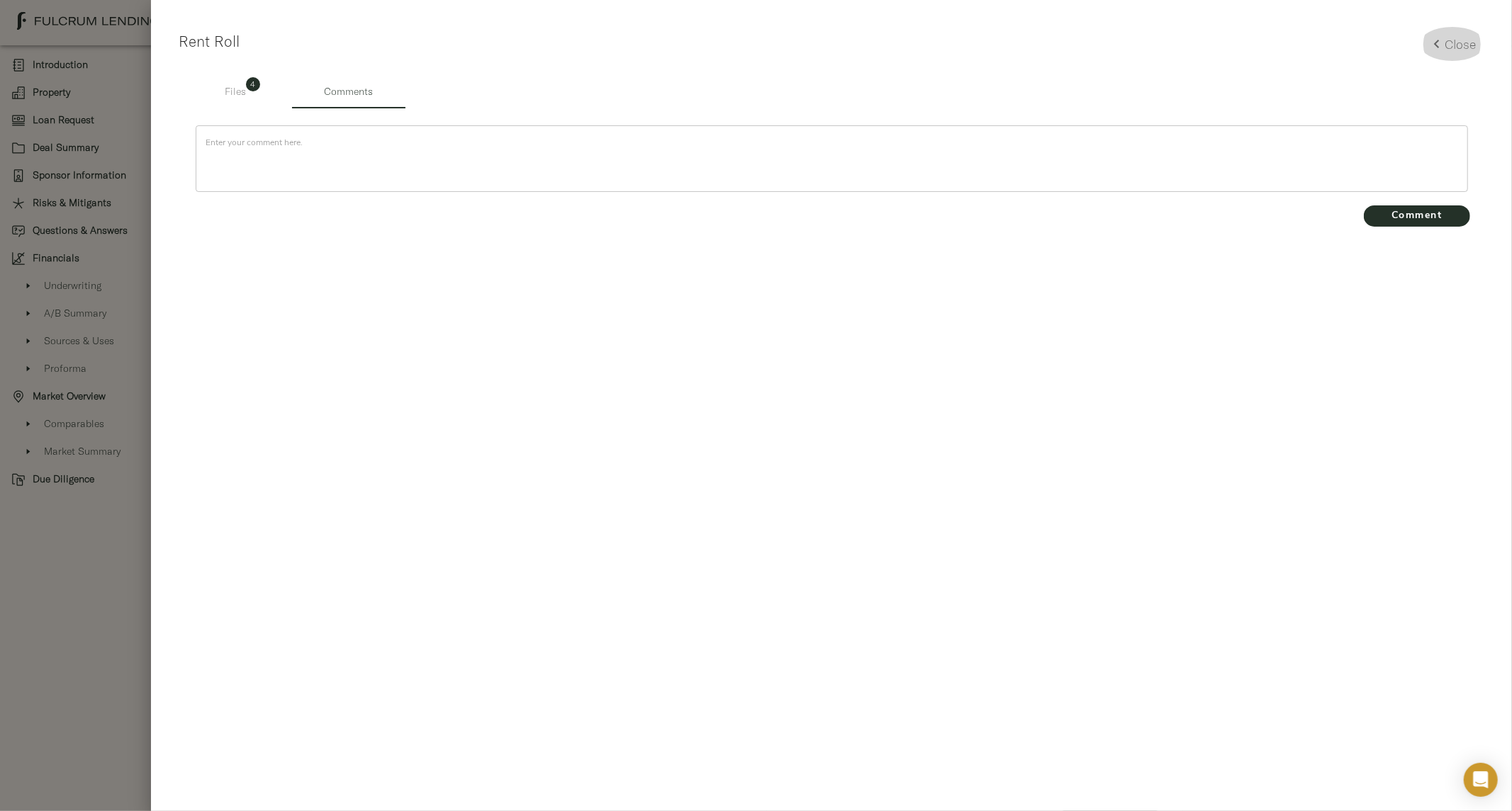
click at [1465, 43] on h5 "Close" at bounding box center [1460, 44] width 31 height 16
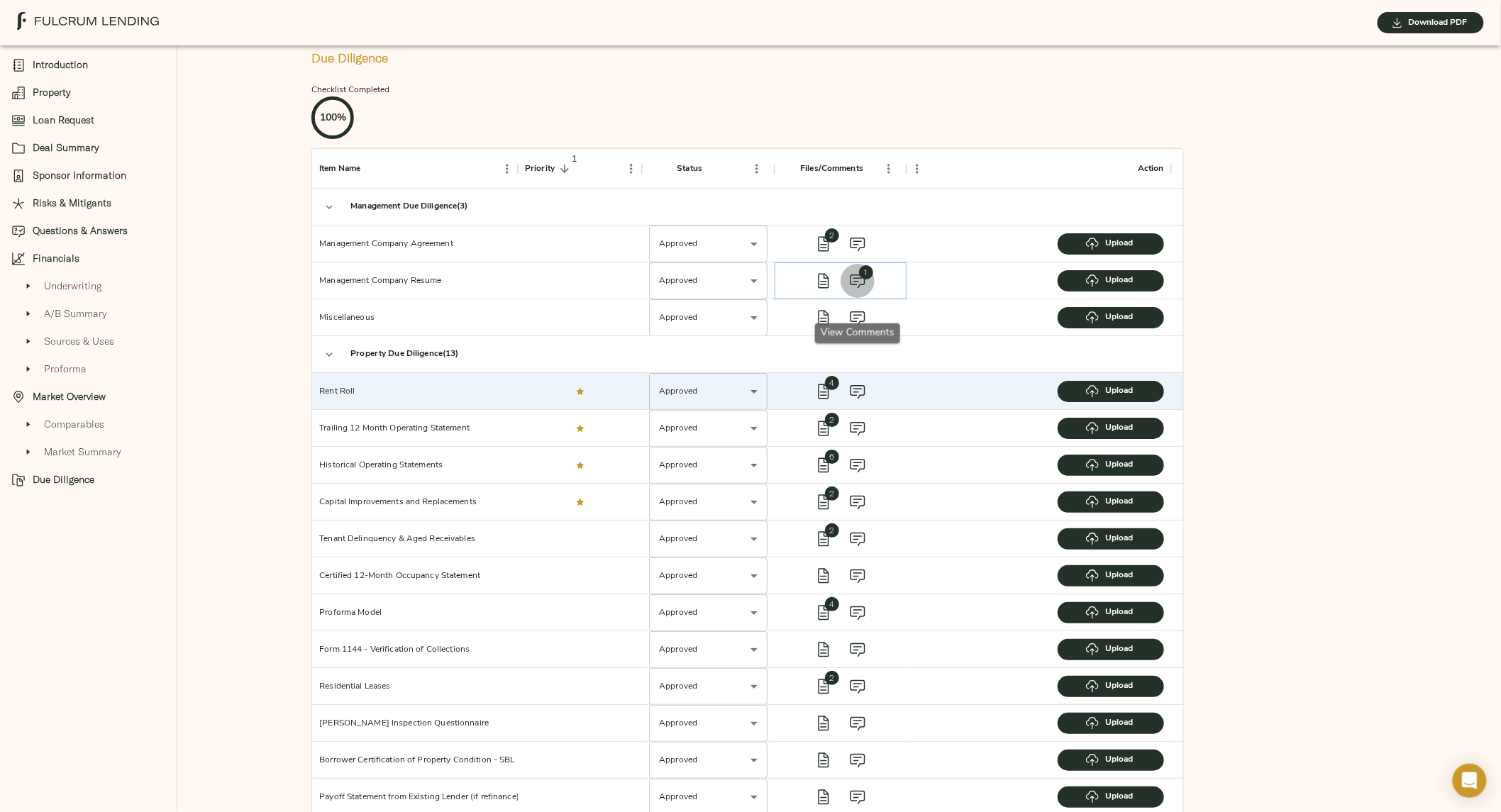
click at [860, 289] on icon "view comments" at bounding box center [858, 281] width 17 height 17
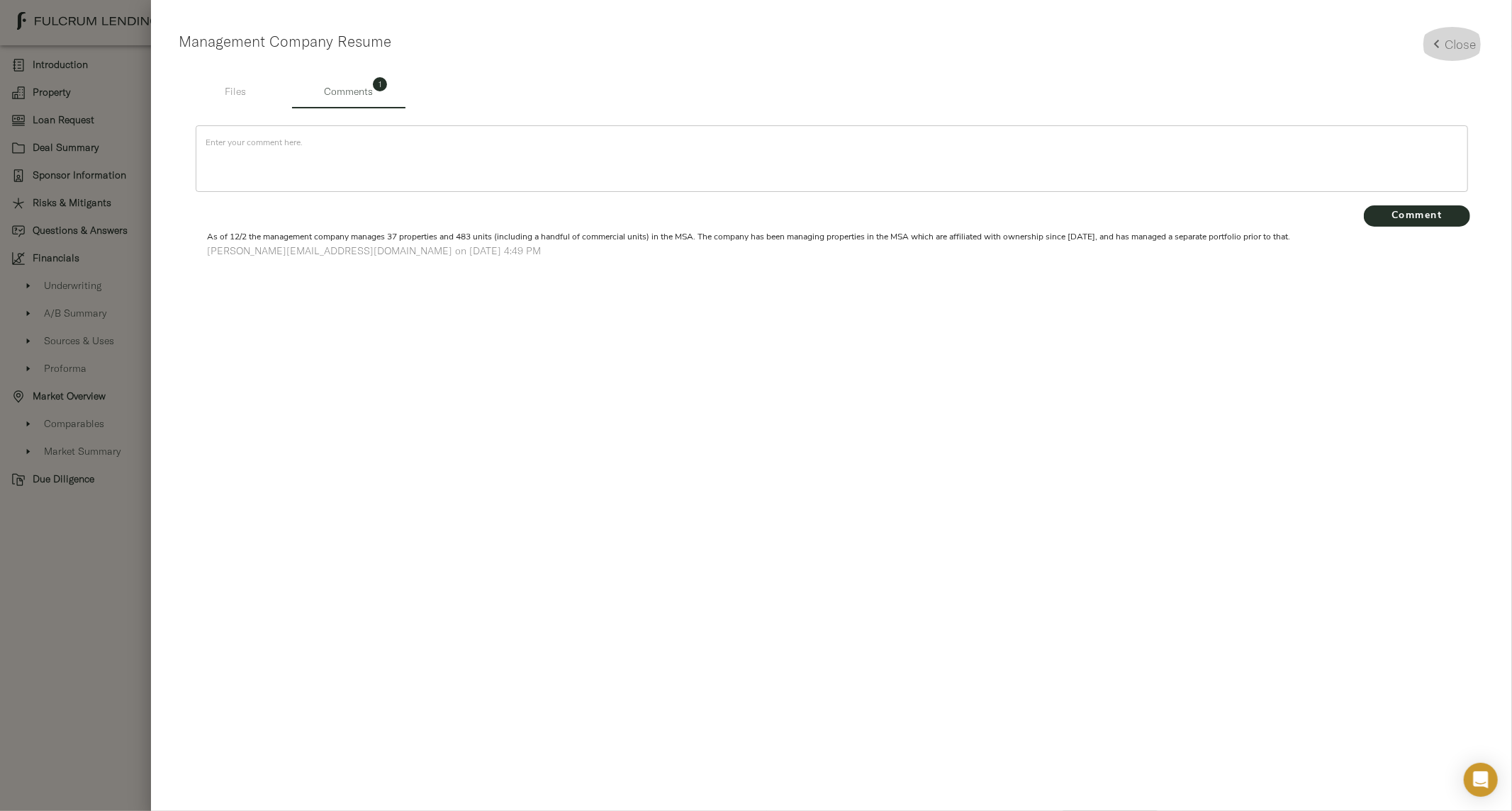
click at [1436, 36] on icon "button" at bounding box center [1437, 44] width 17 height 17
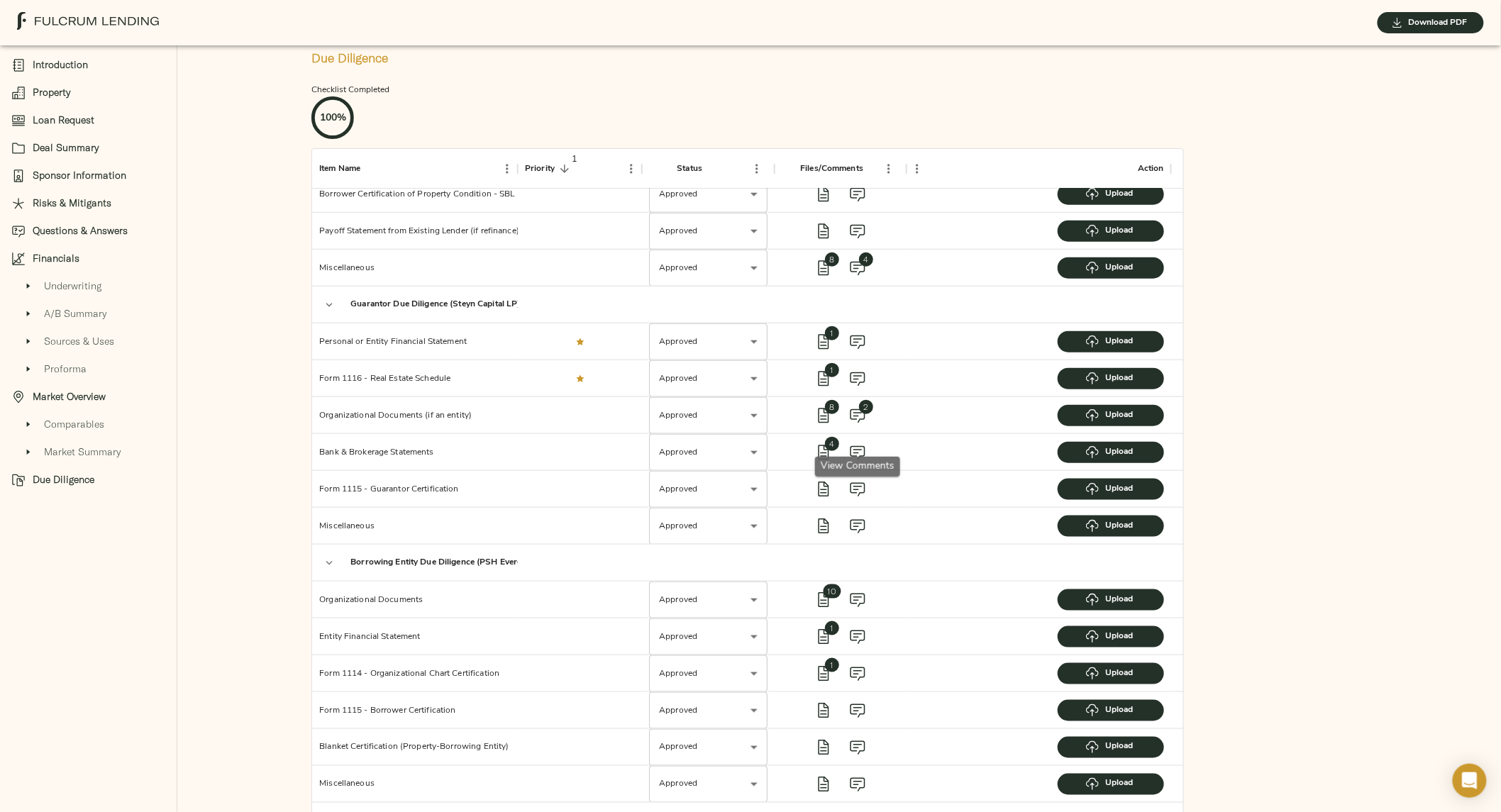
scroll to position [568, 0]
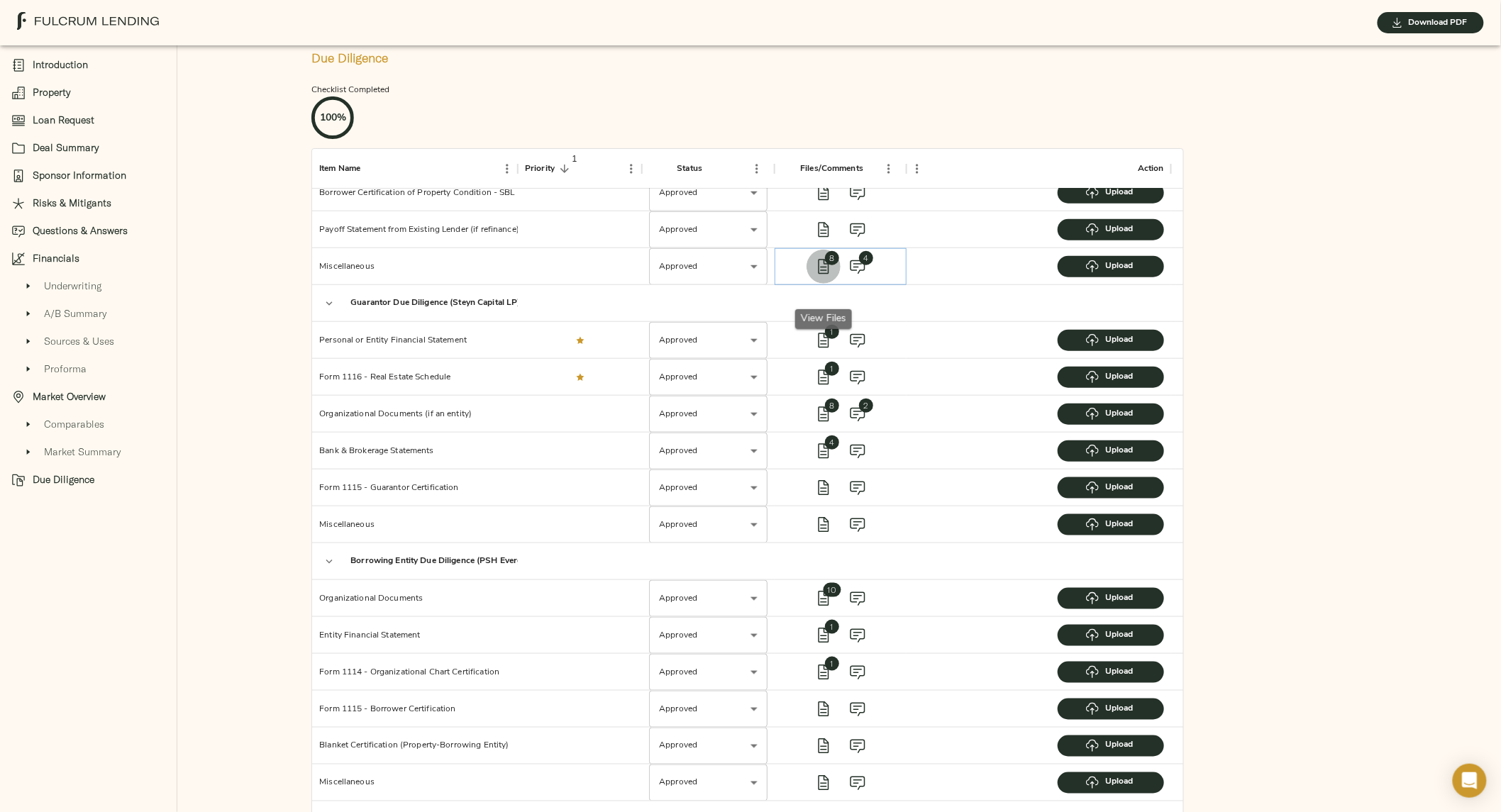
click at [829, 266] on span "8" at bounding box center [832, 258] width 14 height 14
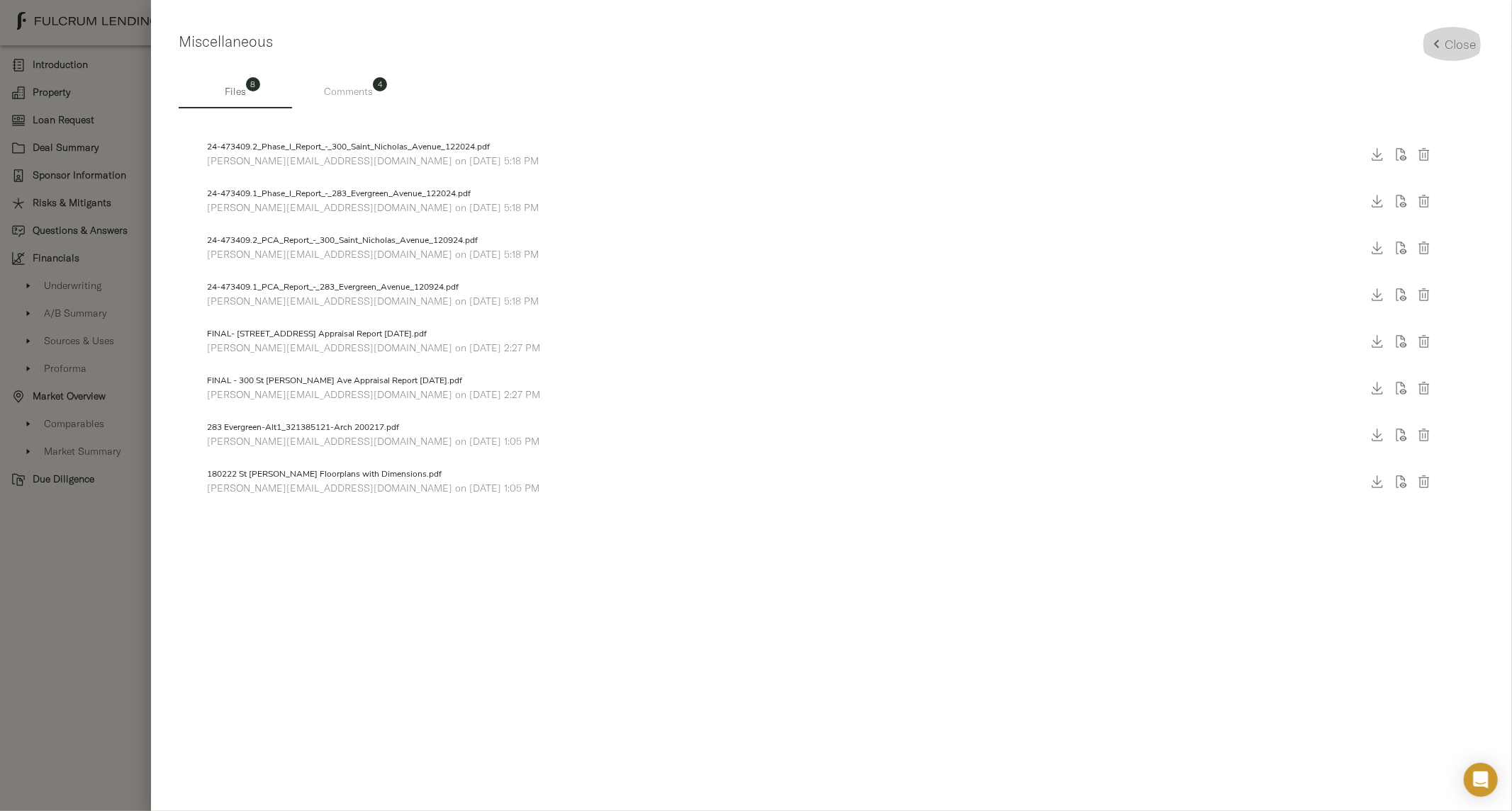
click at [1433, 54] on button "Close" at bounding box center [1452, 44] width 65 height 34
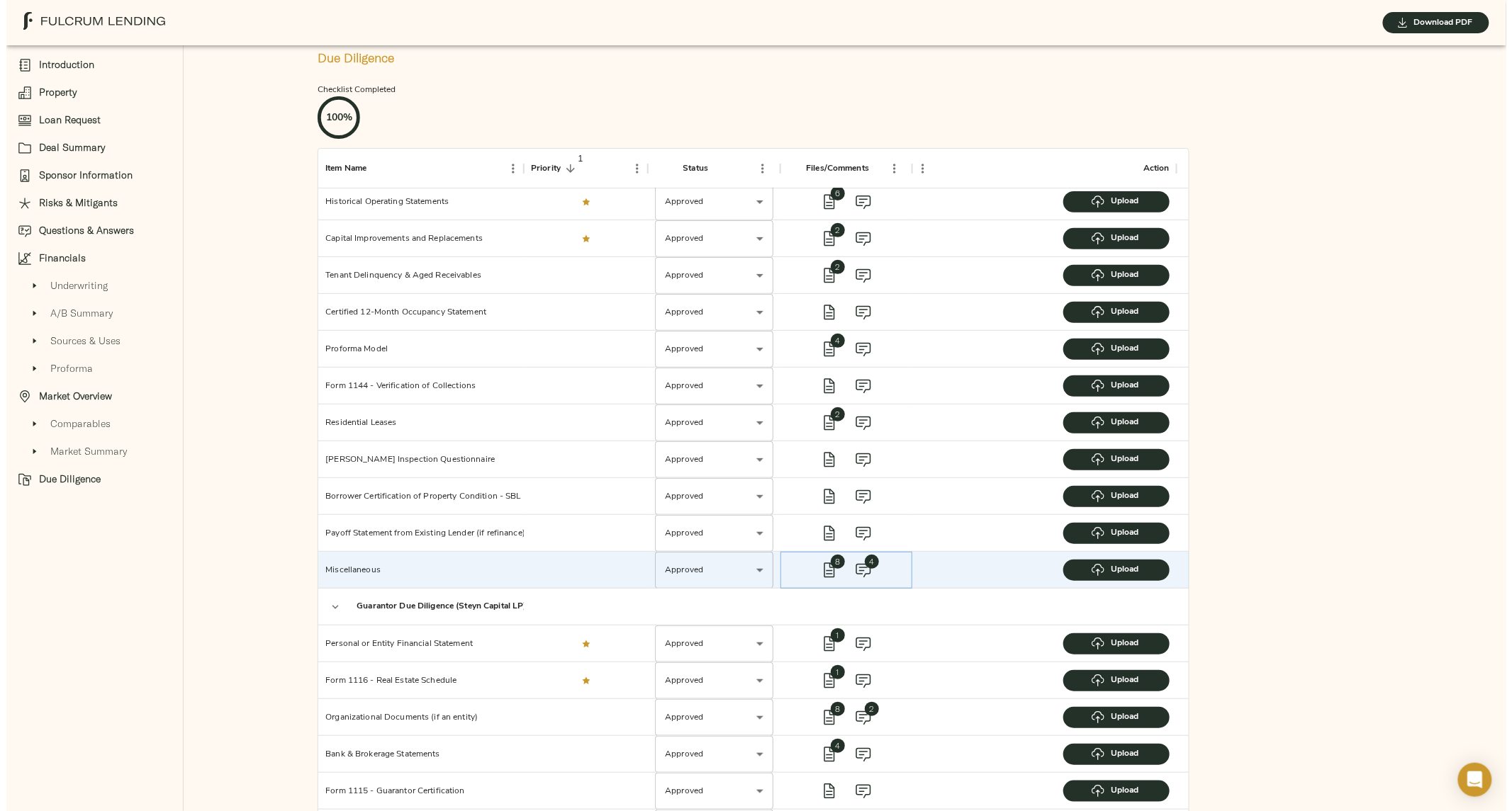
scroll to position [261, 0]
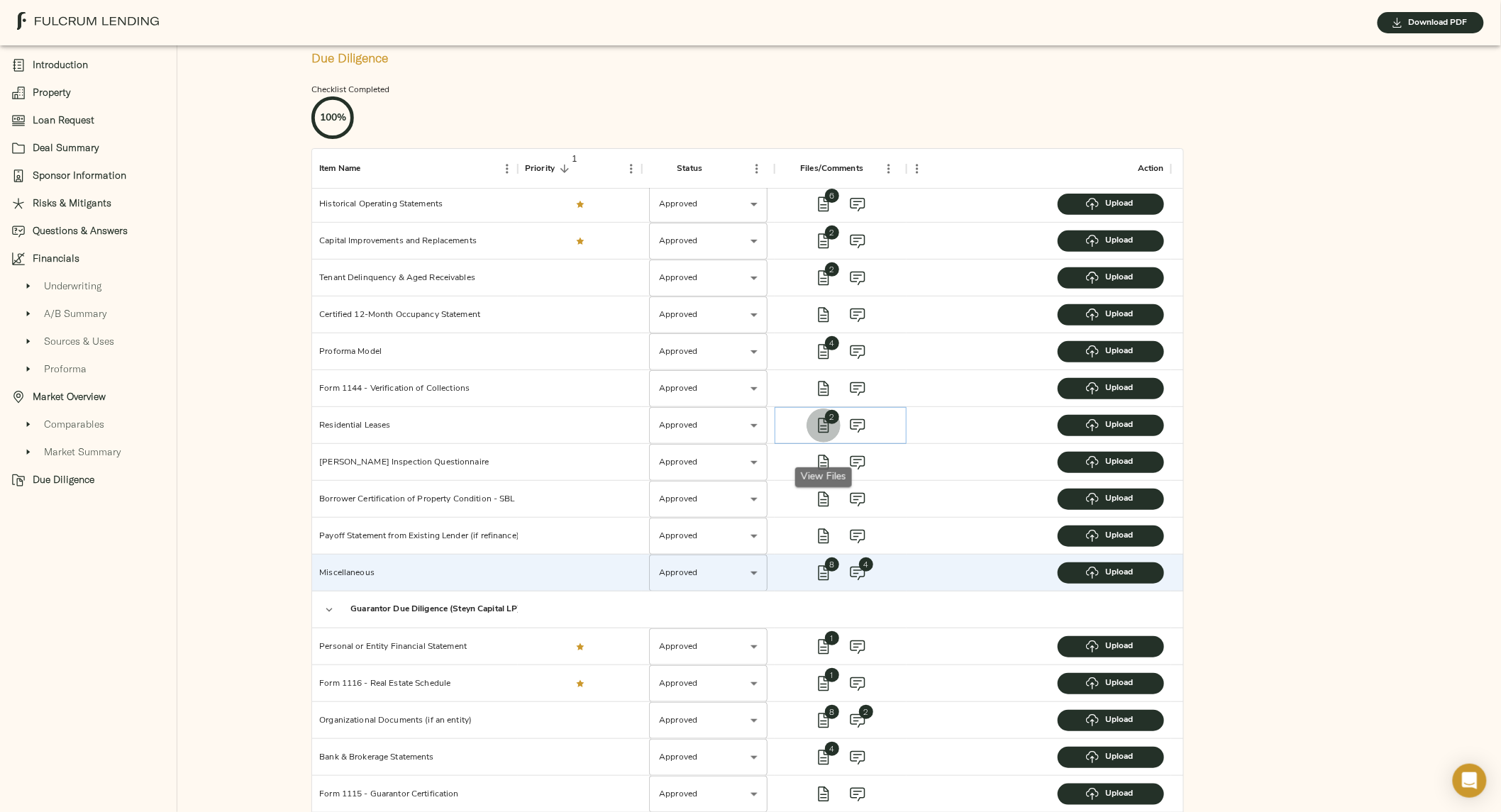
click at [825, 433] on icon "view files" at bounding box center [823, 426] width 11 height 15
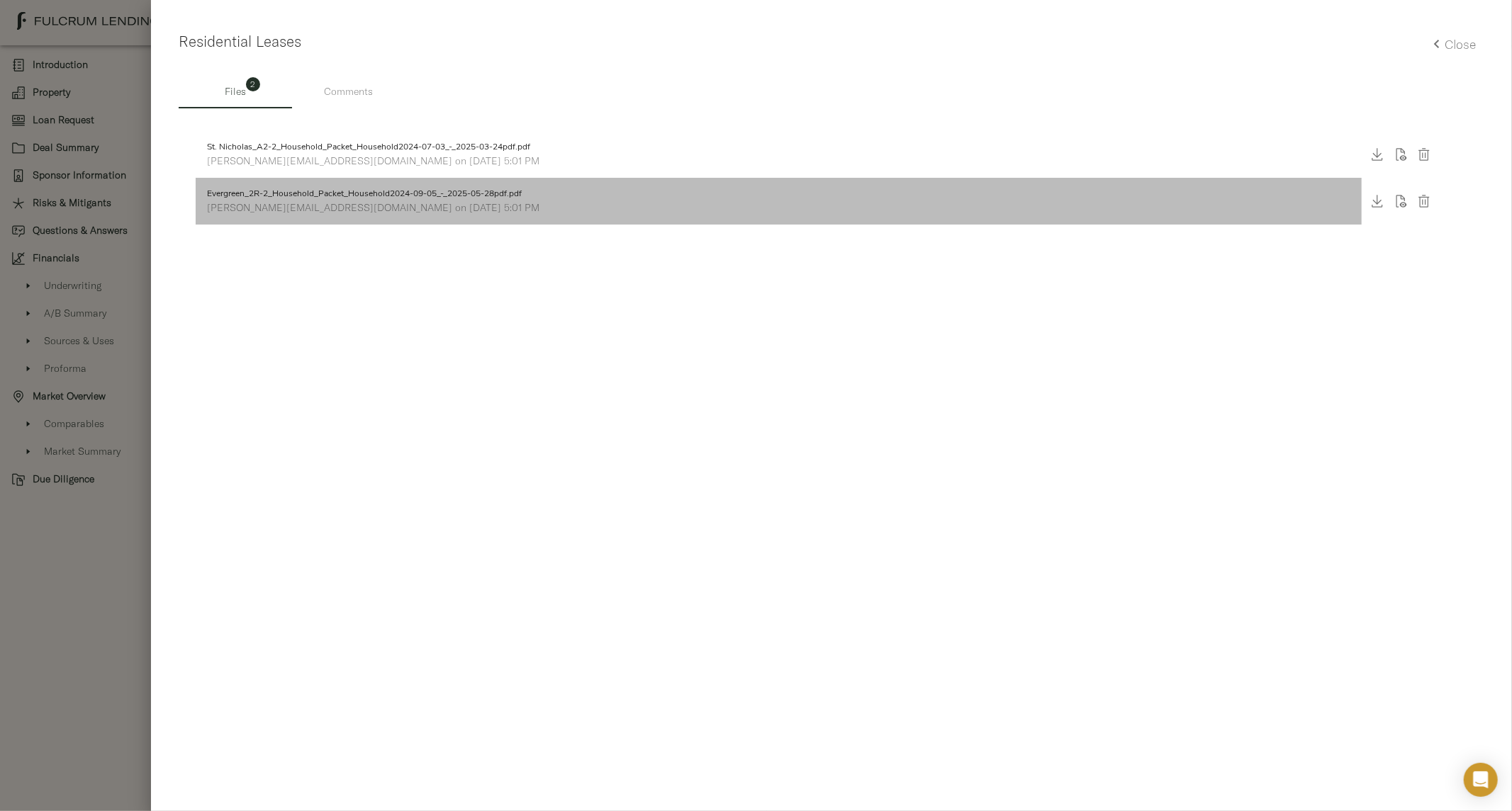
click at [354, 209] on p "zach@fulcrumlendingcorp.com on January 7, 2025 5:01 PM" at bounding box center [778, 208] width 1143 height 14
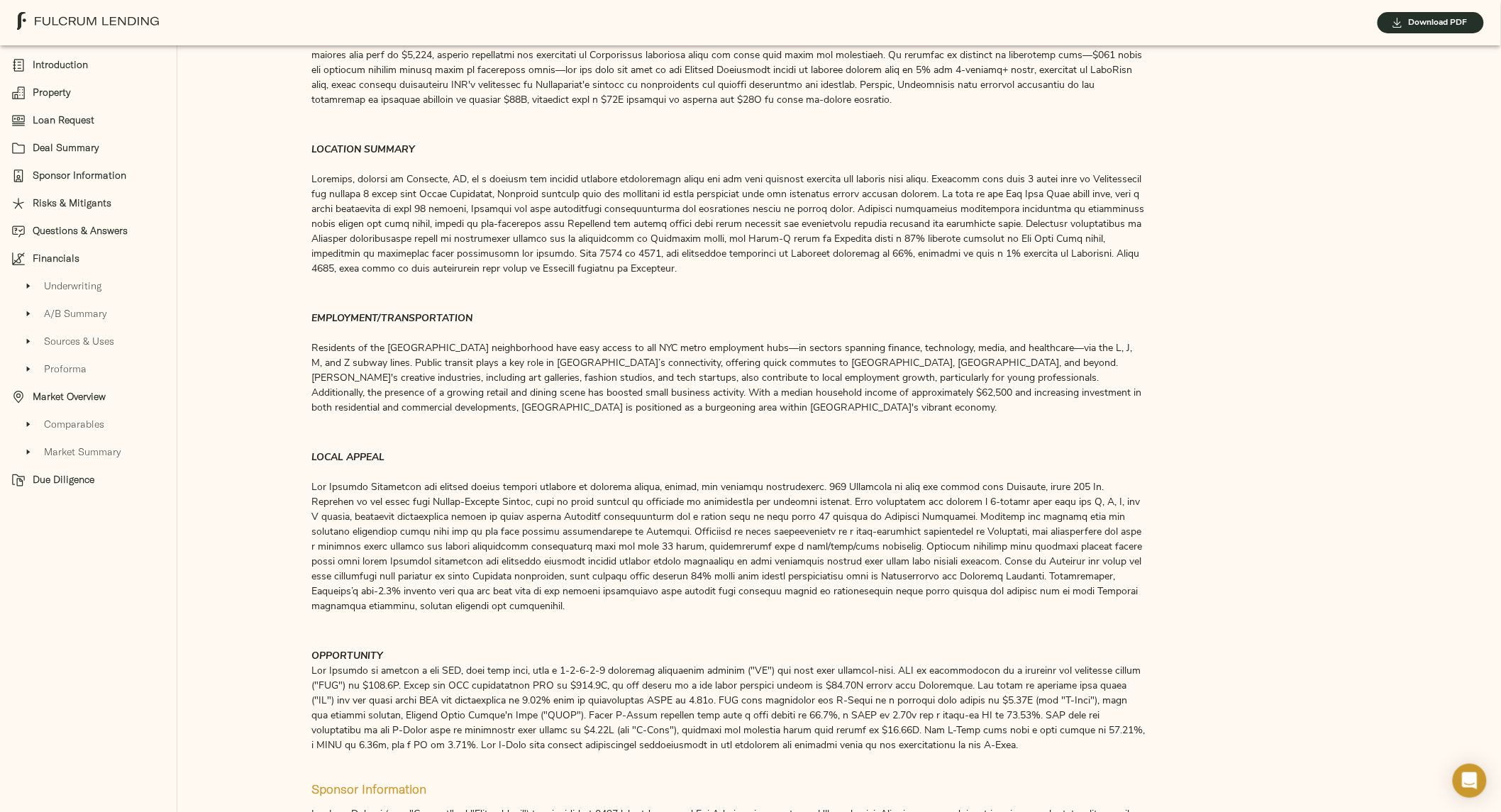
scroll to position [0, 0]
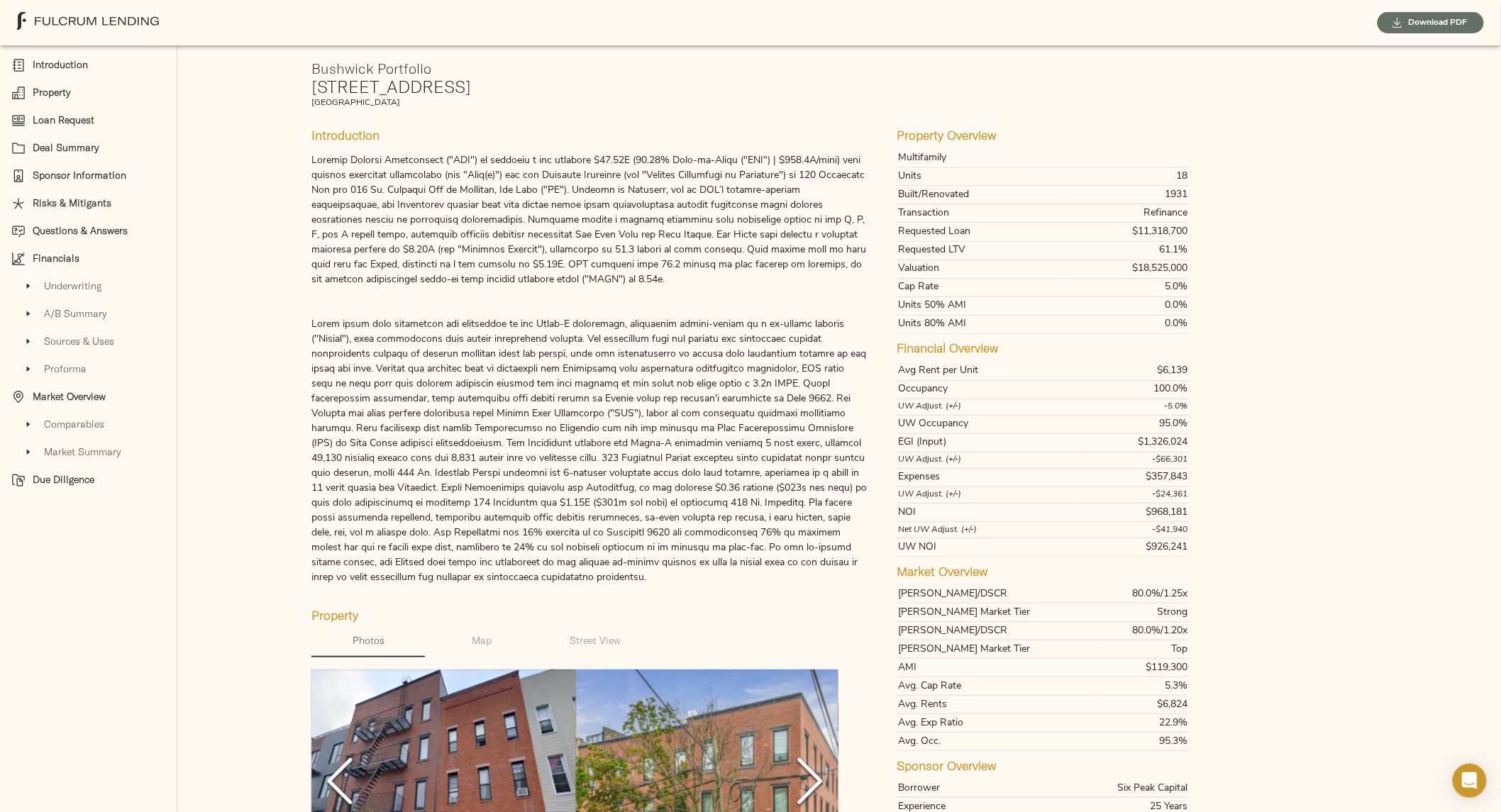
click at [1427, 18] on span "Download PDF" at bounding box center [1431, 23] width 78 height 15
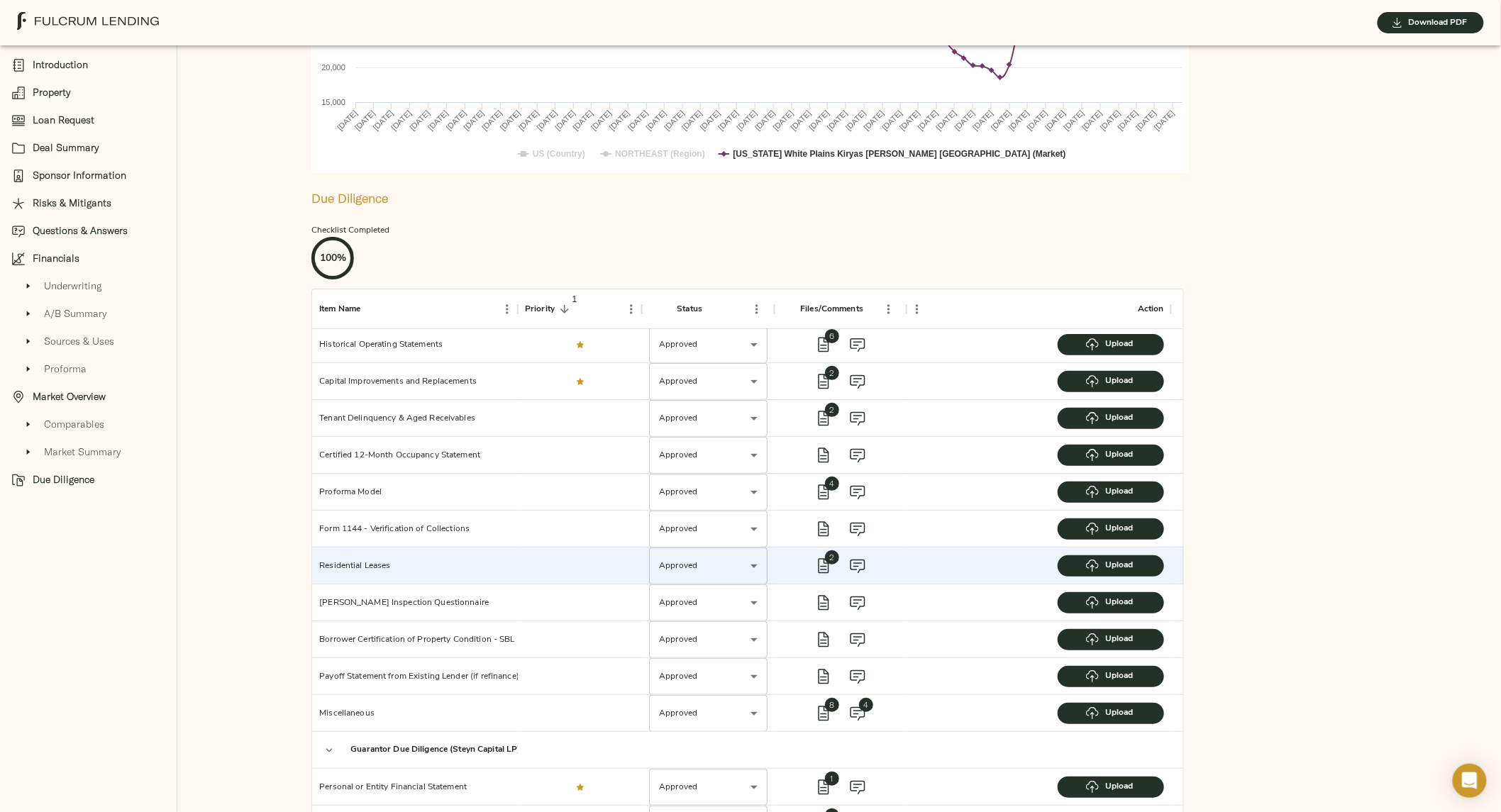
scroll to position [704, 0]
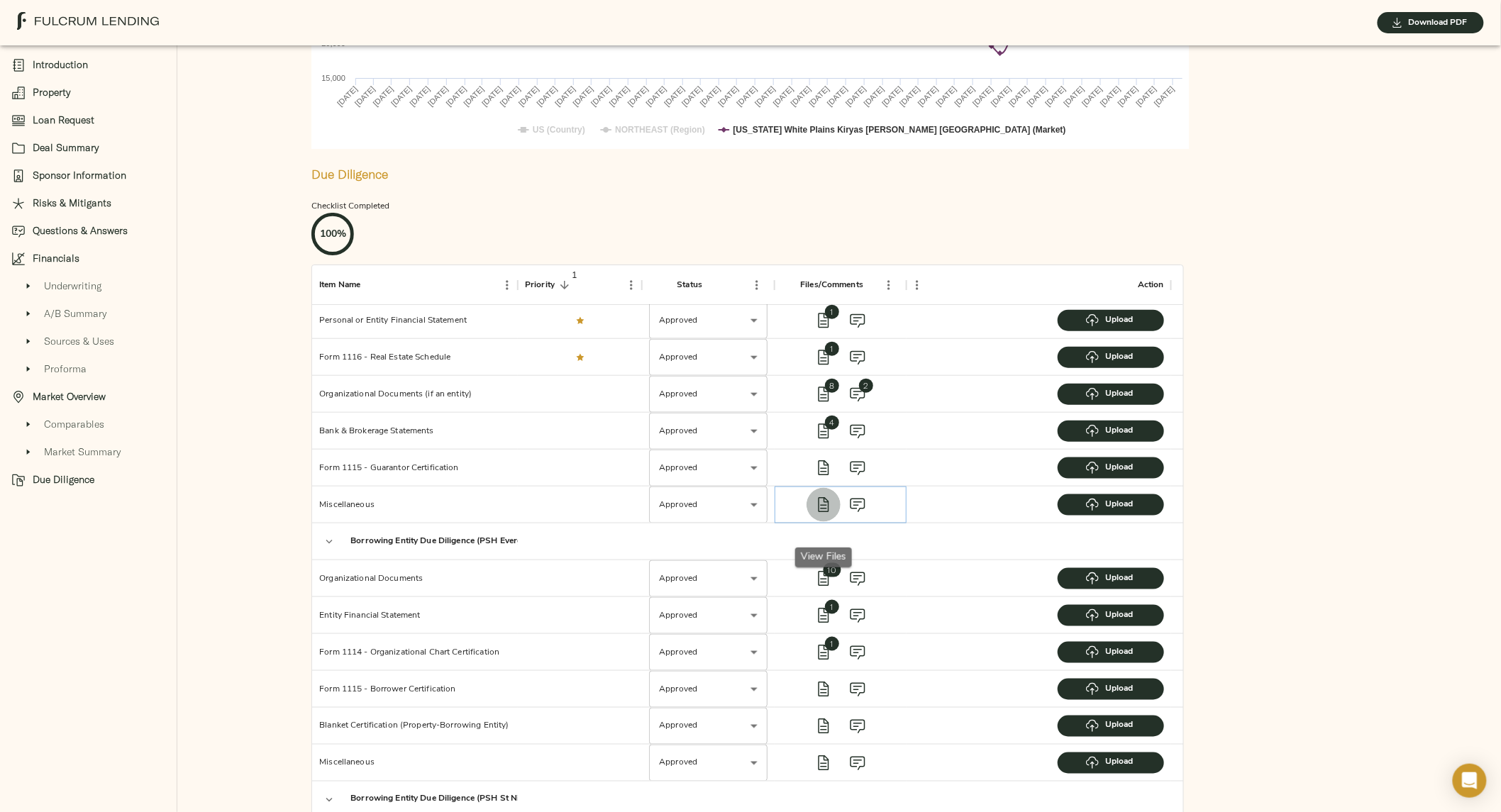
click at [821, 513] on icon "view files" at bounding box center [824, 505] width 17 height 17
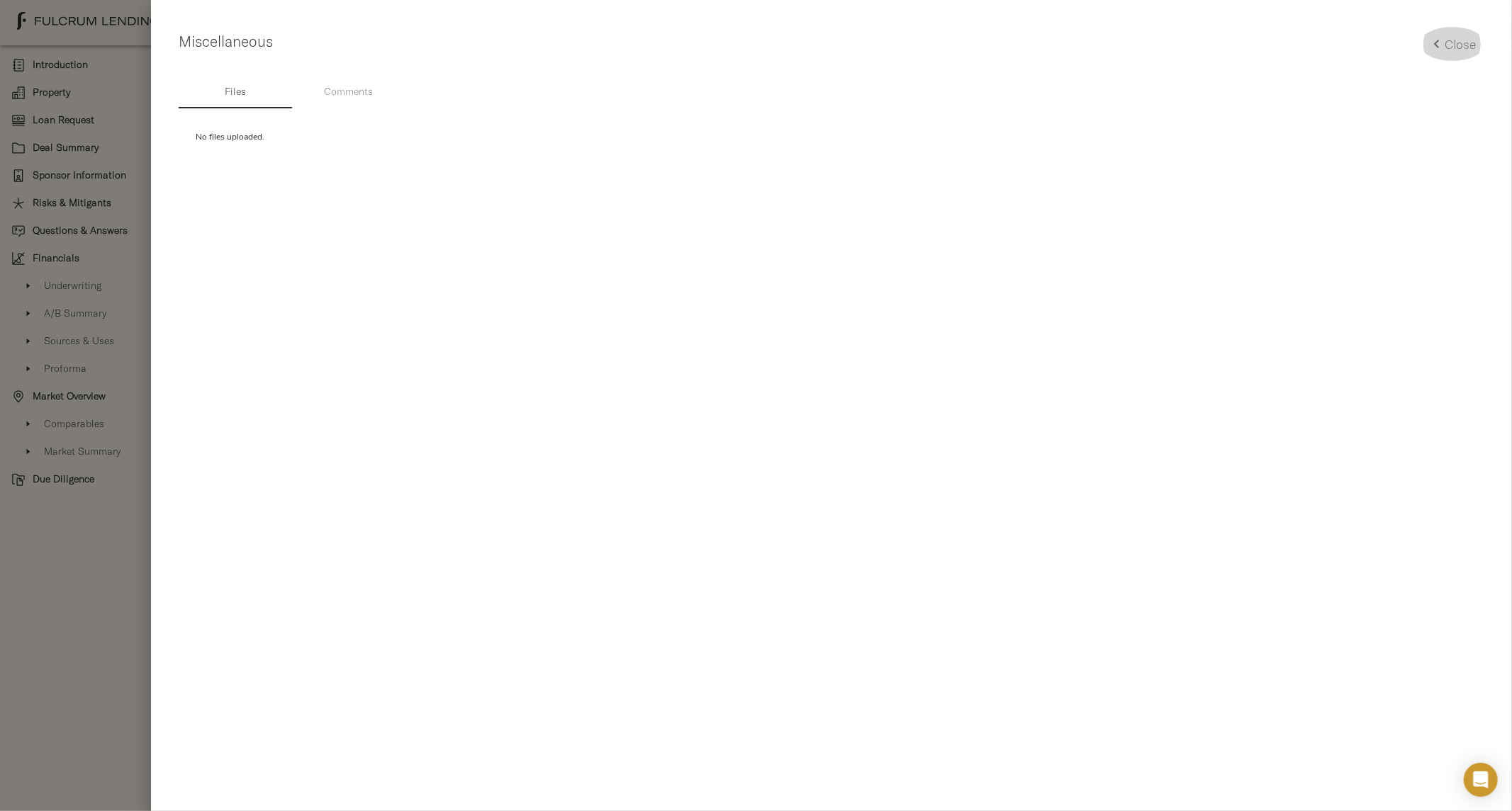
click at [1432, 52] on icon "button" at bounding box center [1437, 44] width 17 height 17
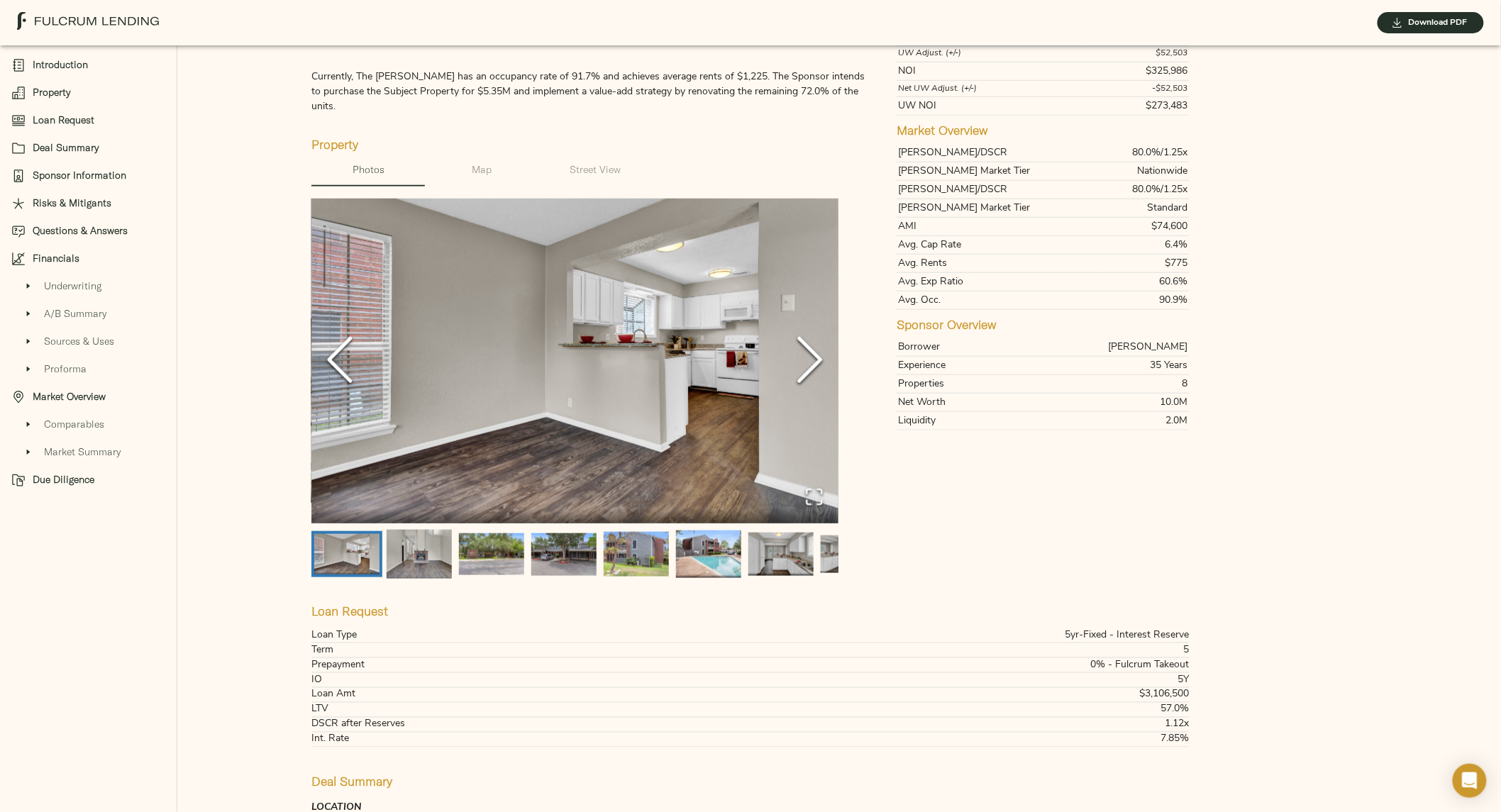
scroll to position [442, 0]
click at [630, 536] on img "Go to Slide 5" at bounding box center [636, 554] width 65 height 46
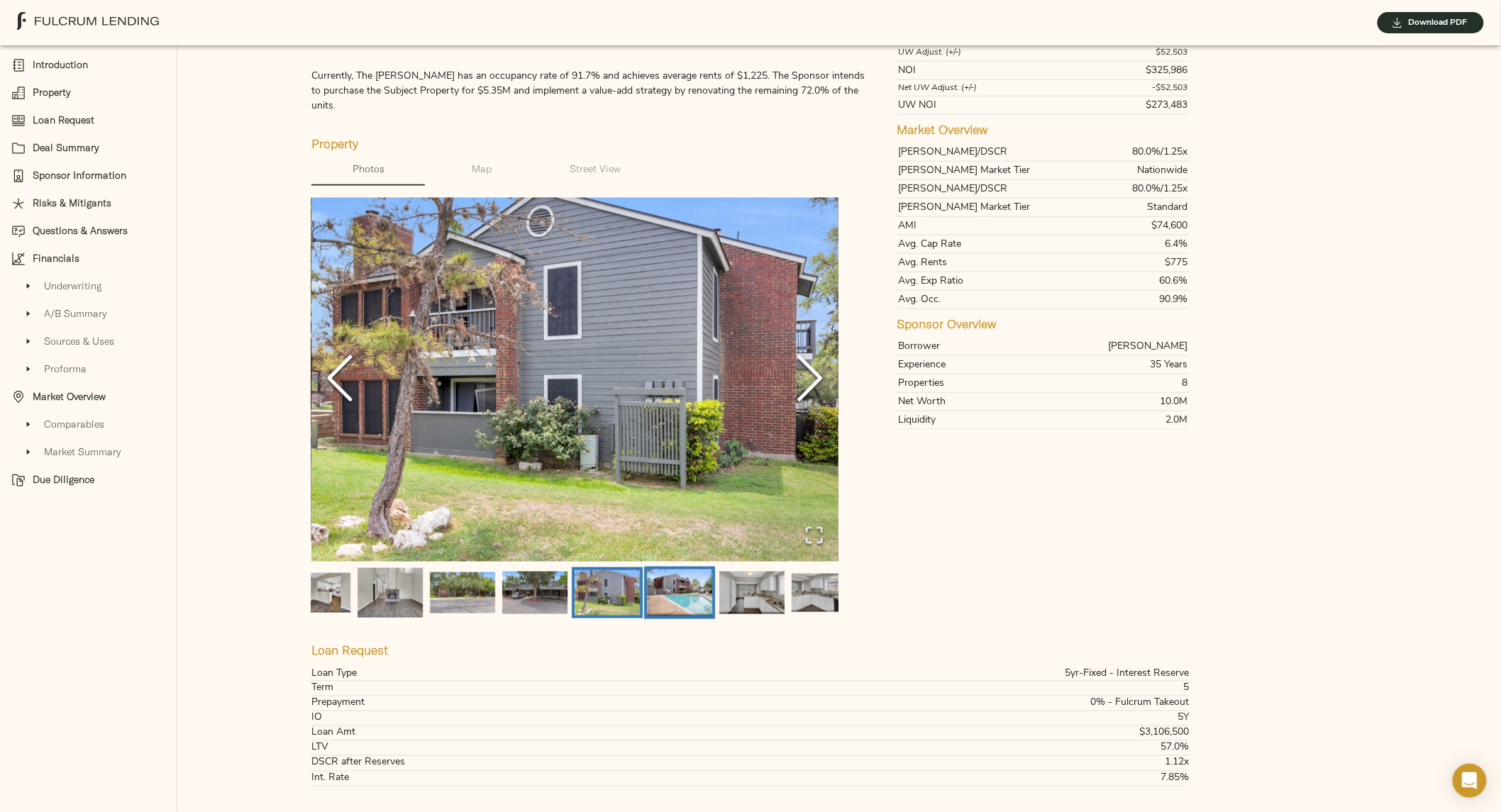
click at [671, 585] on img "Go to Slide 6" at bounding box center [680, 592] width 65 height 47
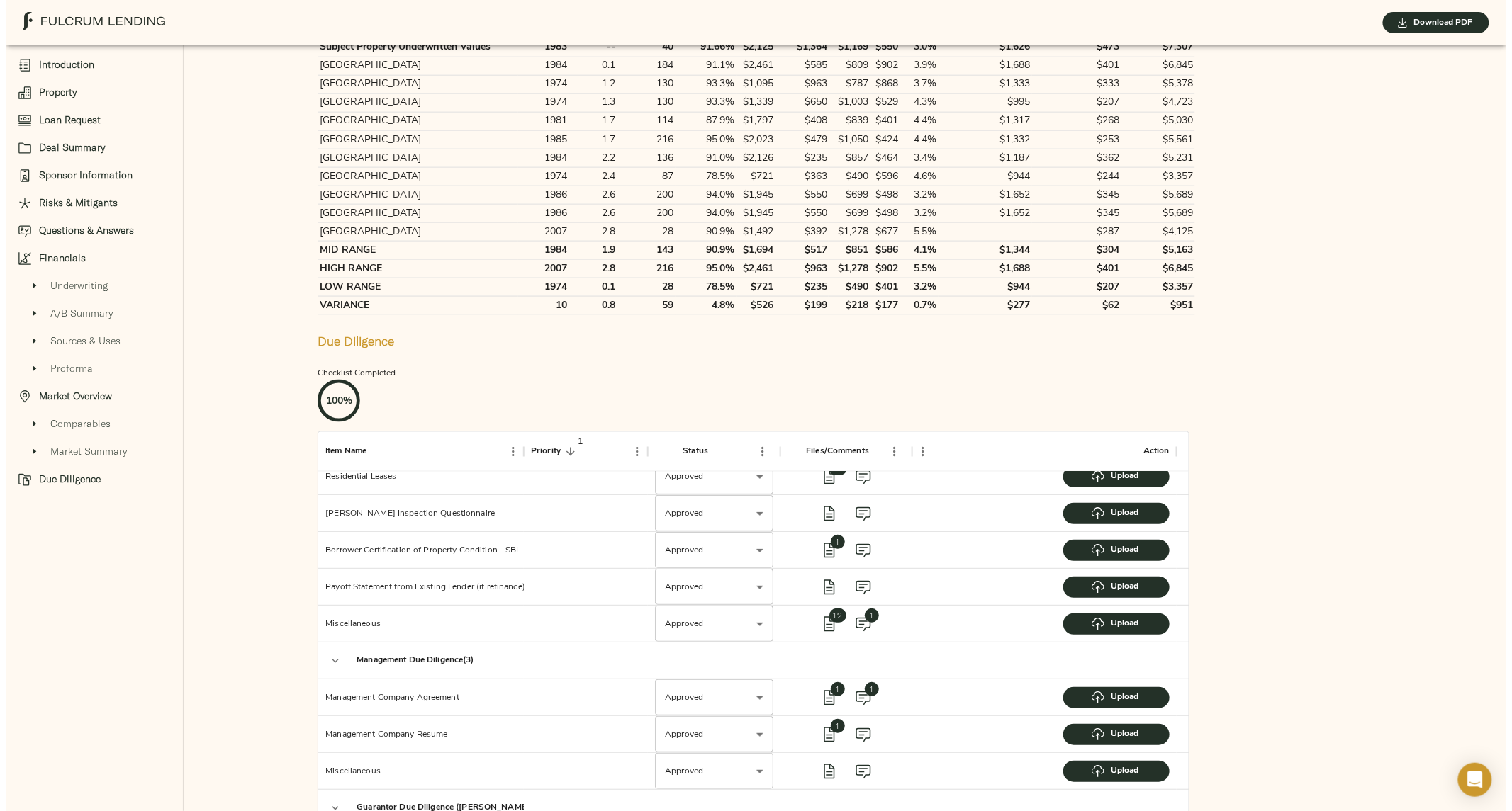
scroll to position [346, 0]
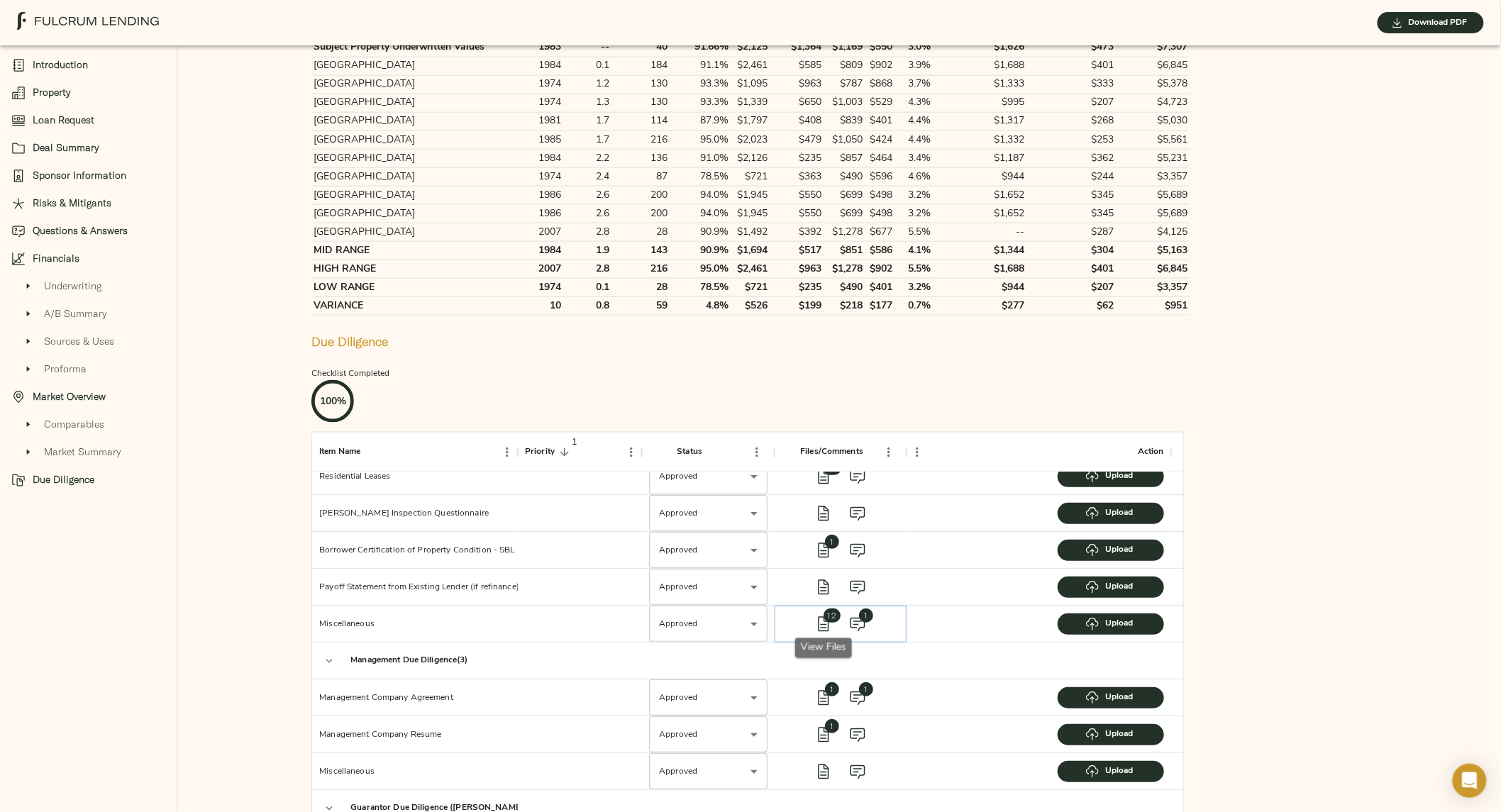
click at [826, 608] on span "12" at bounding box center [832, 615] width 17 height 14
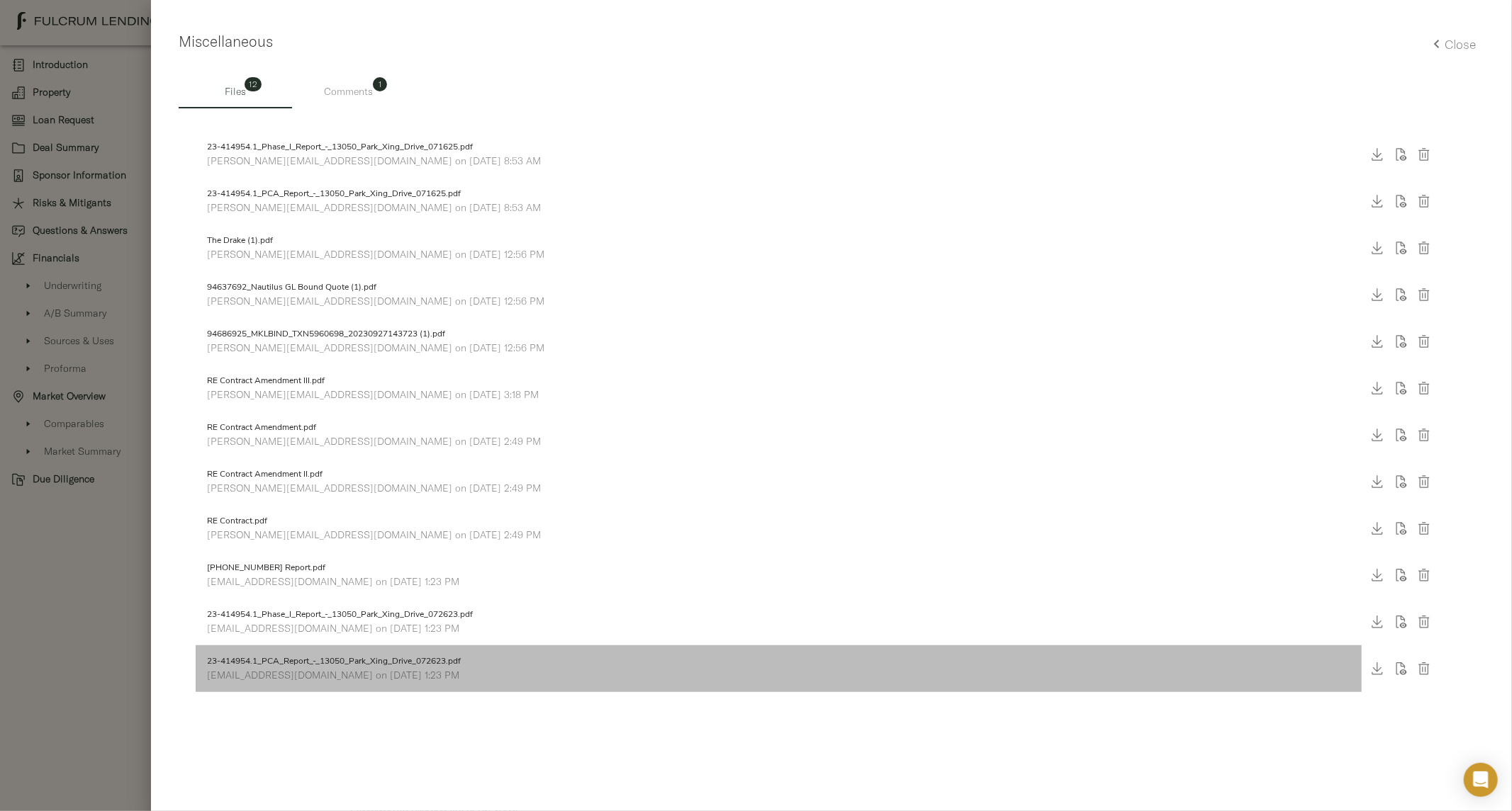
click at [379, 660] on span "23-414954.1_PCA_Report_-_13050_Park_Xing_Drive_072623.pdf" at bounding box center [778, 662] width 1143 height 13
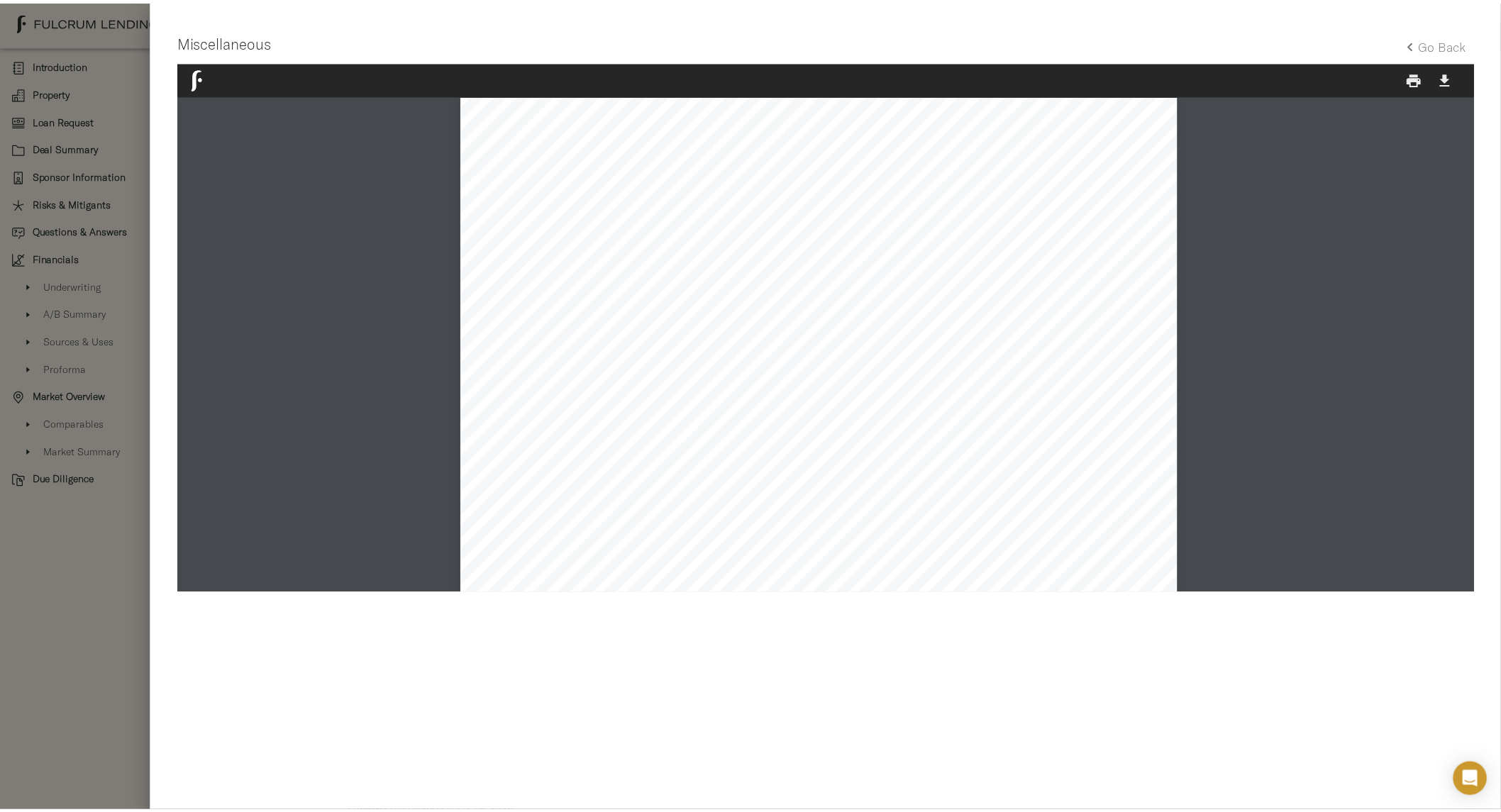
scroll to position [6729, 7]
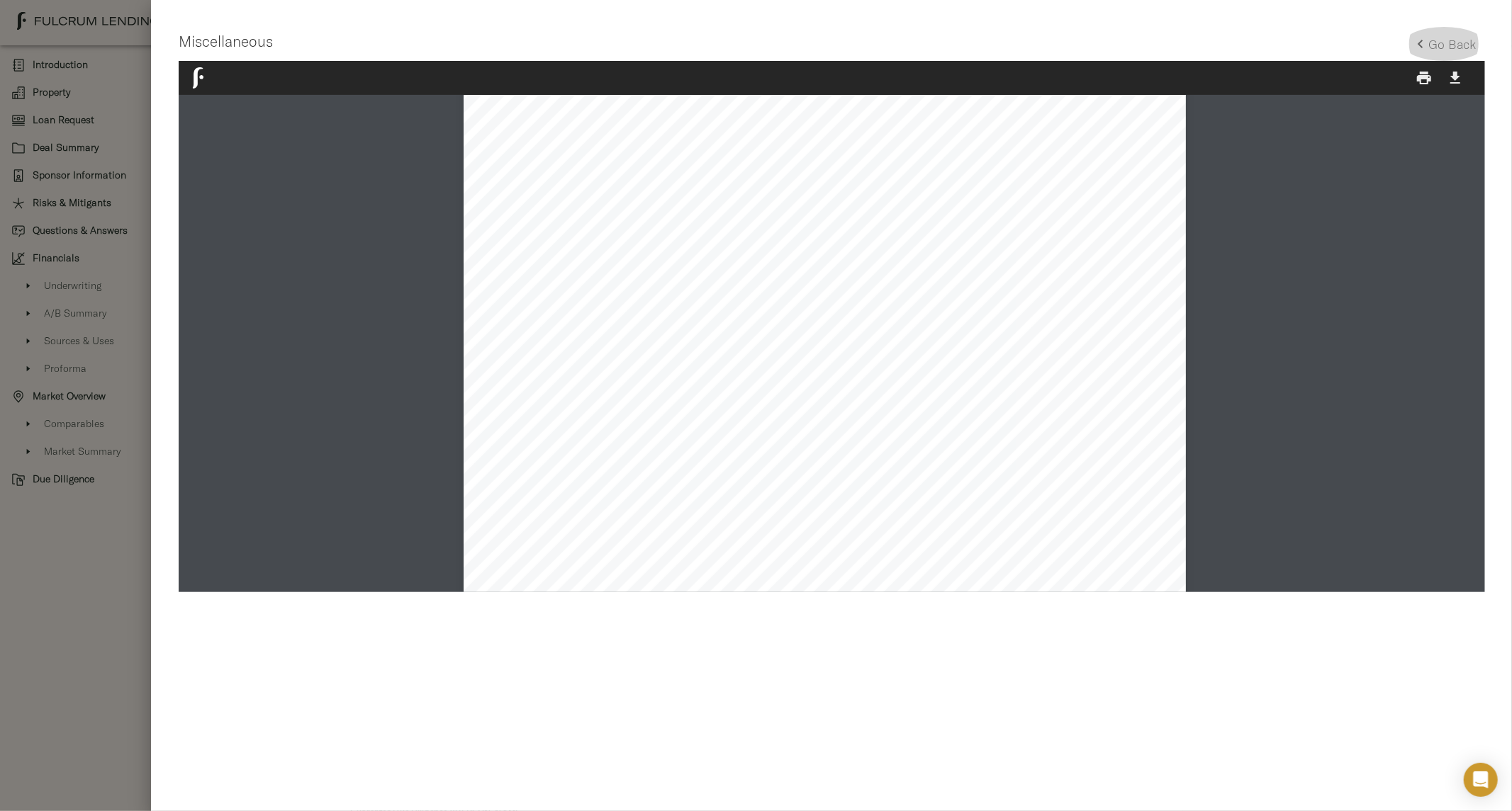
click at [1436, 44] on h5 "Go Back" at bounding box center [1453, 44] width 47 height 16
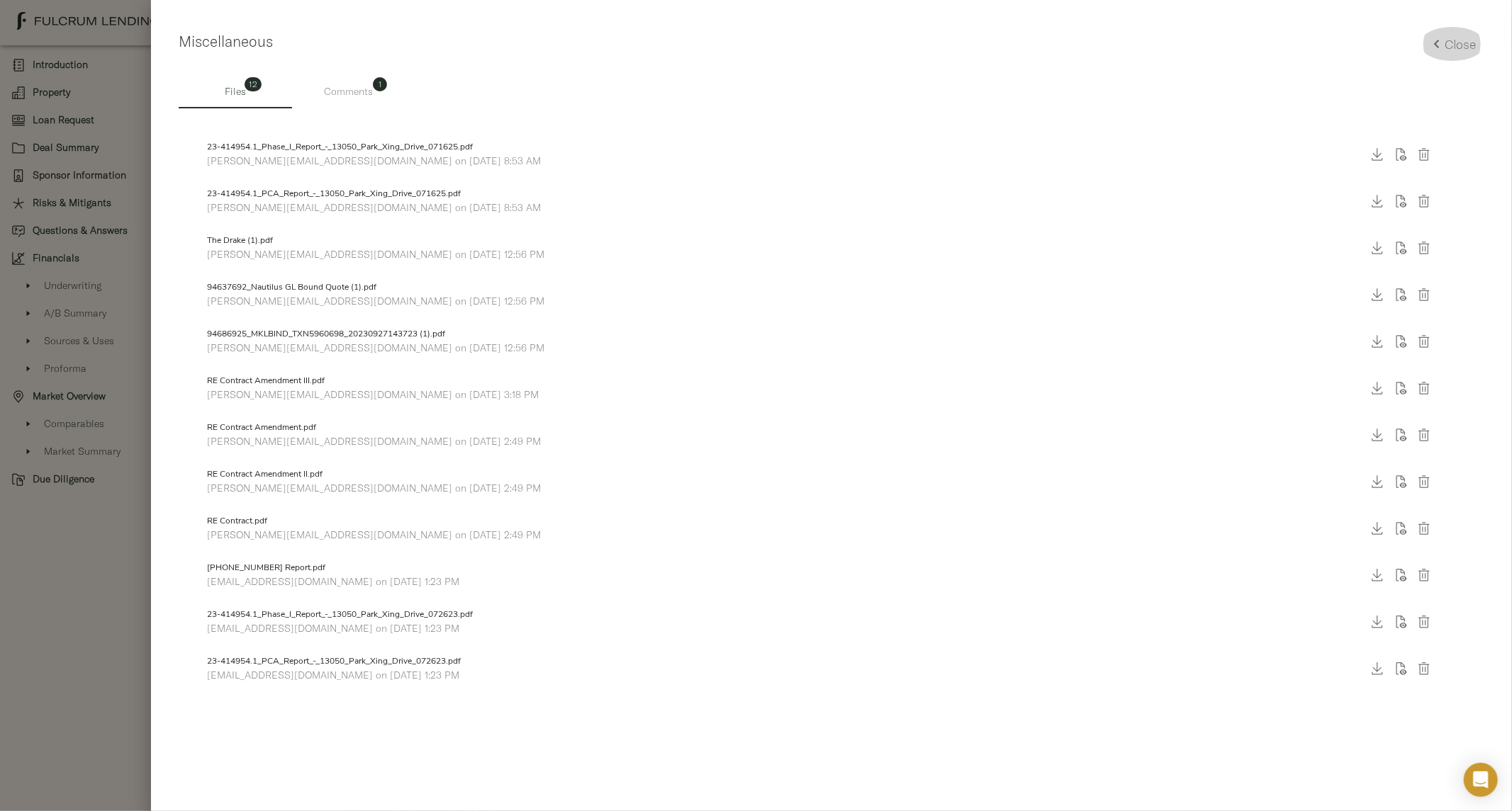
click at [1452, 60] on button "Close" at bounding box center [1452, 44] width 65 height 34
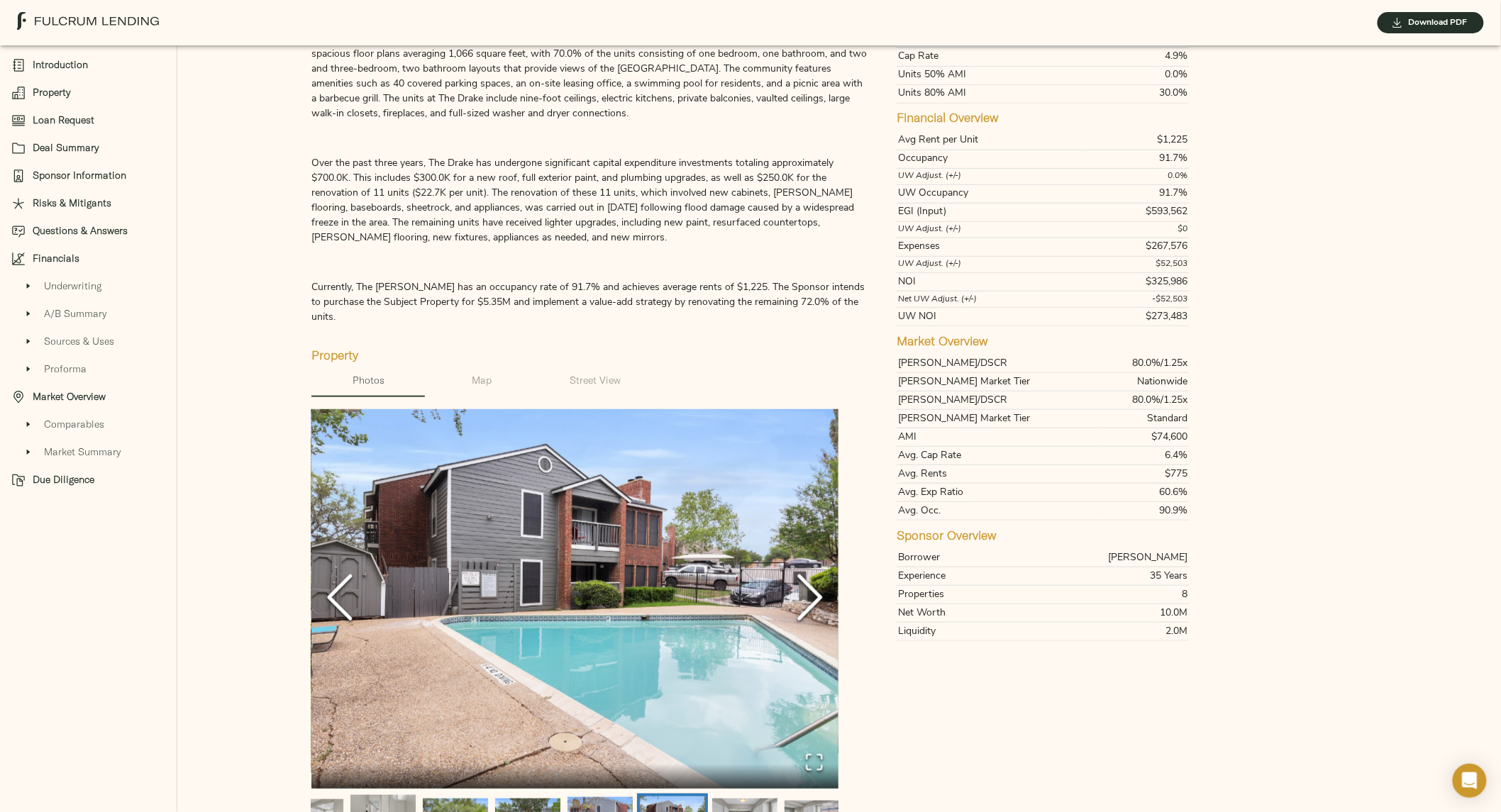
scroll to position [0, 0]
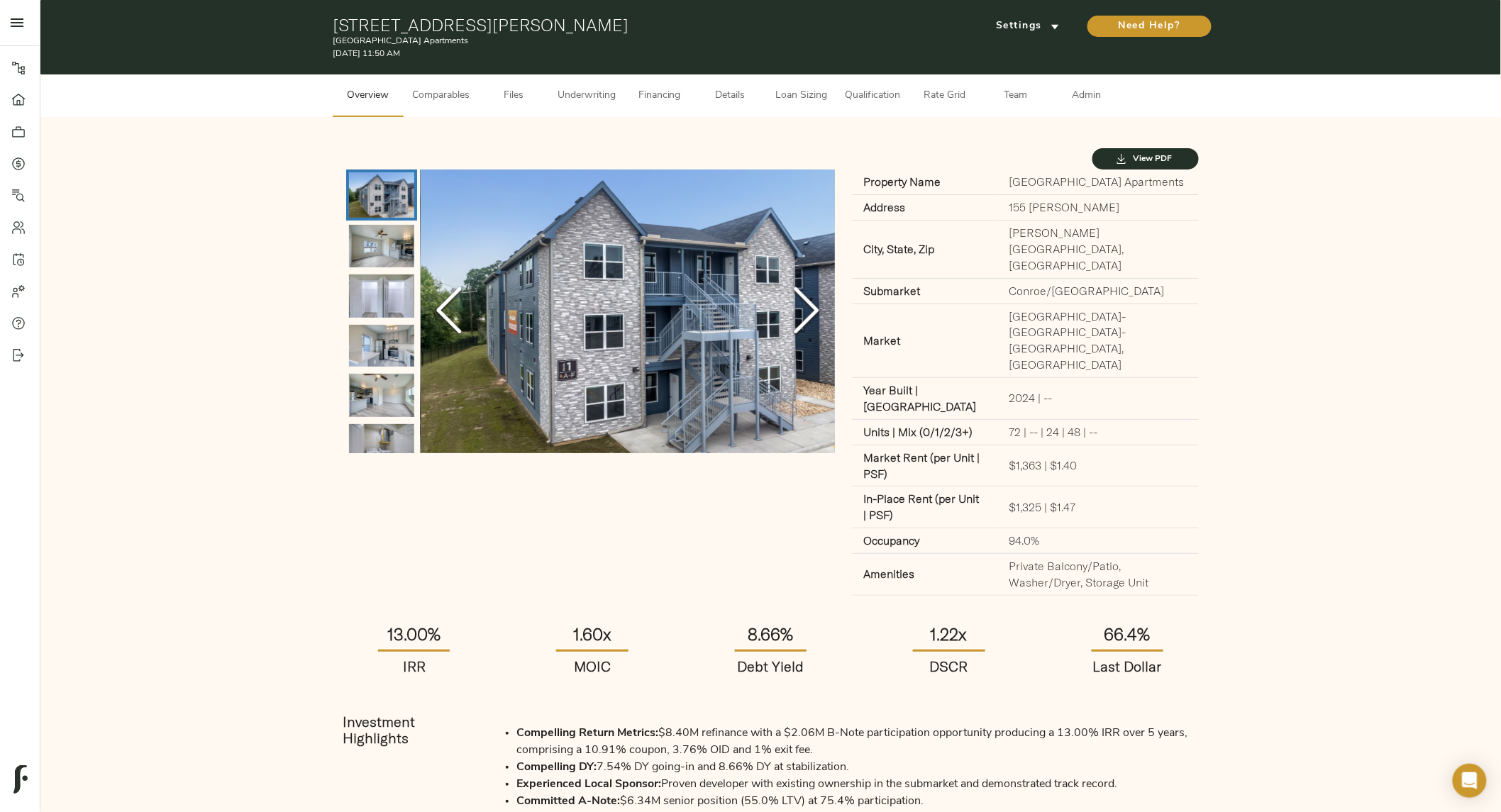
click at [793, 321] on icon "Next Slide" at bounding box center [807, 311] width 42 height 85
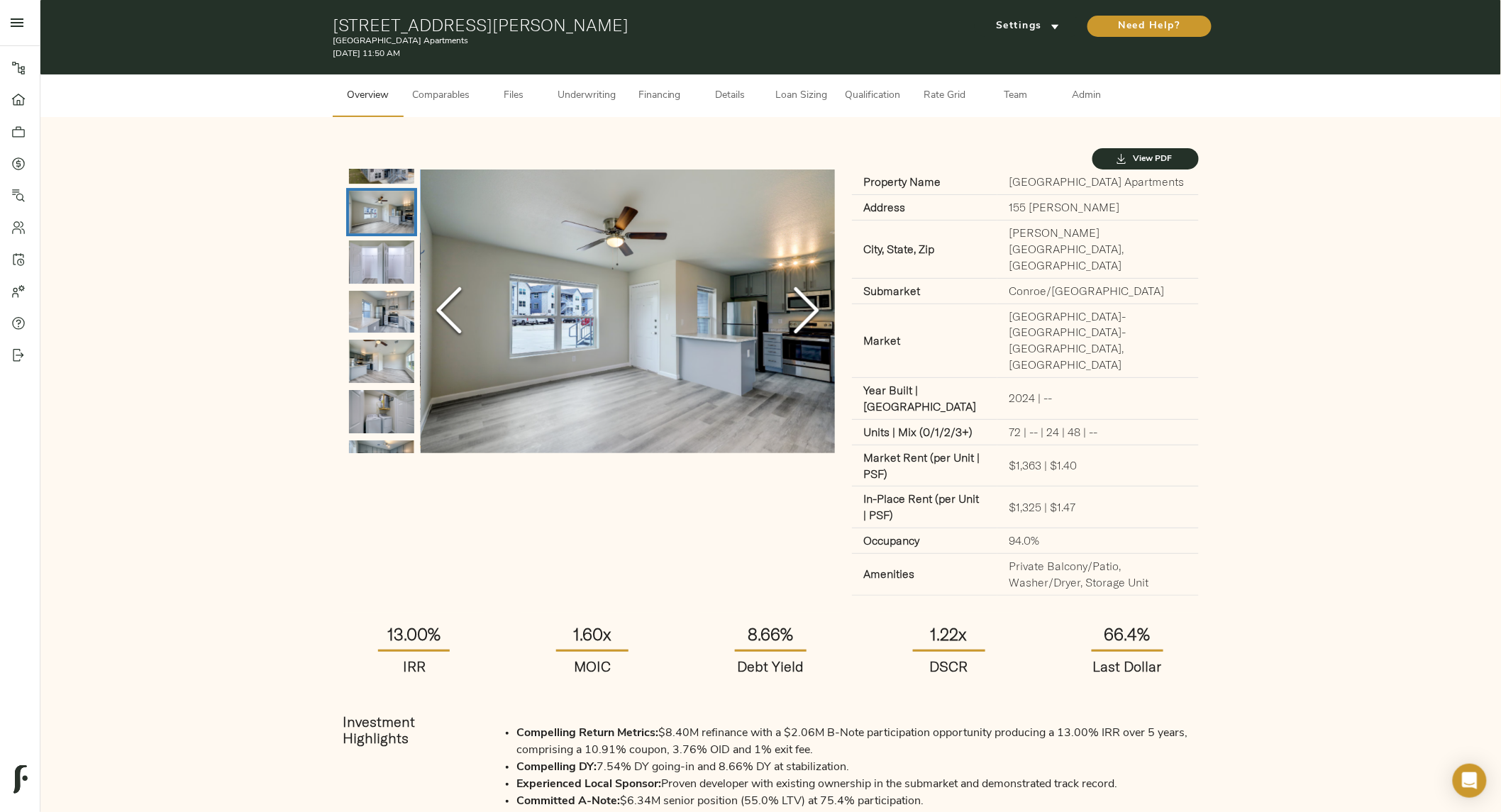
click at [793, 321] on icon "Next Slide" at bounding box center [807, 311] width 42 height 85
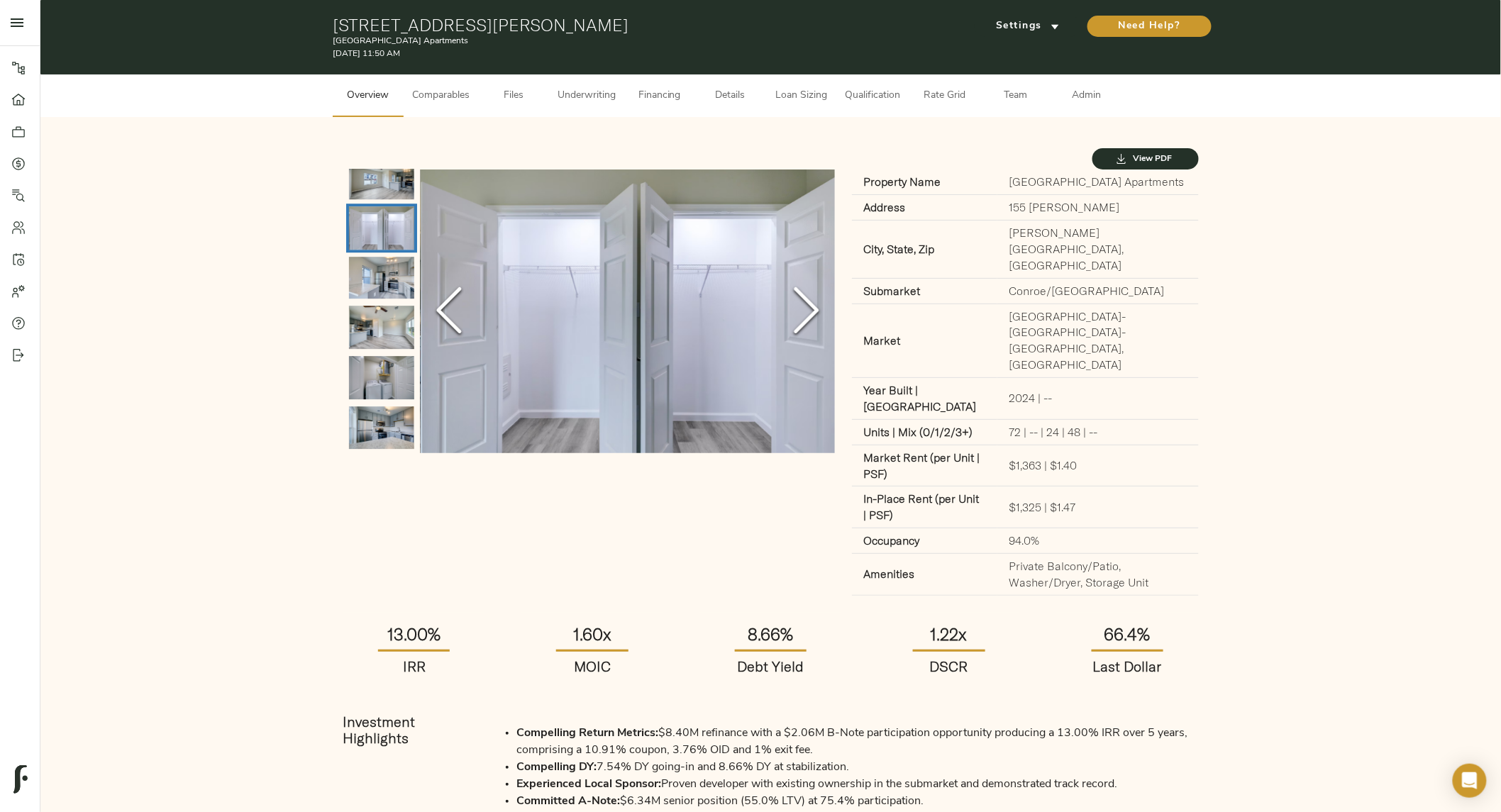
click at [793, 321] on icon "Next Slide" at bounding box center [807, 311] width 42 height 85
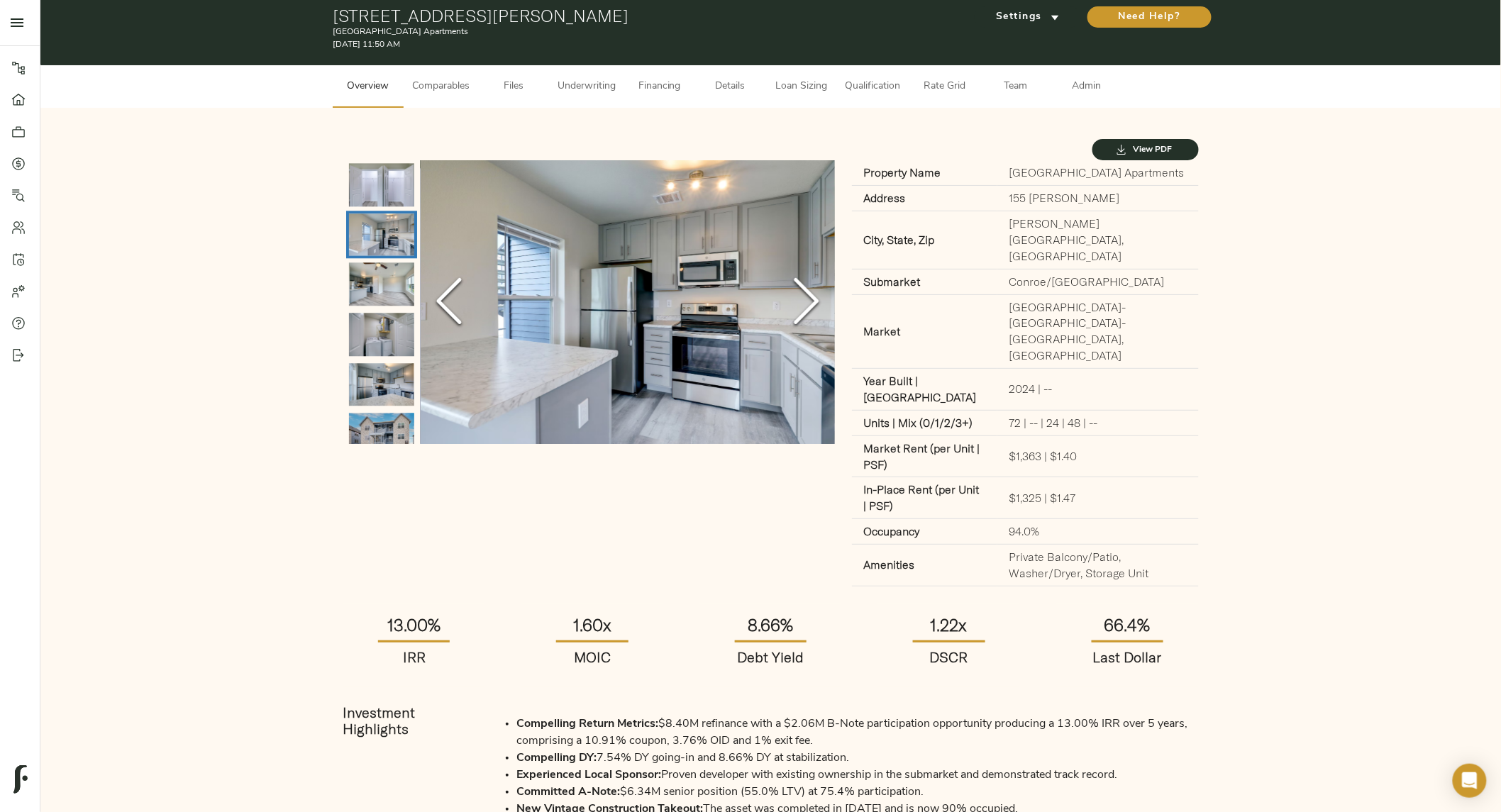
scroll to position [10, 0]
click at [804, 314] on polyline "Next Slide" at bounding box center [806, 300] width 21 height 42
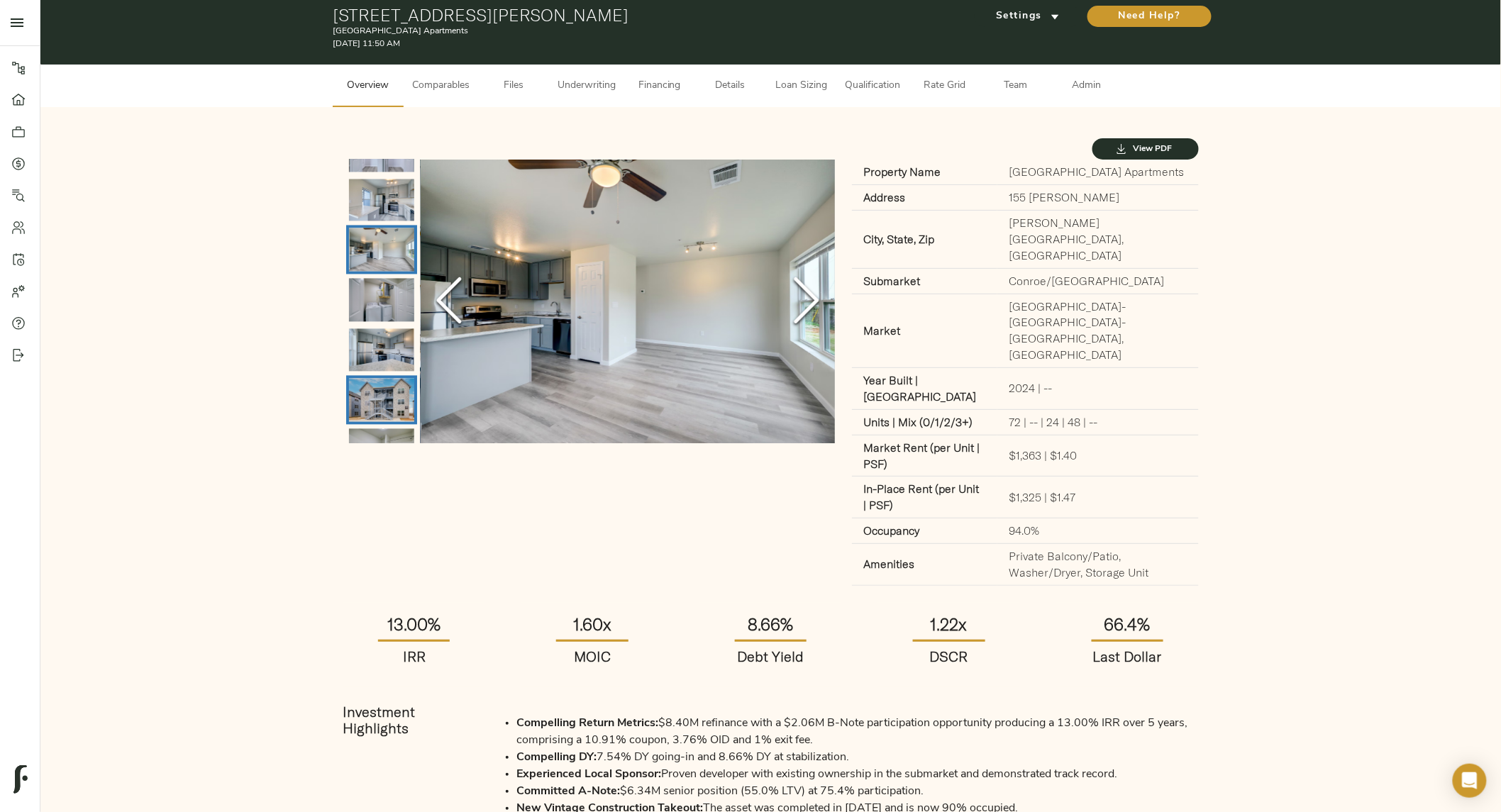
click at [379, 388] on img "Go to Slide 8" at bounding box center [381, 400] width 65 height 43
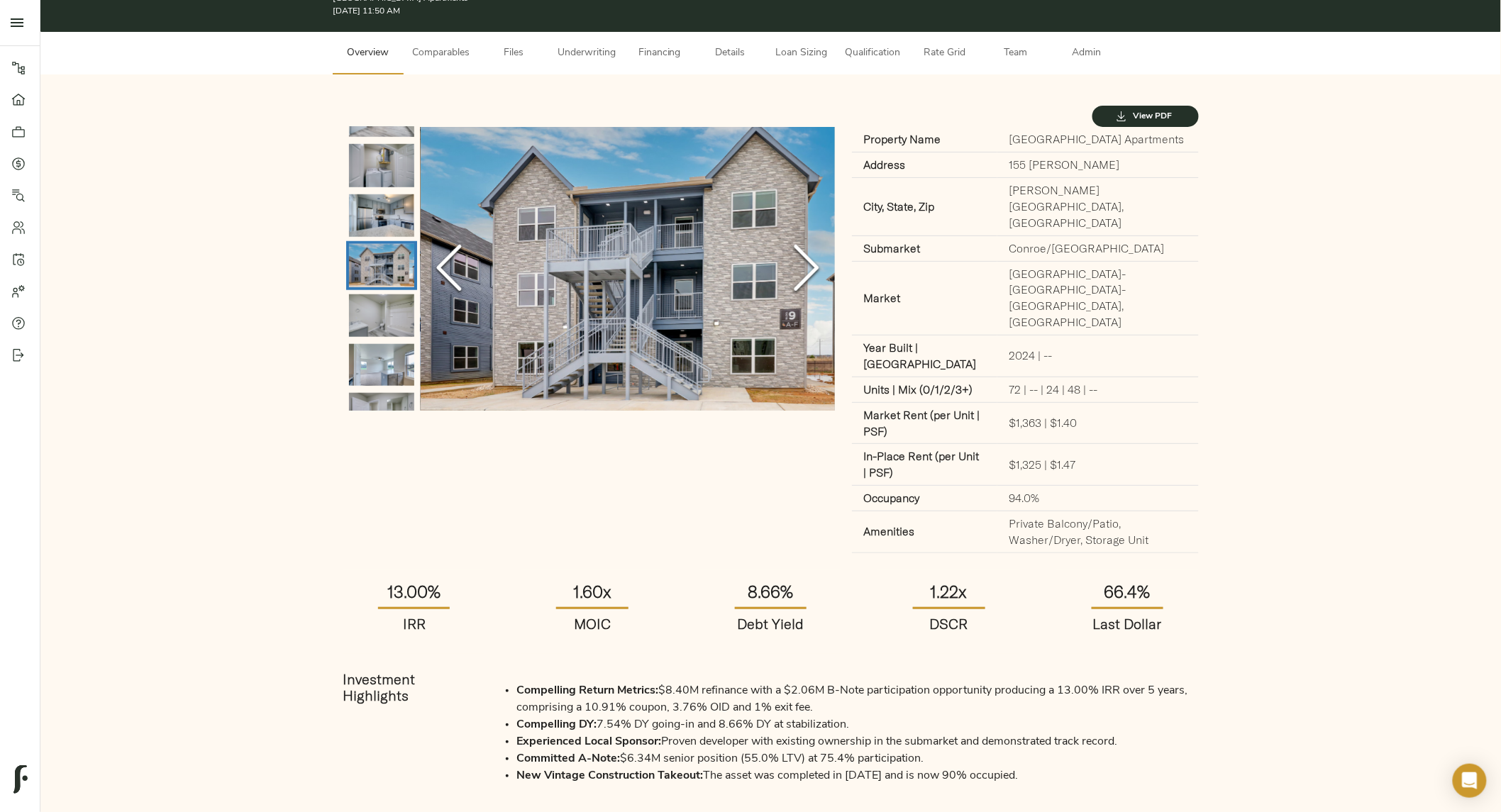
scroll to position [0, 0]
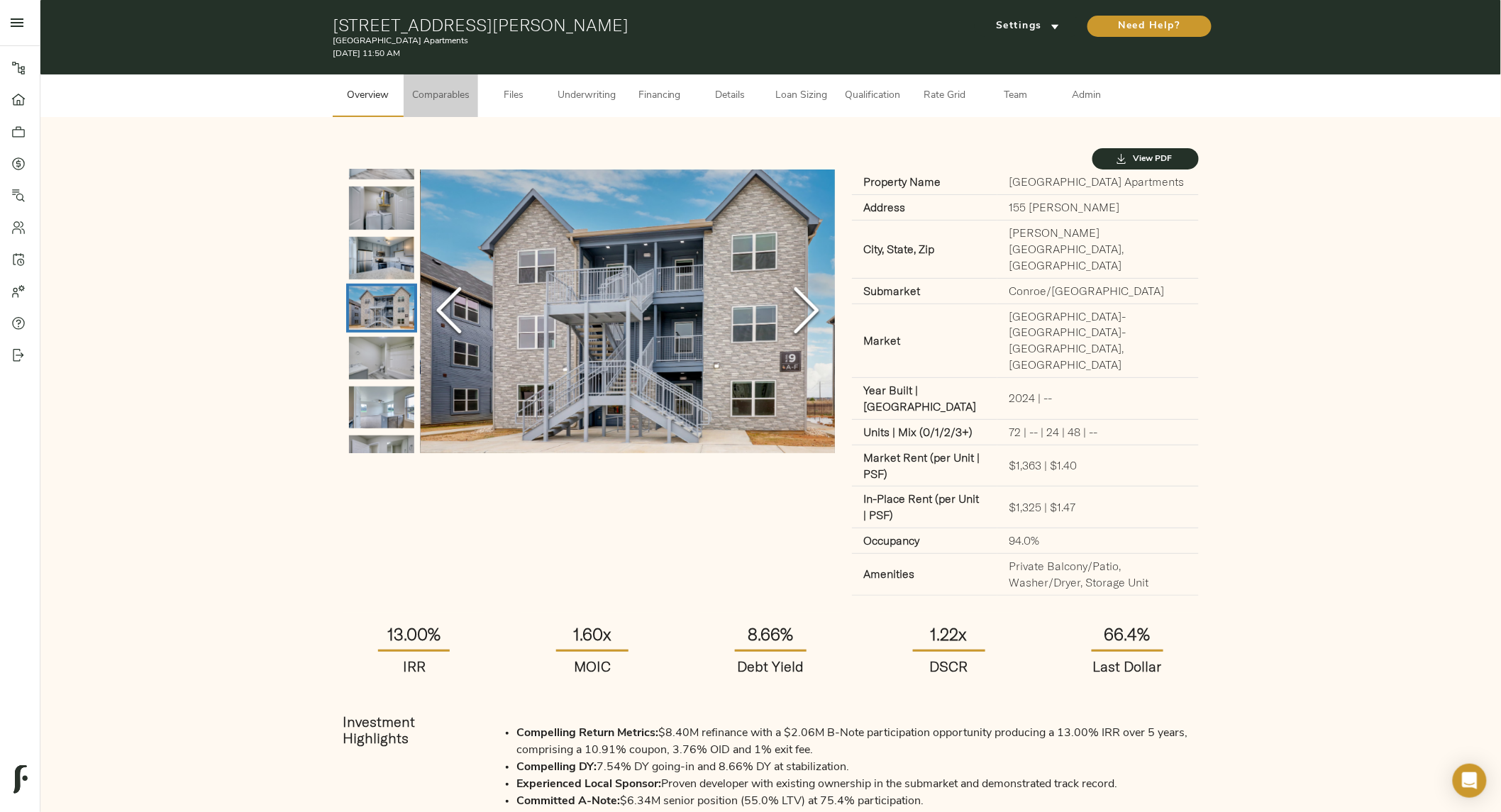
click at [439, 92] on span "Comparables" at bounding box center [441, 96] width 58 height 18
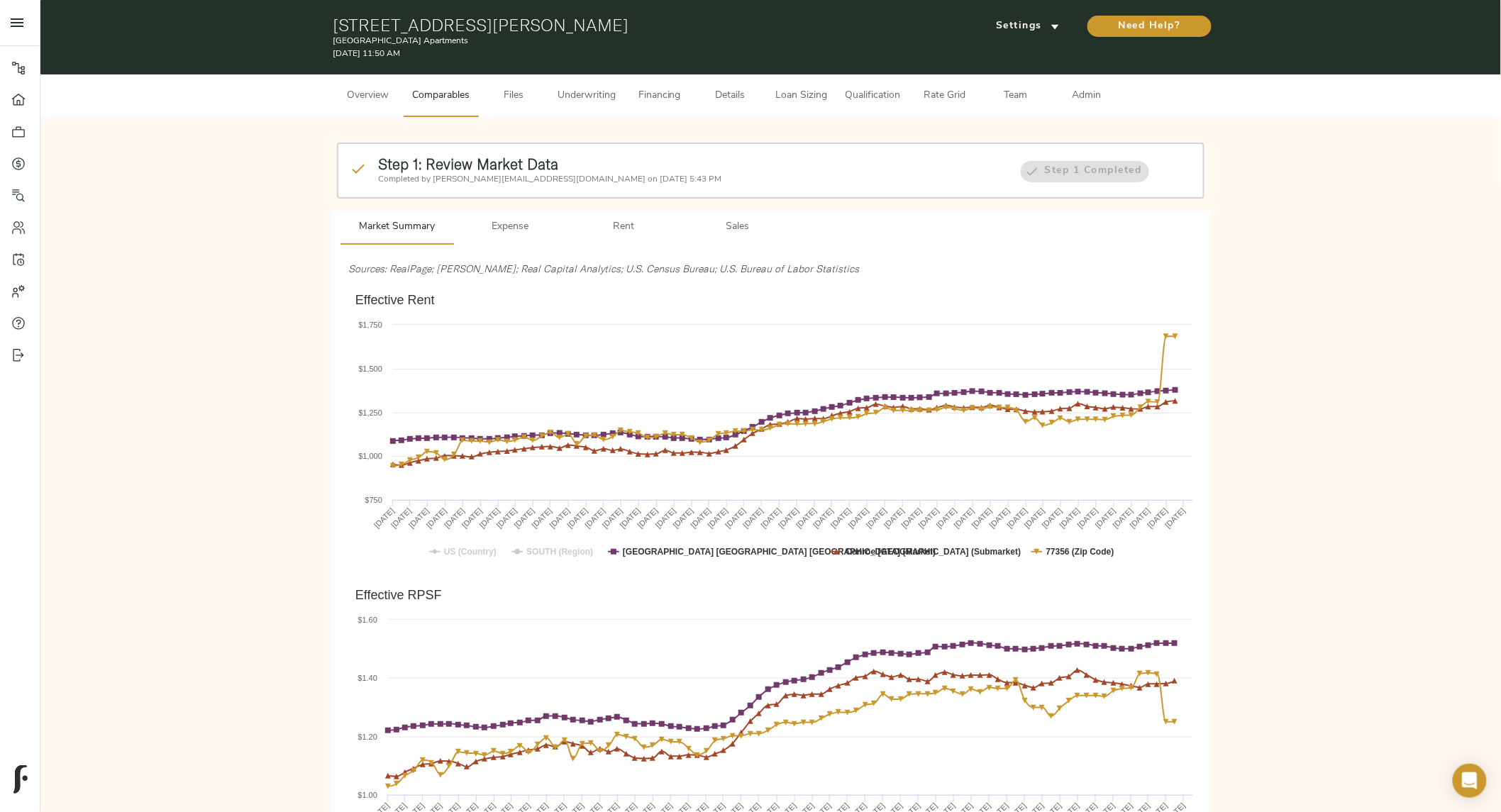
click at [870, 98] on span "Qualification" at bounding box center [873, 96] width 55 height 18
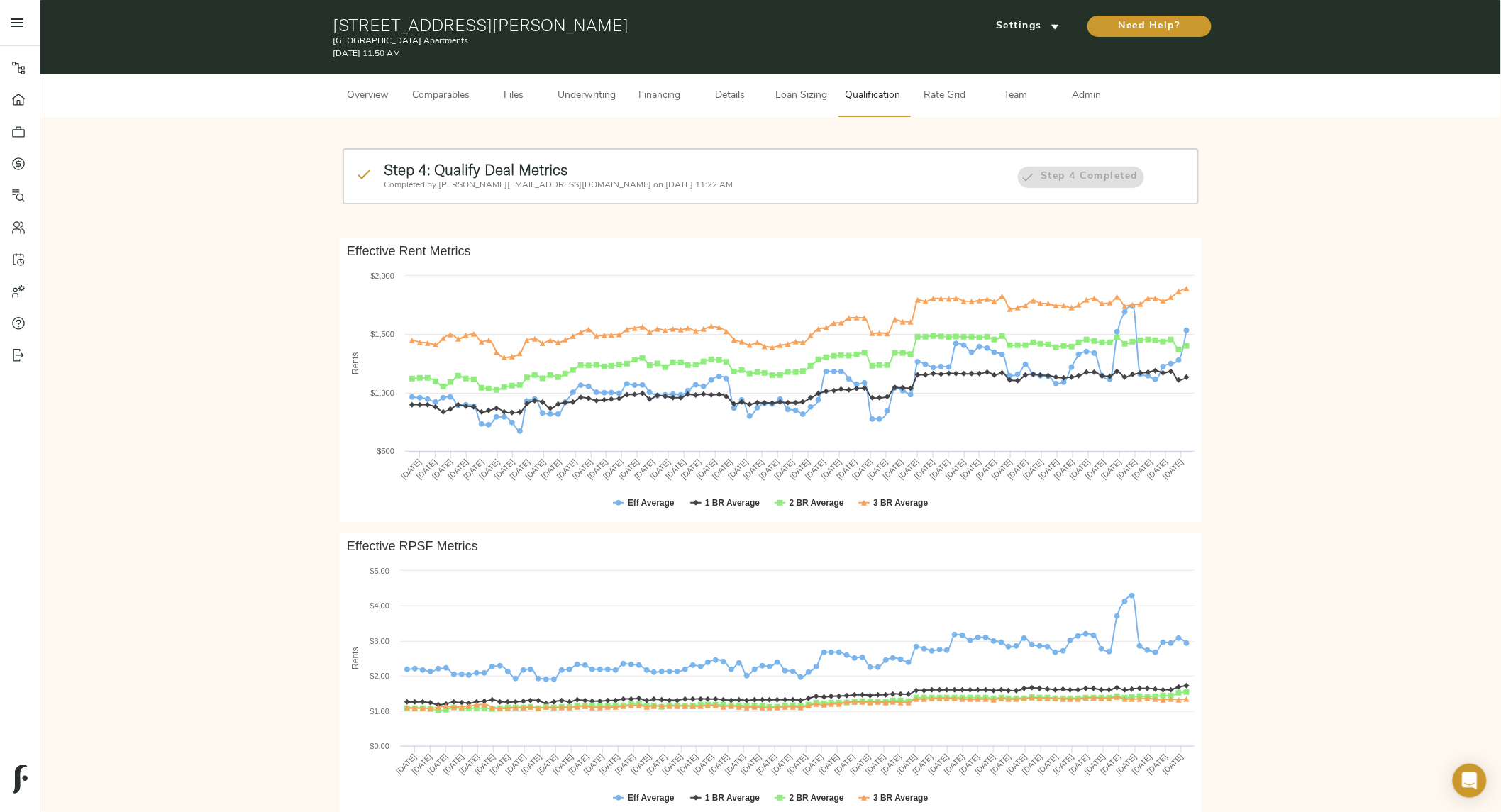
click at [507, 91] on span "Files" at bounding box center [514, 96] width 54 height 18
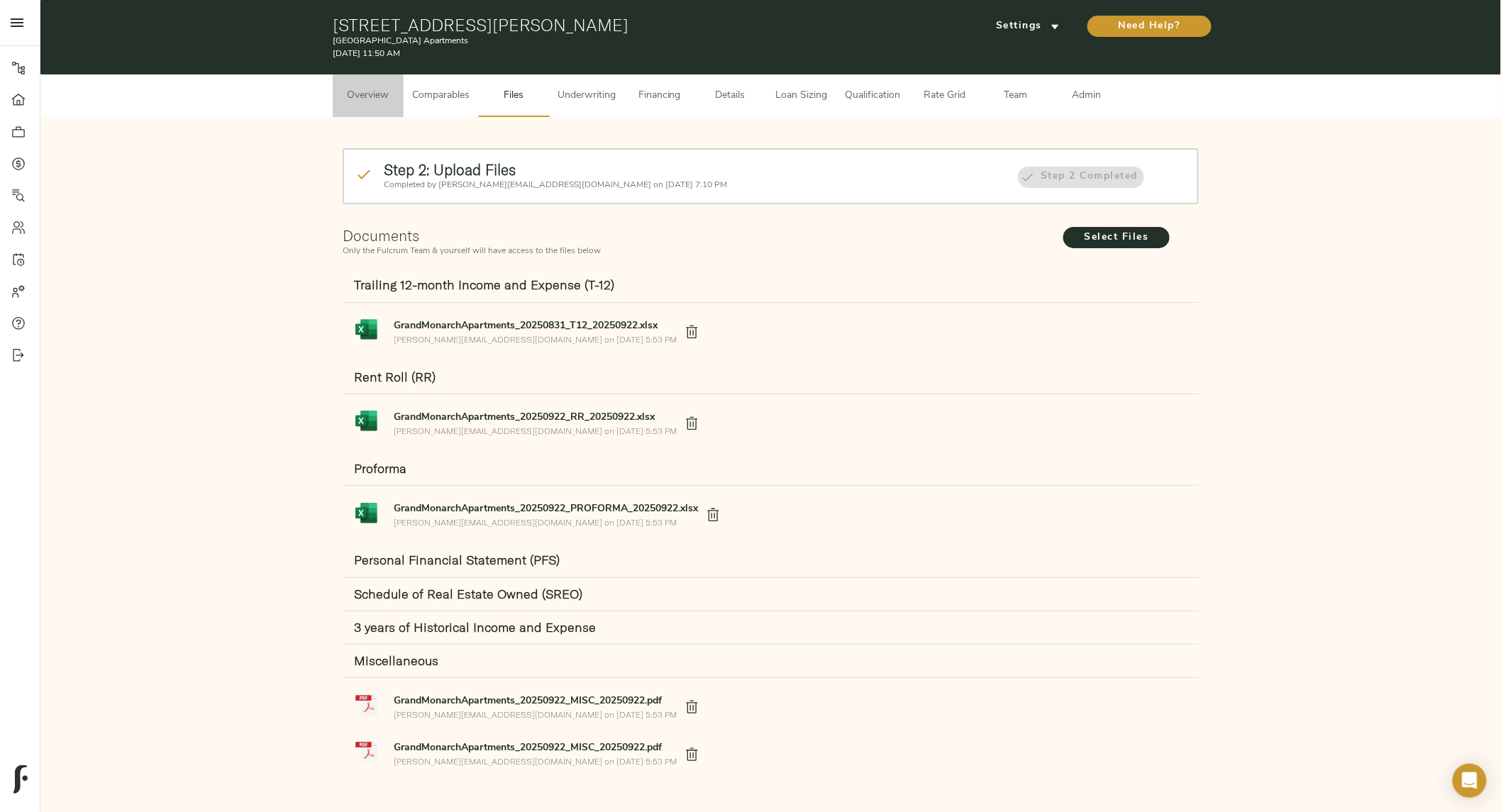
click at [351, 98] on span "Overview" at bounding box center [368, 96] width 54 height 18
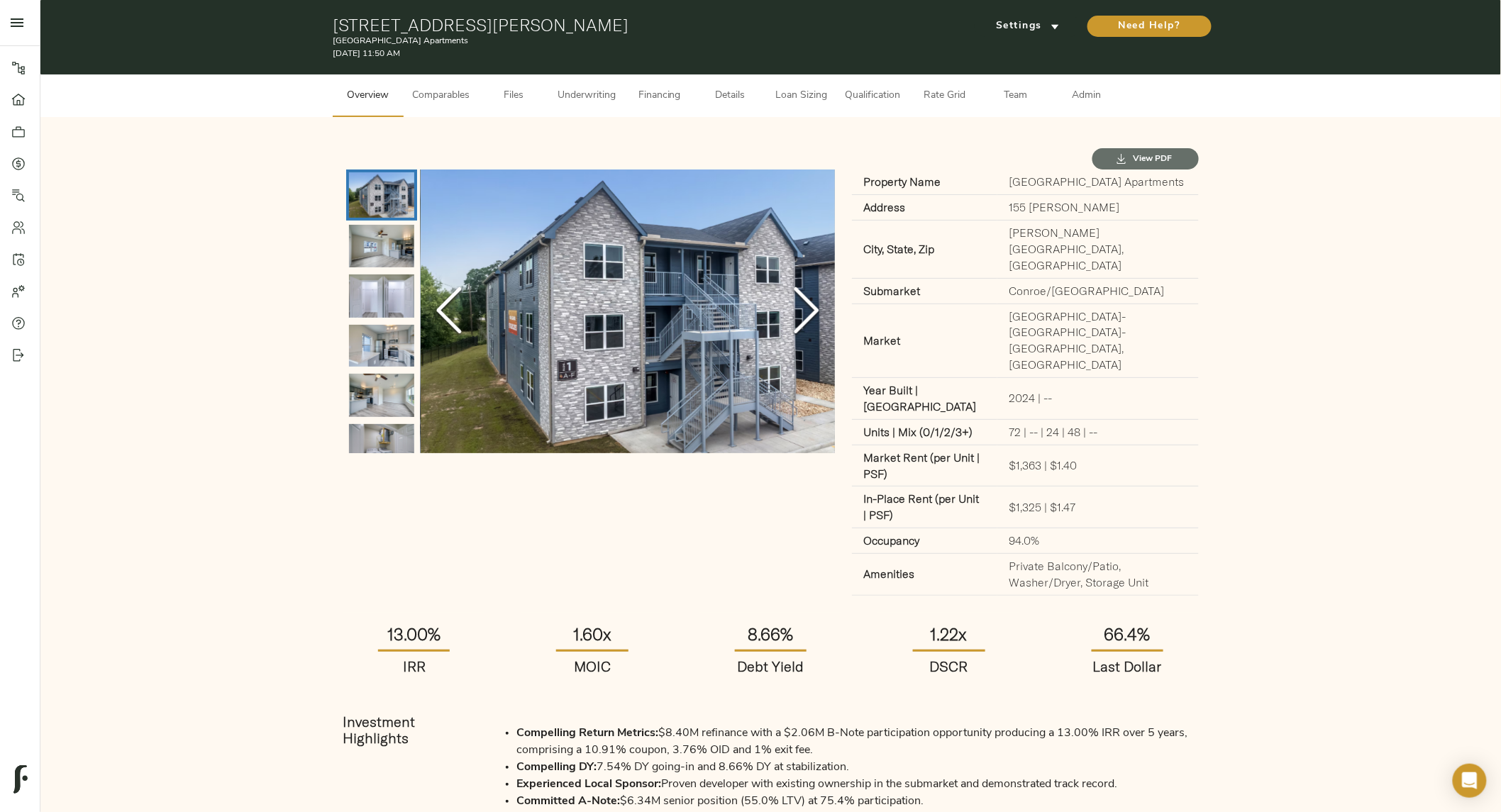
click at [1126, 159] on icon "submit" at bounding box center [1121, 159] width 11 height 11
click at [7, 132] on link "Portfolio" at bounding box center [20, 132] width 40 height 32
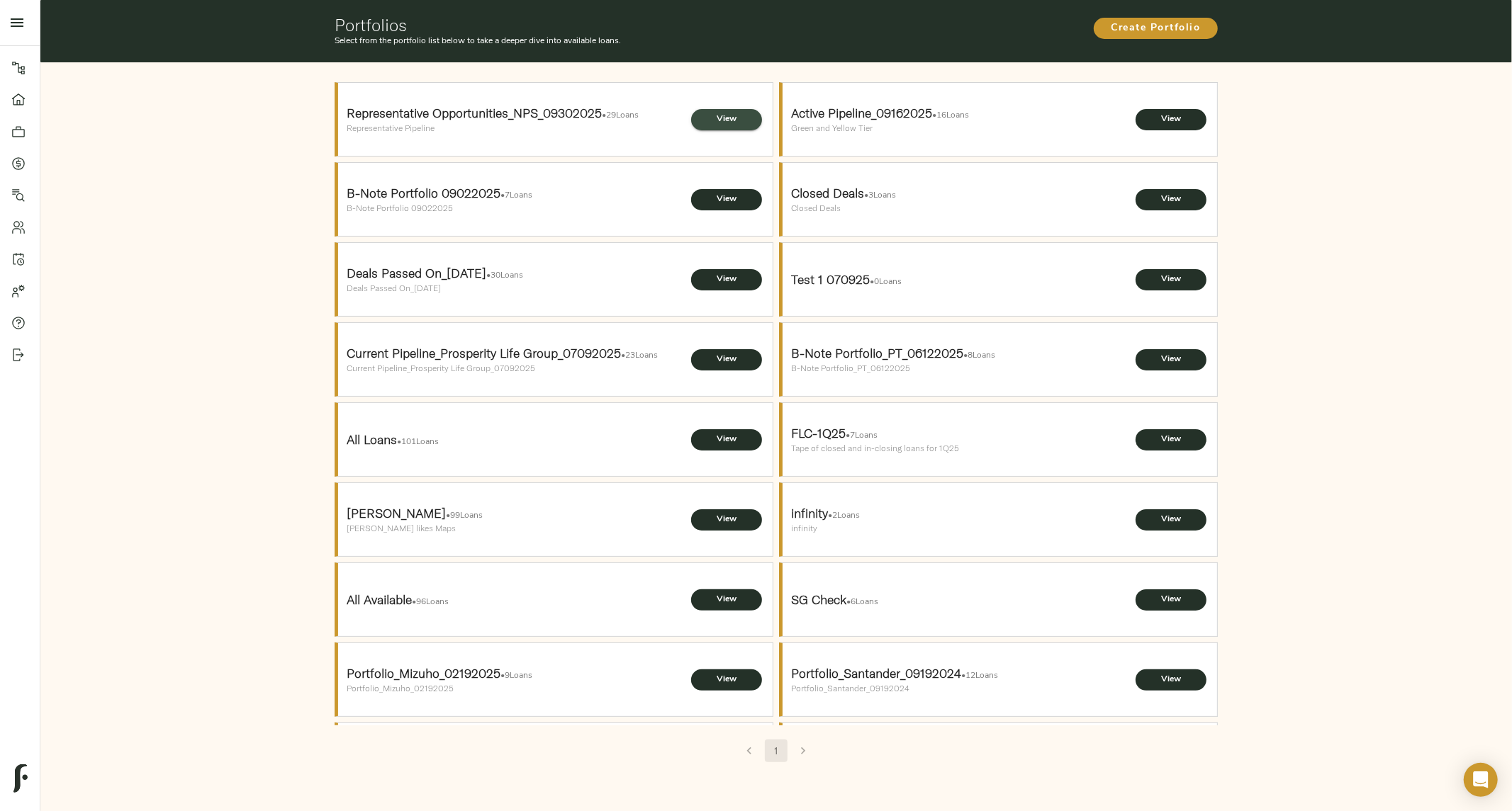
click at [720, 119] on span "View" at bounding box center [726, 119] width 42 height 15
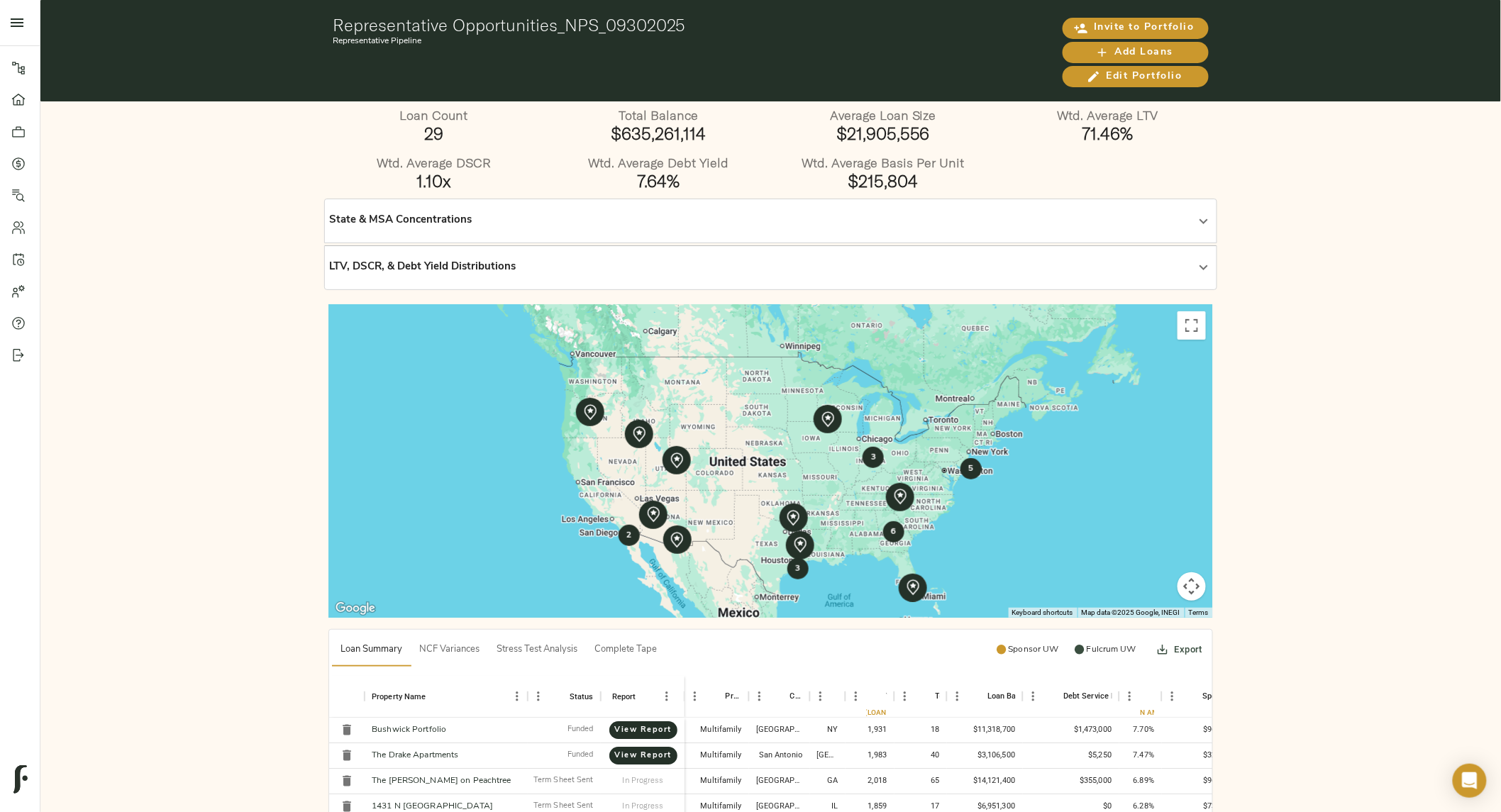
click at [857, 214] on div "State & MSA Concentrations" at bounding box center [758, 221] width 858 height 16
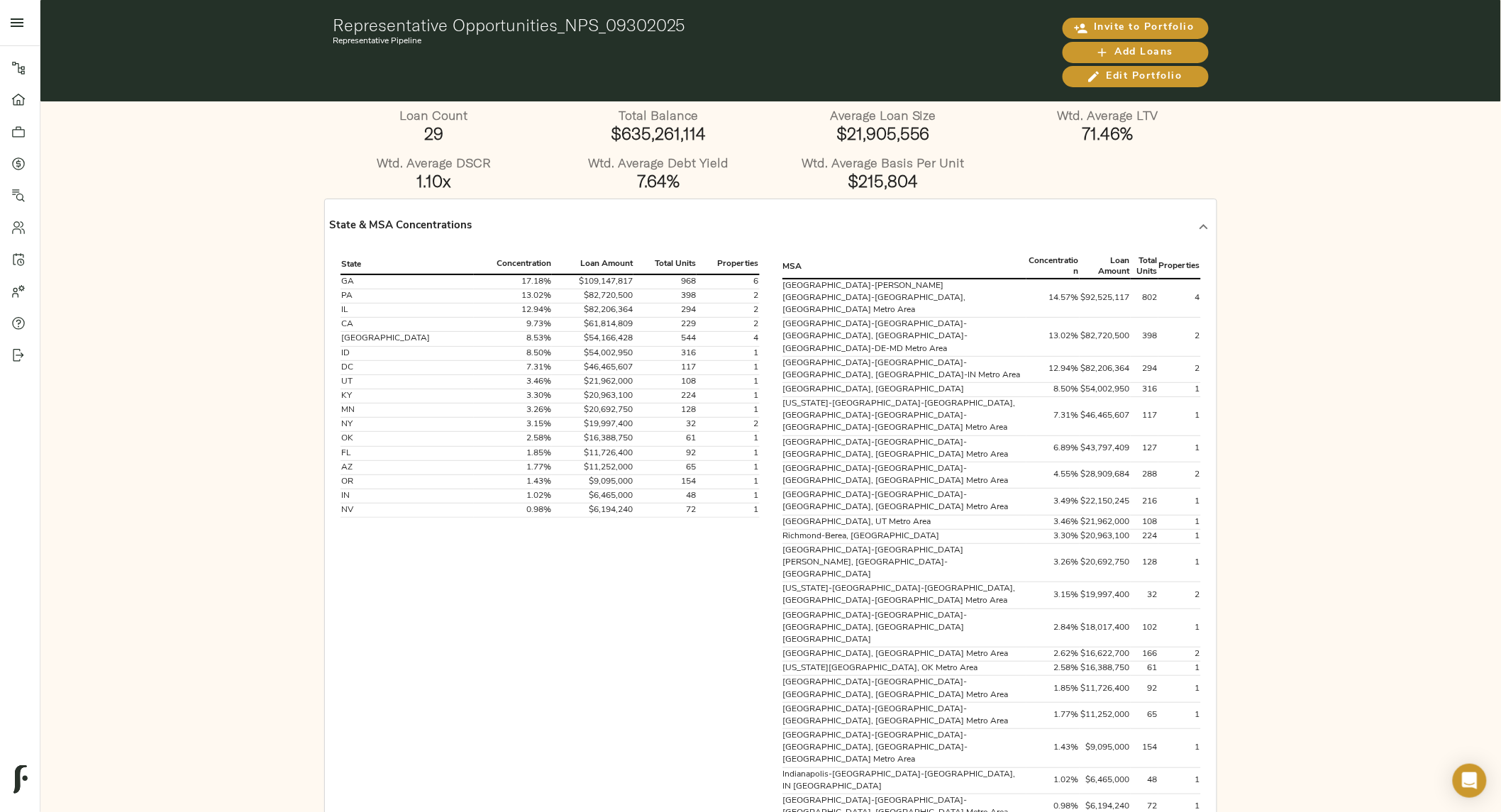
click at [857, 214] on div "State & MSA Concentrations" at bounding box center [770, 227] width 883 height 46
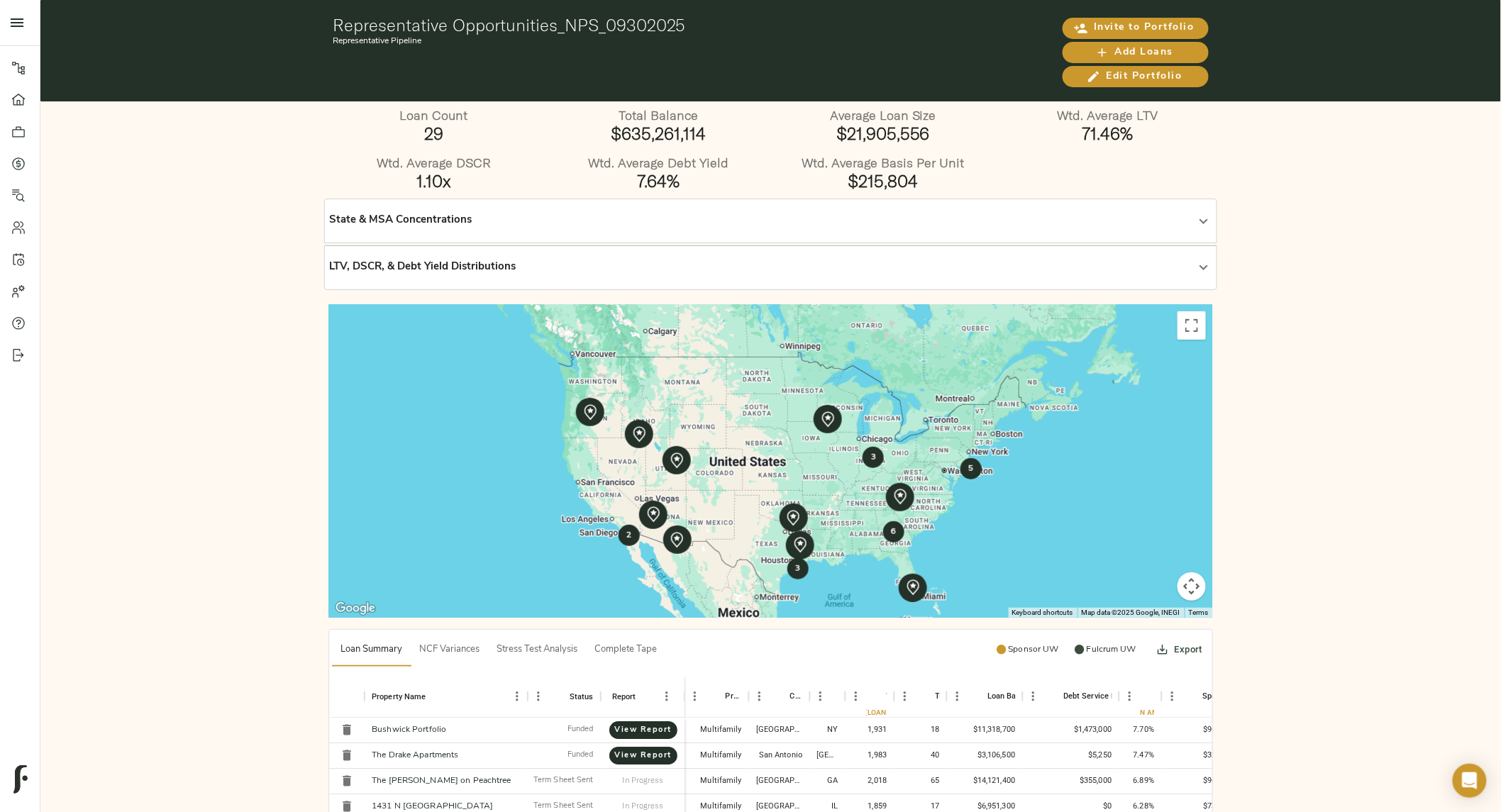
click at [857, 214] on div "State & MSA Concentrations" at bounding box center [758, 221] width 858 height 16
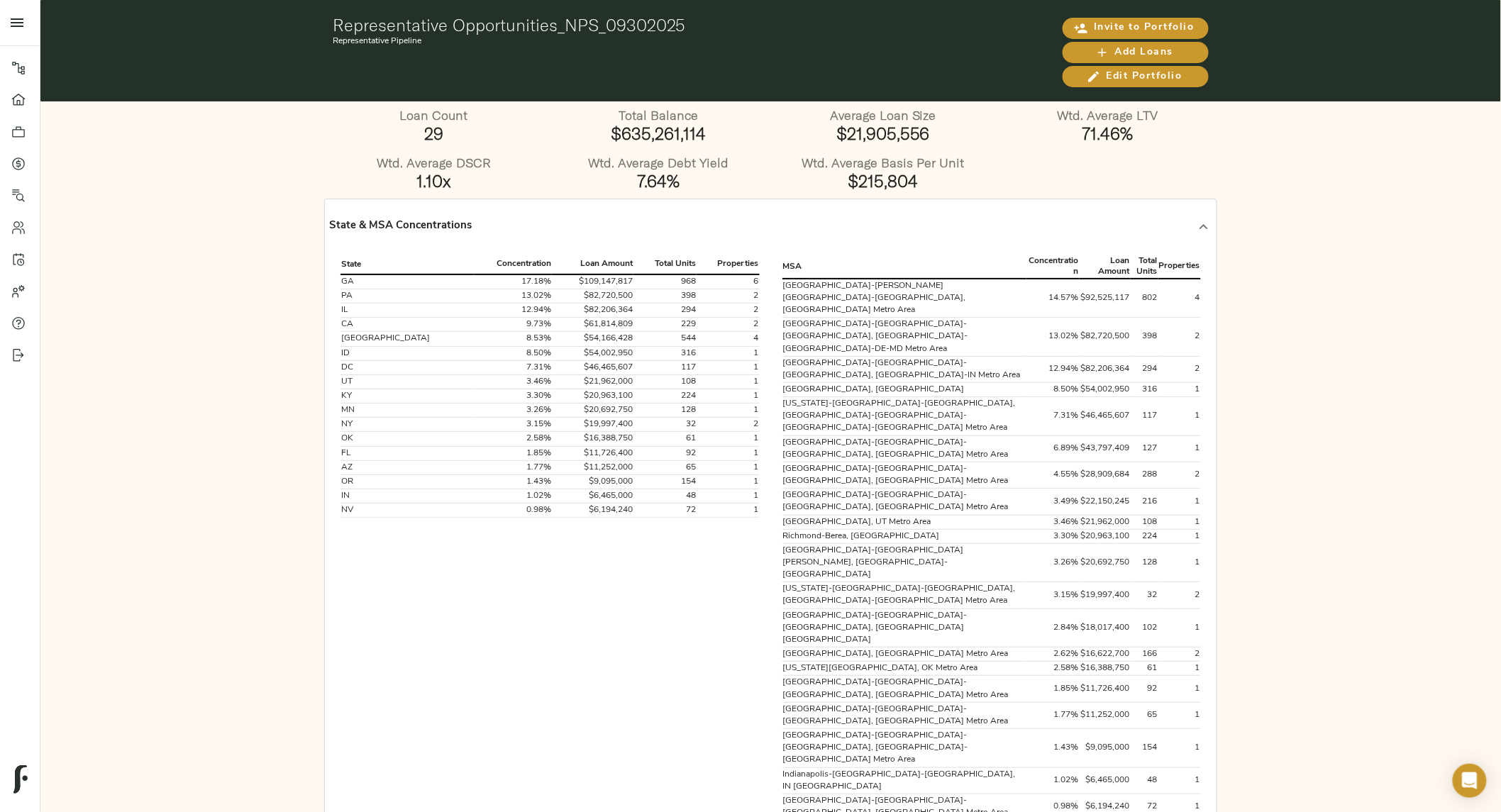
click at [751, 214] on div "State & MSA Concentrations" at bounding box center [770, 227] width 883 height 46
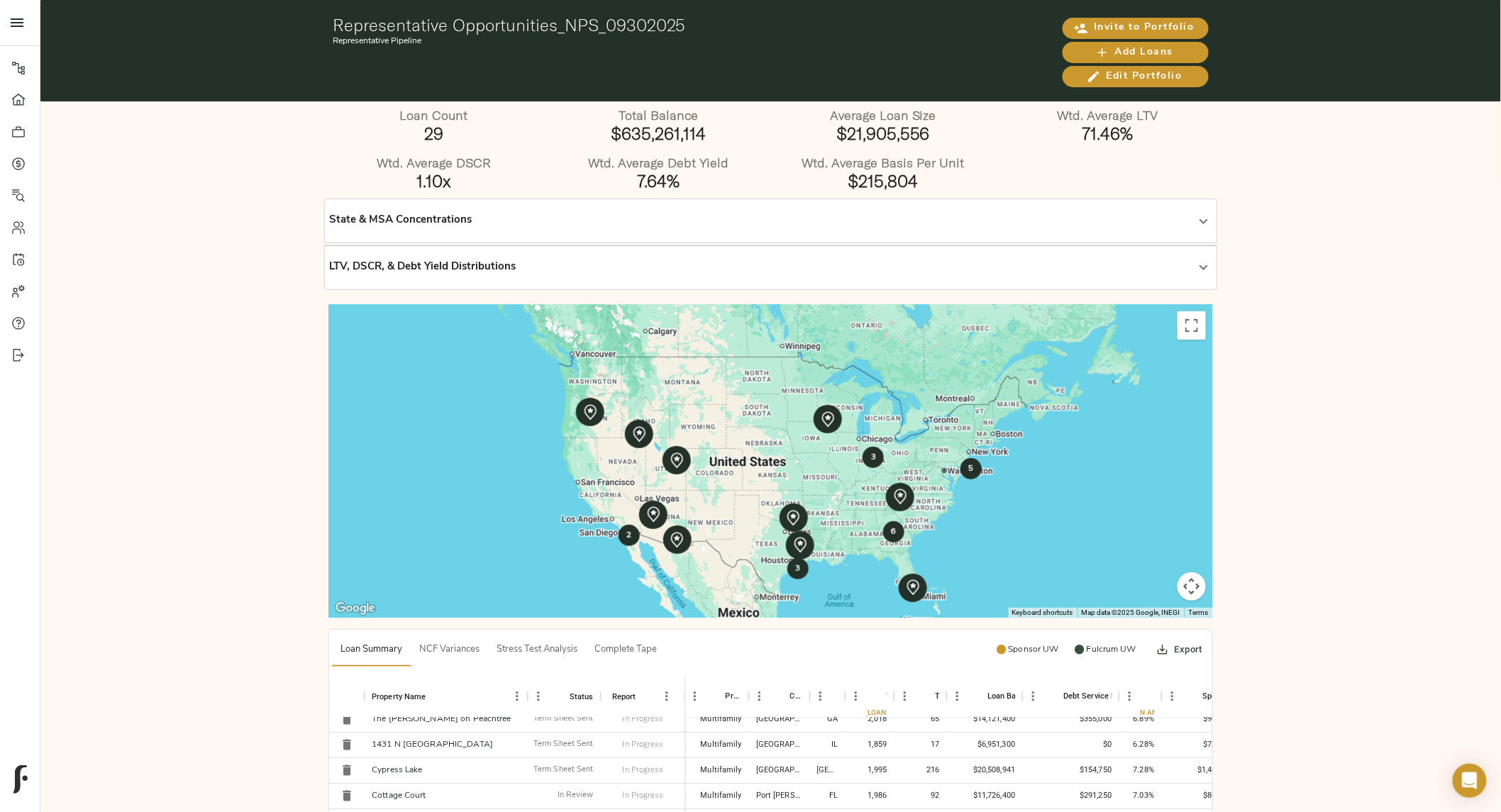
click at [636, 216] on div "State & MSA Concentrations" at bounding box center [758, 221] width 858 height 16
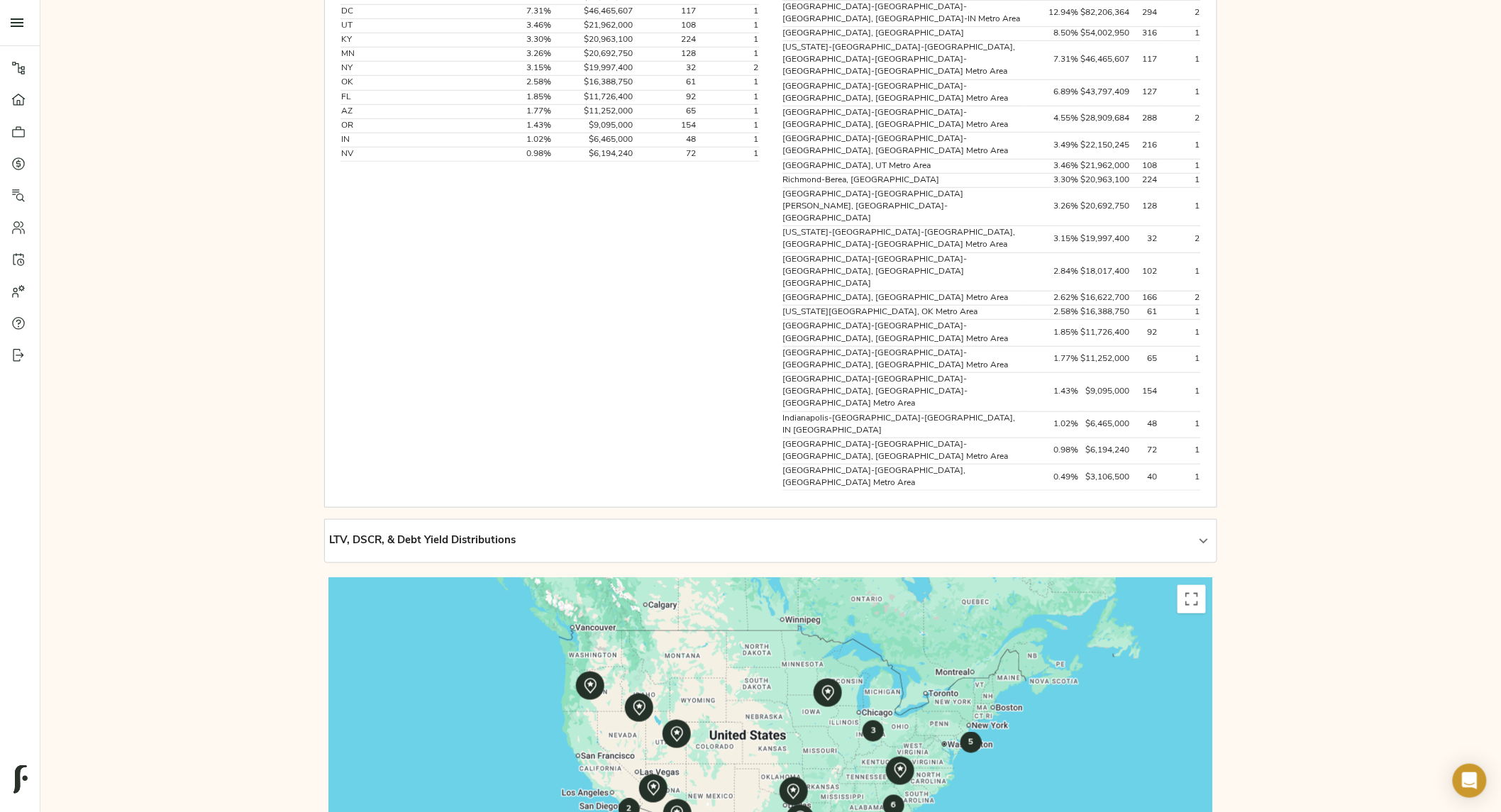
scroll to position [357, 0]
click at [696, 524] on div "LTV, DSCR, & Debt Yield Distributions" at bounding box center [770, 540] width 883 height 34
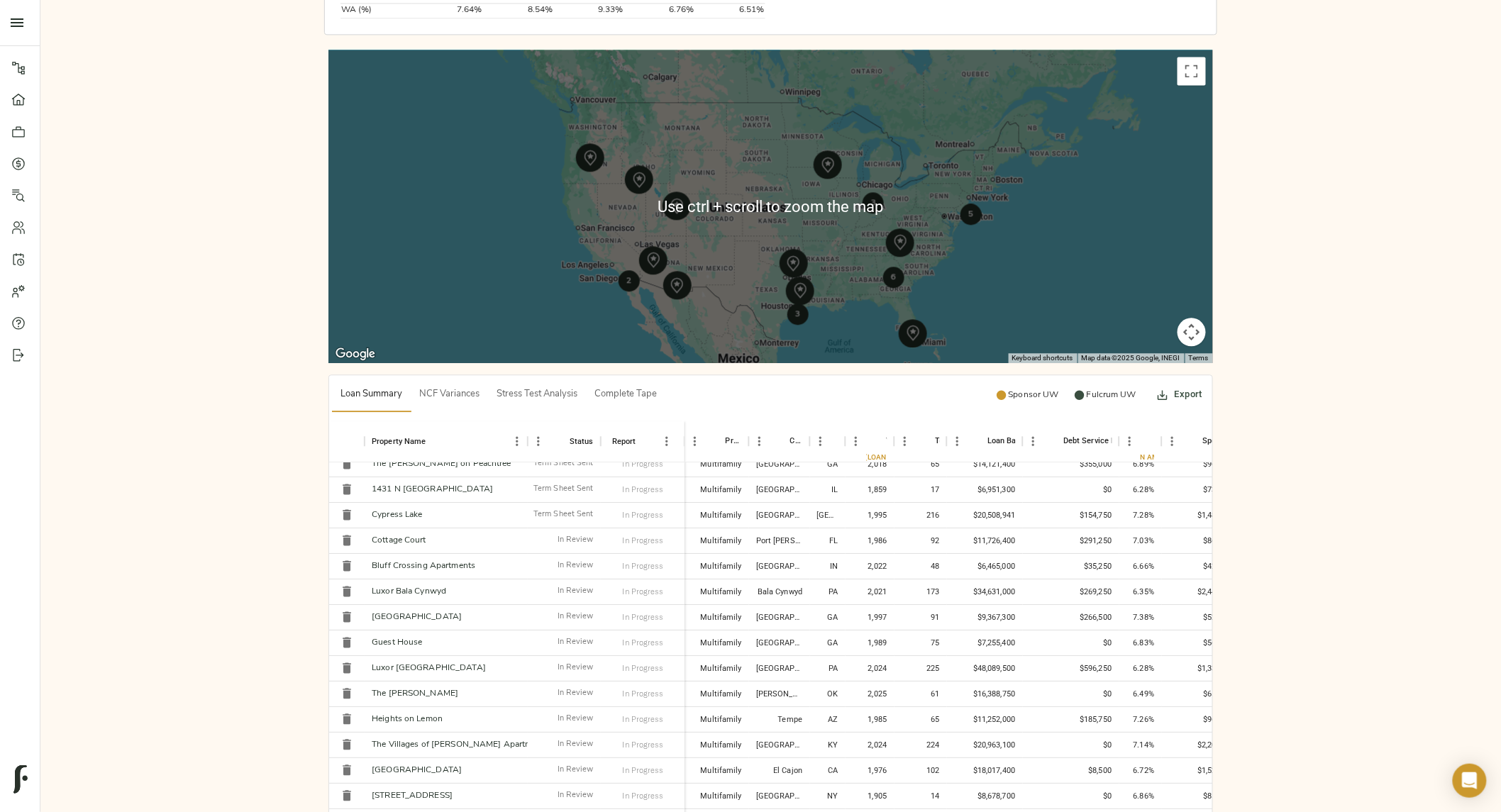
scroll to position [1313, 0]
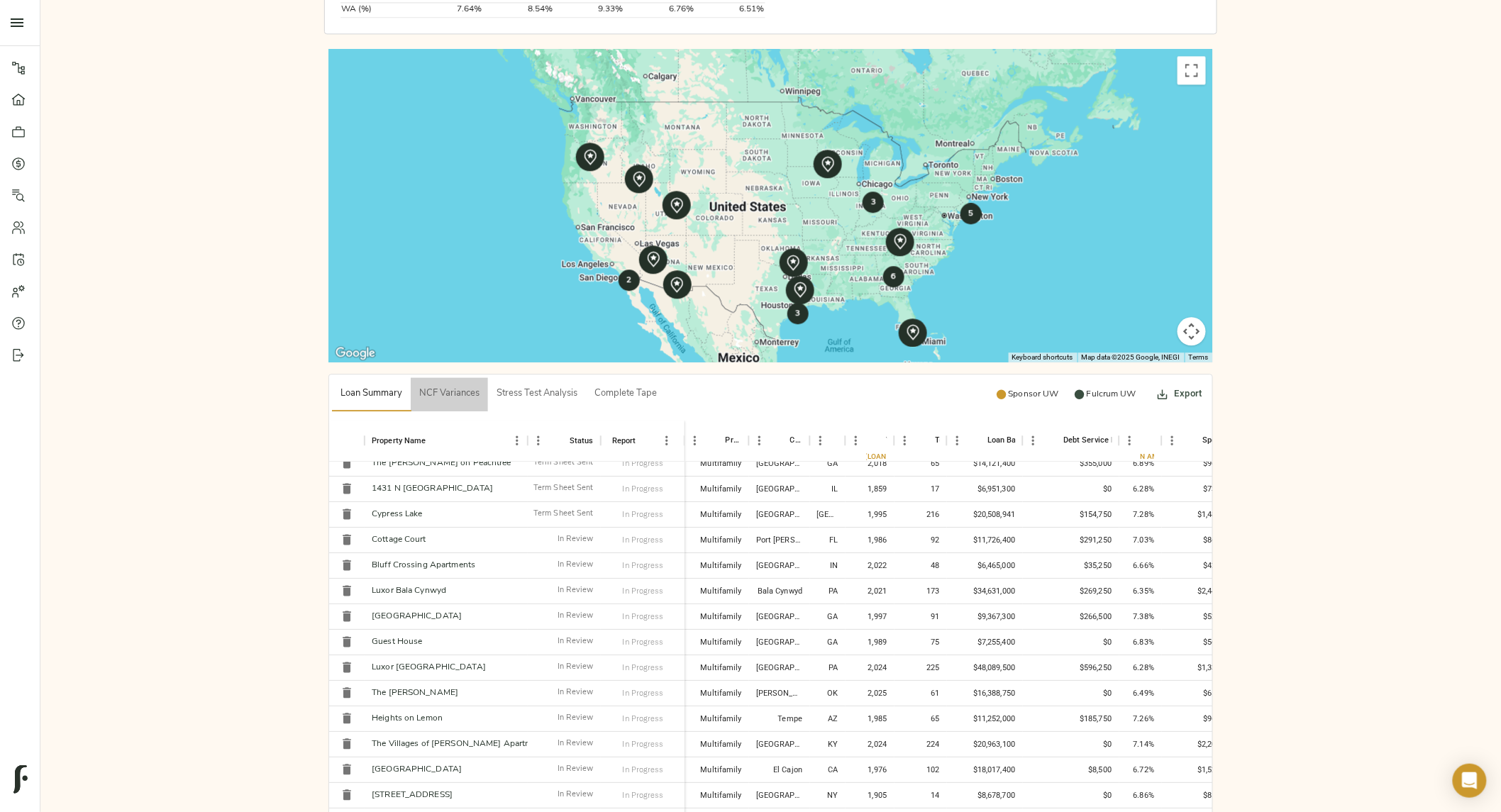
click at [434, 386] on span "NCF Variances" at bounding box center [449, 394] width 60 height 16
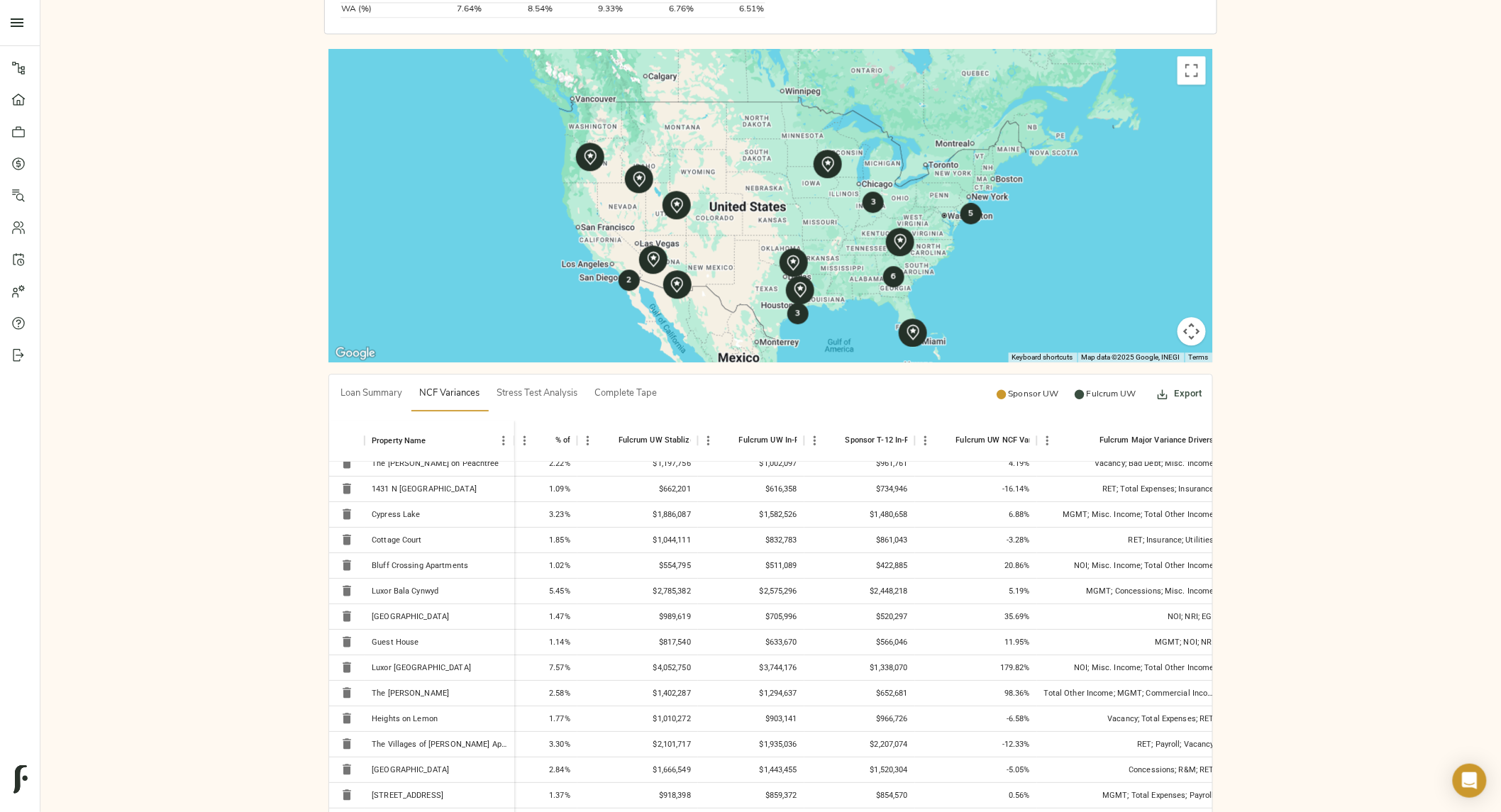
scroll to position [62, 87]
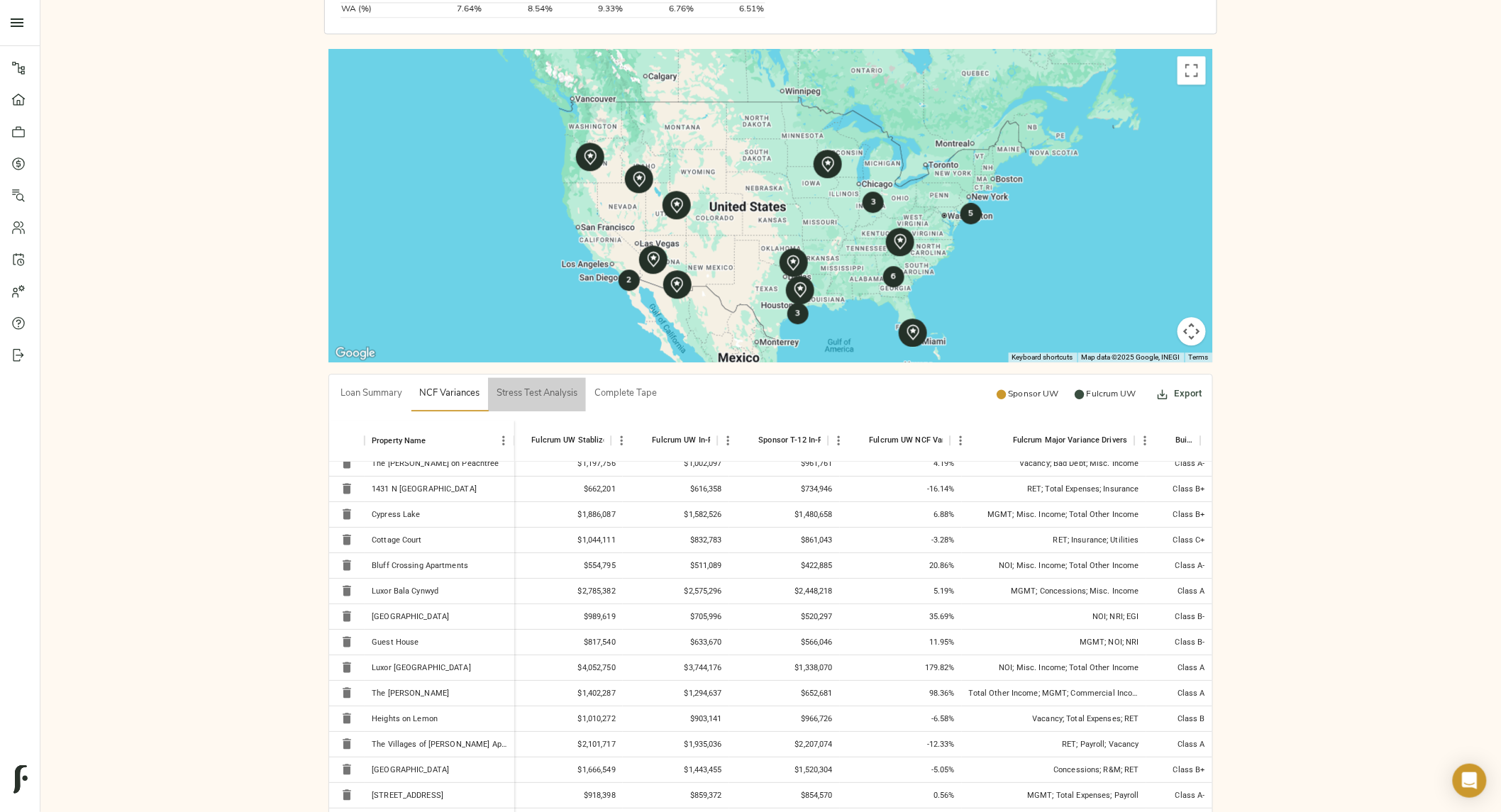
click at [529, 386] on span "Stress Test Analysis" at bounding box center [536, 394] width 81 height 16
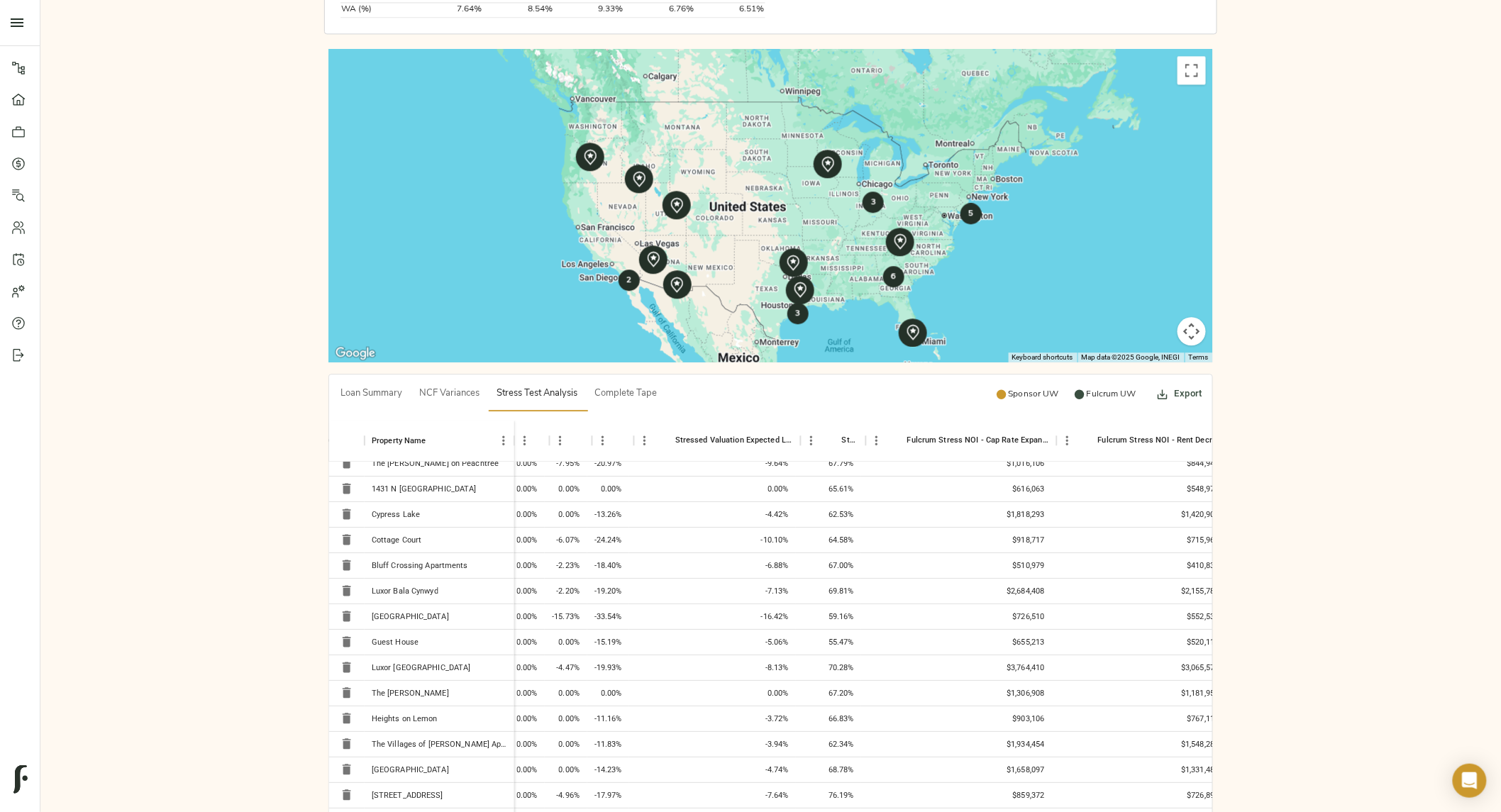
scroll to position [62, 1209]
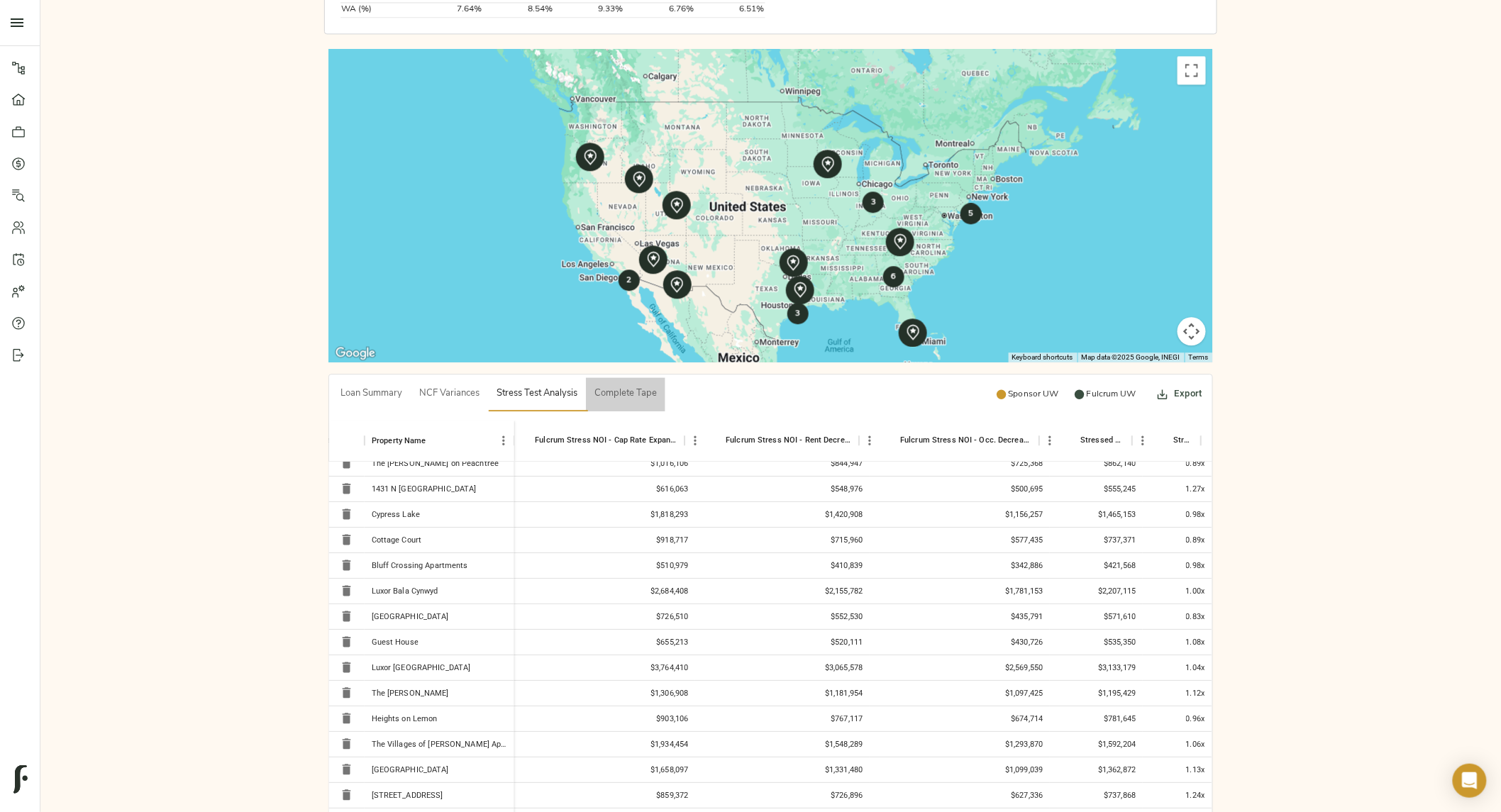
click at [640, 378] on button "Complete Tape" at bounding box center [626, 395] width 80 height 34
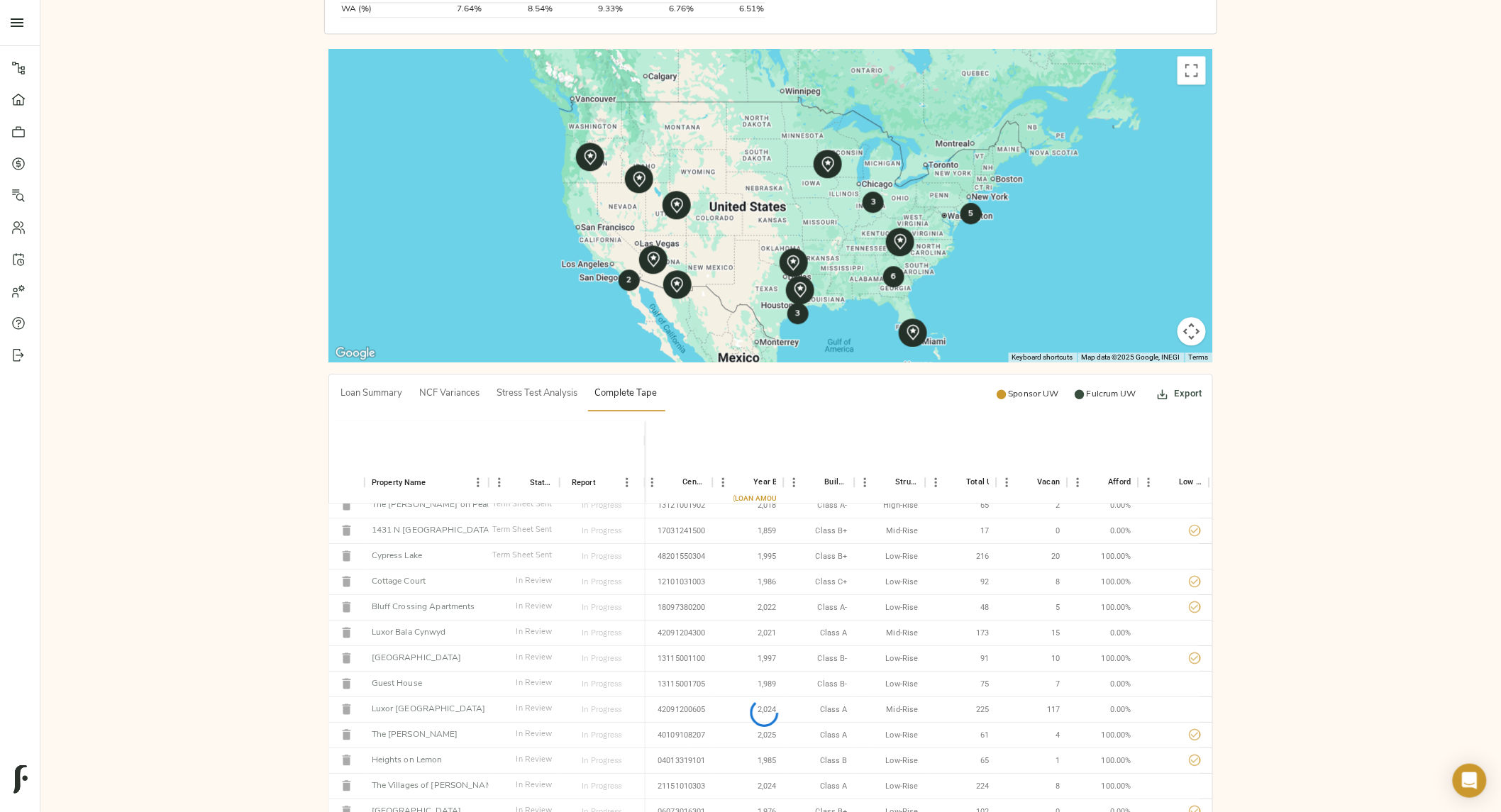
click at [642, 386] on span "Complete Tape" at bounding box center [626, 394] width 63 height 16
click at [627, 386] on span "Complete Tape" at bounding box center [626, 394] width 63 height 16
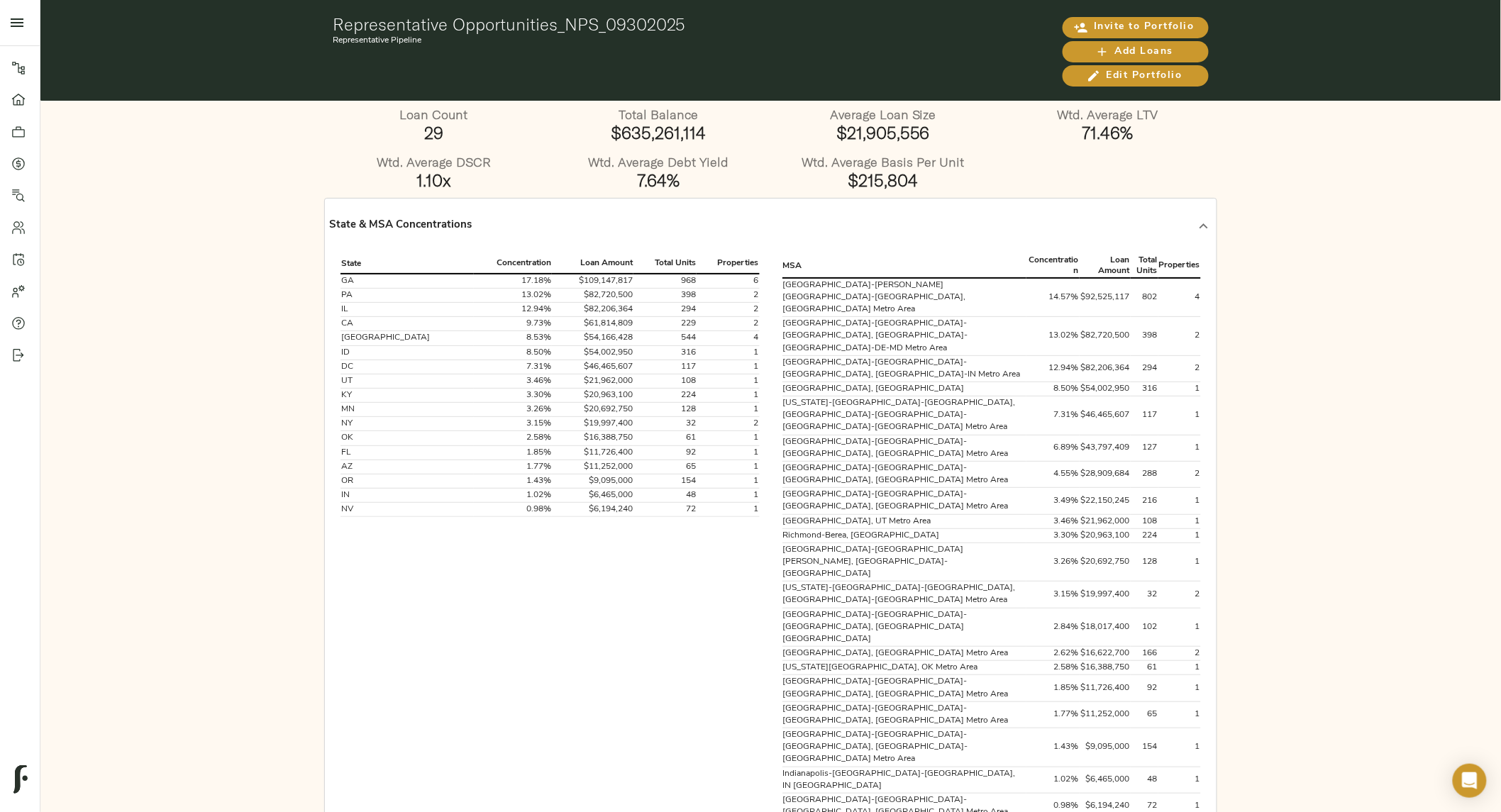
scroll to position [0, 0]
